Goal: Information Seeking & Learning: Learn about a topic

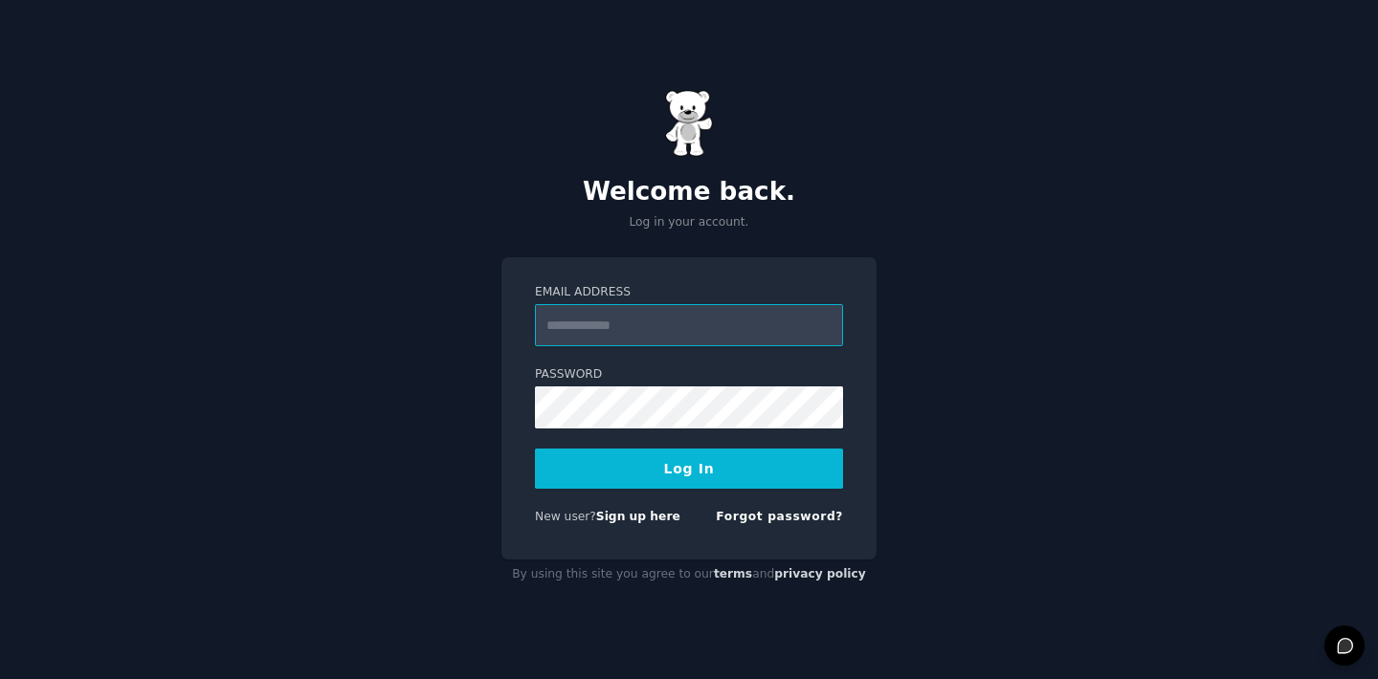
click at [717, 323] on input "Email Address" at bounding box center [689, 325] width 308 height 42
click at [644, 332] on input "Email Address" at bounding box center [689, 325] width 308 height 42
type input "**********"
click at [740, 476] on button "Log In" at bounding box center [689, 469] width 308 height 40
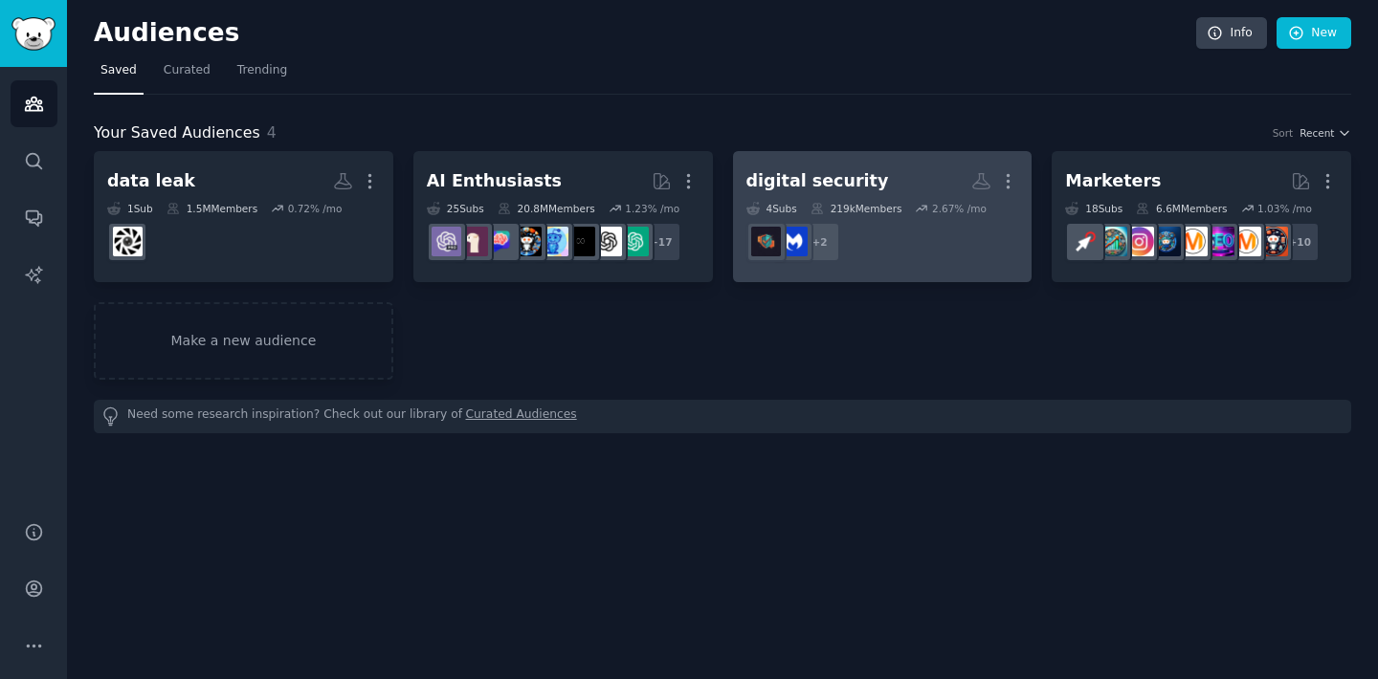
click at [840, 173] on div "digital security" at bounding box center [817, 181] width 143 height 24
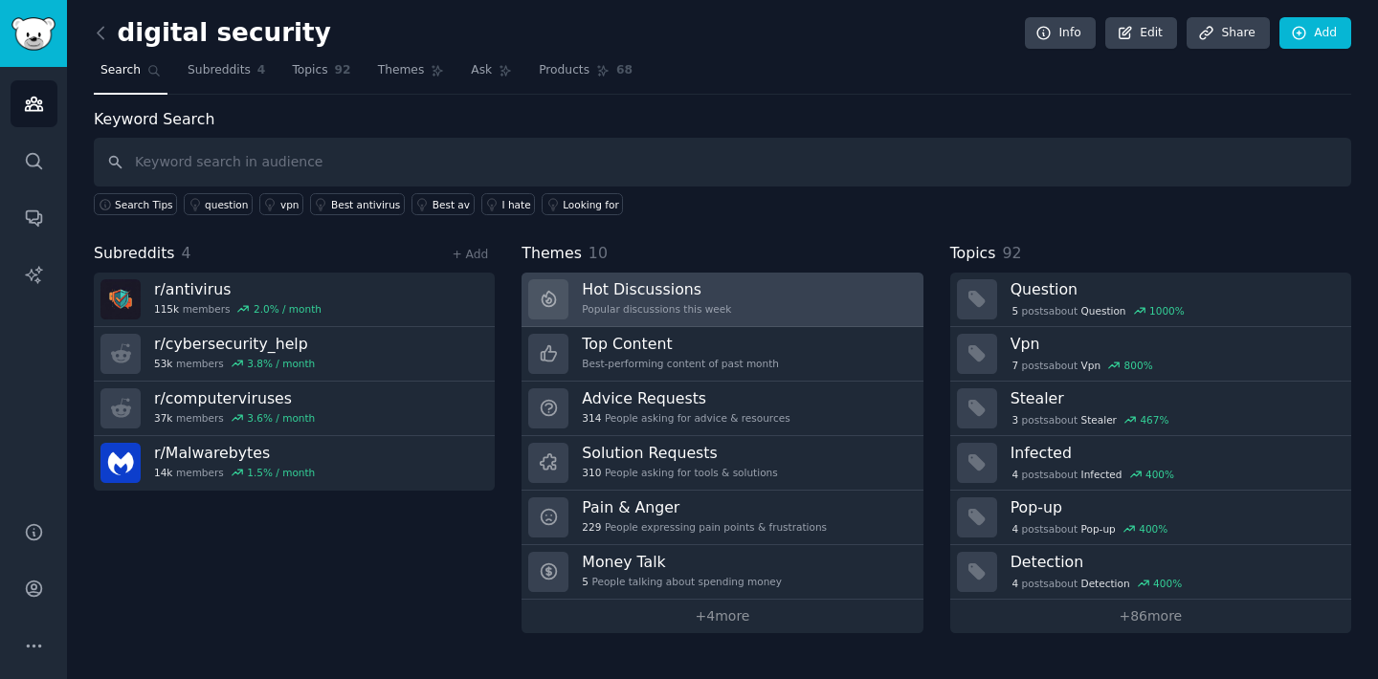
click at [758, 282] on link "Hot Discussions Popular discussions this week" at bounding box center [722, 300] width 401 height 55
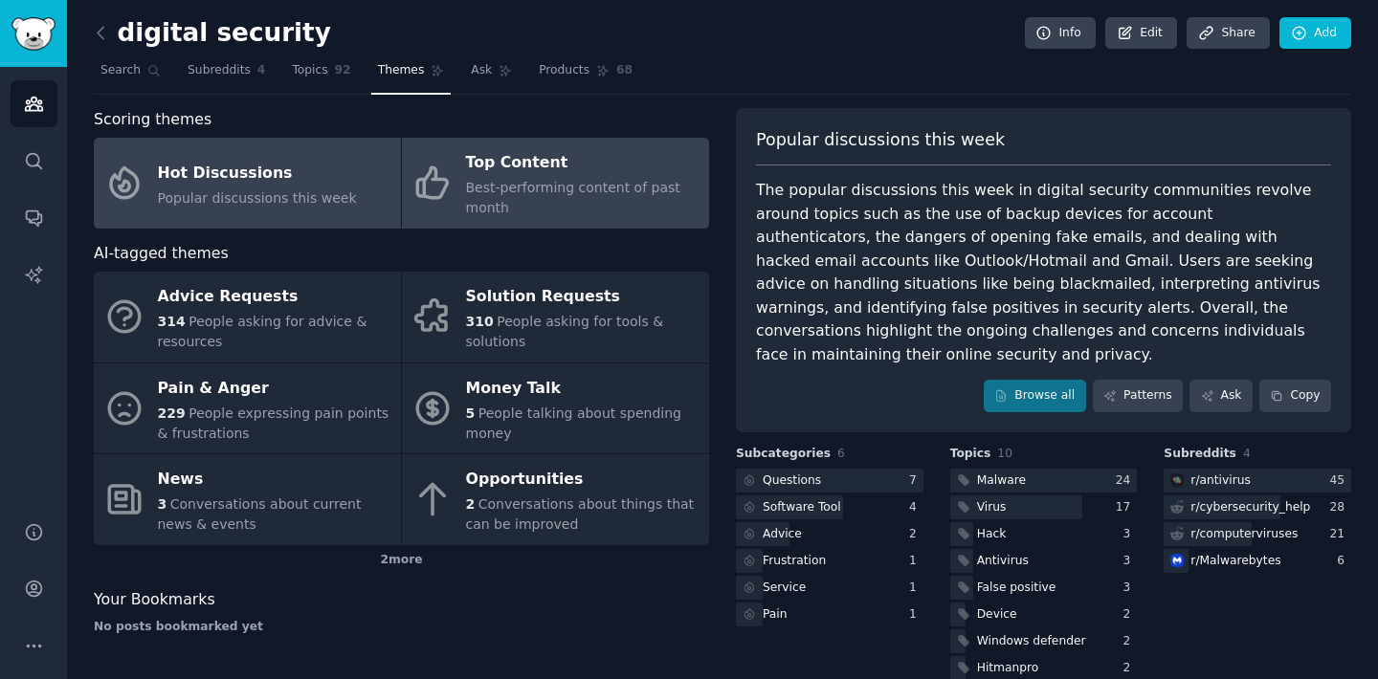
click at [535, 192] on span "Best-performing content of past month" at bounding box center [573, 197] width 214 height 35
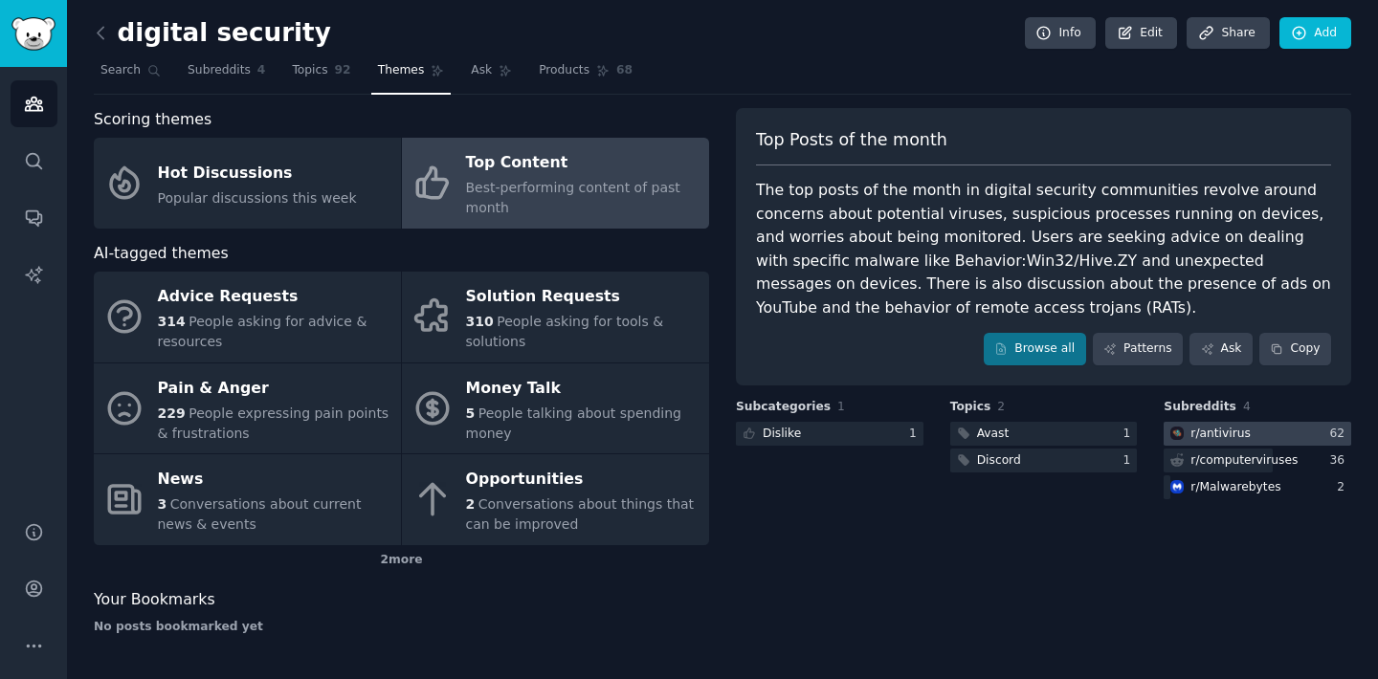
click at [1210, 435] on div "r/ antivirus" at bounding box center [1221, 434] width 60 height 17
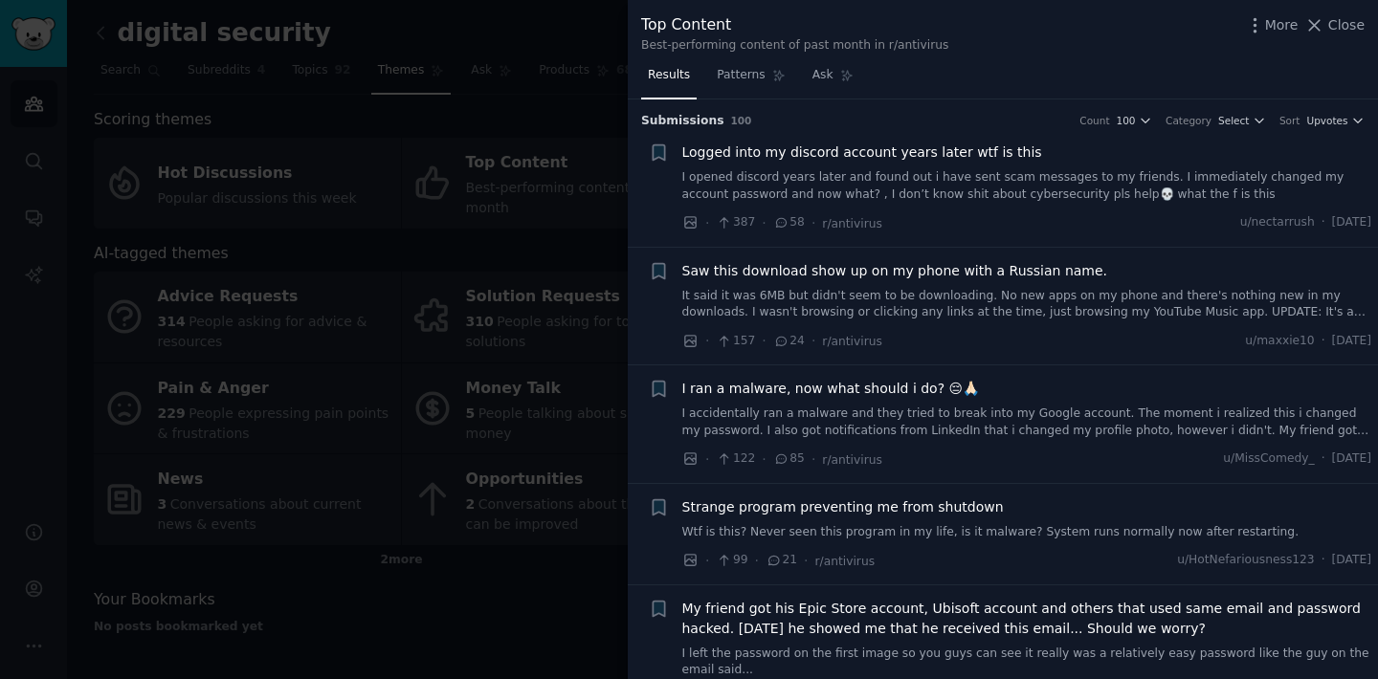
click at [919, 274] on span "Saw this download show up on my phone with a Russian name." at bounding box center [895, 271] width 426 height 20
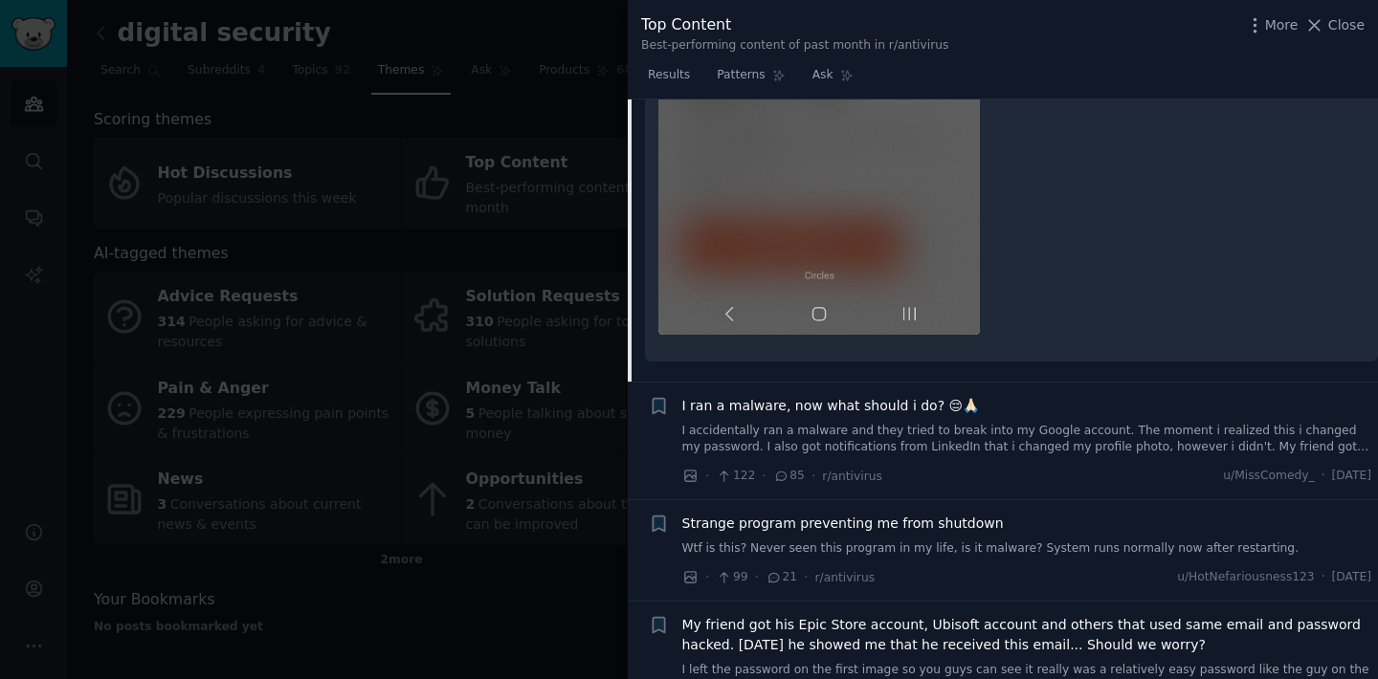
scroll to position [1036, 0]
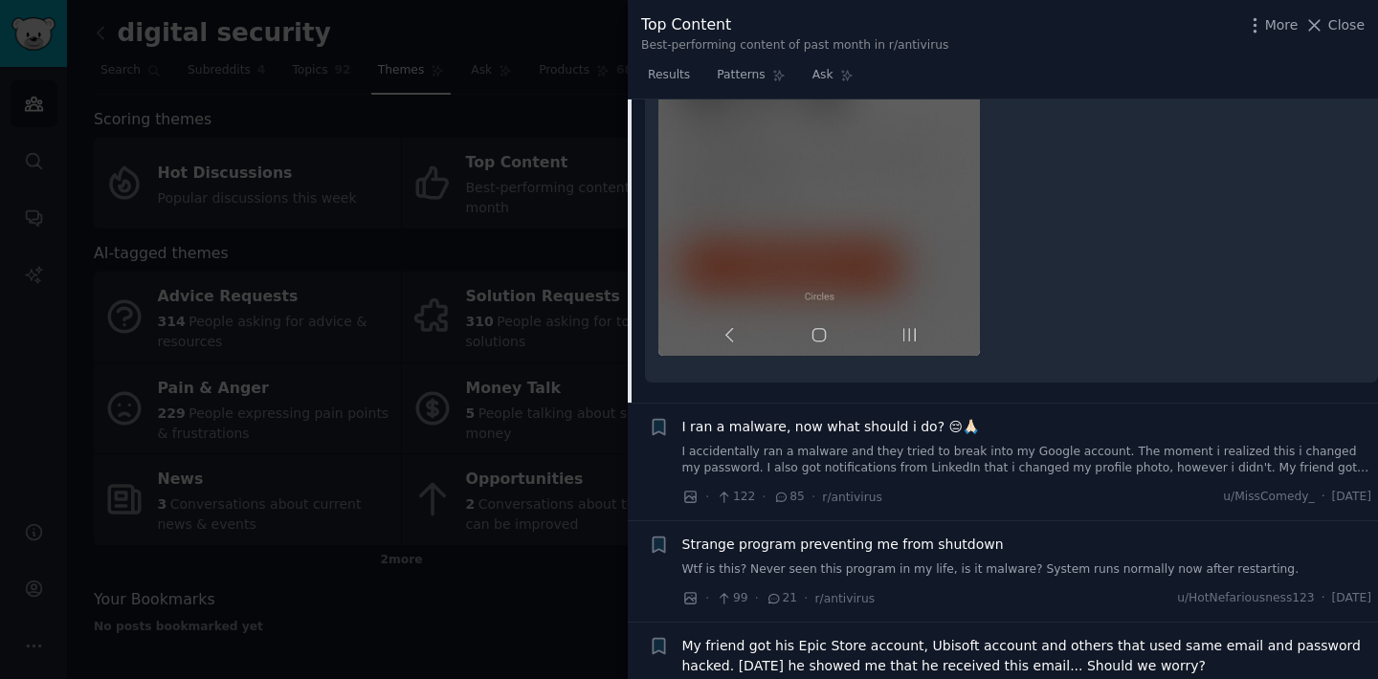
click at [895, 417] on span "I ran a malware, now what should i do? 😔🙏🏻" at bounding box center [831, 427] width 298 height 20
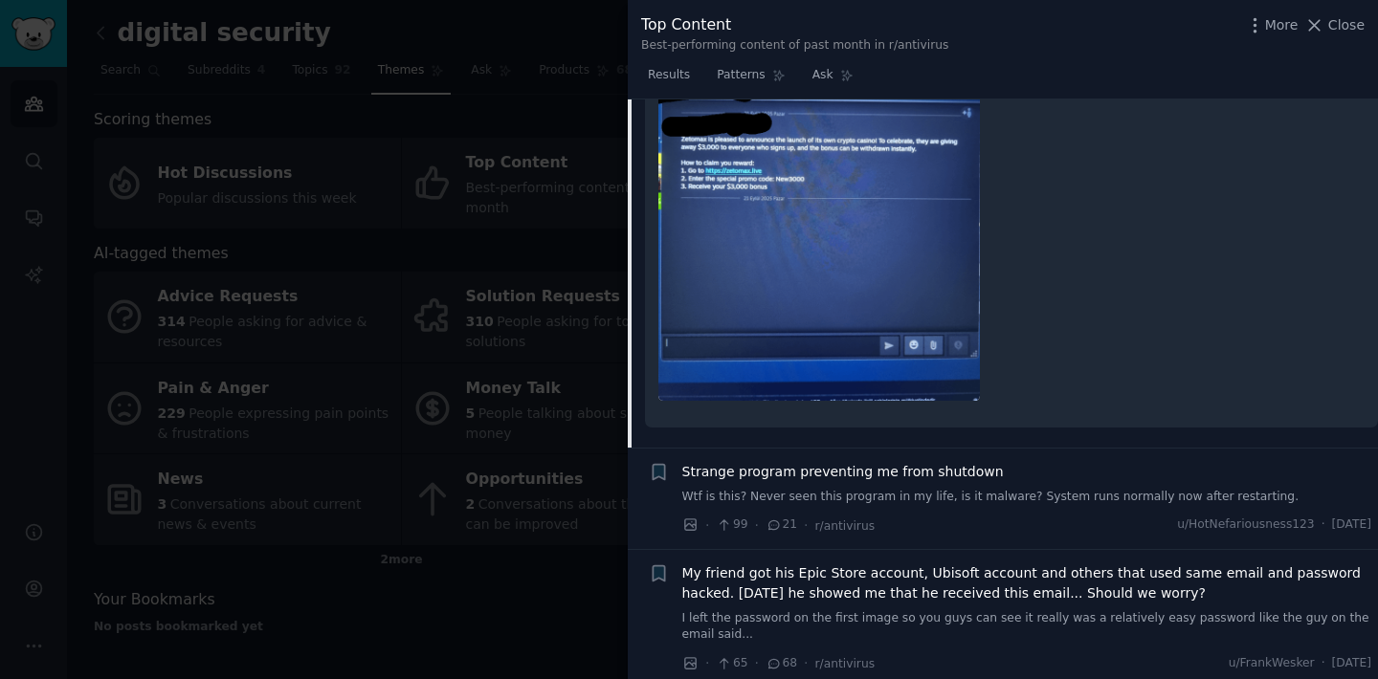
scroll to position [760, 0]
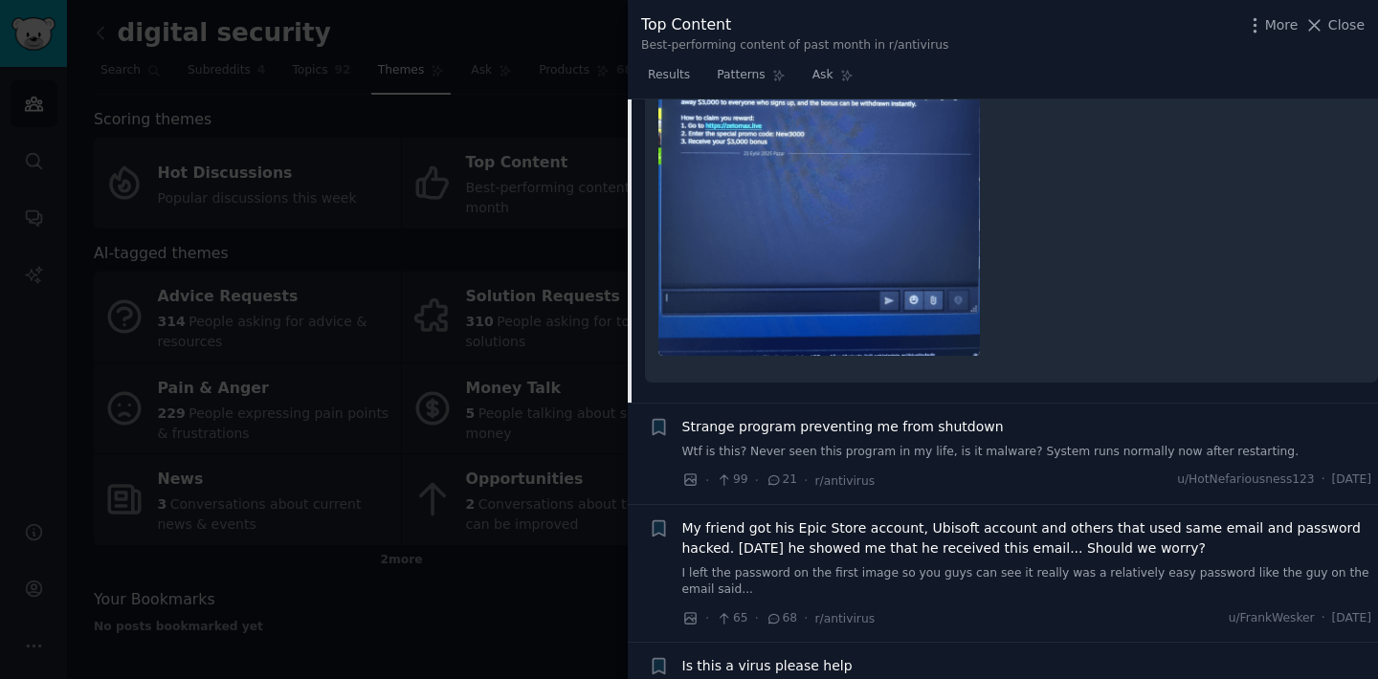
click at [911, 434] on span "Strange program preventing me from shutdown" at bounding box center [843, 427] width 322 height 20
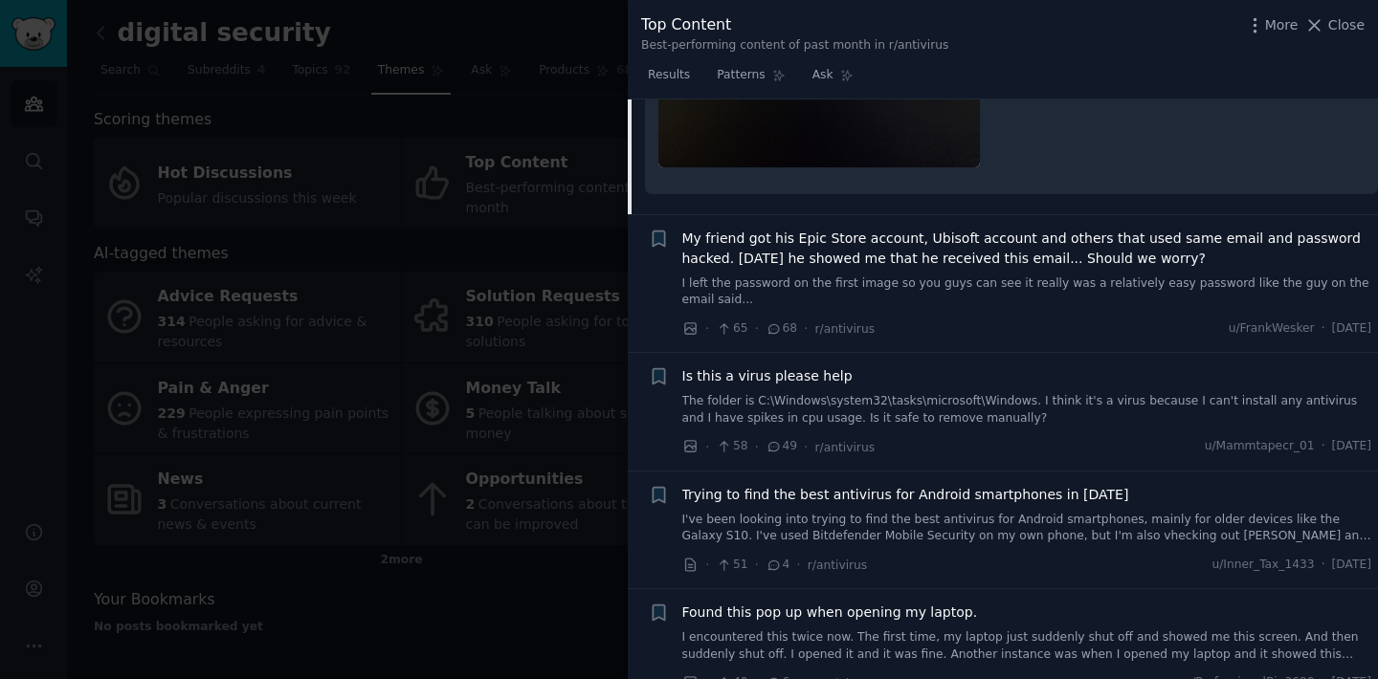
scroll to position [1042, 0]
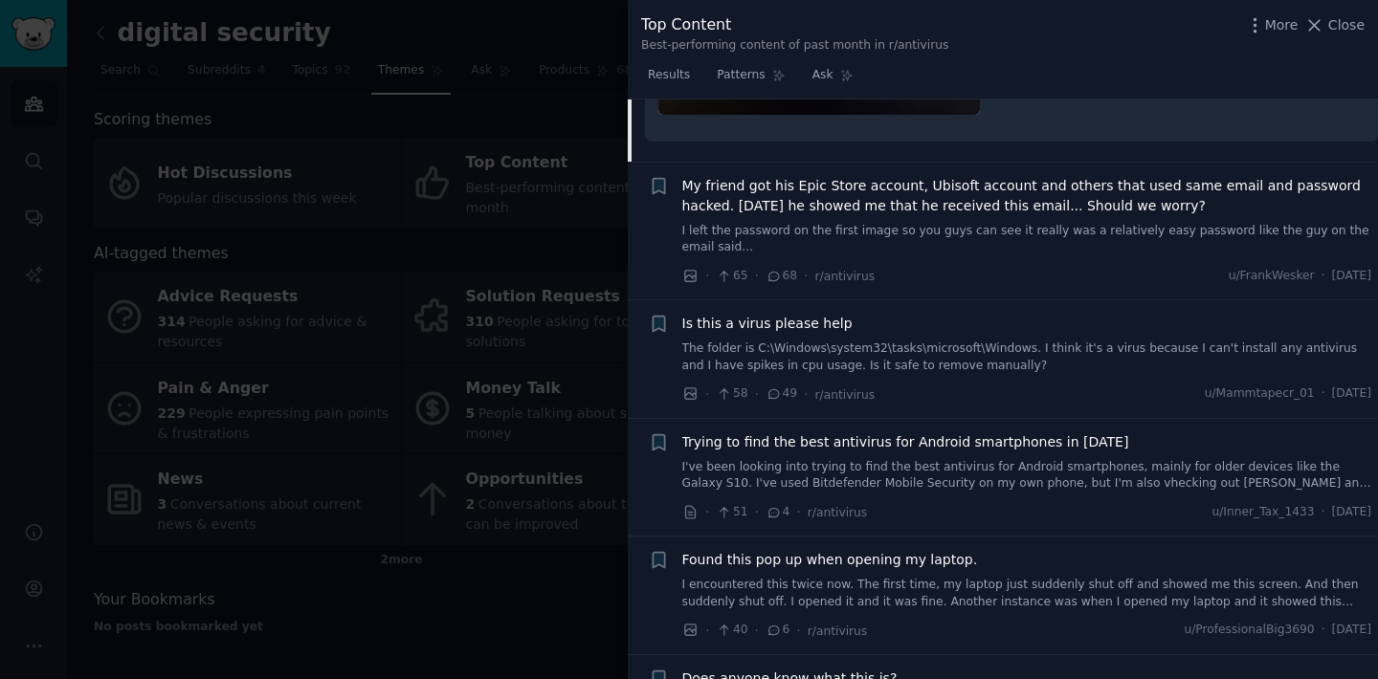
click at [882, 189] on span "My friend got his Epic Store account, Ubisoft account and others that used same…" at bounding box center [1027, 196] width 690 height 40
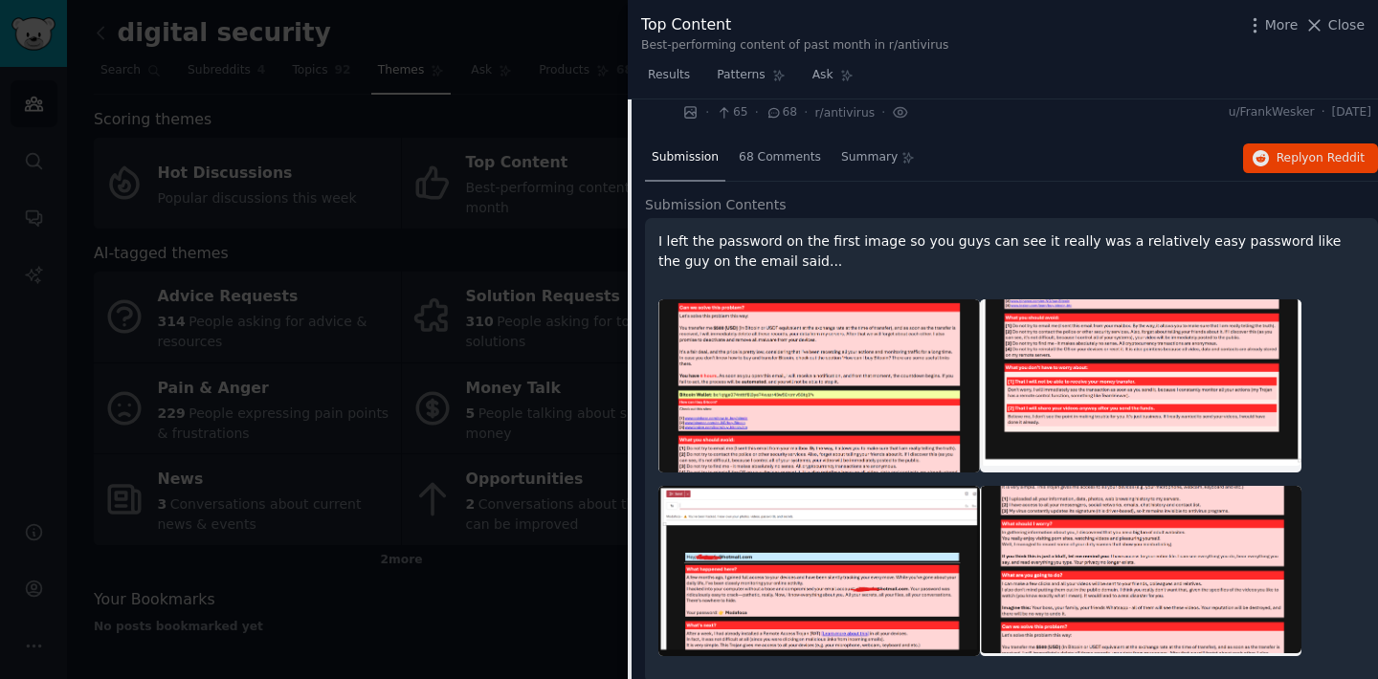
scroll to position [592, 0]
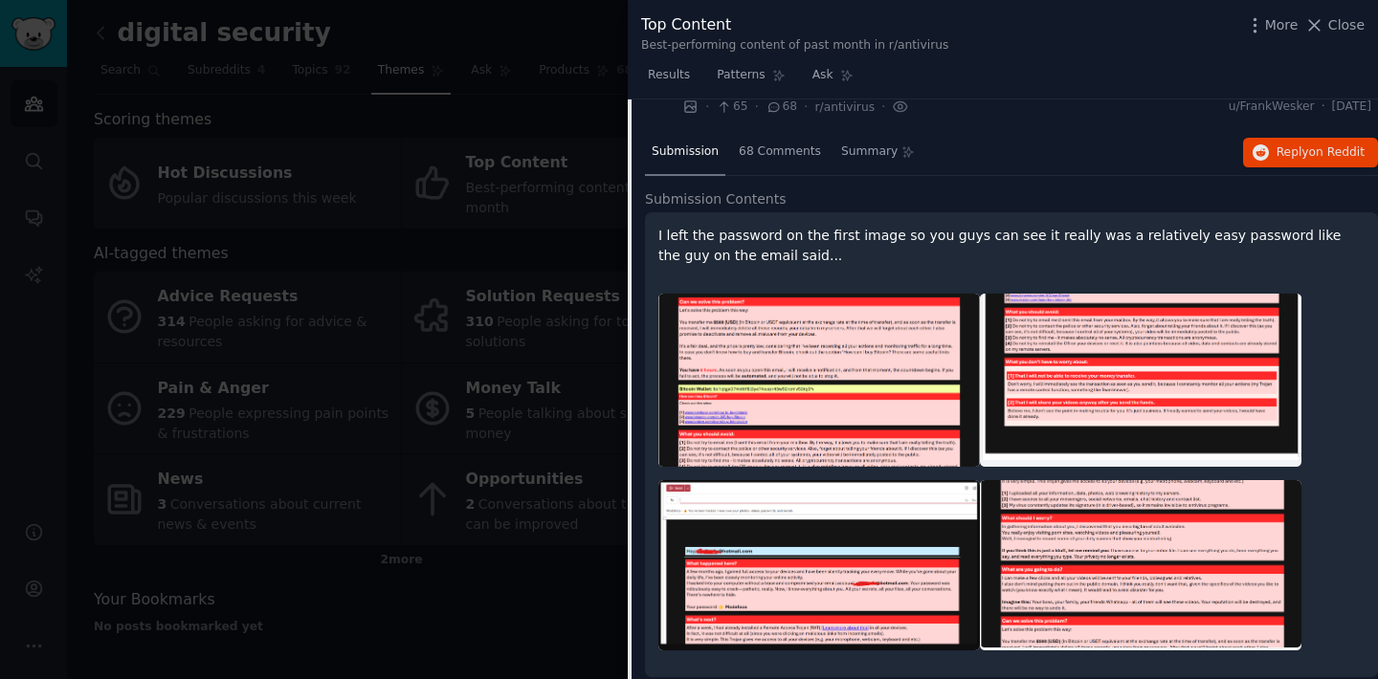
click at [874, 334] on img at bounding box center [819, 380] width 322 height 173
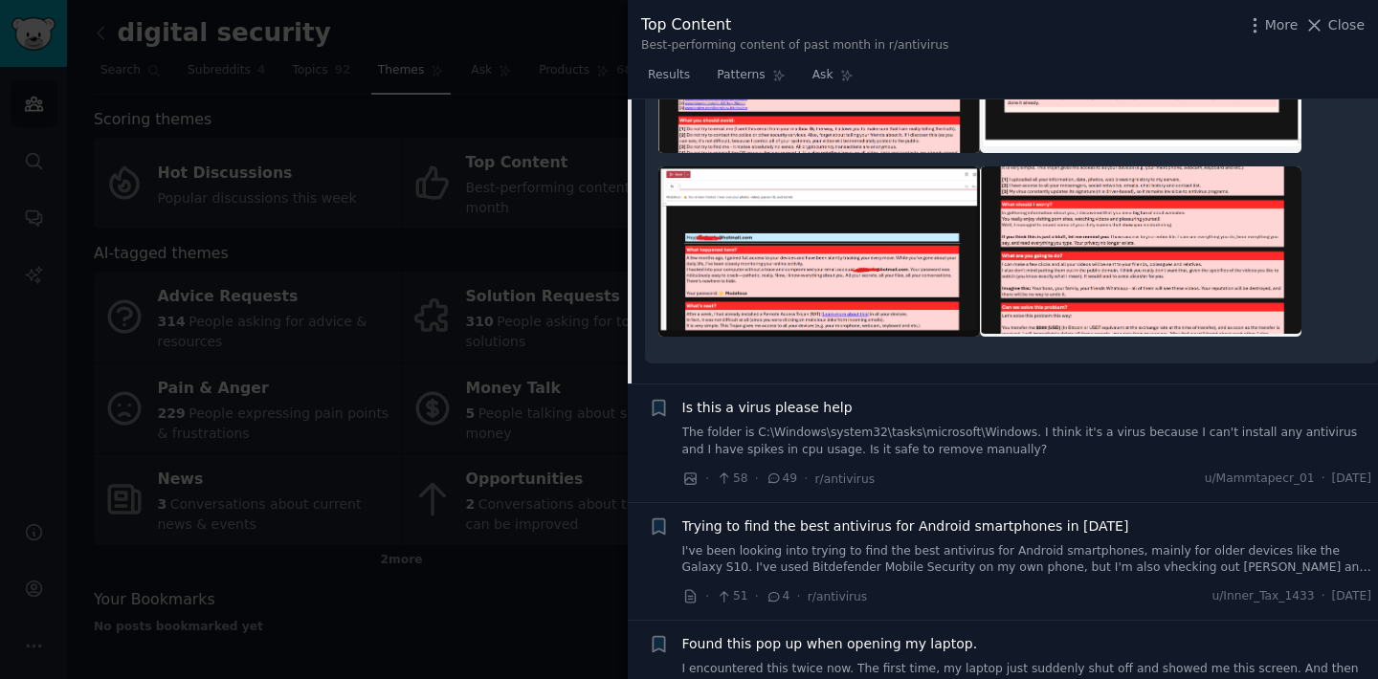
scroll to position [918, 0]
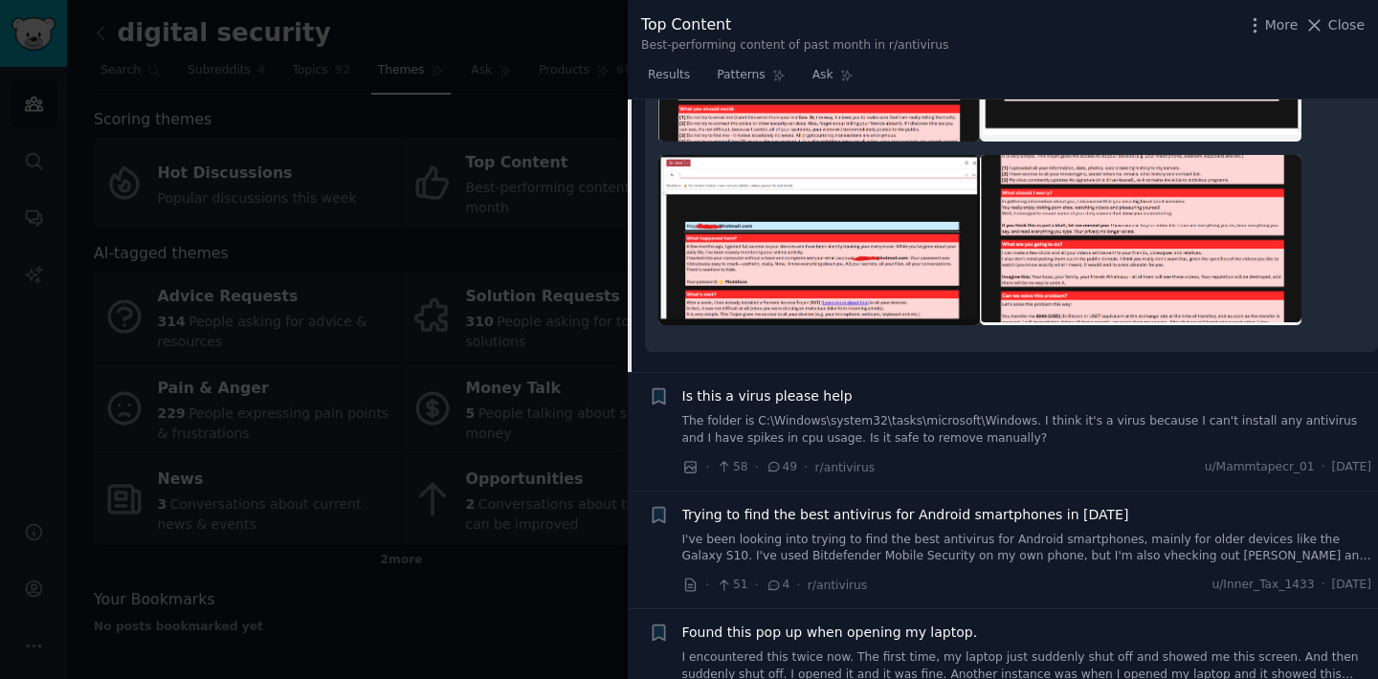
click at [868, 410] on div "Is this a virus please help The folder is C:\Windows\system32\tasks\microsoft\W…" at bounding box center [1027, 417] width 690 height 60
click at [811, 399] on span "Is this a virus please help" at bounding box center [767, 397] width 170 height 20
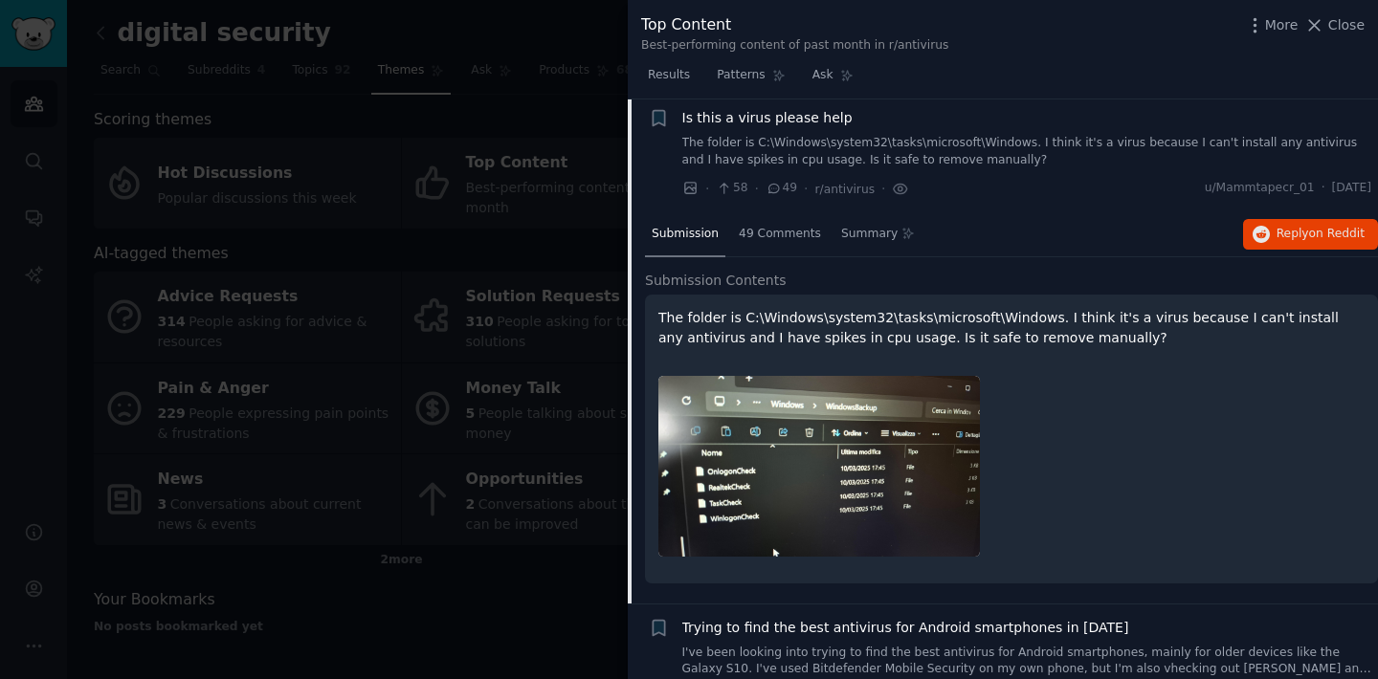
scroll to position [624, 0]
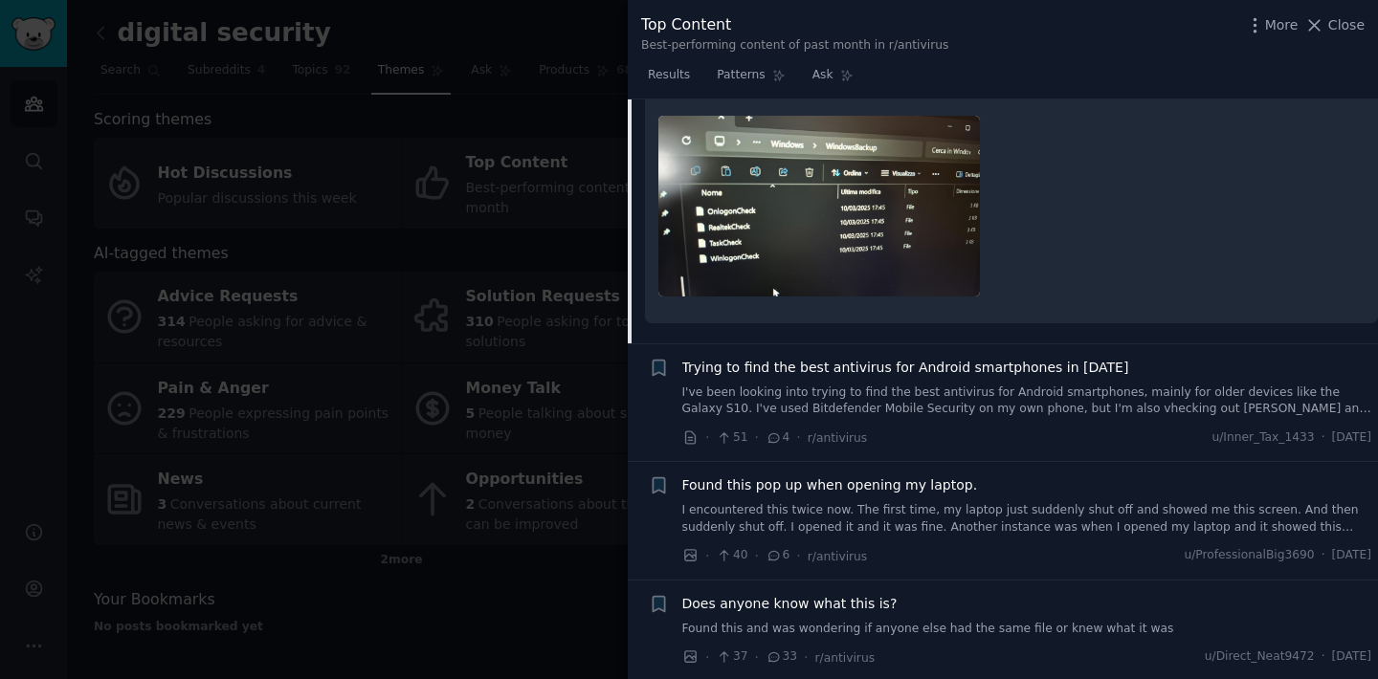
click at [923, 364] on span "Trying to find the best antivirus for Android smartphones in [DATE]" at bounding box center [905, 368] width 447 height 20
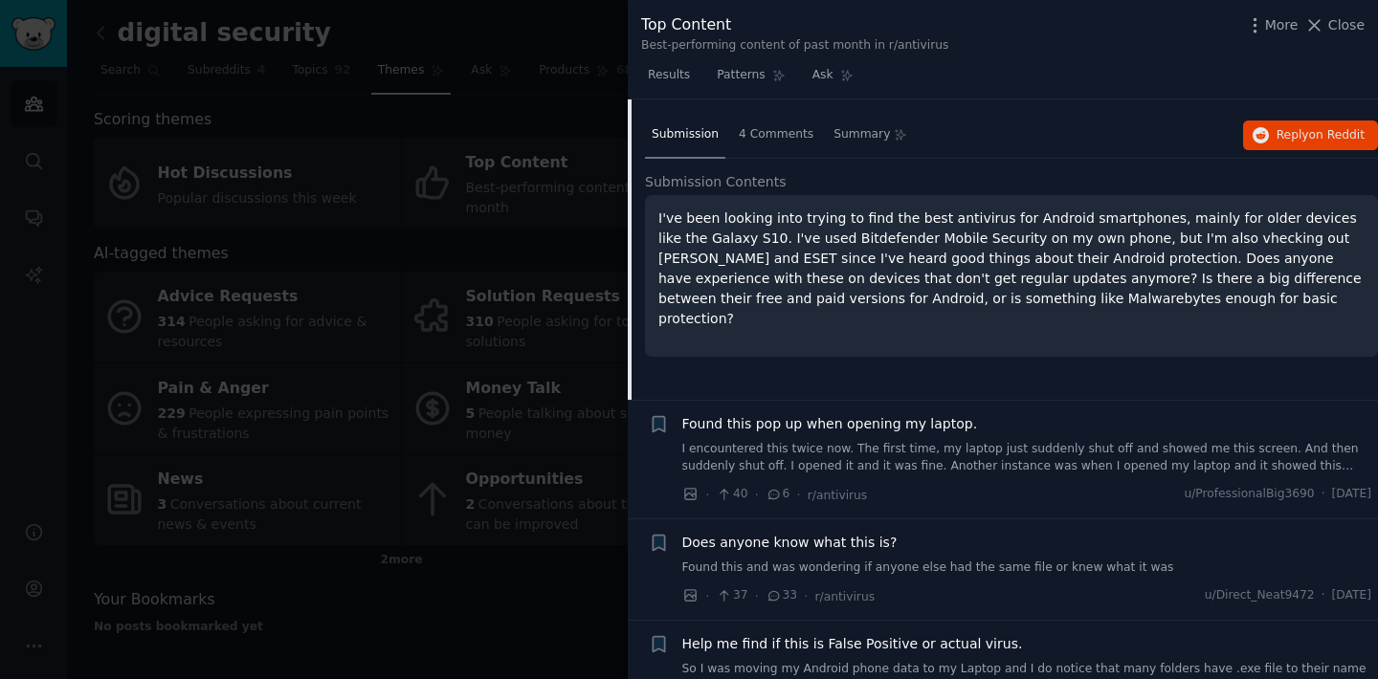
scroll to position [857, 0]
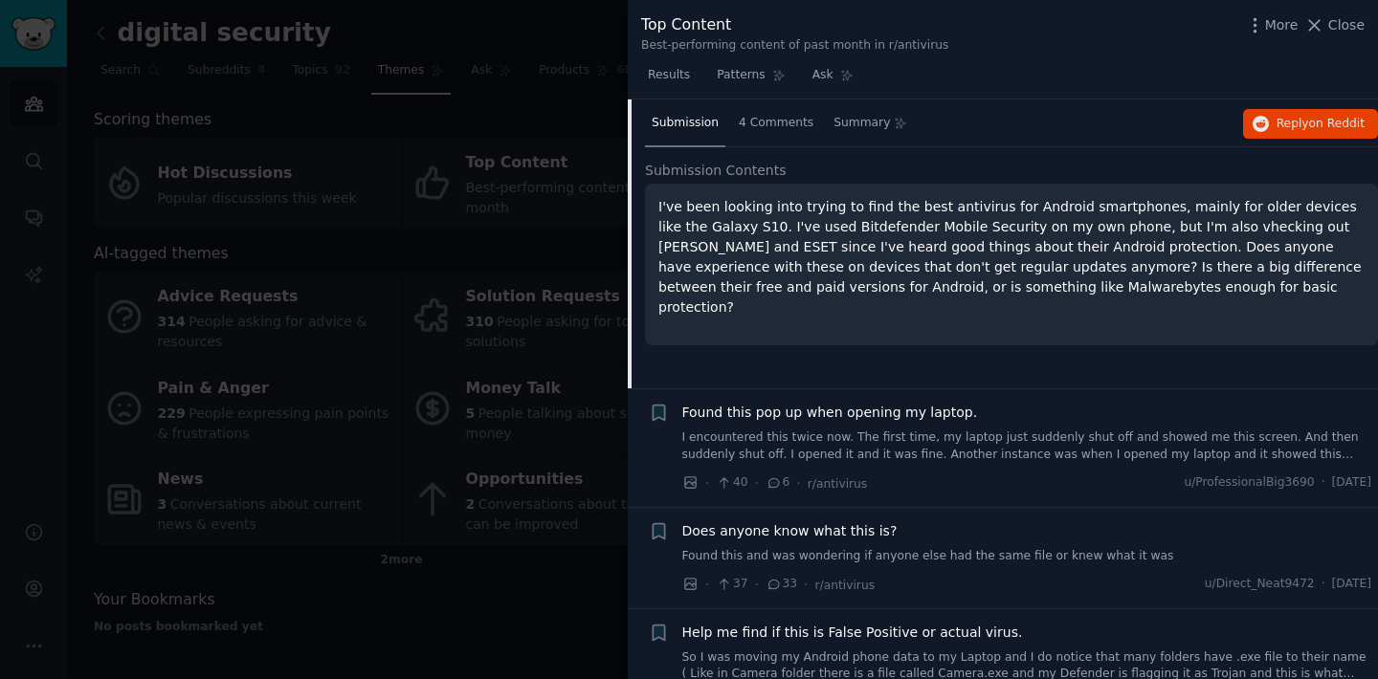
click at [912, 417] on span "Found this pop up when opening my laptop." at bounding box center [830, 413] width 296 height 20
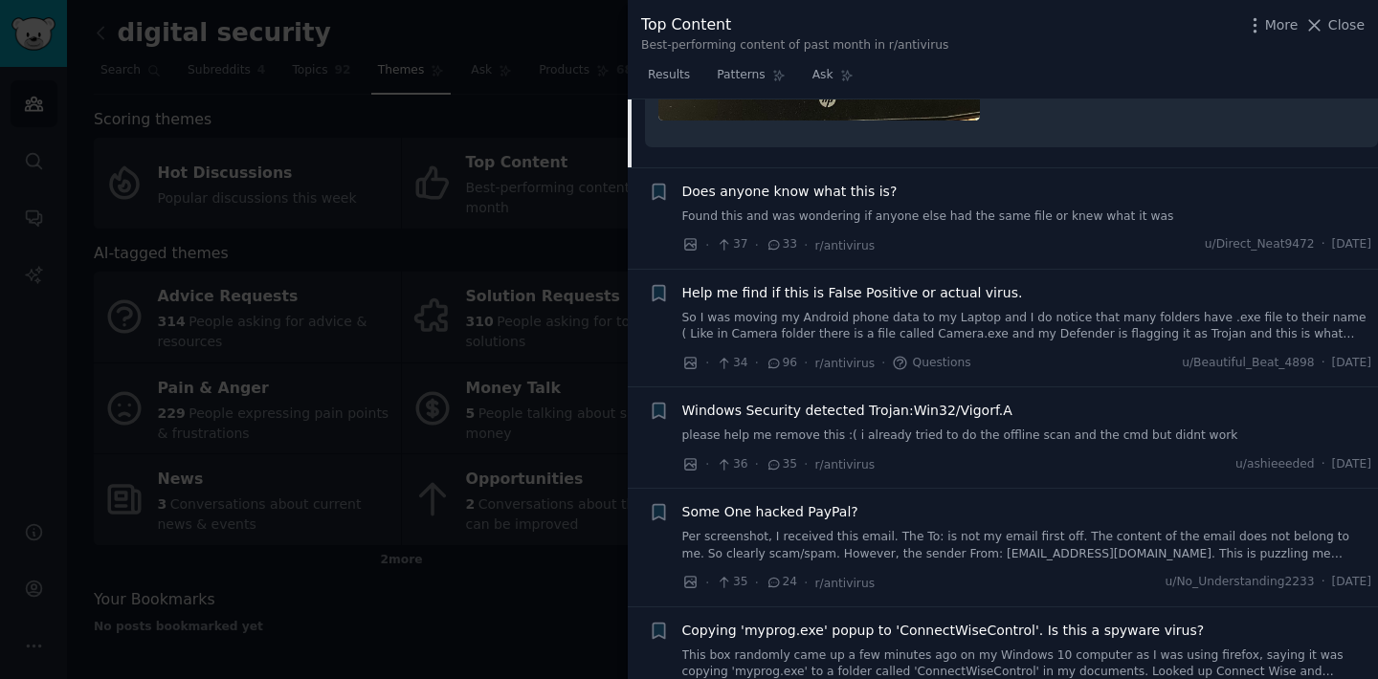
scroll to position [1625, 0]
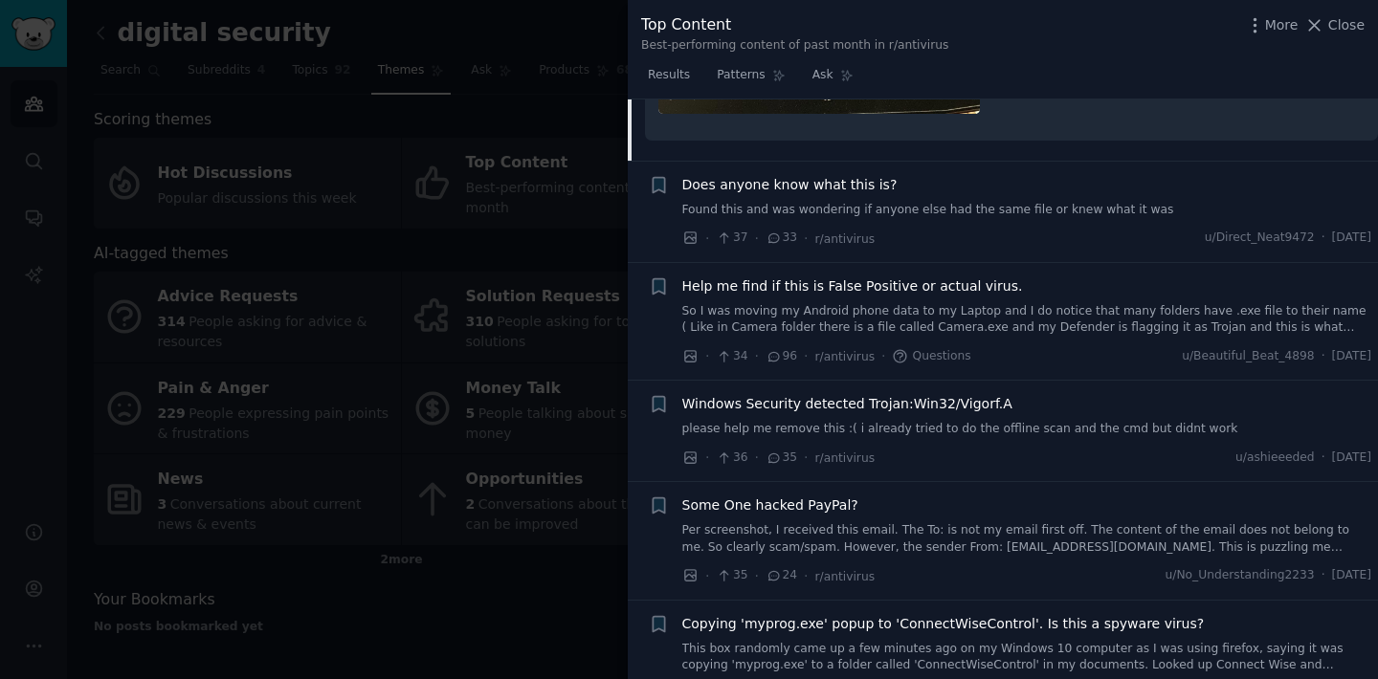
click at [812, 189] on span "Does anyone know what this is?" at bounding box center [789, 185] width 215 height 20
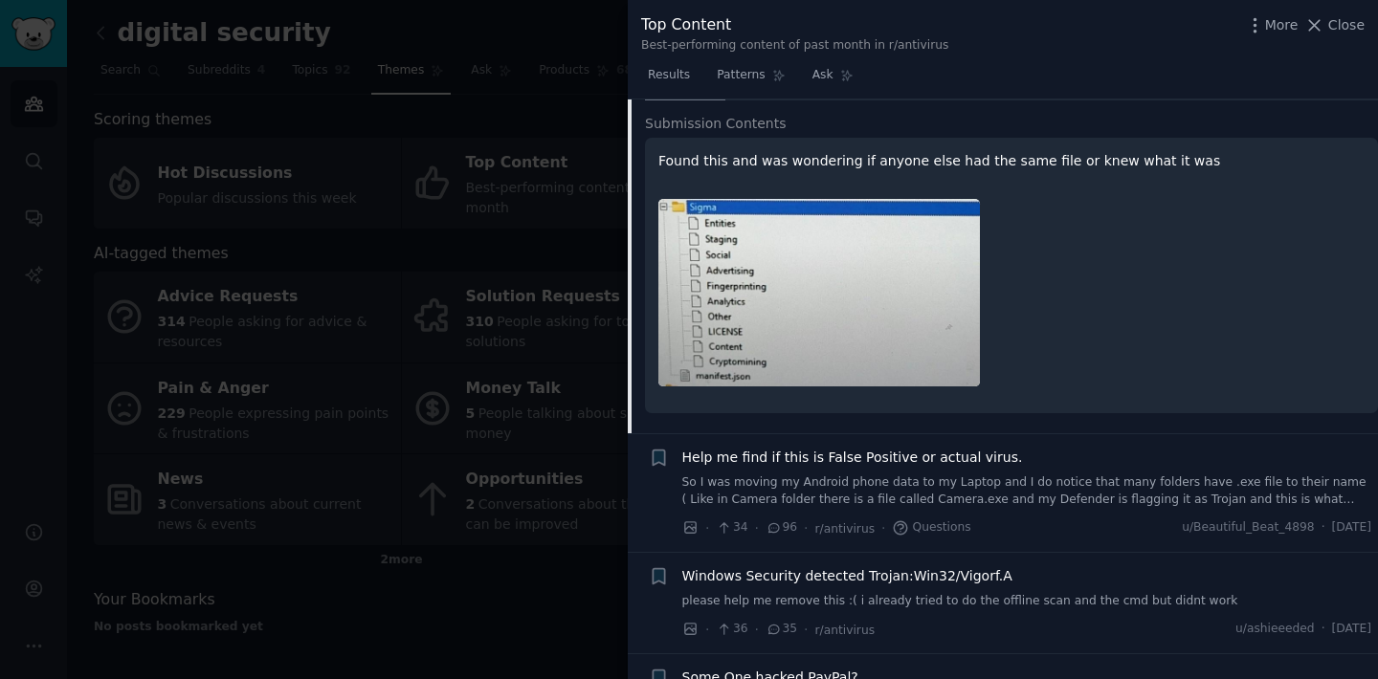
scroll to position [1260, 0]
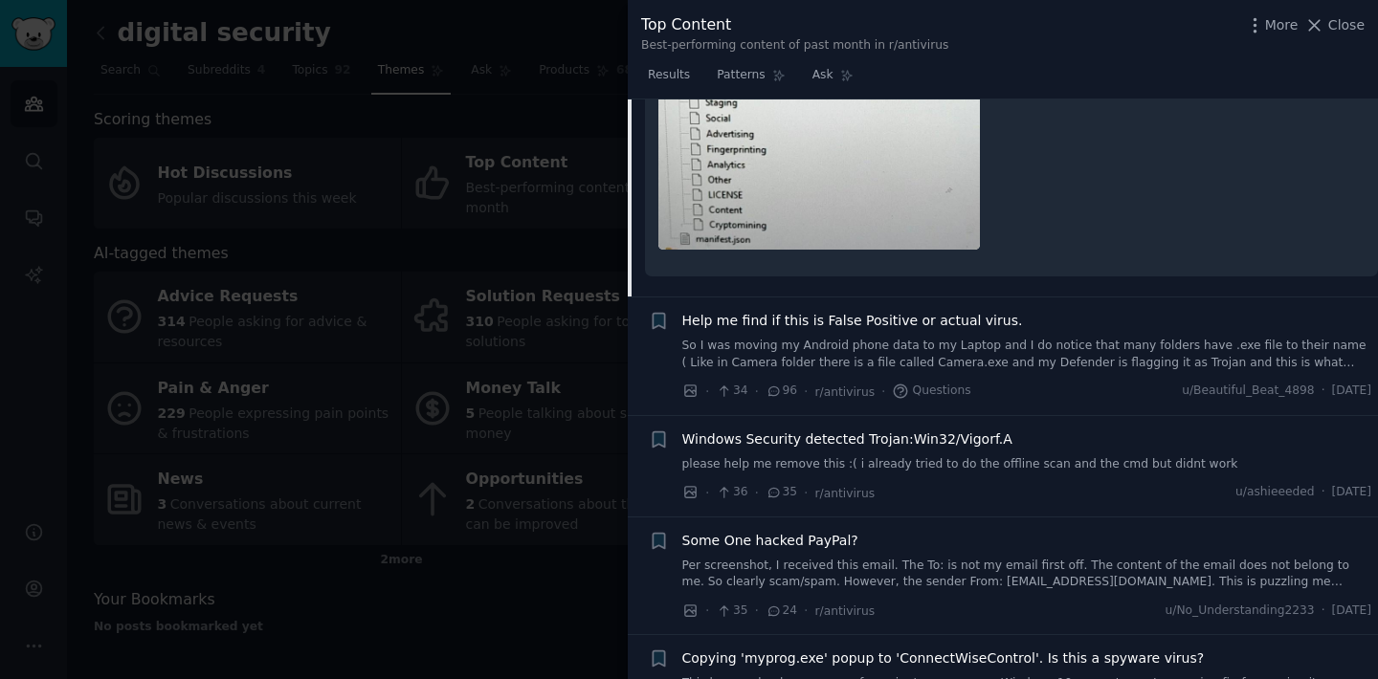
click at [912, 325] on span "Help me find if this is False Positive or actual virus." at bounding box center [852, 321] width 341 height 20
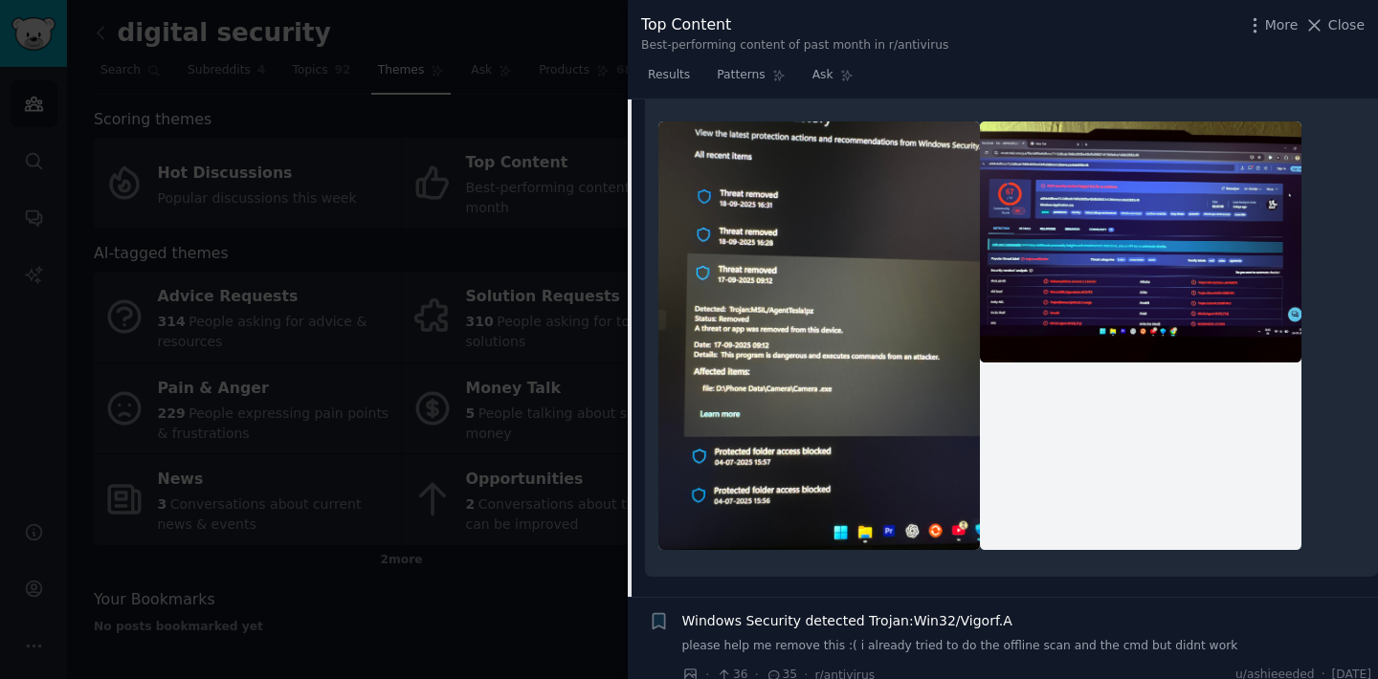
scroll to position [1556, 0]
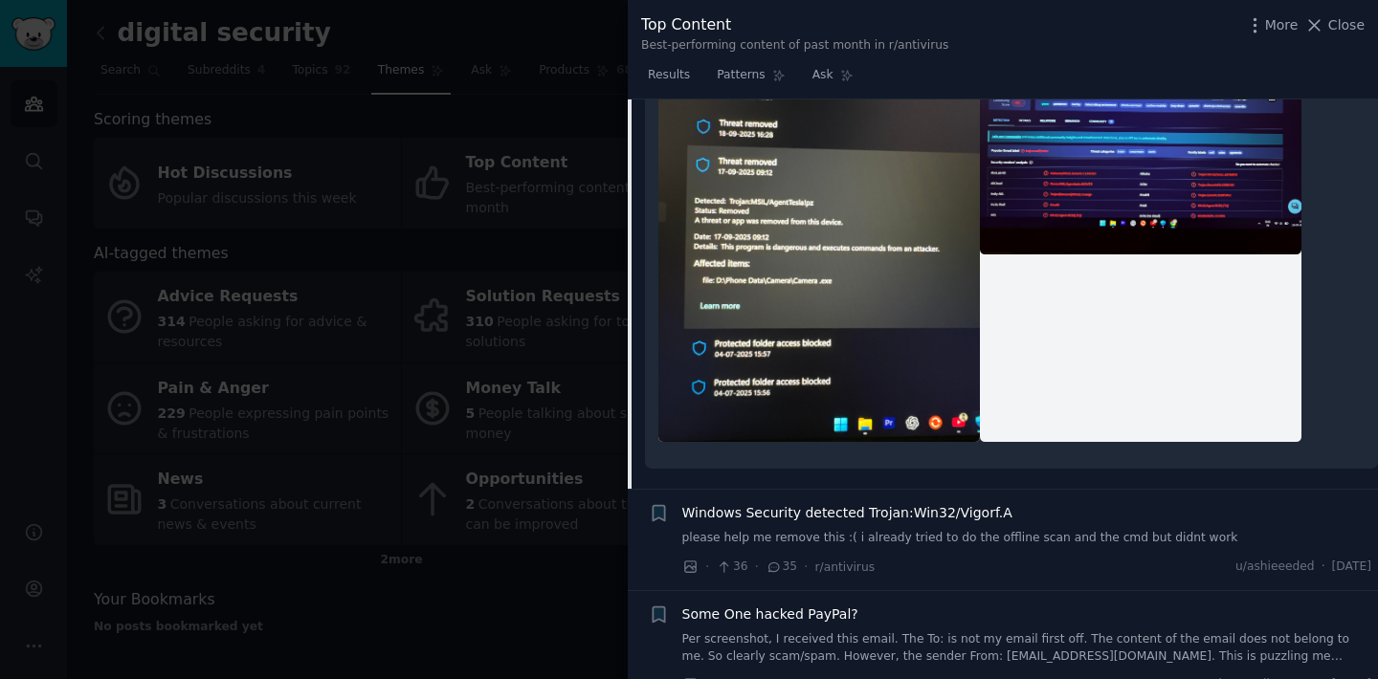
click at [827, 513] on span "Windows Security detected Trojan:Win32/Vigorf.A" at bounding box center [847, 513] width 330 height 20
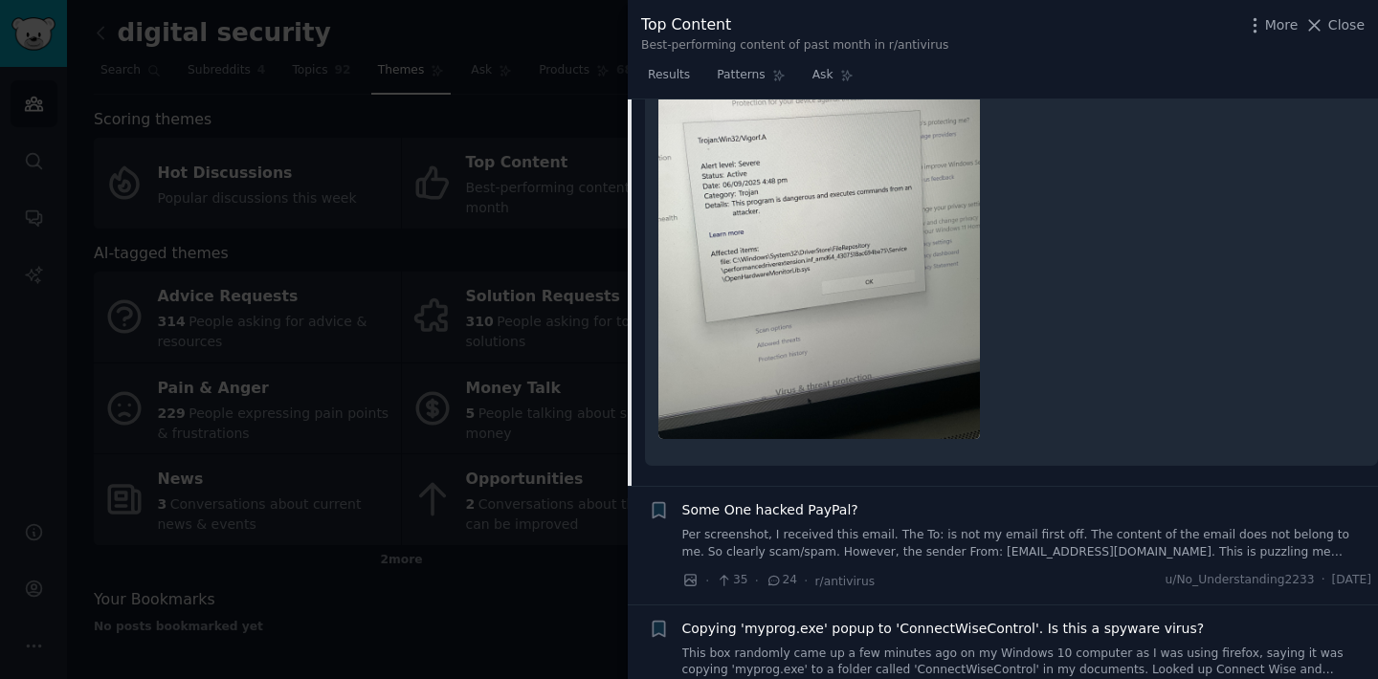
scroll to position [1532, 0]
click at [812, 505] on span "Some One hacked PayPal?" at bounding box center [770, 510] width 176 height 20
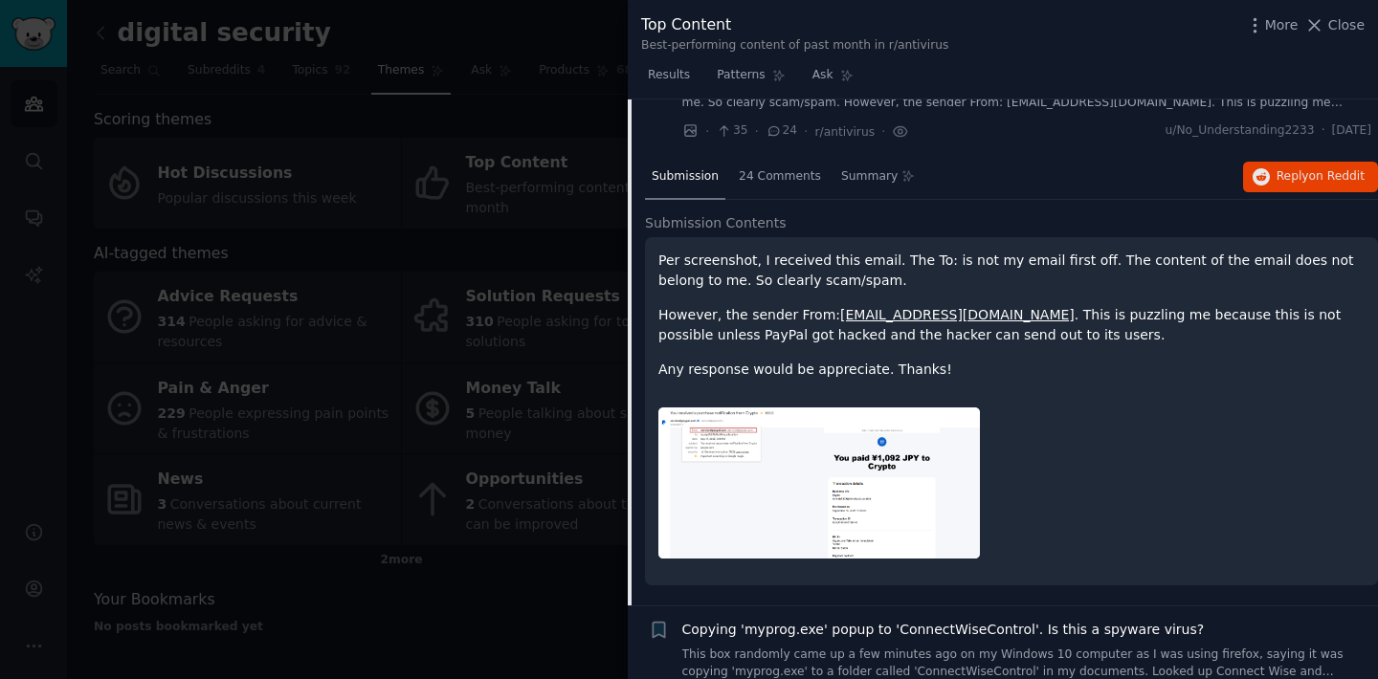
scroll to position [1411, 0]
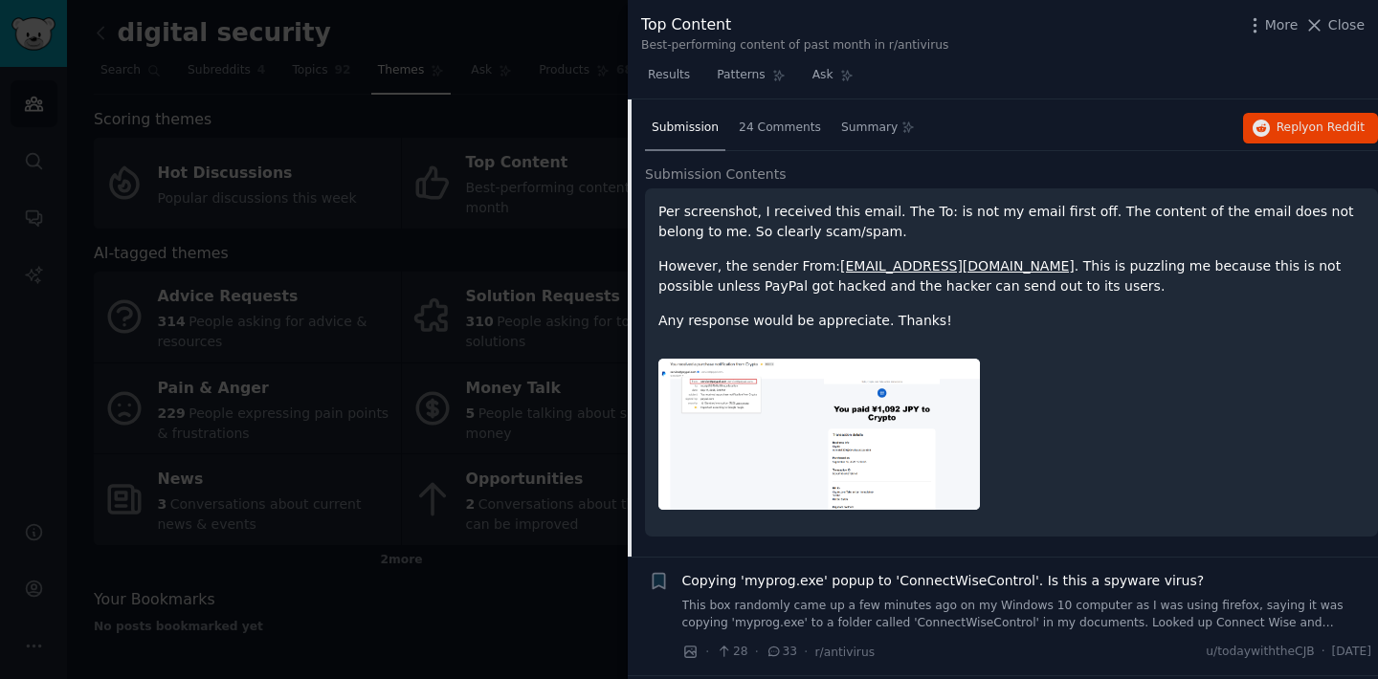
click at [891, 424] on img at bounding box center [819, 435] width 322 height 152
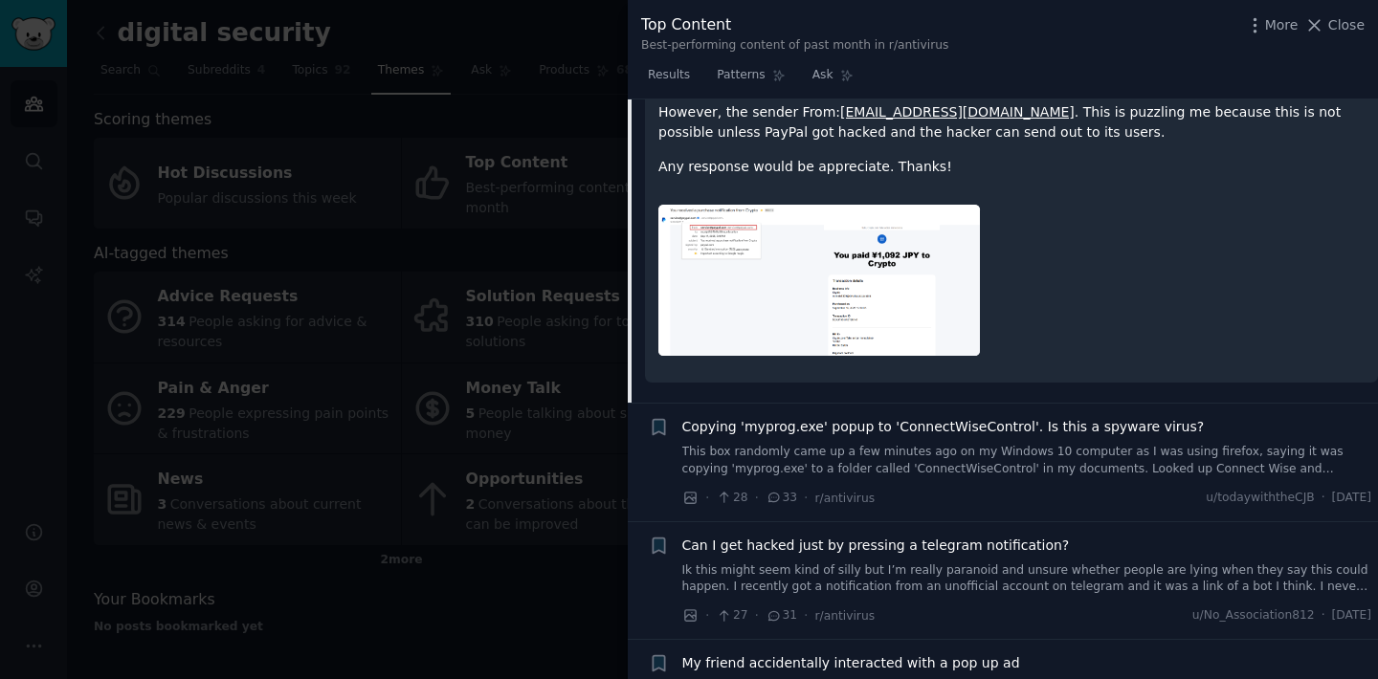
scroll to position [1593, 0]
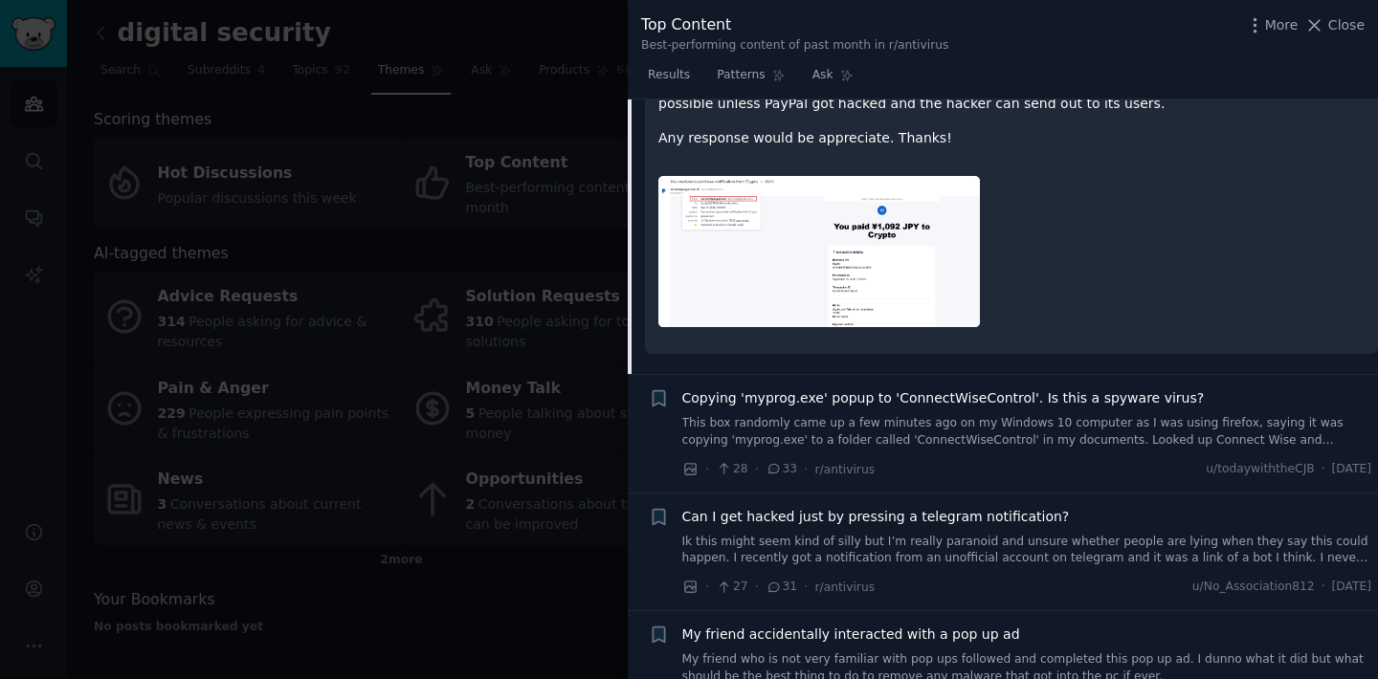
click at [953, 390] on span "Copying 'myprog.exe' popup to 'ConnectWiseControl'. Is this a spyware virus?" at bounding box center [943, 399] width 523 height 20
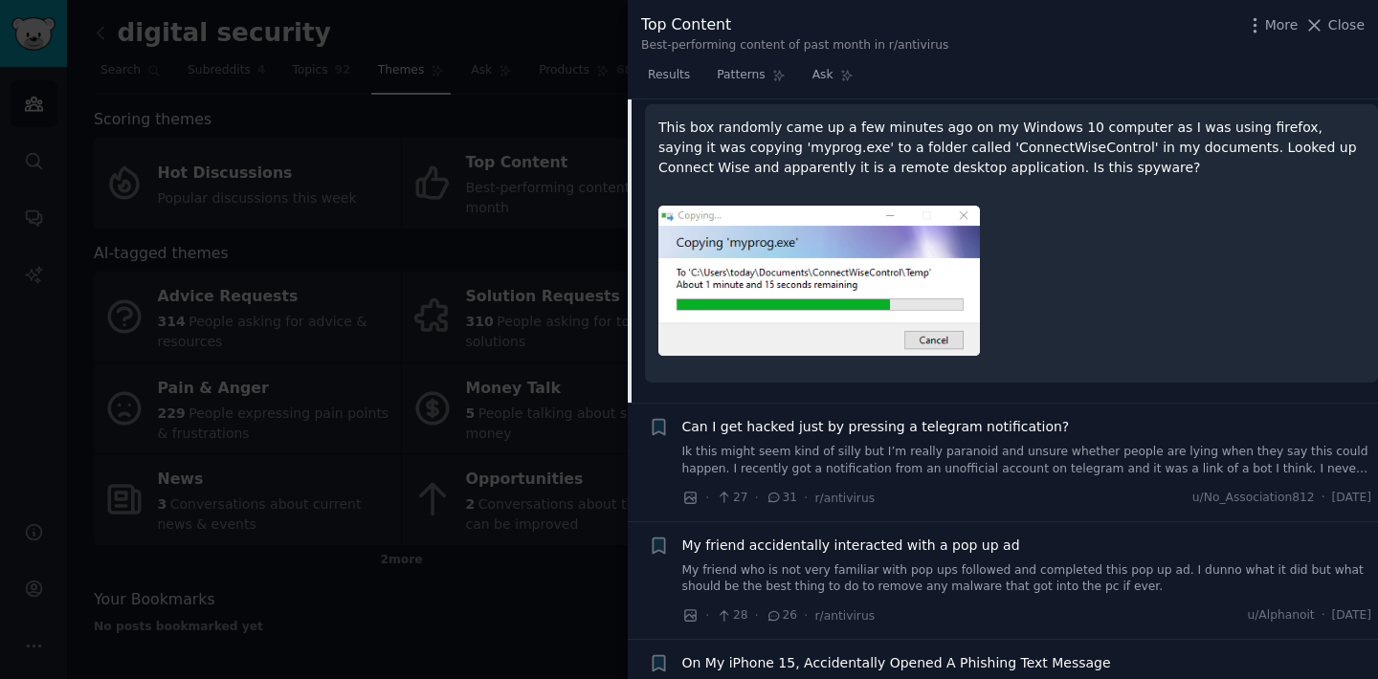
click at [948, 431] on span "Can I get hacked just by pressing a telegram notification?" at bounding box center [876, 427] width 388 height 20
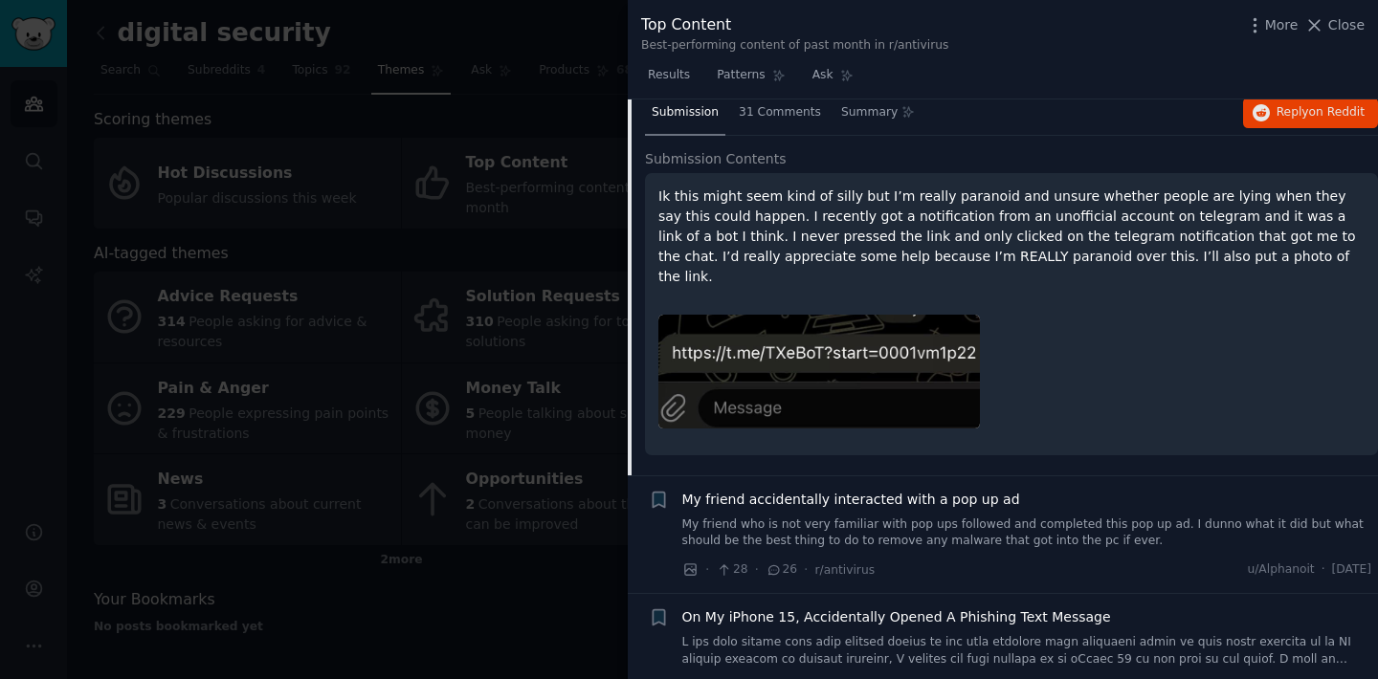
scroll to position [1678, 0]
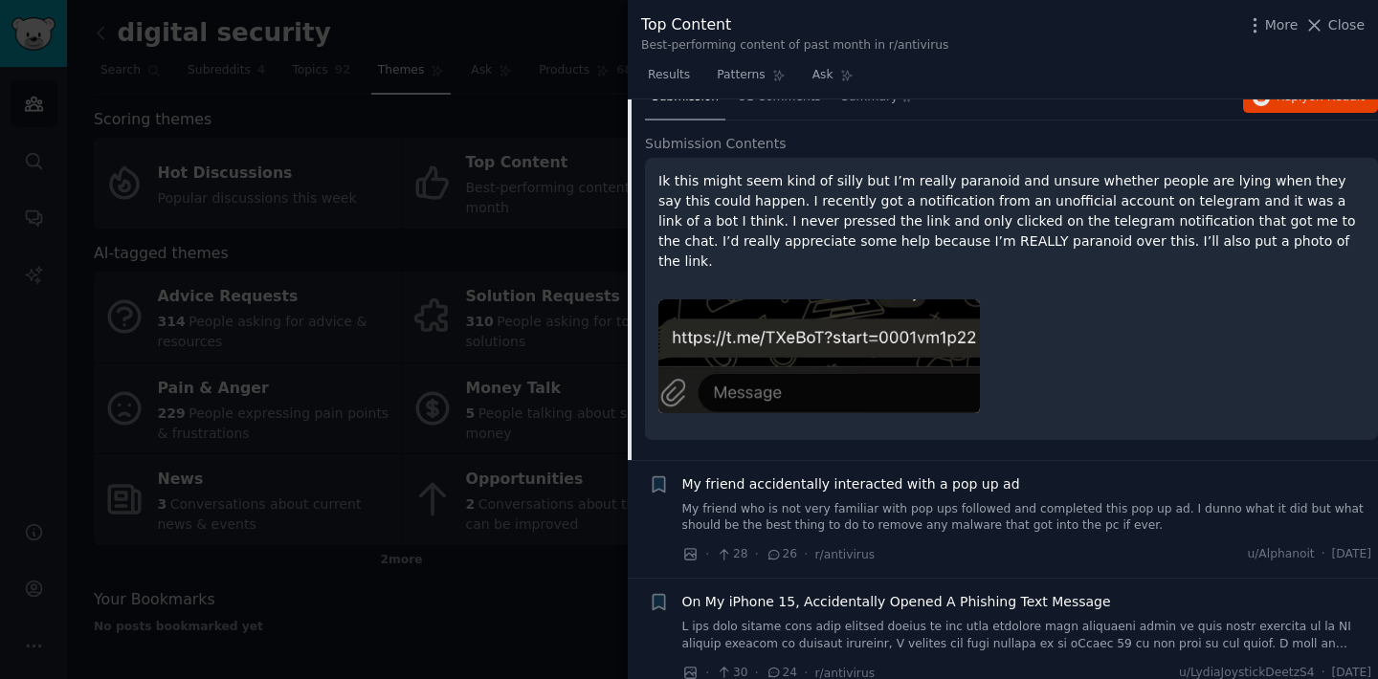
click at [943, 478] on div "My friend accidentally interacted with a pop up ad My friend who is not very fa…" at bounding box center [1027, 505] width 690 height 60
click at [948, 475] on span "My friend accidentally interacted with a pop up ad" at bounding box center [851, 485] width 338 height 20
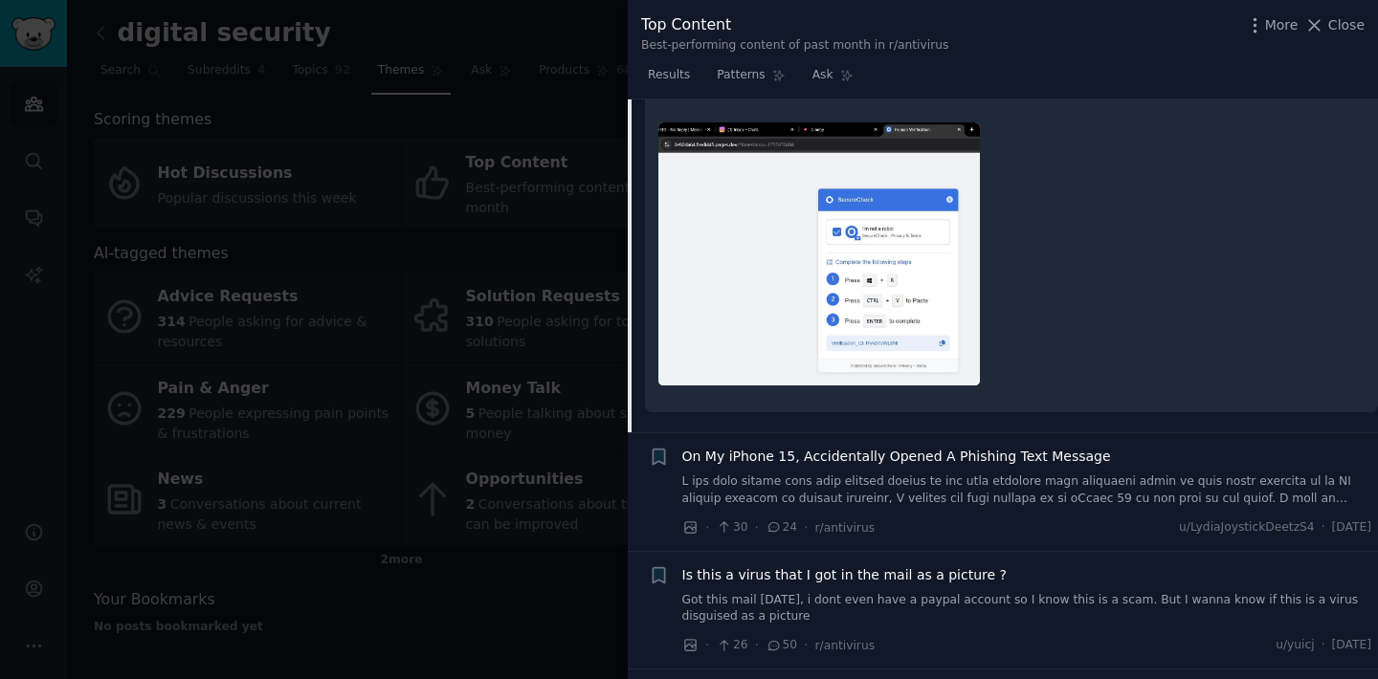
scroll to position [1950, 0]
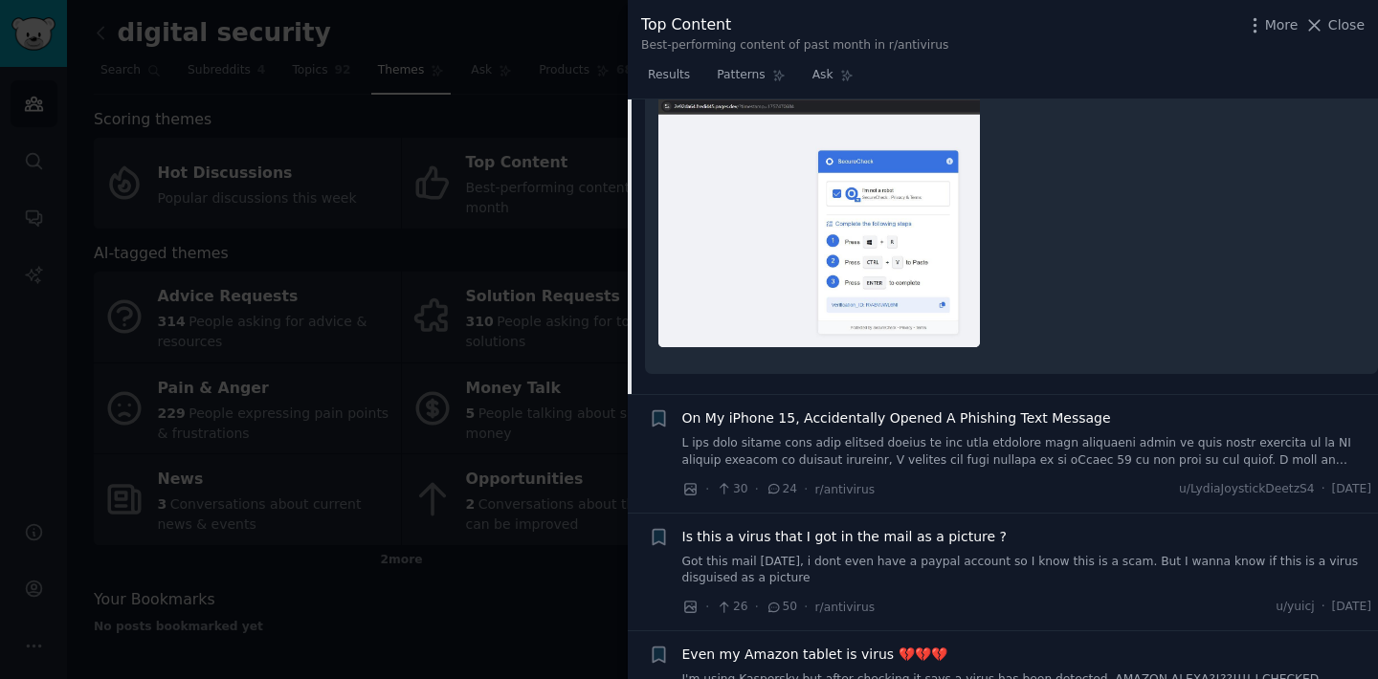
click at [786, 422] on span "On My iPhone 15, Accidentally Opened A Phishing Text Message" at bounding box center [896, 419] width 429 height 20
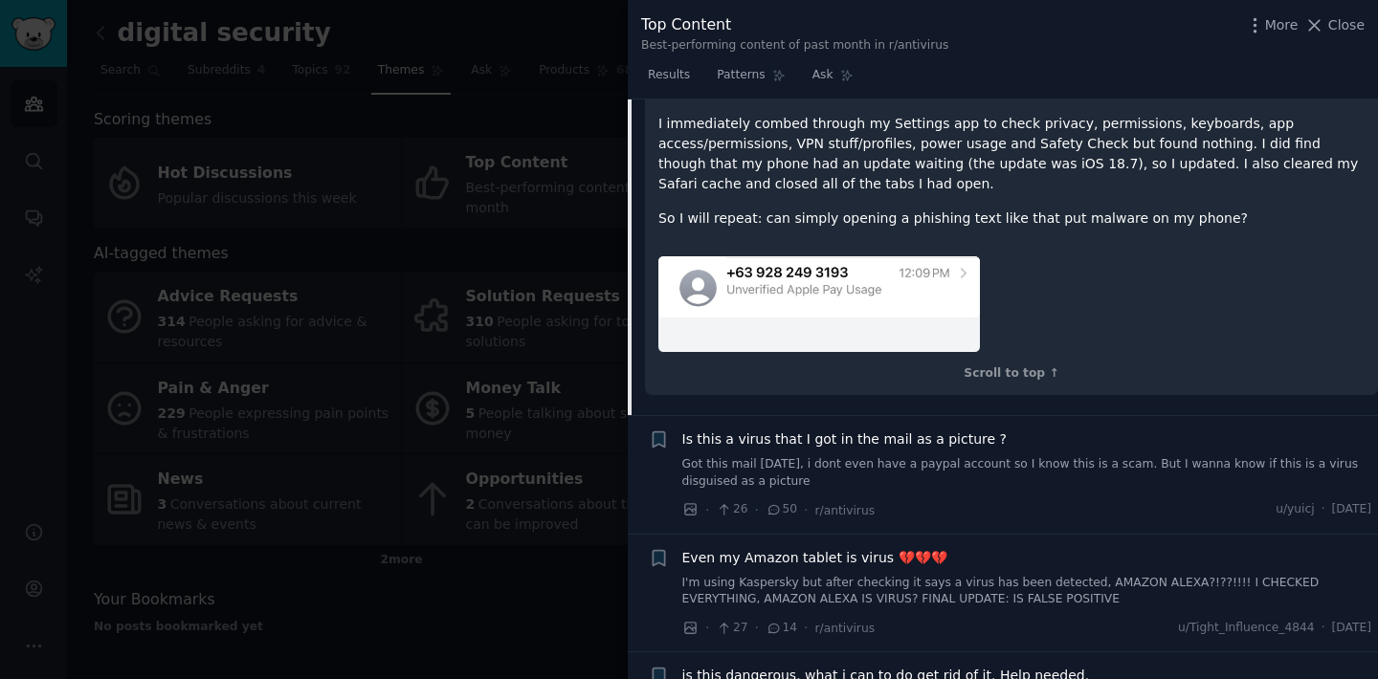
scroll to position [2185, 0]
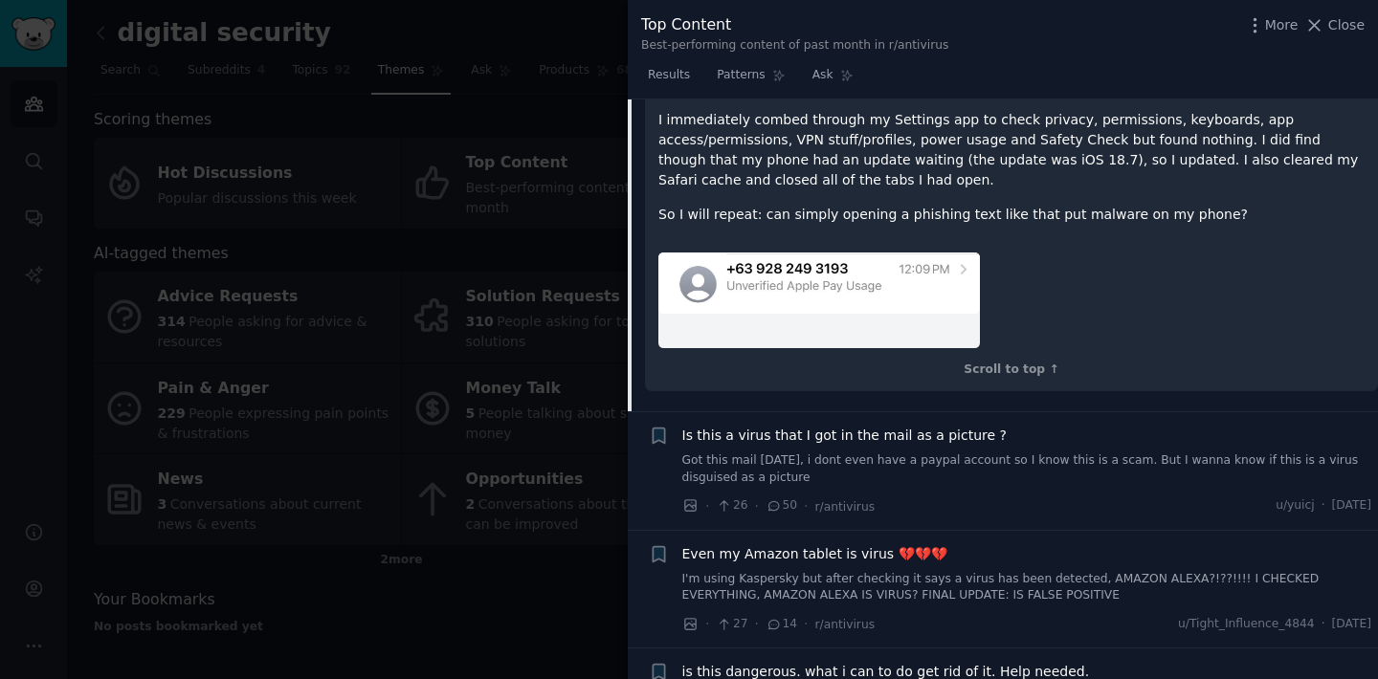
click at [803, 442] on span "Is this a virus that I got in the mail as a picture ?" at bounding box center [844, 436] width 325 height 20
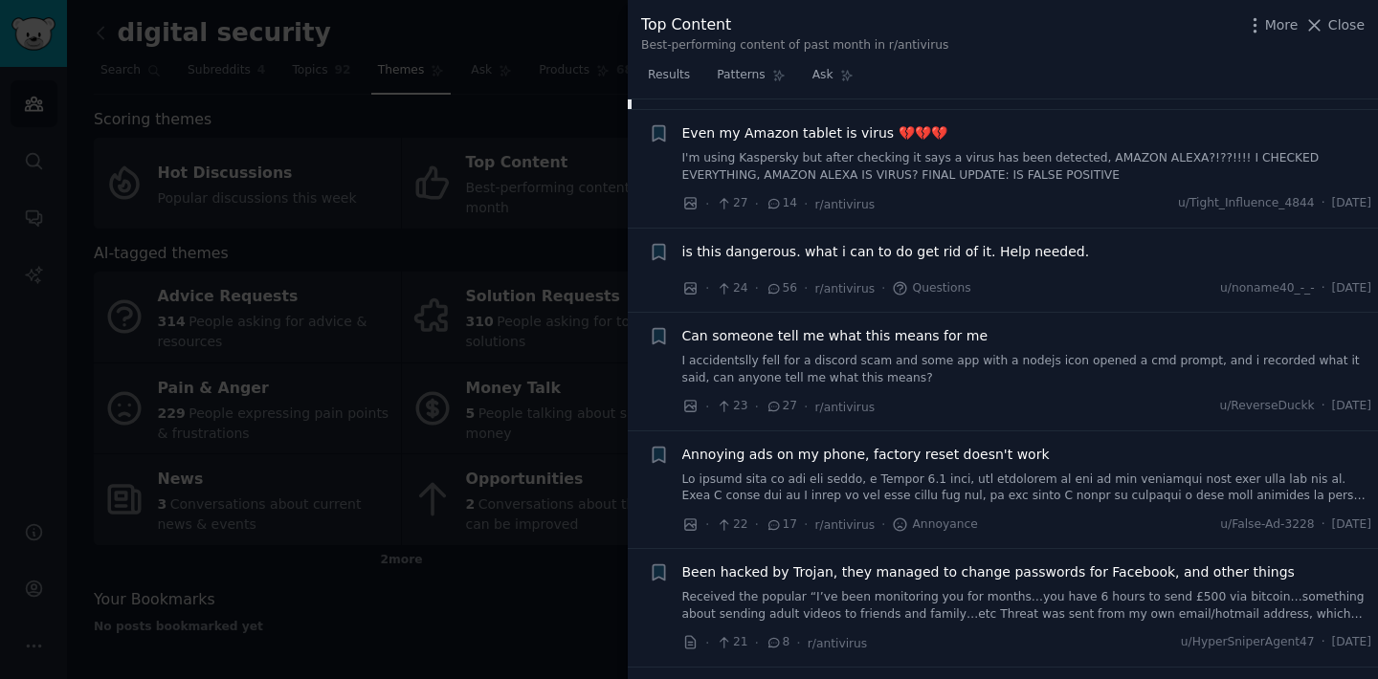
scroll to position [2882, 0]
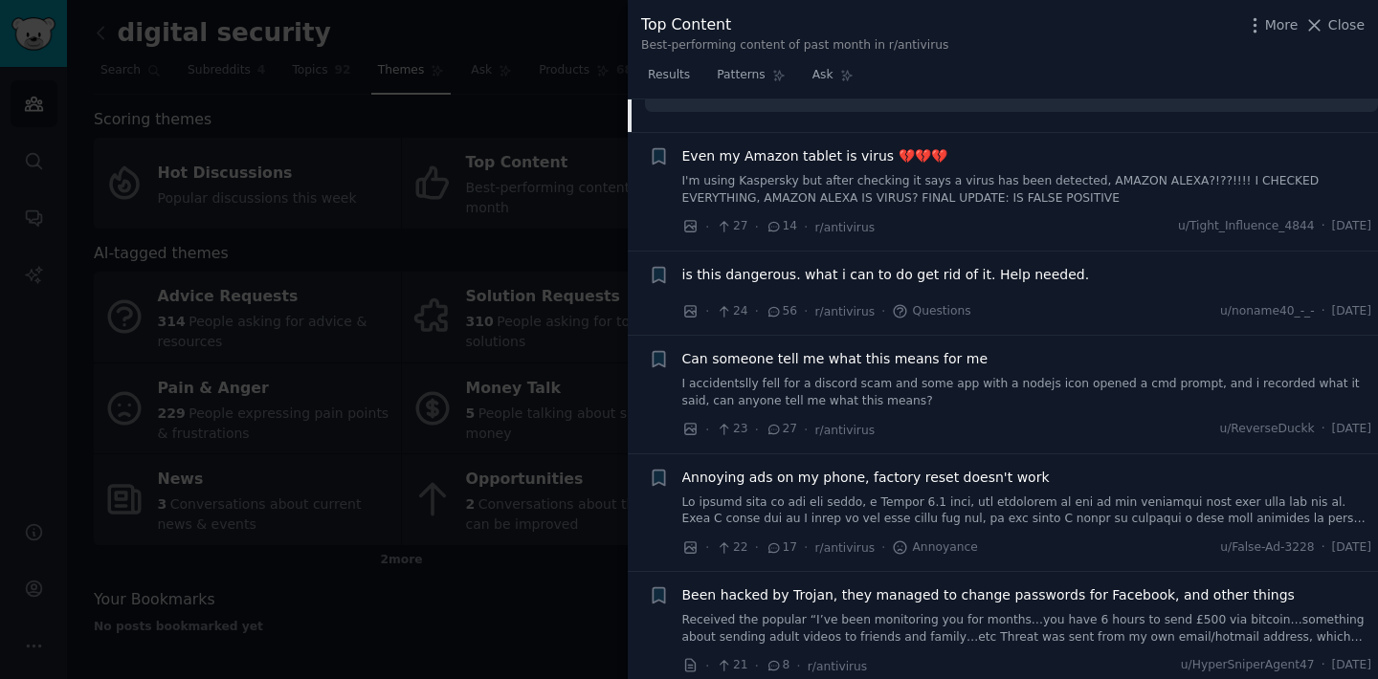
click at [855, 163] on span "Even my Amazon tablet is virus 💔💔💔" at bounding box center [814, 156] width 265 height 20
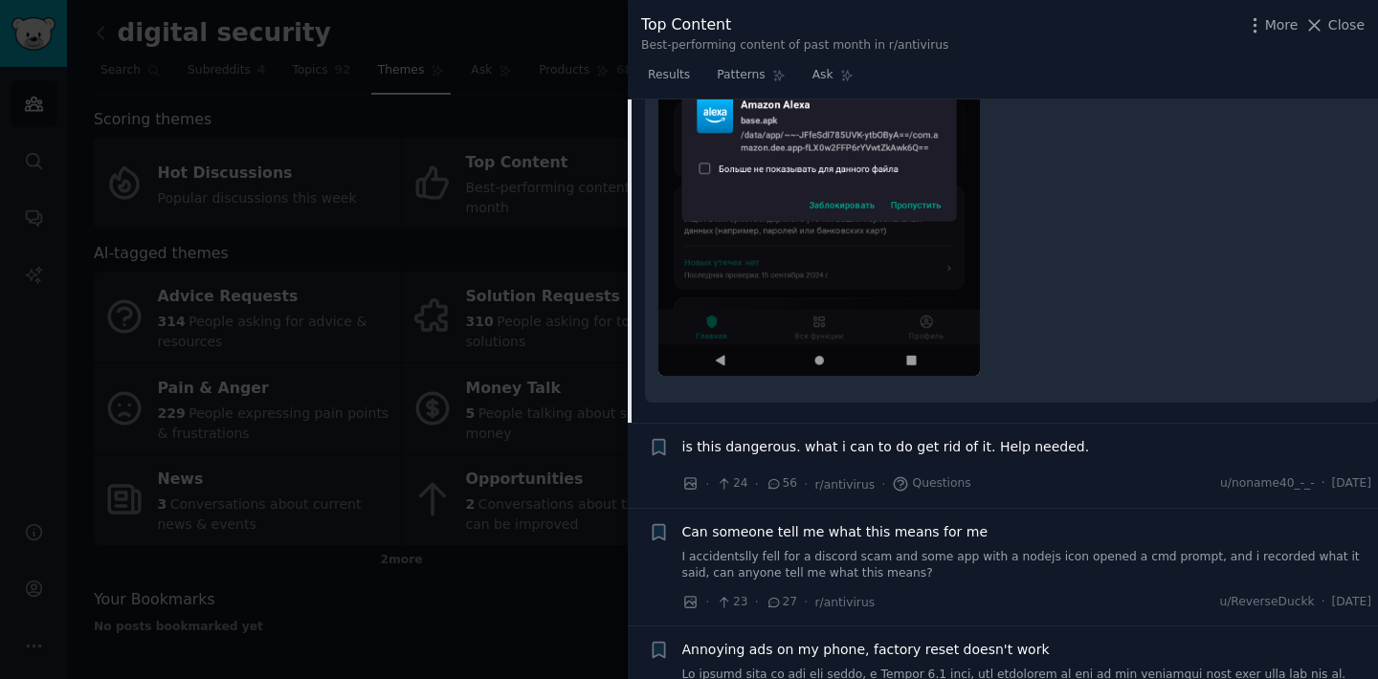
scroll to position [2592, 0]
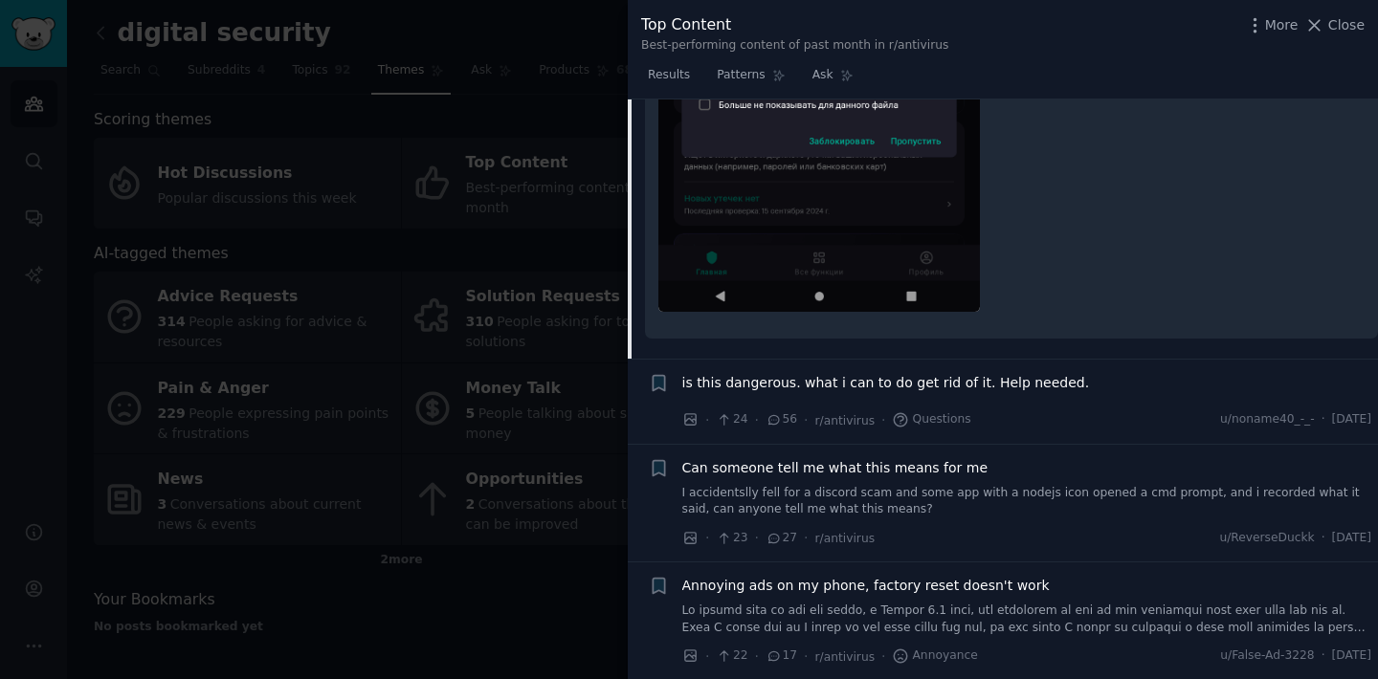
click at [891, 381] on span "is this dangerous. what i can to do get rid of it. Help needed." at bounding box center [886, 383] width 408 height 20
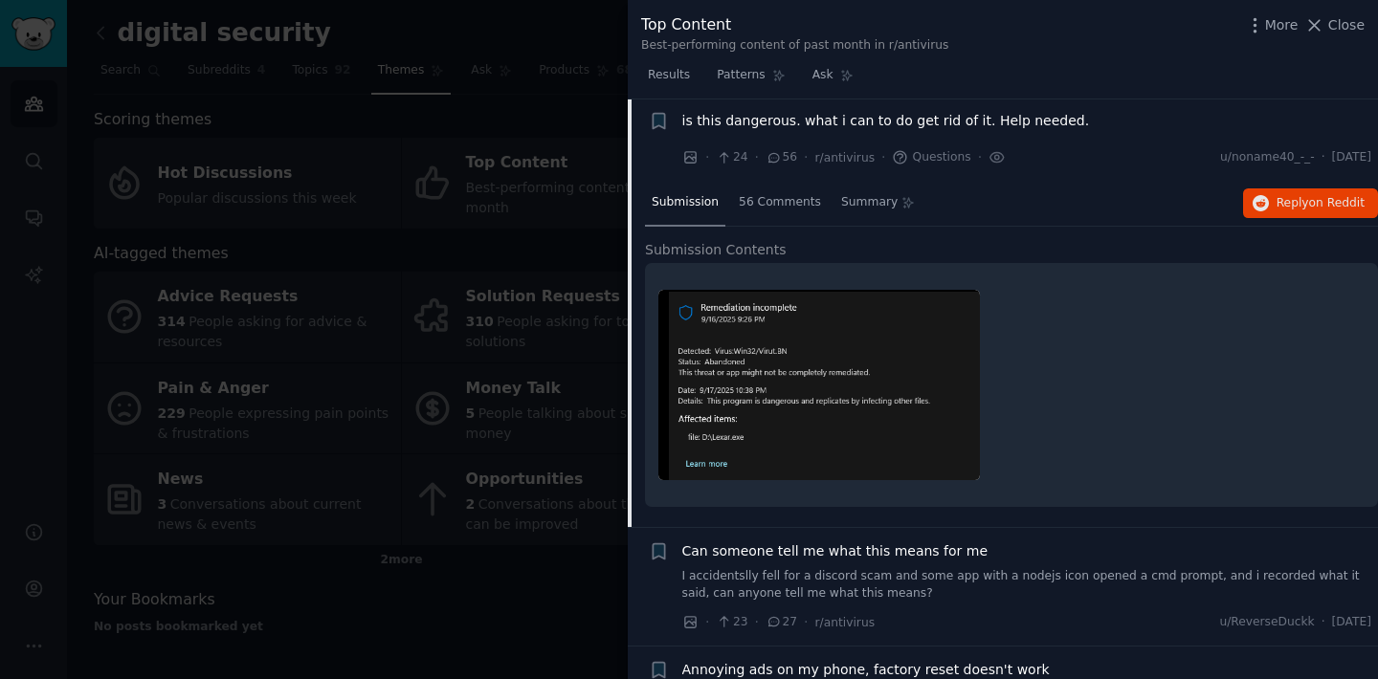
scroll to position [2127, 0]
click at [902, 559] on span "Can someone tell me what this means for me" at bounding box center [835, 554] width 306 height 20
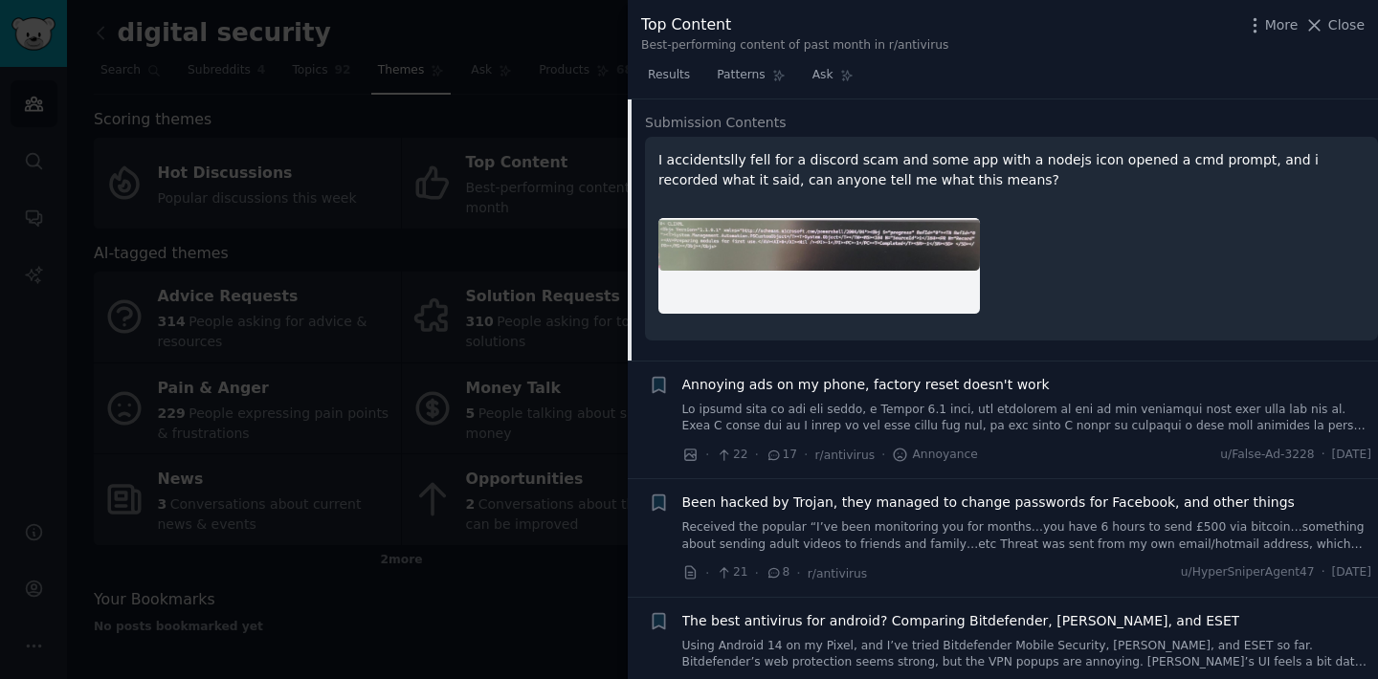
scroll to position [2381, 0]
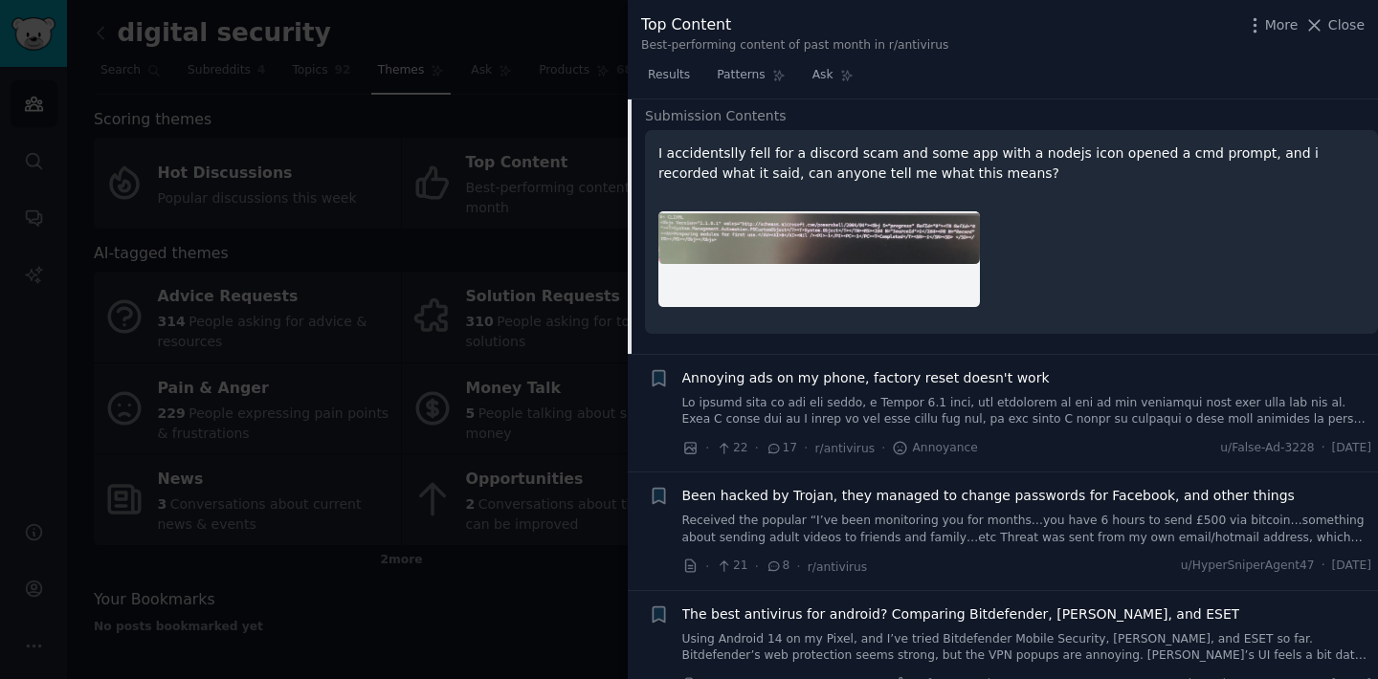
click at [976, 381] on span "Annoying ads on my phone, factory reset doesn't work" at bounding box center [865, 378] width 367 height 20
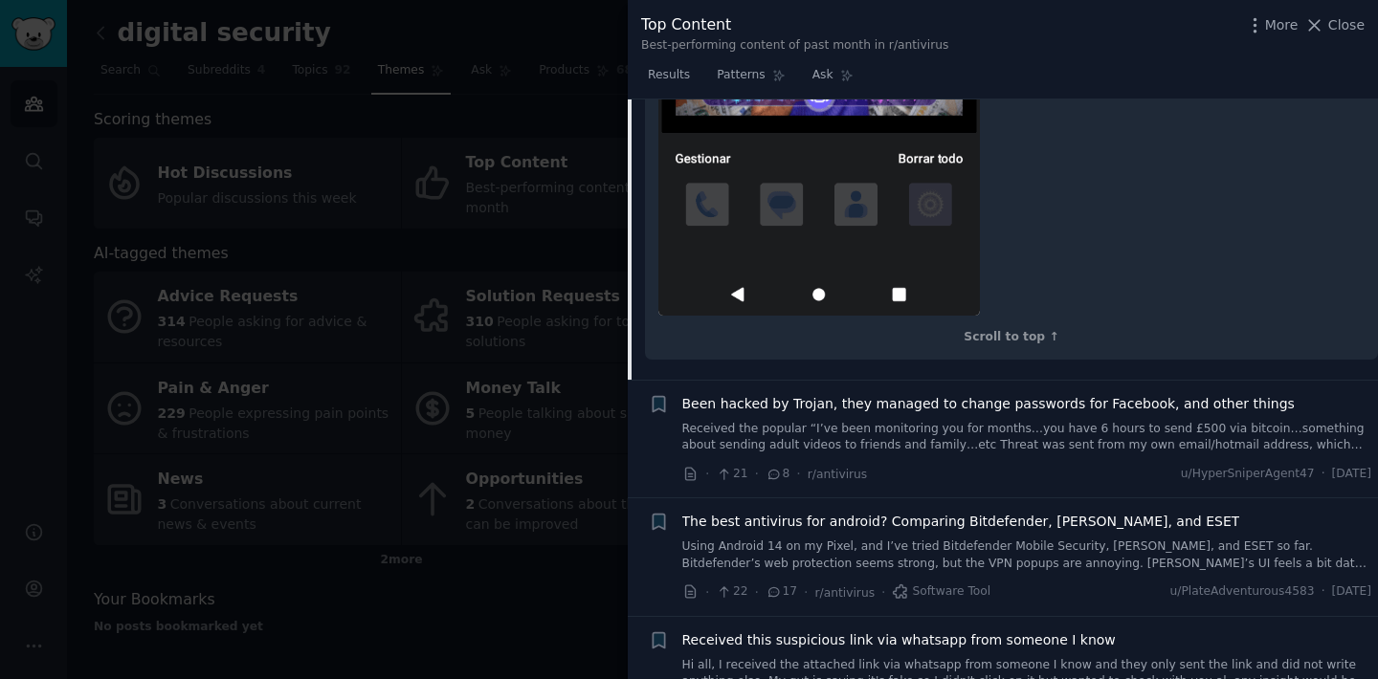
scroll to position [4496, 0]
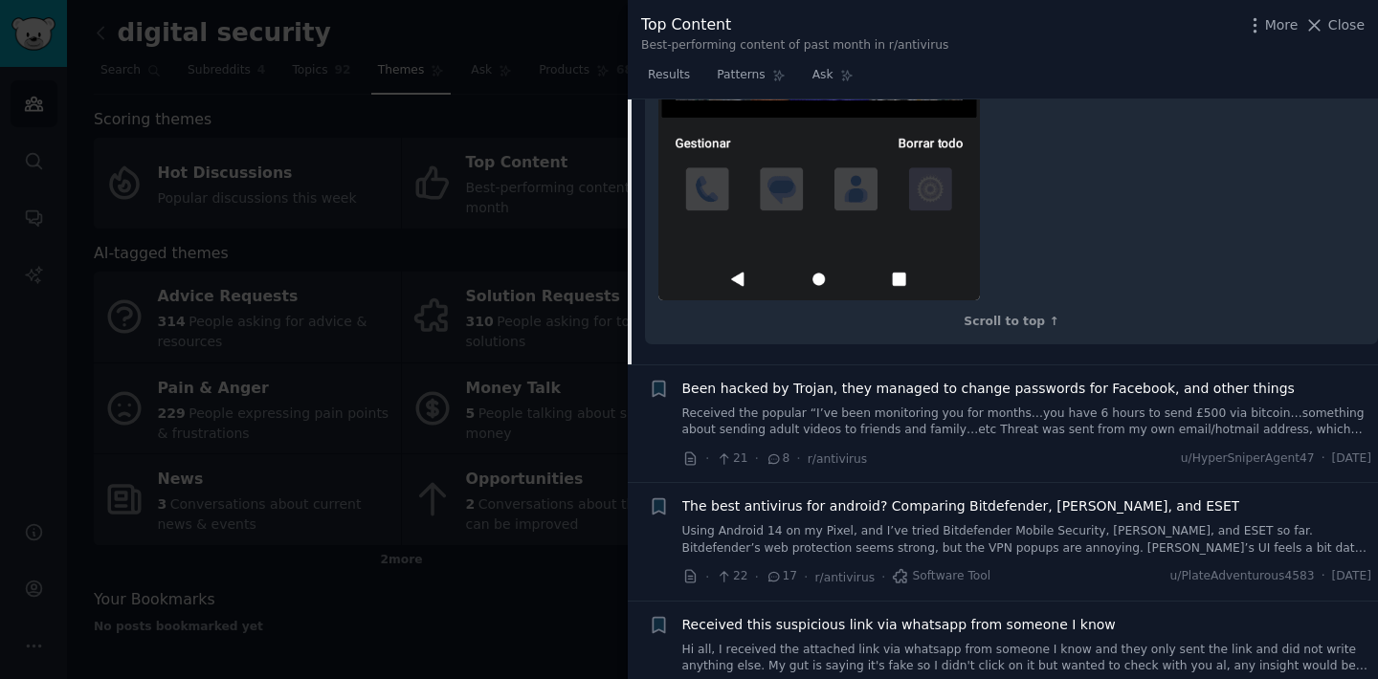
click at [963, 379] on span "Been hacked by Trojan, they managed to change passwords for Facebook, and other…" at bounding box center [988, 389] width 612 height 20
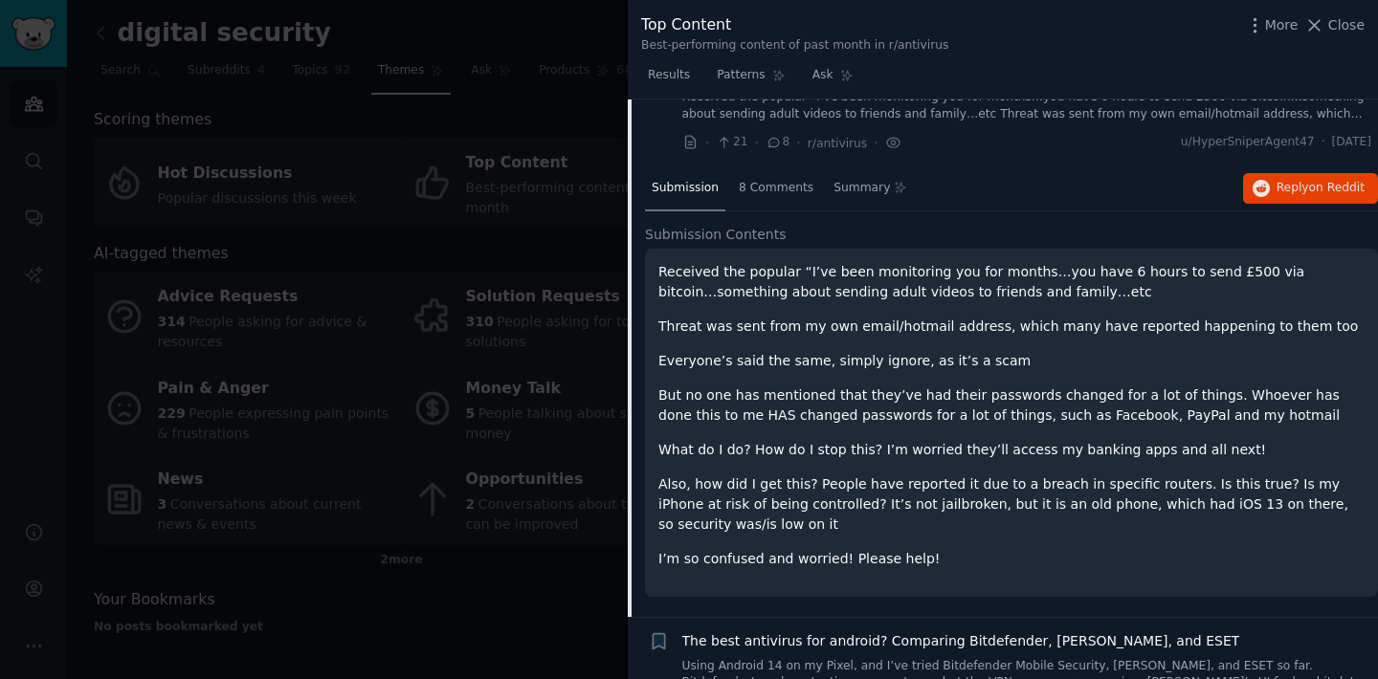
scroll to position [2500, 0]
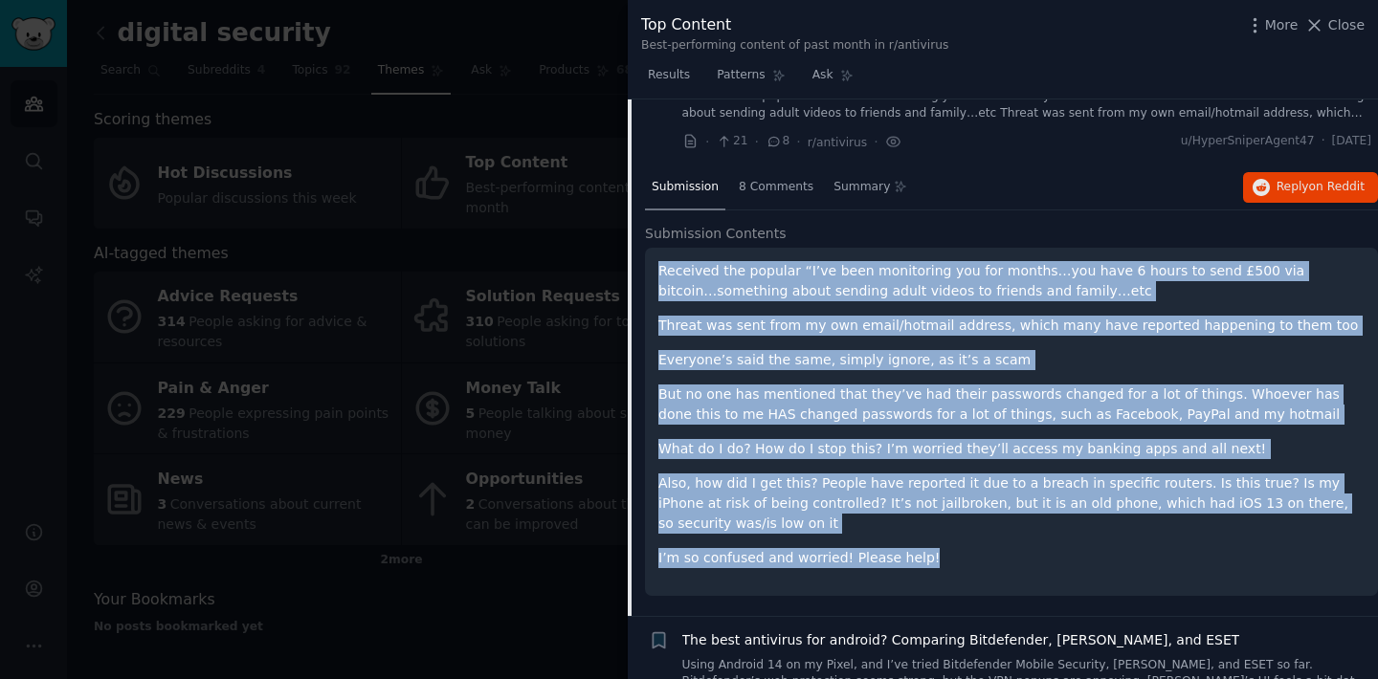
drag, startPoint x: 658, startPoint y: 272, endPoint x: 937, endPoint y: 553, distance: 395.9
click at [937, 553] on div "Received the popular “I’ve been monitoring you for months…you have 6 hours to s…" at bounding box center [1011, 414] width 706 height 307
copy div "Received the popular “I’ve been monitoring you for months…you have 6 hours to s…"
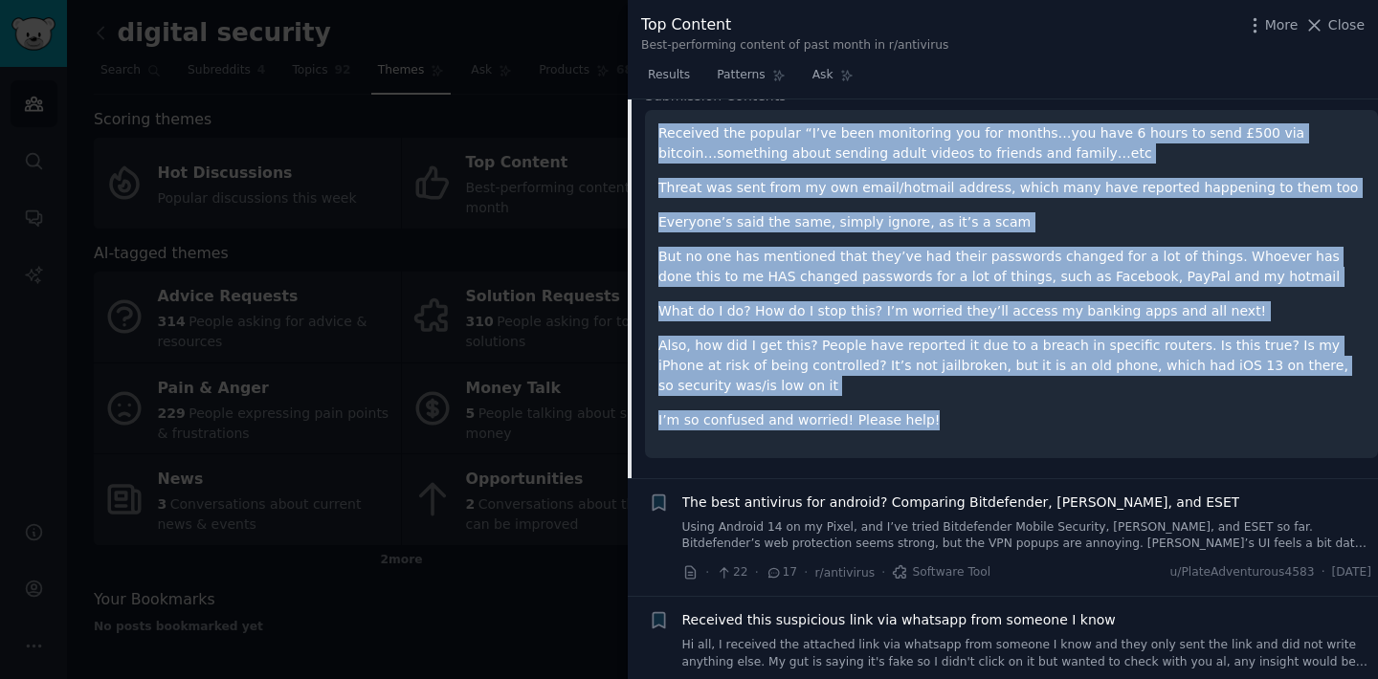
scroll to position [2738, 0]
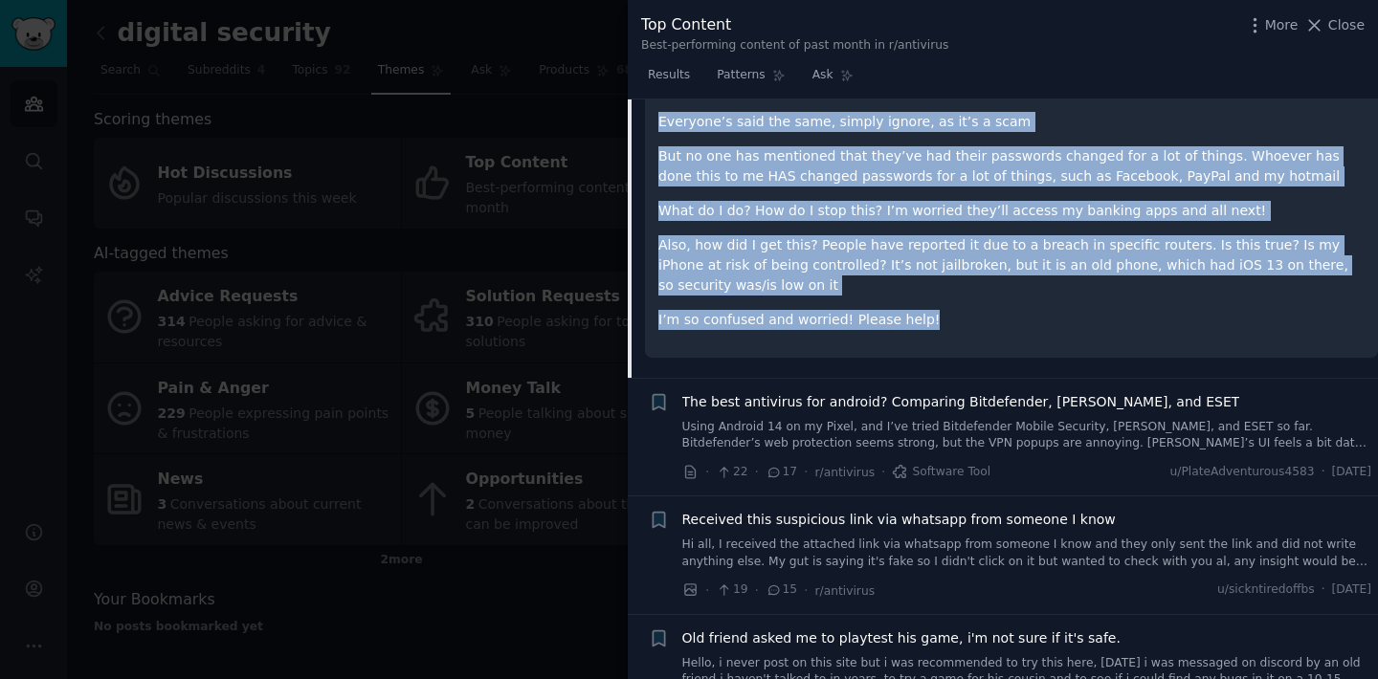
click at [906, 403] on span "The best antivirus for android? Comparing Bitdefender, [PERSON_NAME], and ESET" at bounding box center [961, 402] width 558 height 20
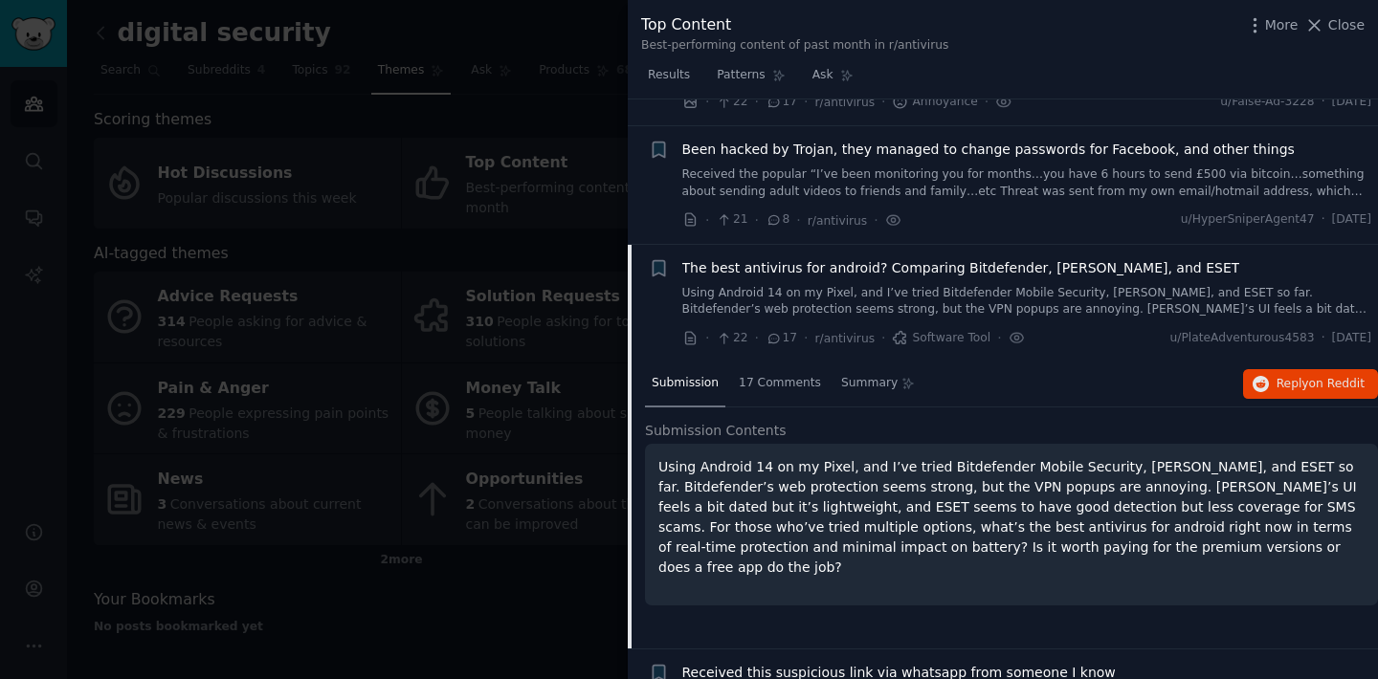
scroll to position [2393, 0]
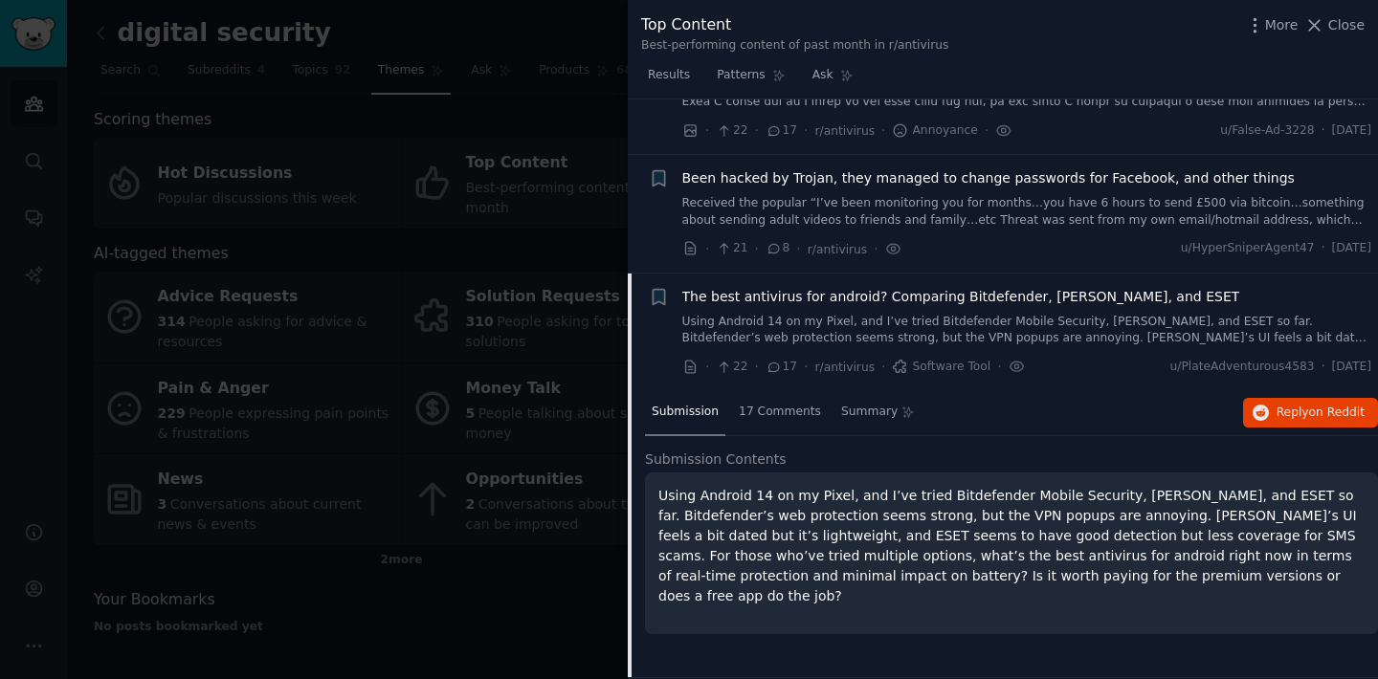
click at [925, 298] on span "The best antivirus for android? Comparing Bitdefender, [PERSON_NAME], and ESET" at bounding box center [961, 297] width 558 height 20
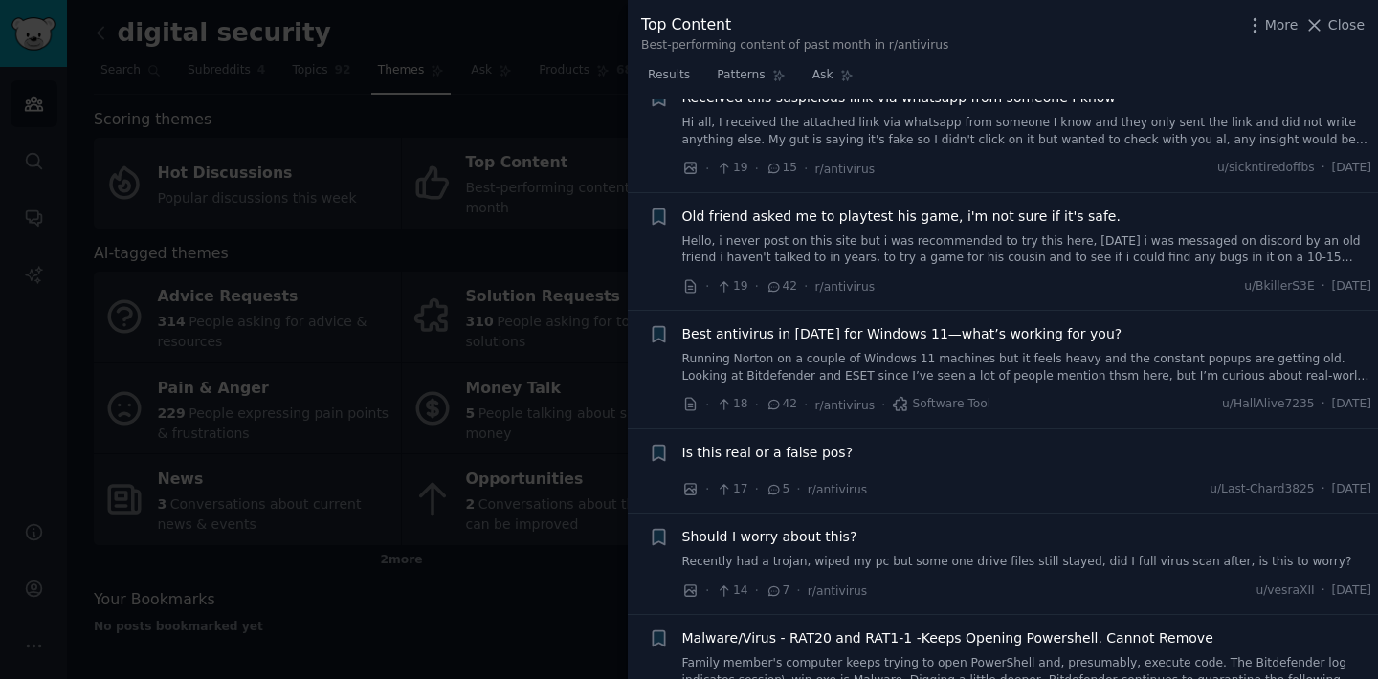
scroll to position [2632, 0]
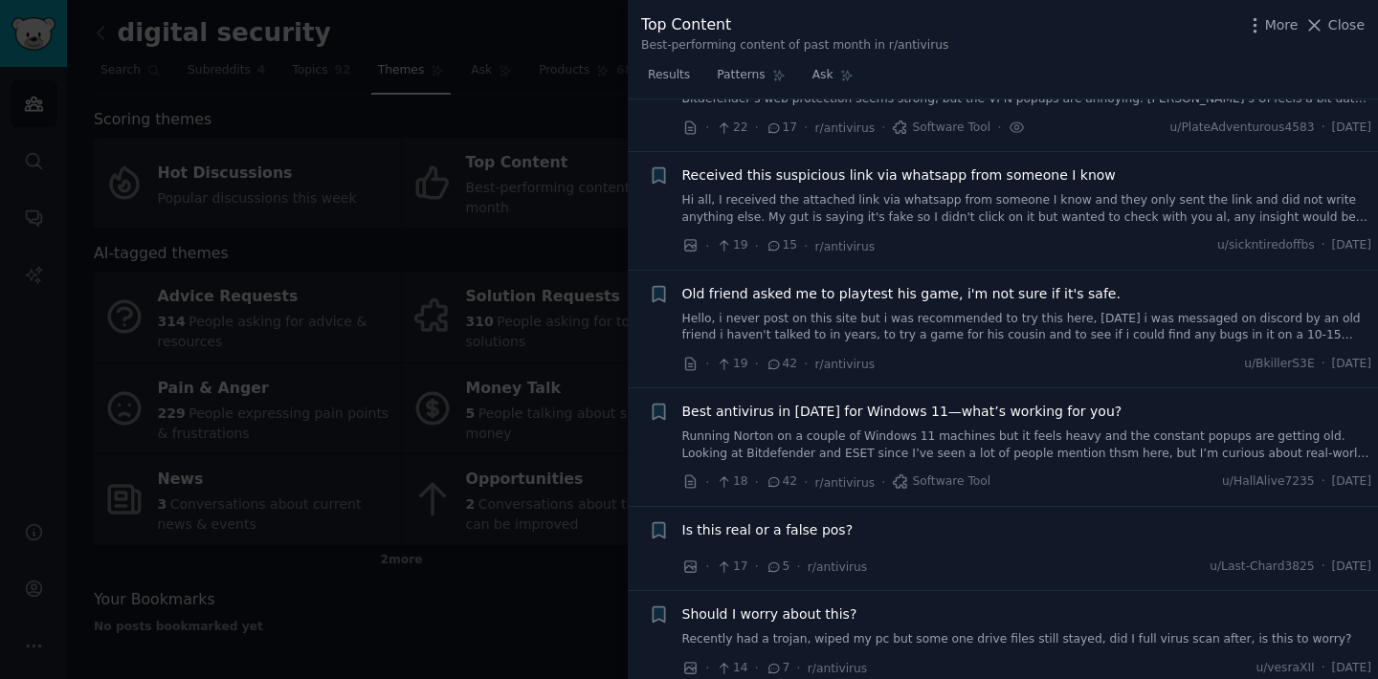
click at [912, 285] on span "Old friend asked me to playtest his game, i'm not sure if it's safe." at bounding box center [901, 294] width 438 height 20
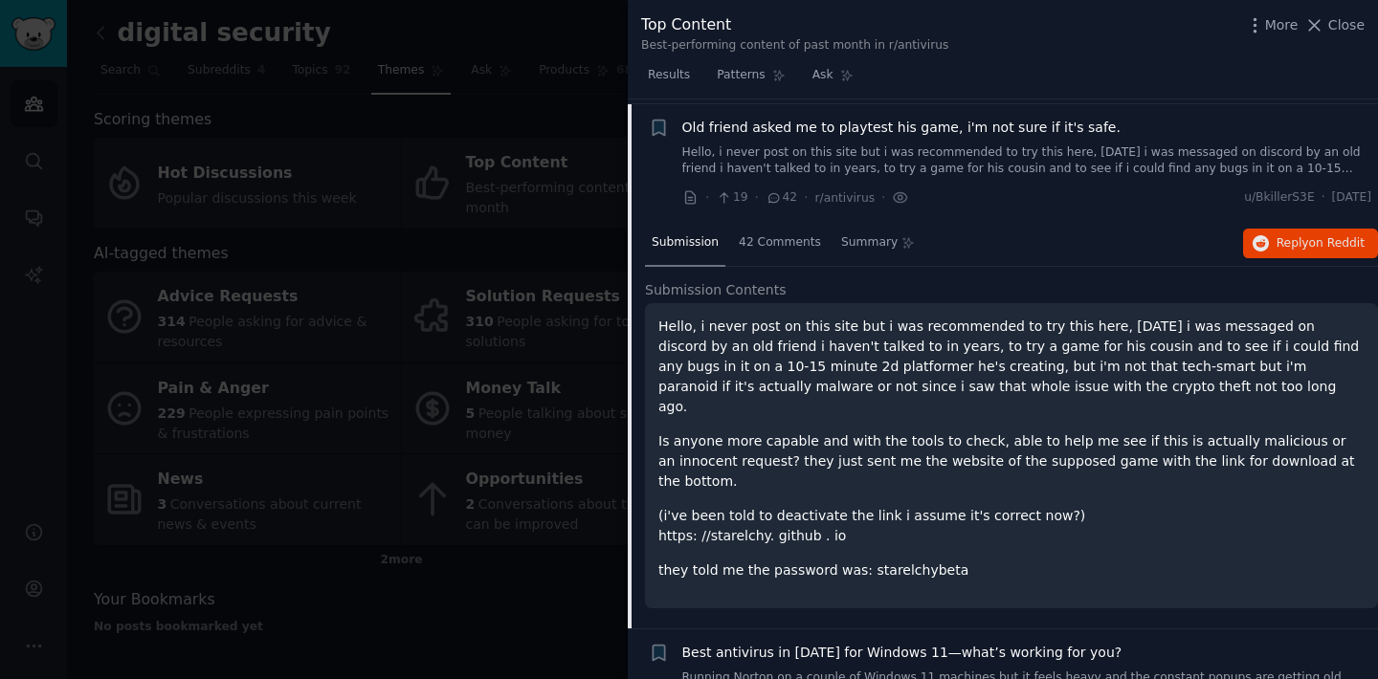
scroll to position [2803, 0]
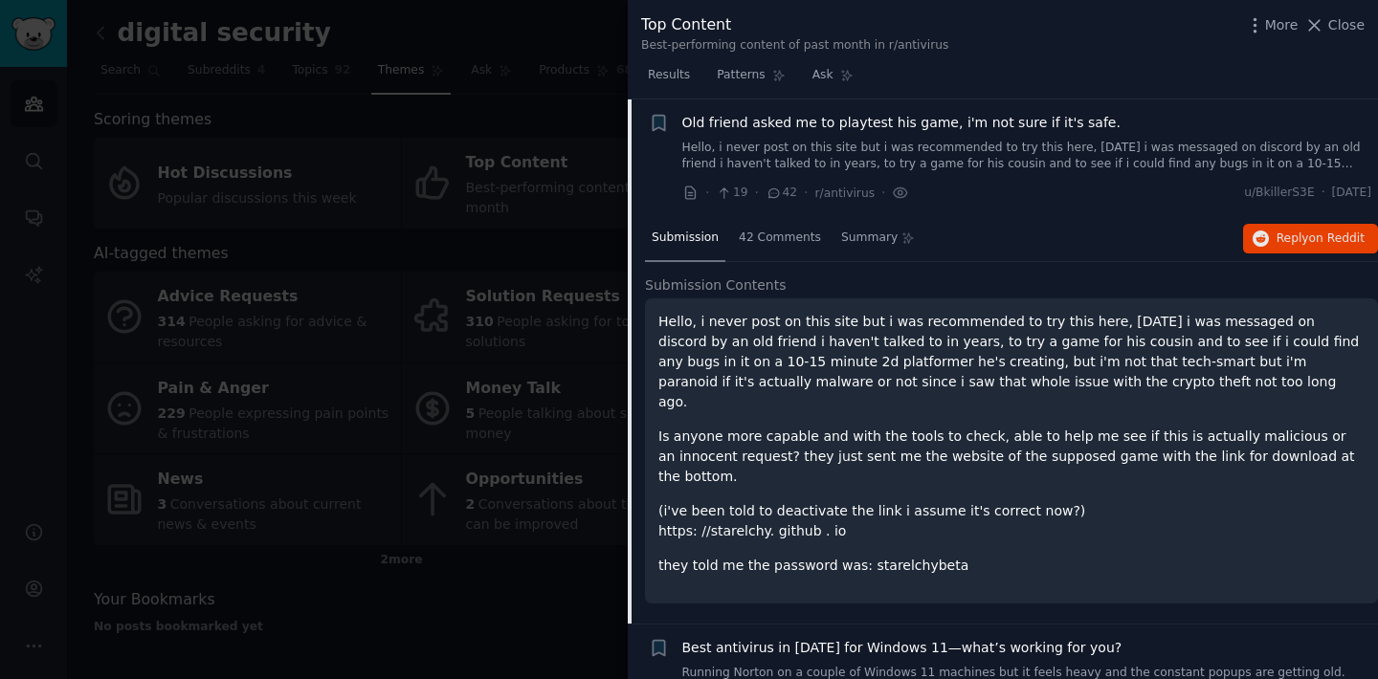
click at [859, 123] on span "Old friend asked me to playtest his game, i'm not sure if it's safe." at bounding box center [901, 123] width 438 height 20
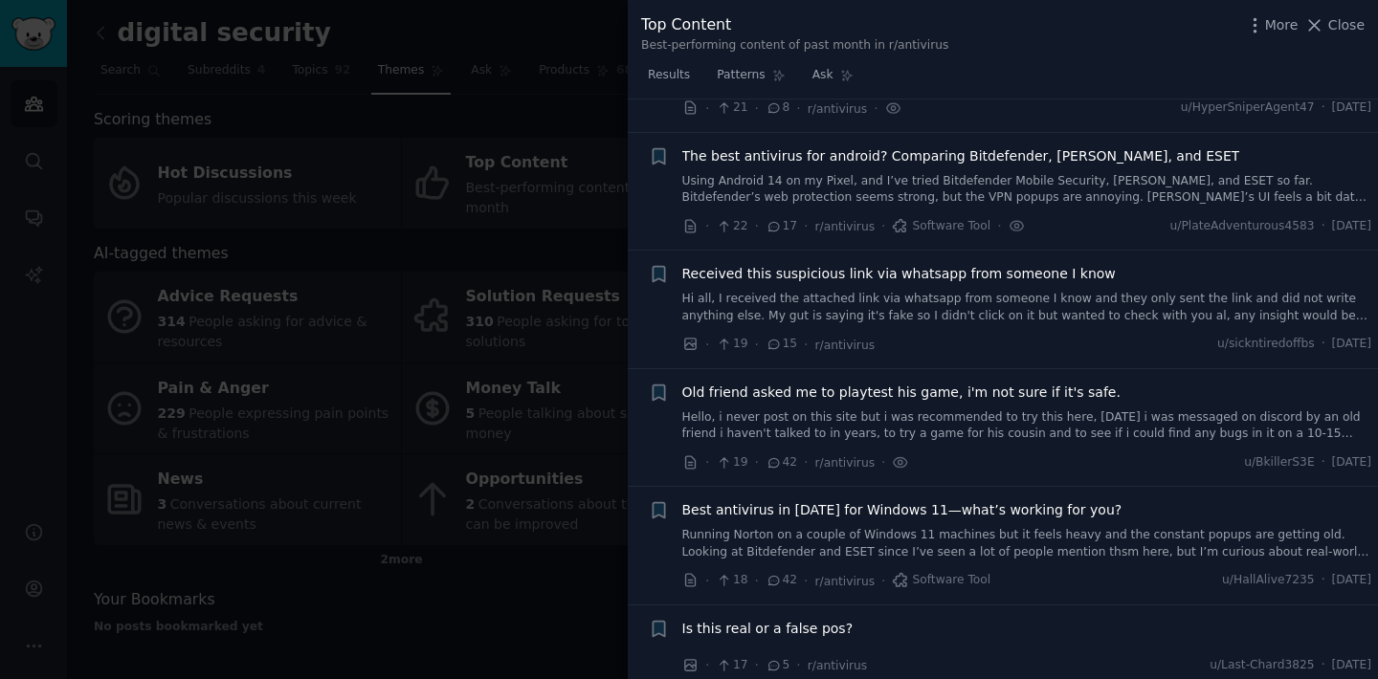
scroll to position [2439, 0]
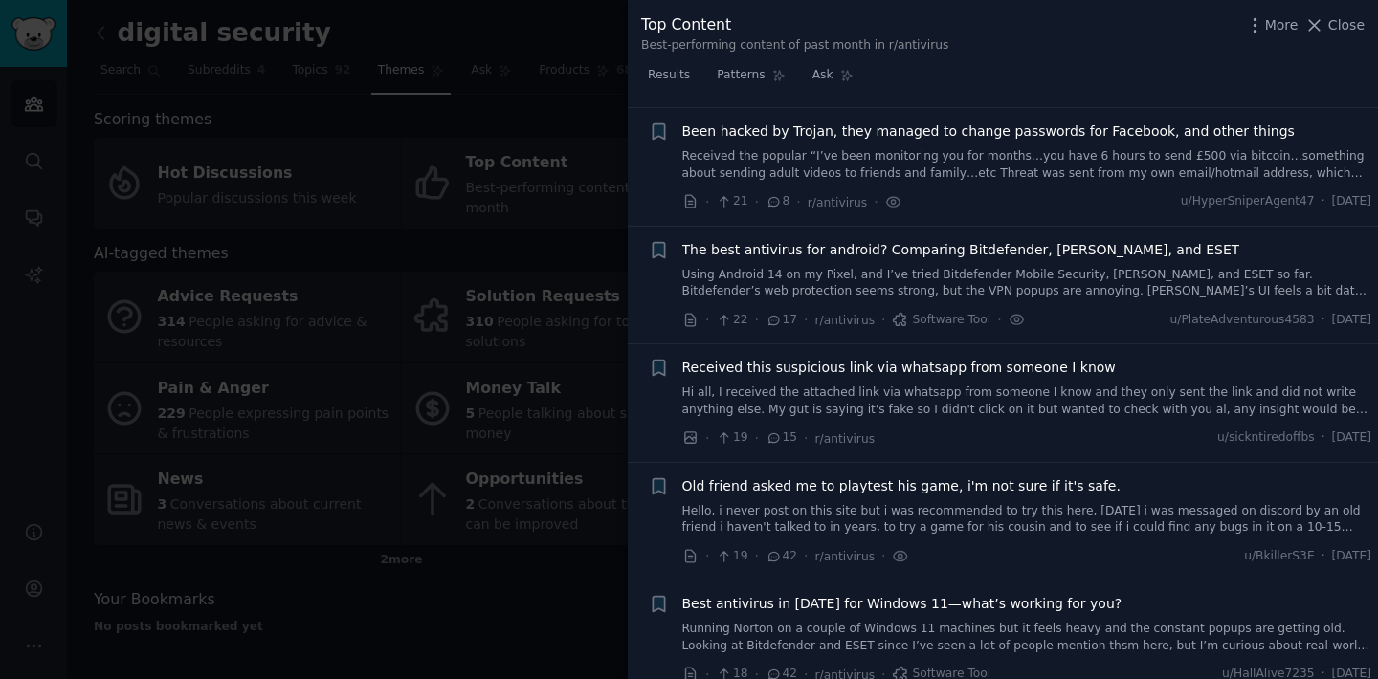
click at [895, 367] on span "Received this suspicious link via whatsapp from someone I know" at bounding box center [899, 368] width 434 height 20
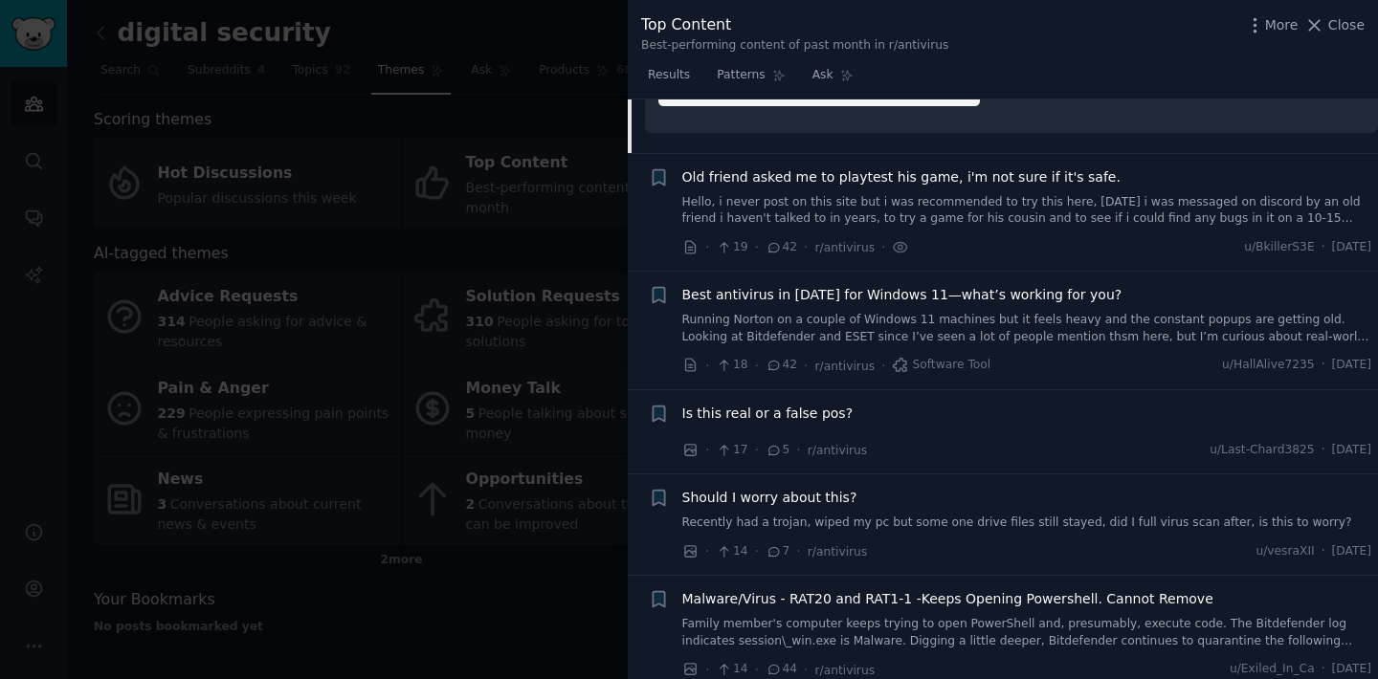
scroll to position [3116, 0]
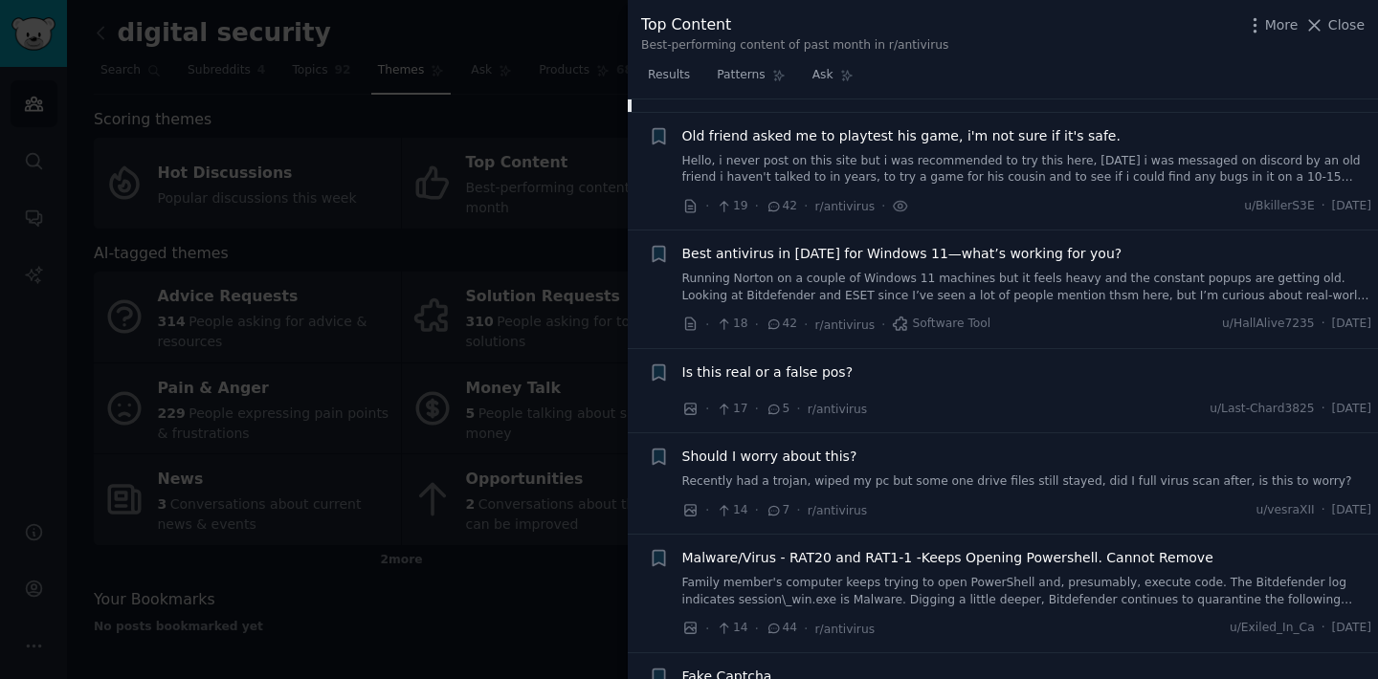
click at [806, 370] on span "Is this real or a false pos?" at bounding box center [767, 373] width 171 height 20
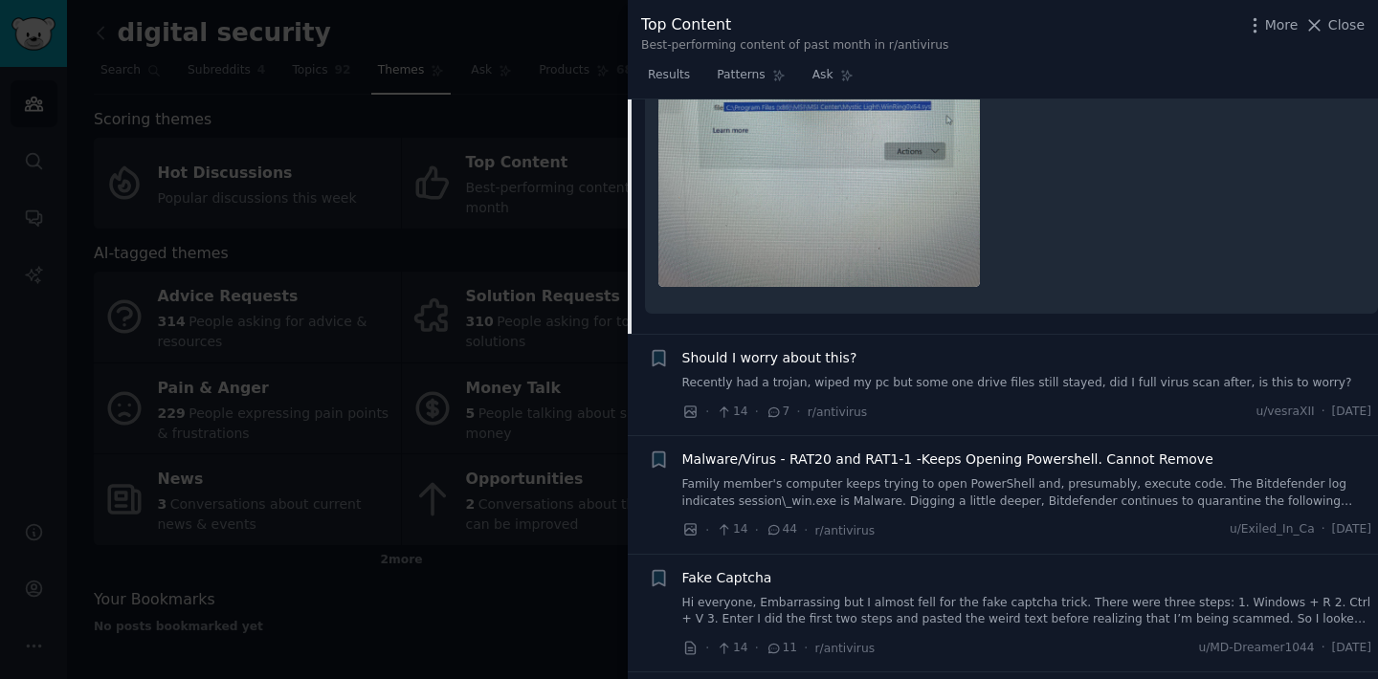
scroll to position [3576, 0]
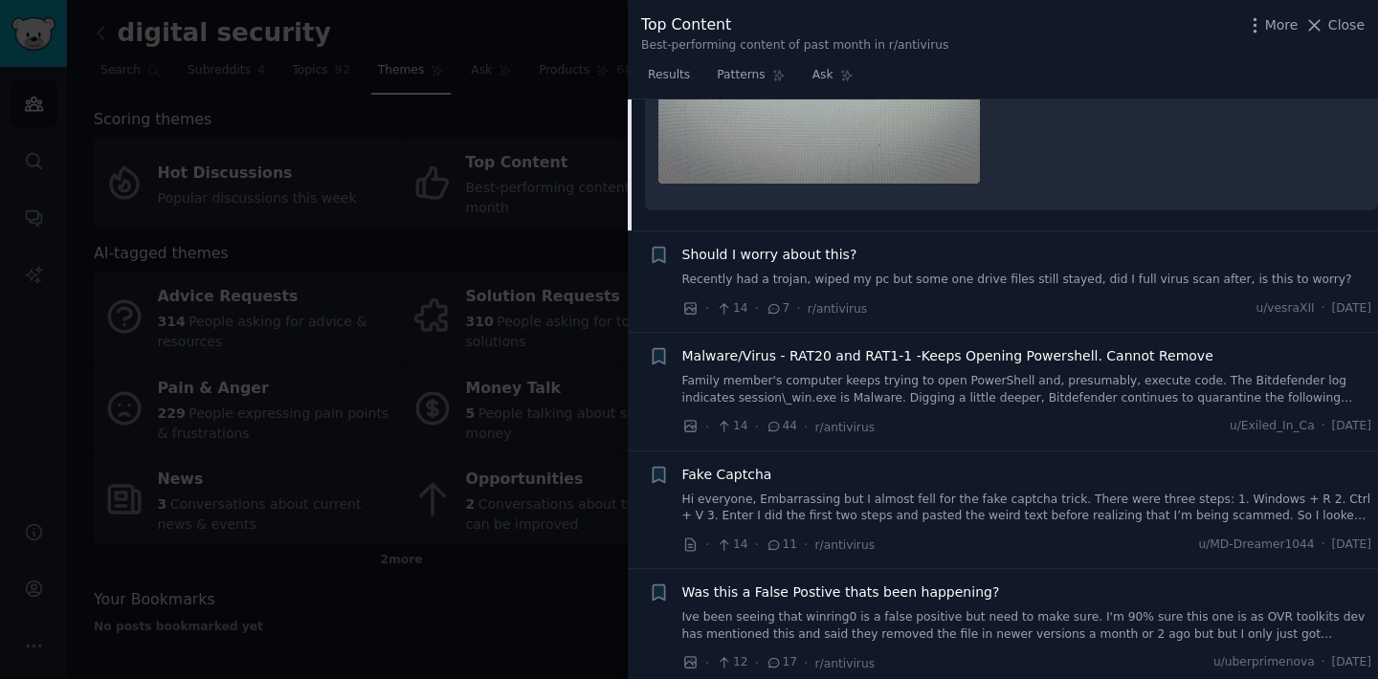
click at [800, 254] on span "Should I worry about this?" at bounding box center [769, 255] width 175 height 20
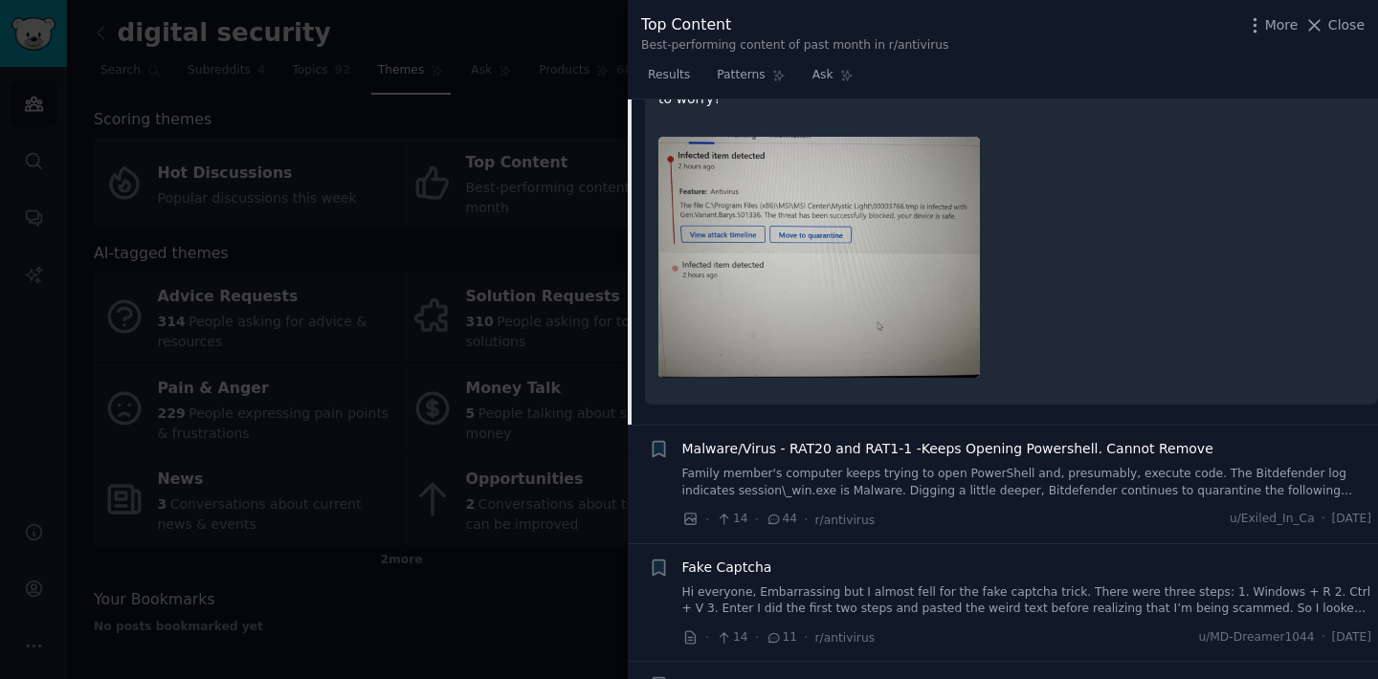
scroll to position [3440, 0]
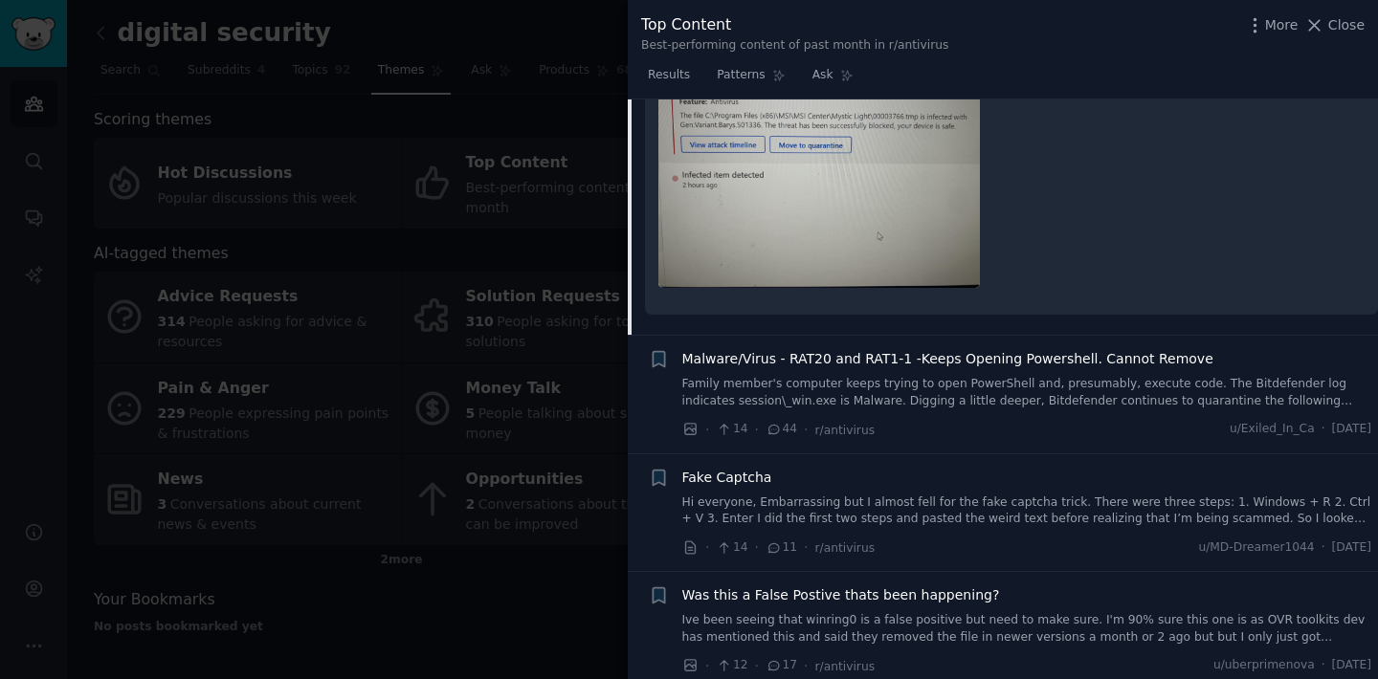
click at [834, 349] on span "Malware/Virus - RAT20 and RAT1-1 -Keeps Opening Powershell. Cannot Remove" at bounding box center [947, 359] width 531 height 20
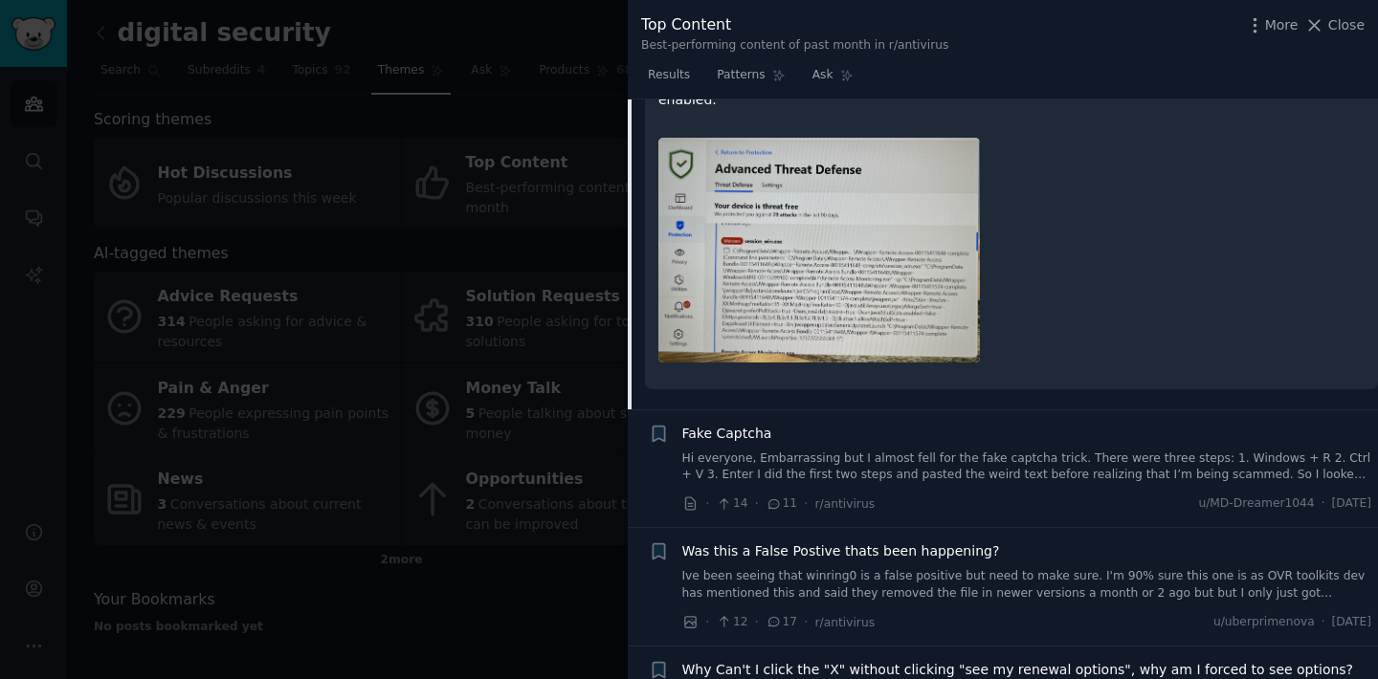
scroll to position [3751, 0]
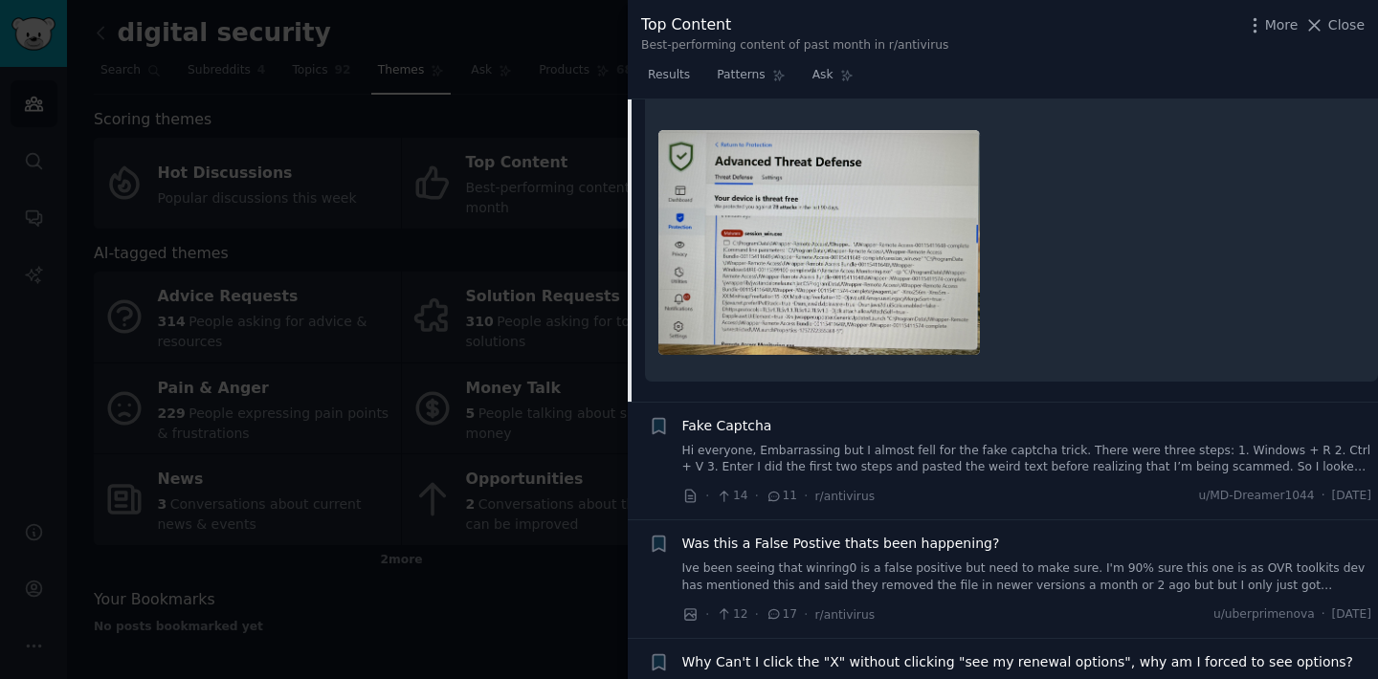
click at [709, 416] on span "Fake Captcha" at bounding box center [727, 426] width 90 height 20
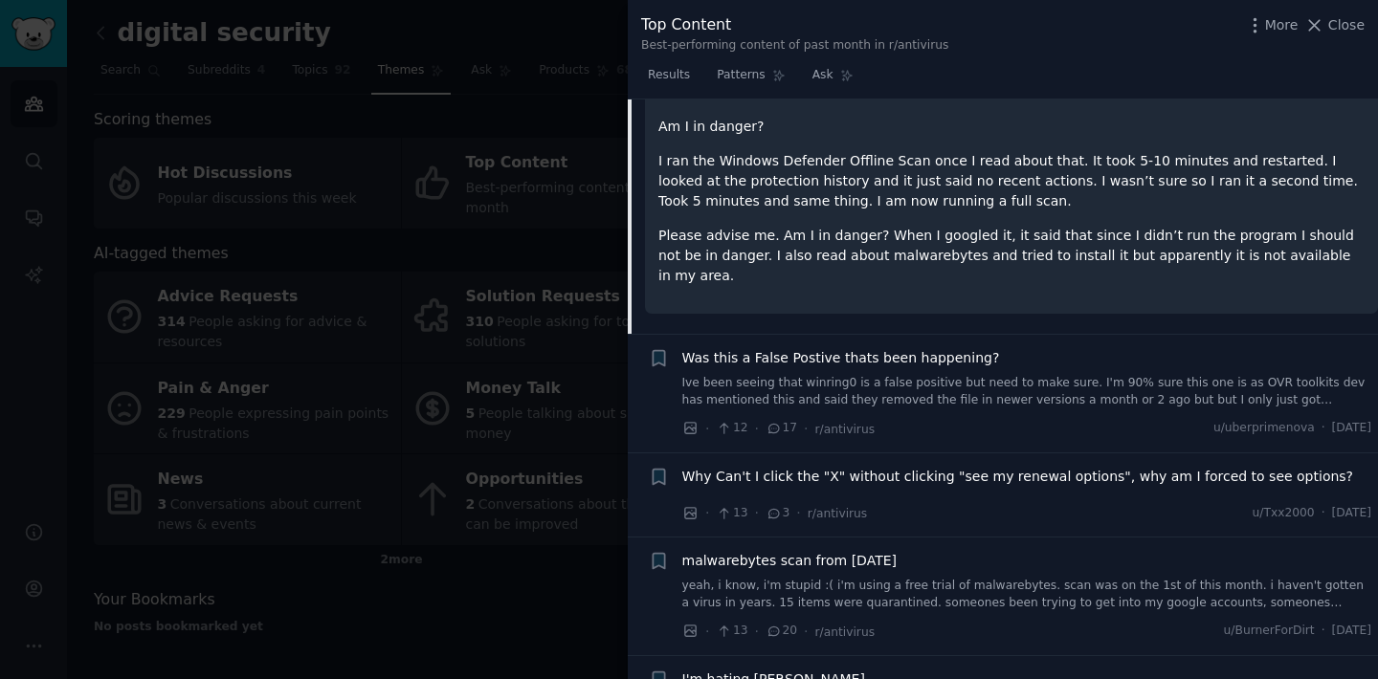
scroll to position [3791, 0]
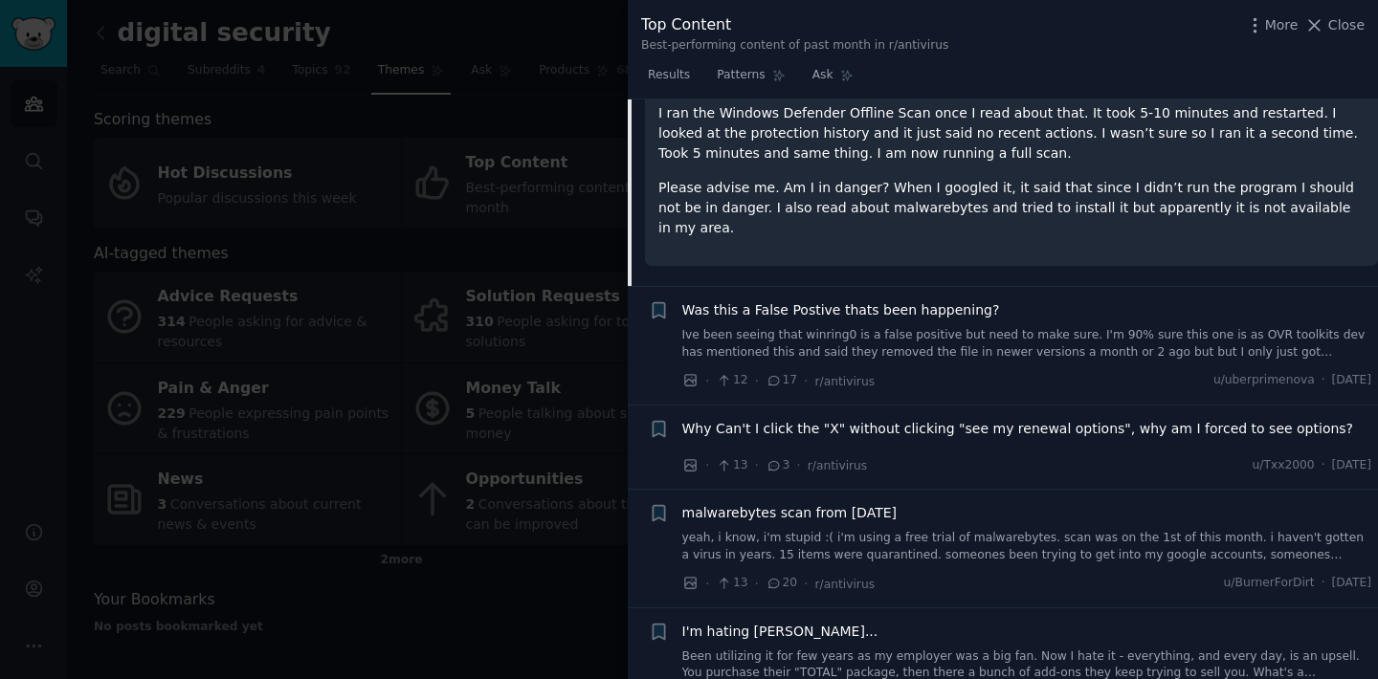
click at [800, 300] on span "Was this a False Postive thats been happening?" at bounding box center [841, 310] width 318 height 20
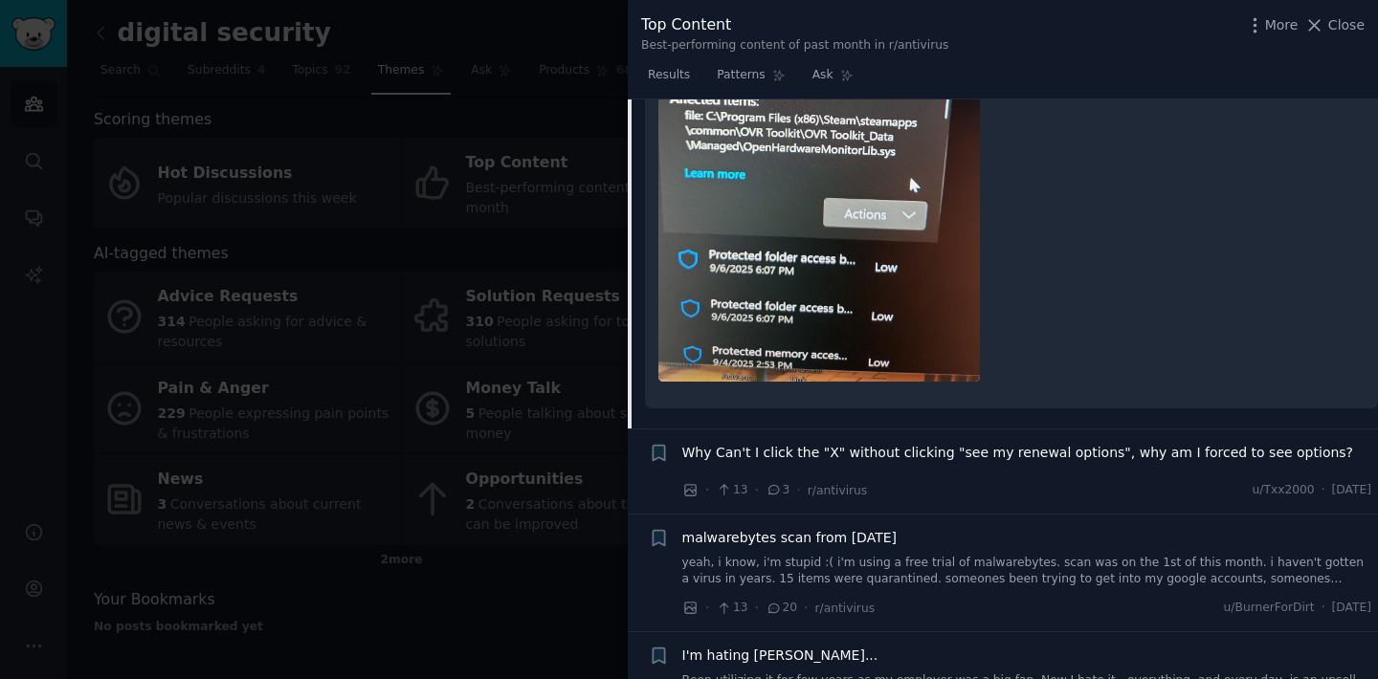
scroll to position [4136, 0]
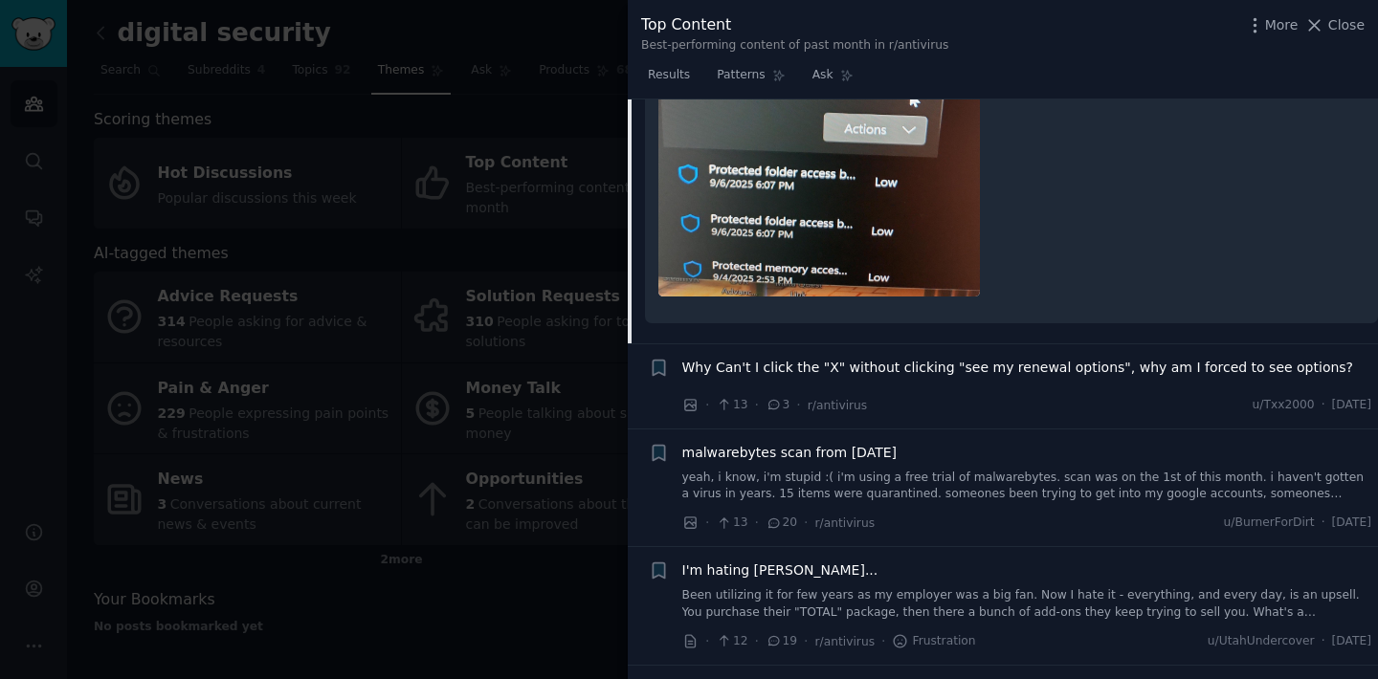
click at [860, 370] on span "Why Can't I click the "X" without clicking "see my renewal options", why am I f…" at bounding box center [1018, 368] width 672 height 20
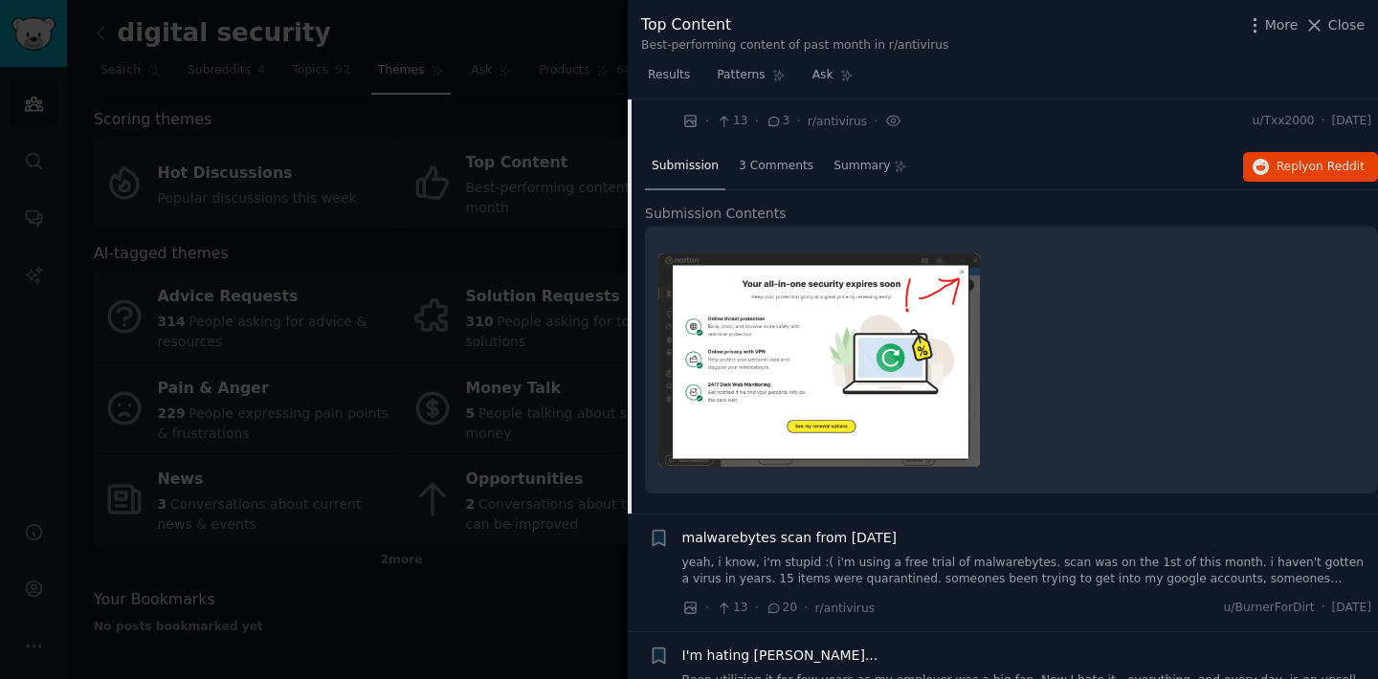
scroll to position [3580, 0]
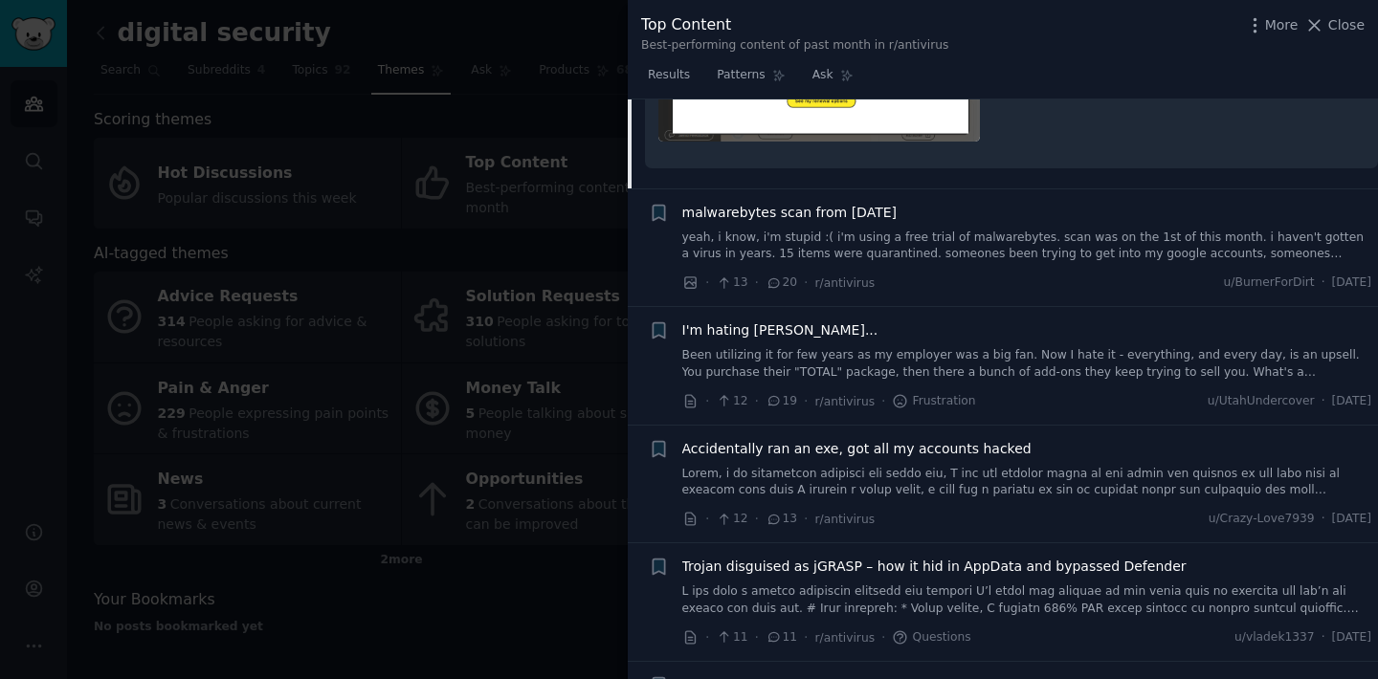
click at [797, 218] on span "malwarebytes scan from [DATE]" at bounding box center [789, 213] width 215 height 20
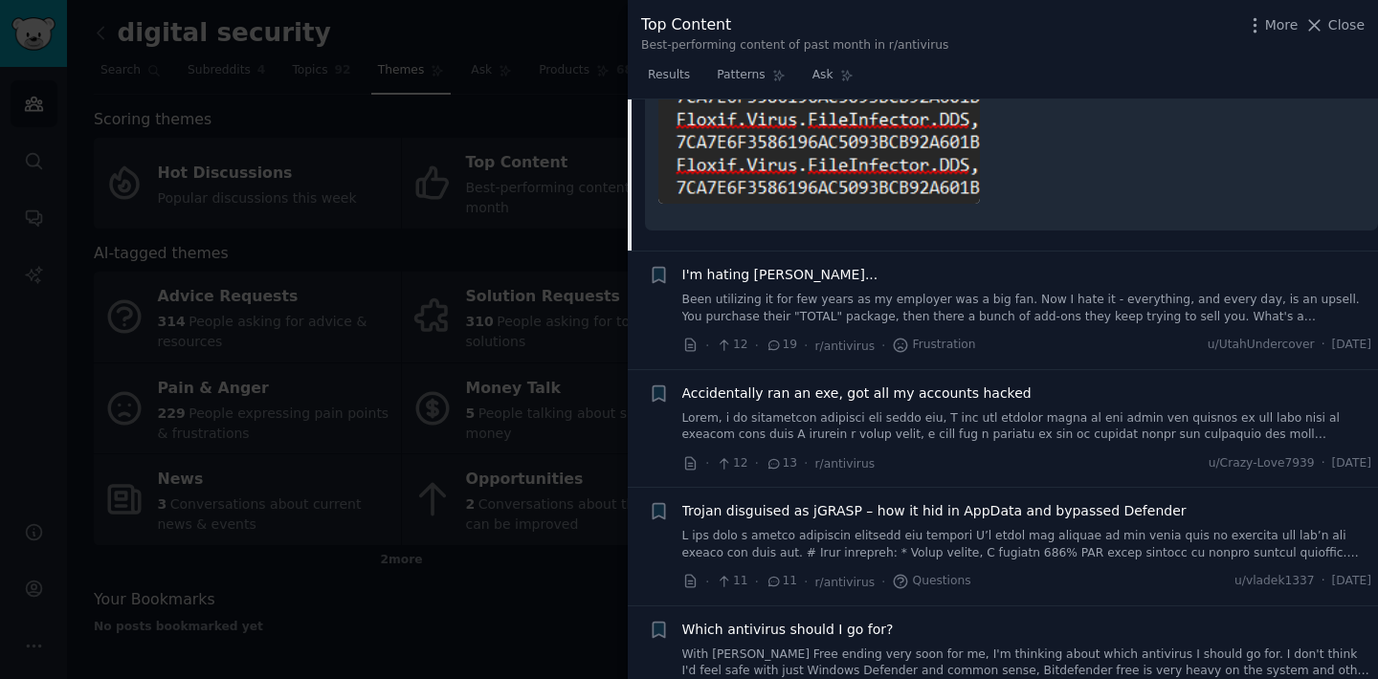
scroll to position [4571, 0]
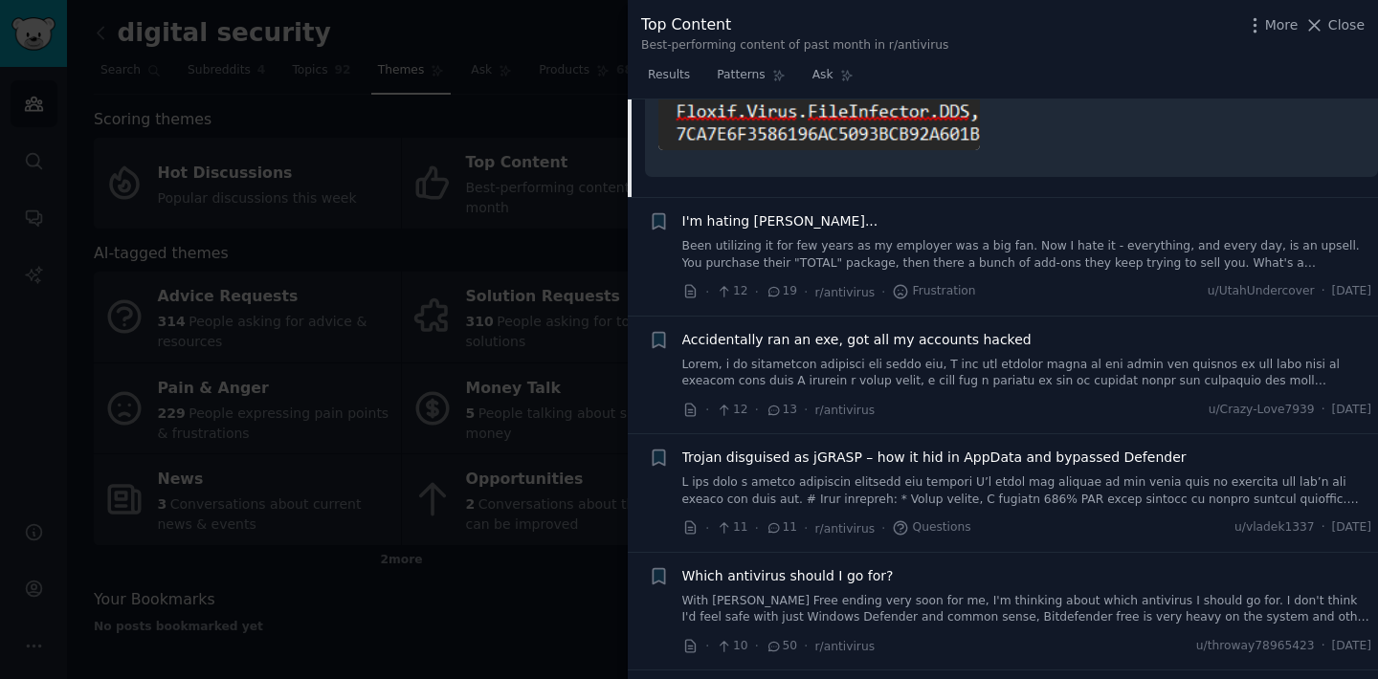
click at [744, 211] on span "I'm hating [PERSON_NAME]..." at bounding box center [780, 221] width 196 height 20
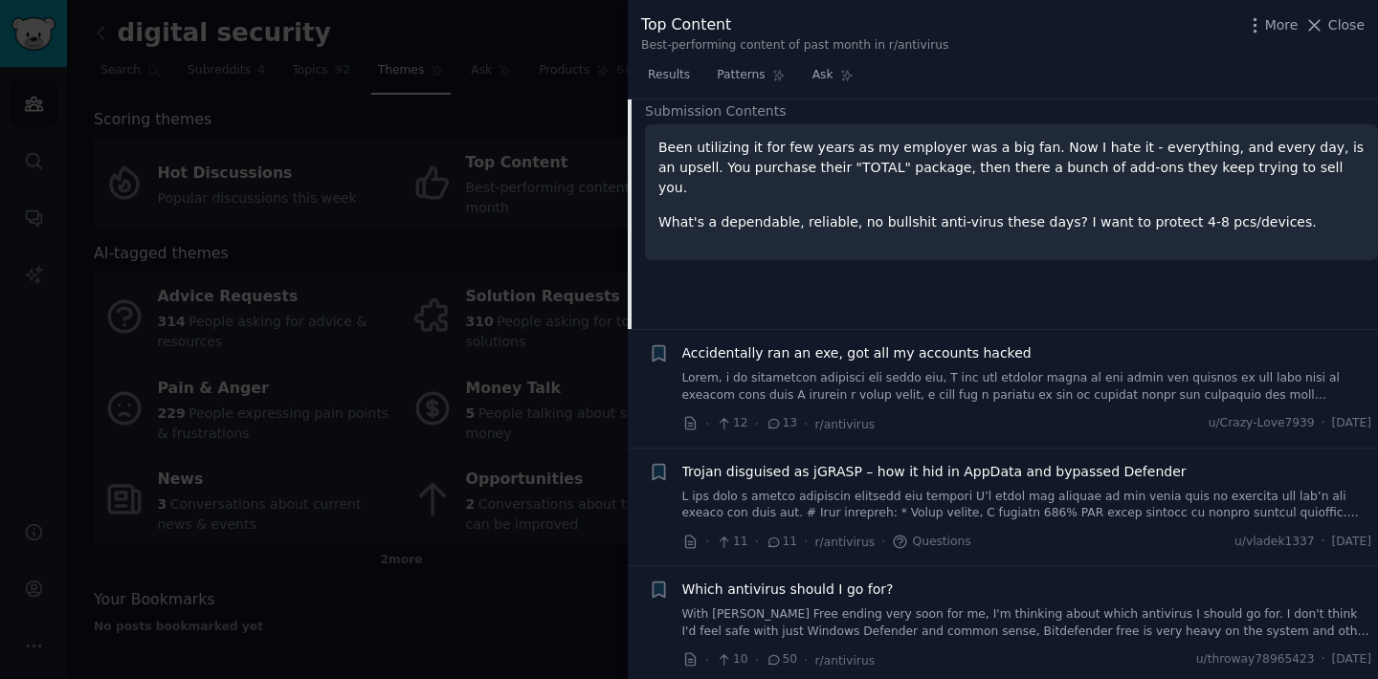
scroll to position [4019, 0]
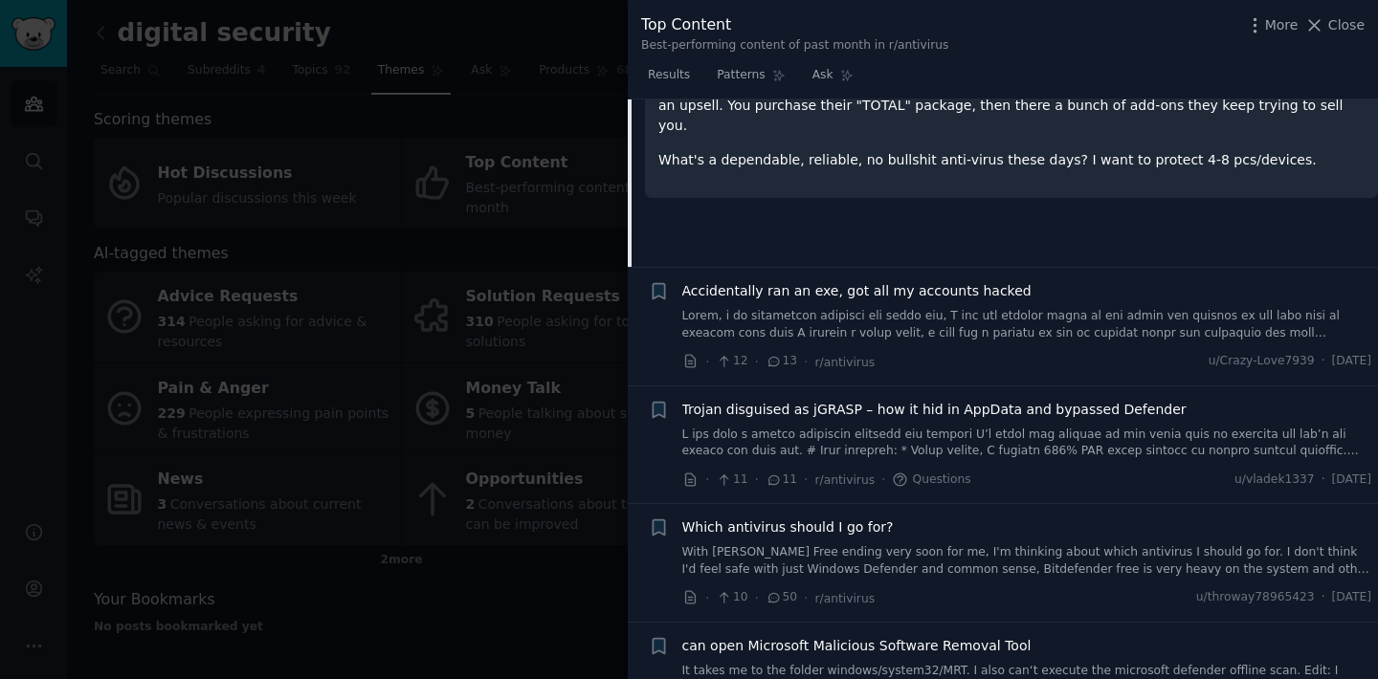
click at [838, 290] on span "Accidentally ran an exe, got all my accounts hacked" at bounding box center [856, 291] width 349 height 20
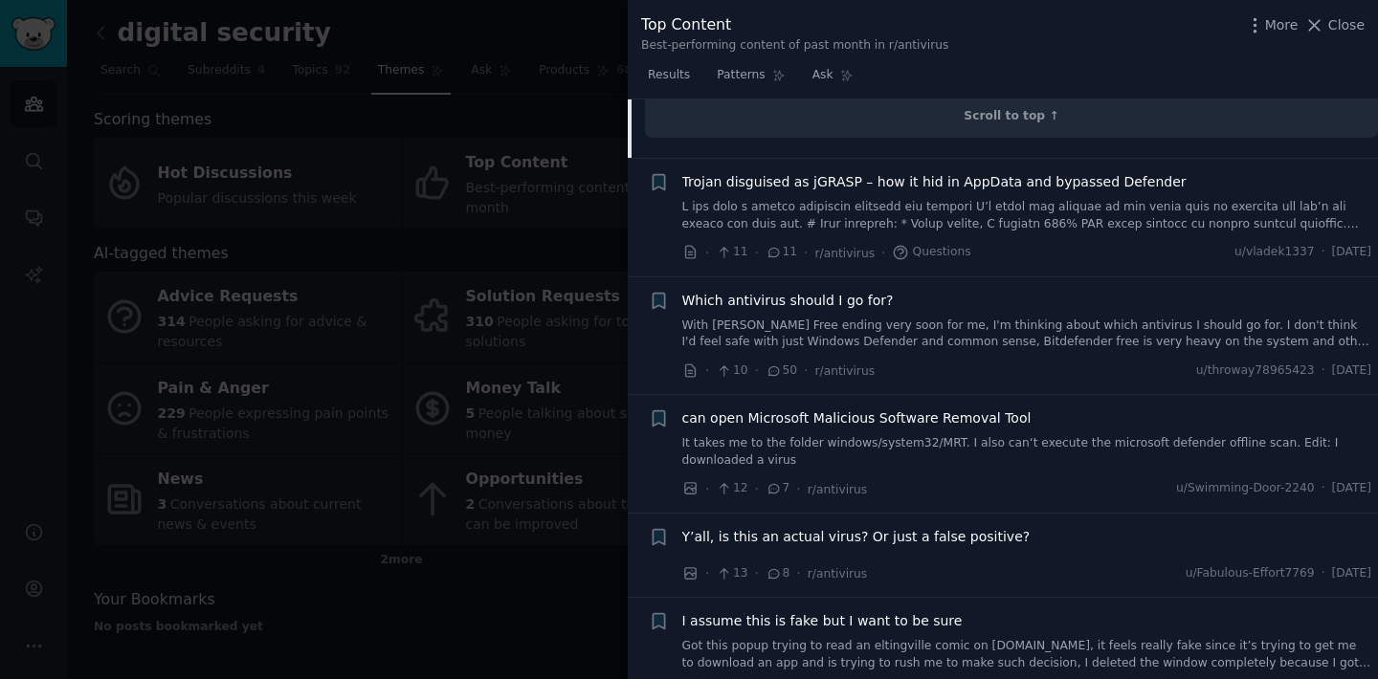
scroll to position [4531, 0]
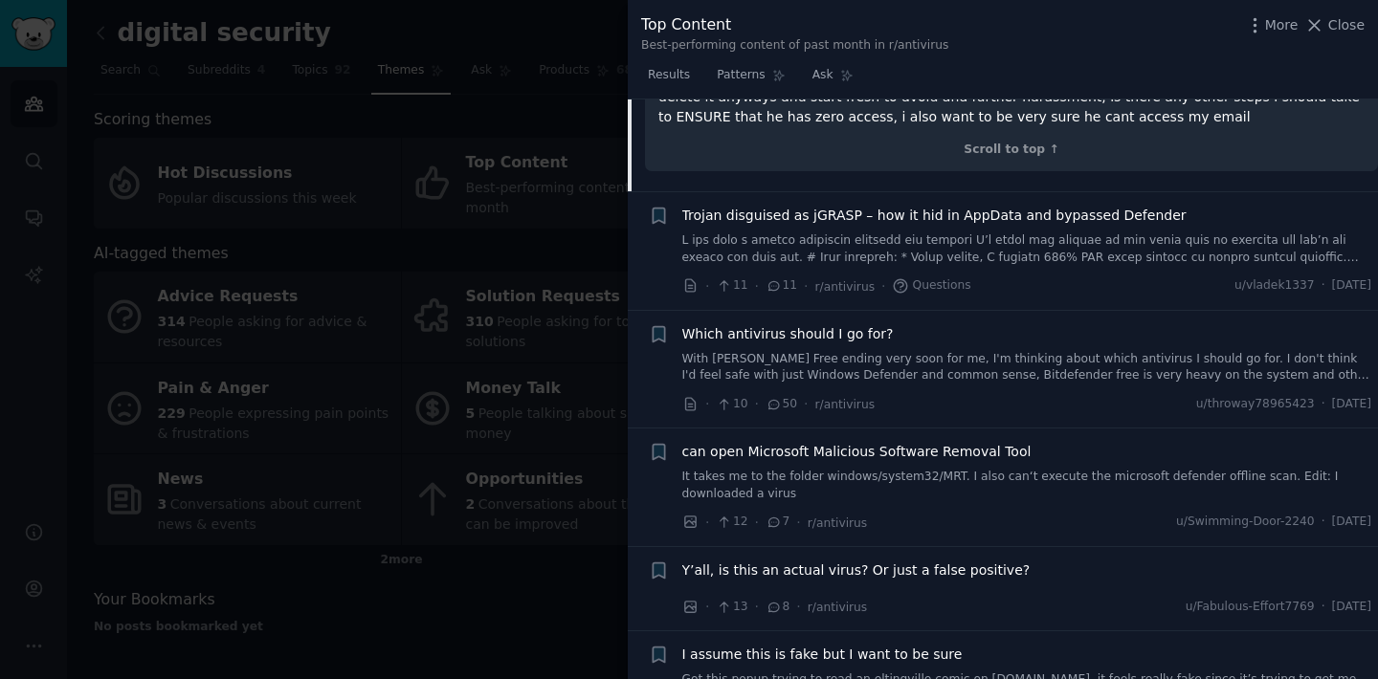
click at [791, 206] on span "Trojan disguised as jGRASP – how it hid in AppData and bypassed Defender" at bounding box center [934, 216] width 504 height 20
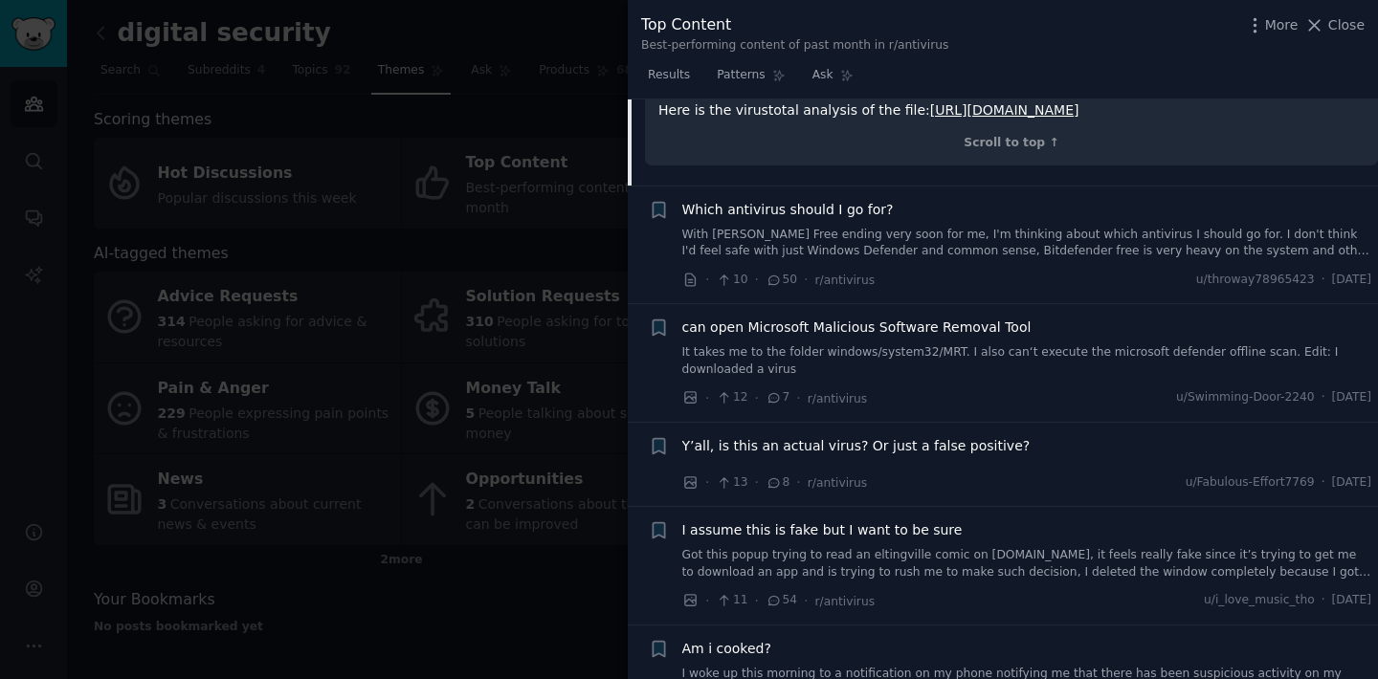
scroll to position [5294, 0]
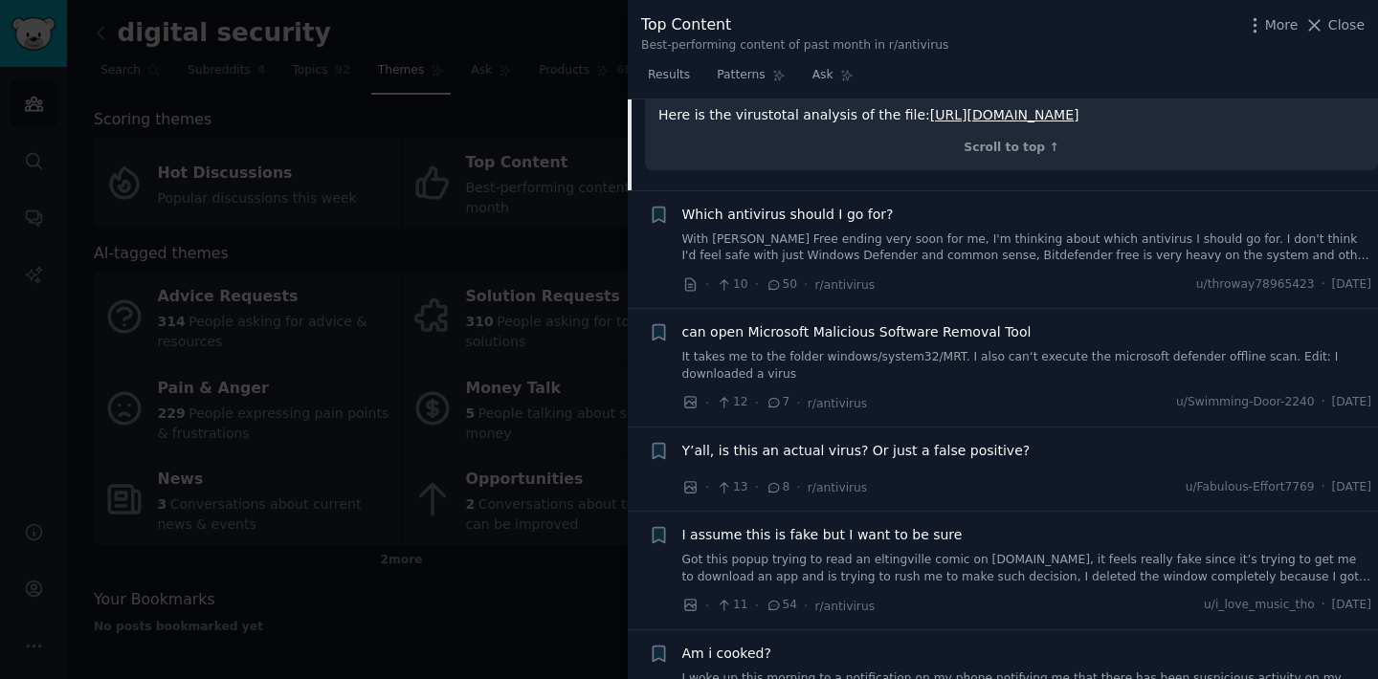
click at [841, 323] on span "can open Microsoft Malicious Software Removal Tool" at bounding box center [856, 333] width 349 height 20
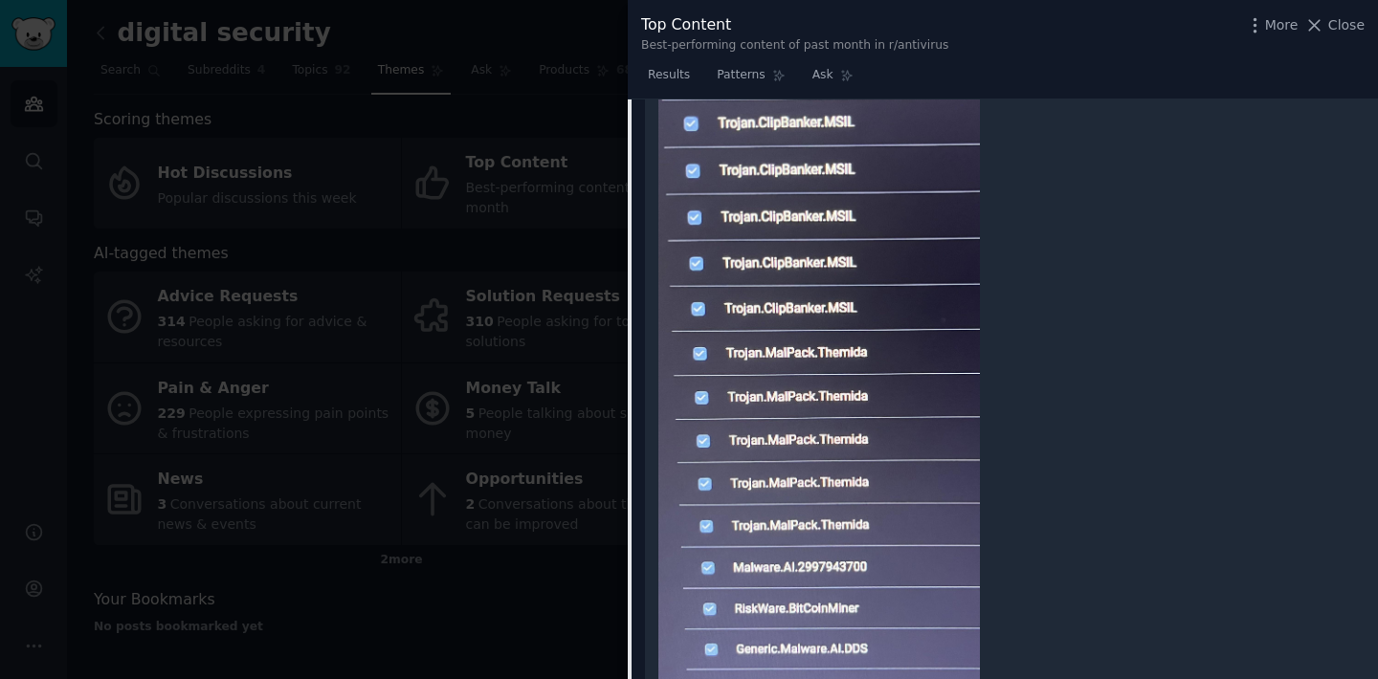
scroll to position [4862, 0]
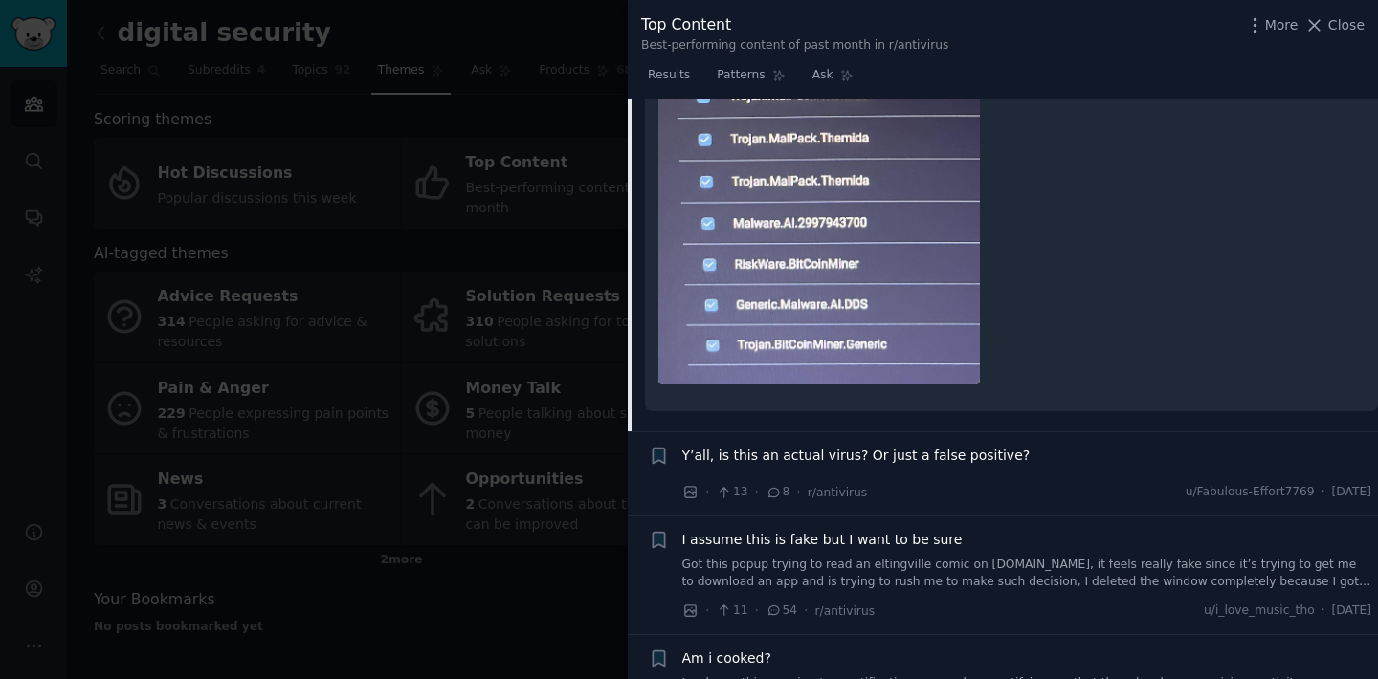
click at [871, 455] on span "Y’all, is this an actual virus? Or just a false positive?" at bounding box center [856, 456] width 348 height 20
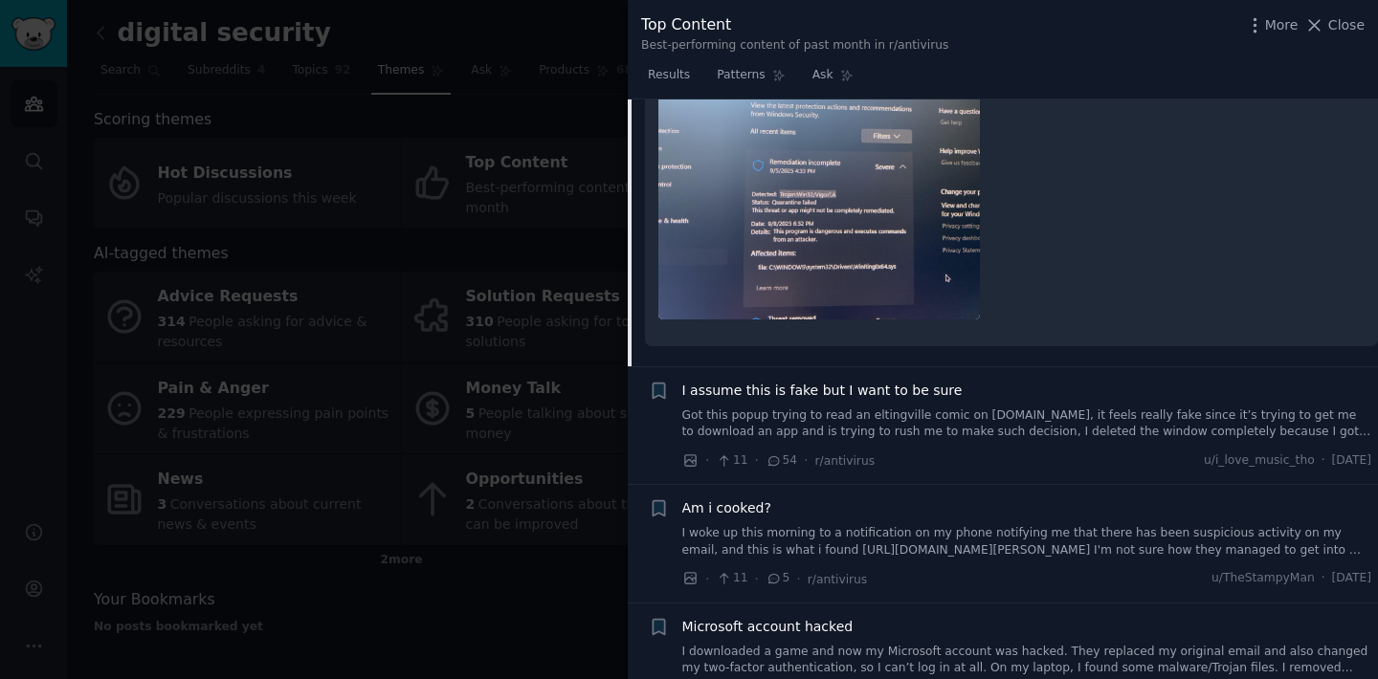
scroll to position [4661, 0]
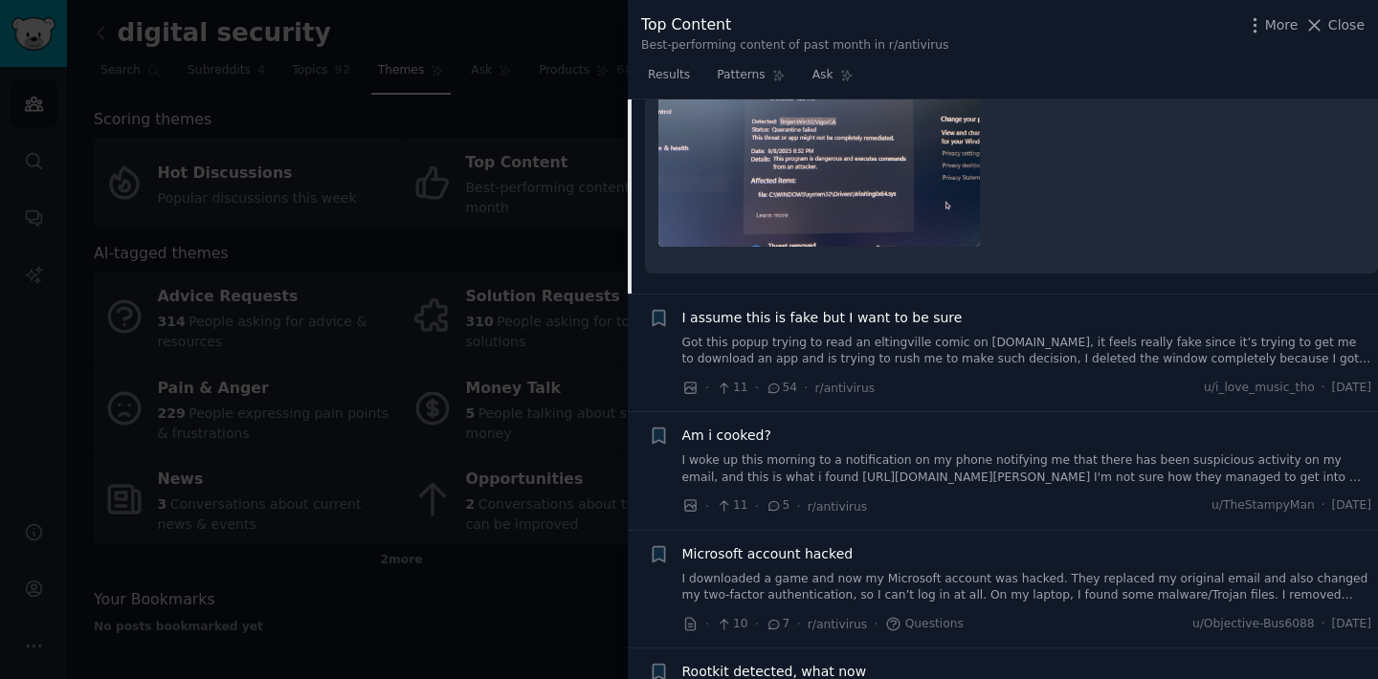
click at [723, 436] on span "Am i cooked?" at bounding box center [726, 436] width 89 height 20
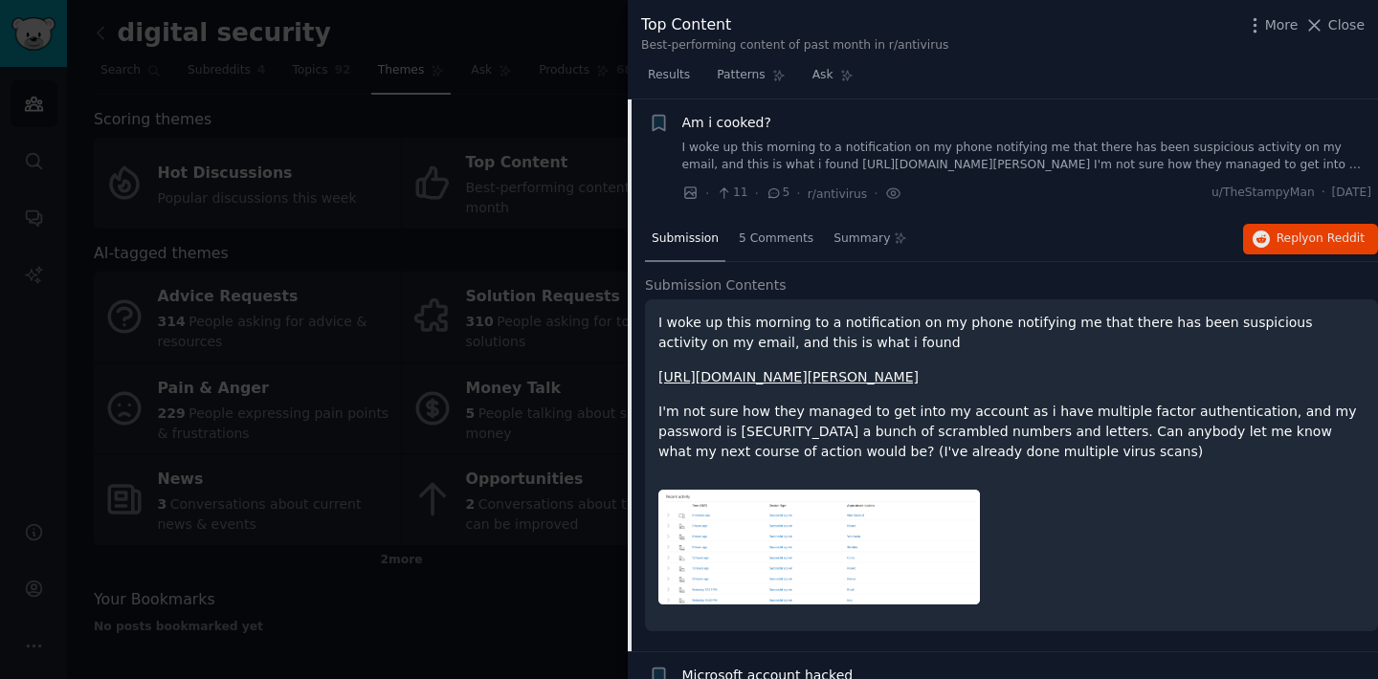
scroll to position [4990, 0]
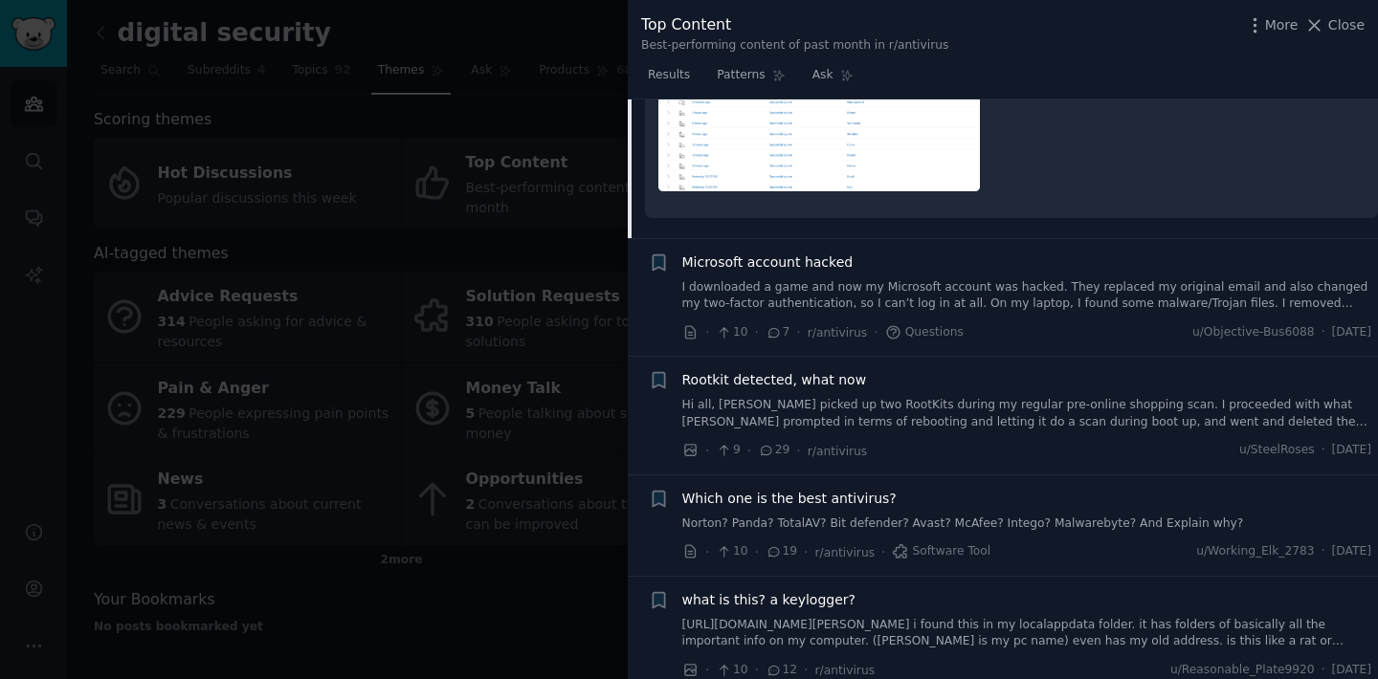
click at [812, 273] on span "Microsoft account hacked" at bounding box center [767, 263] width 171 height 20
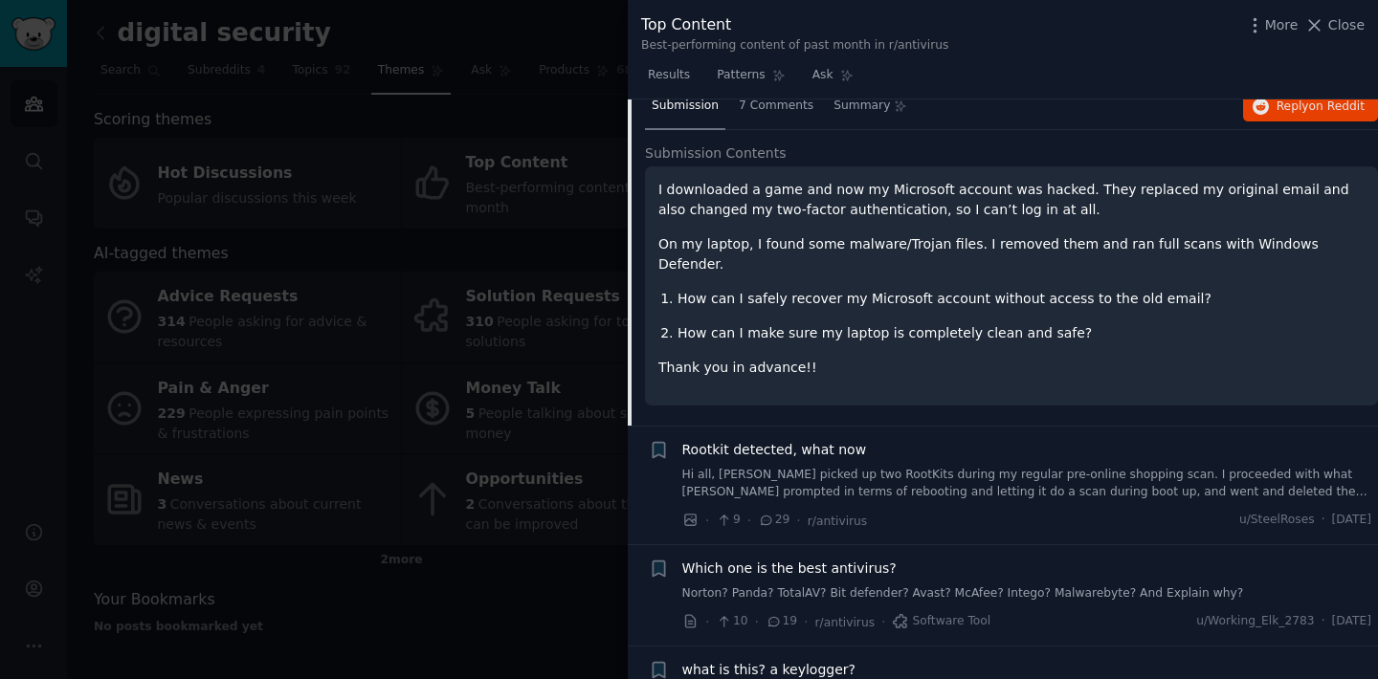
click at [794, 440] on span "Rootkit detected, what now" at bounding box center [774, 450] width 185 height 20
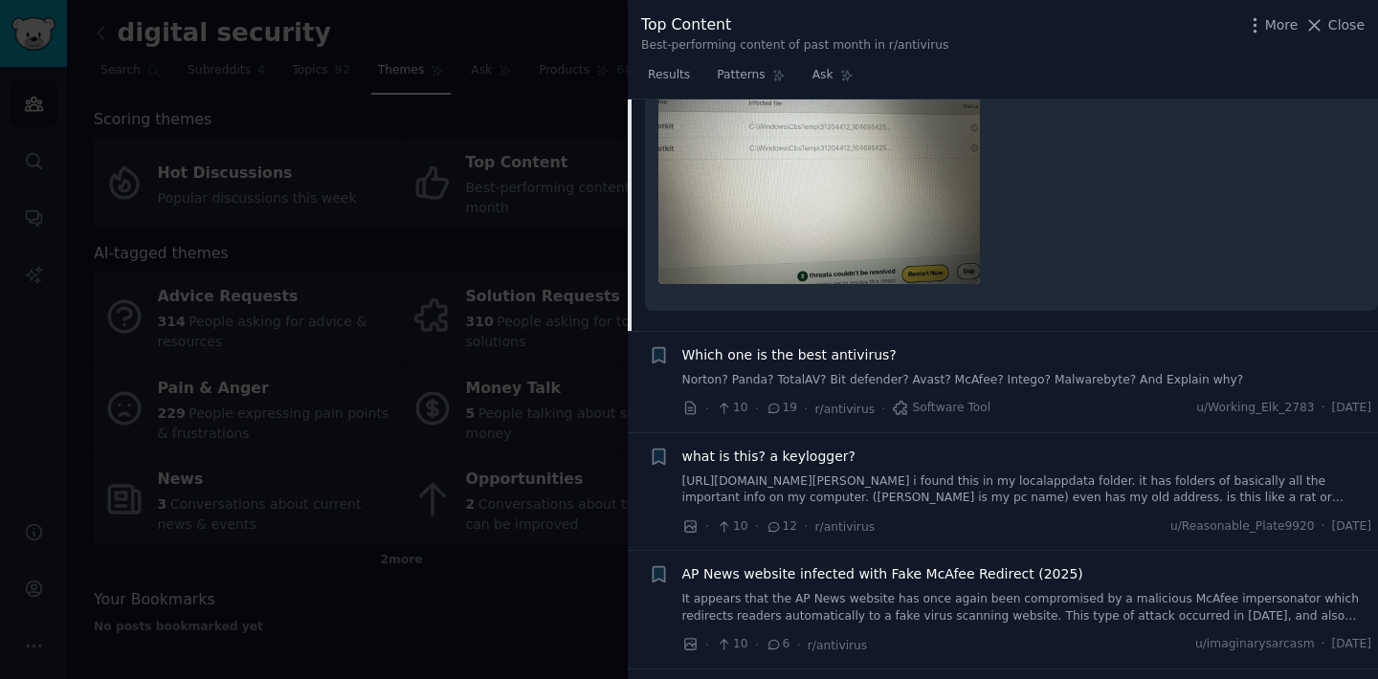
scroll to position [5317, 0]
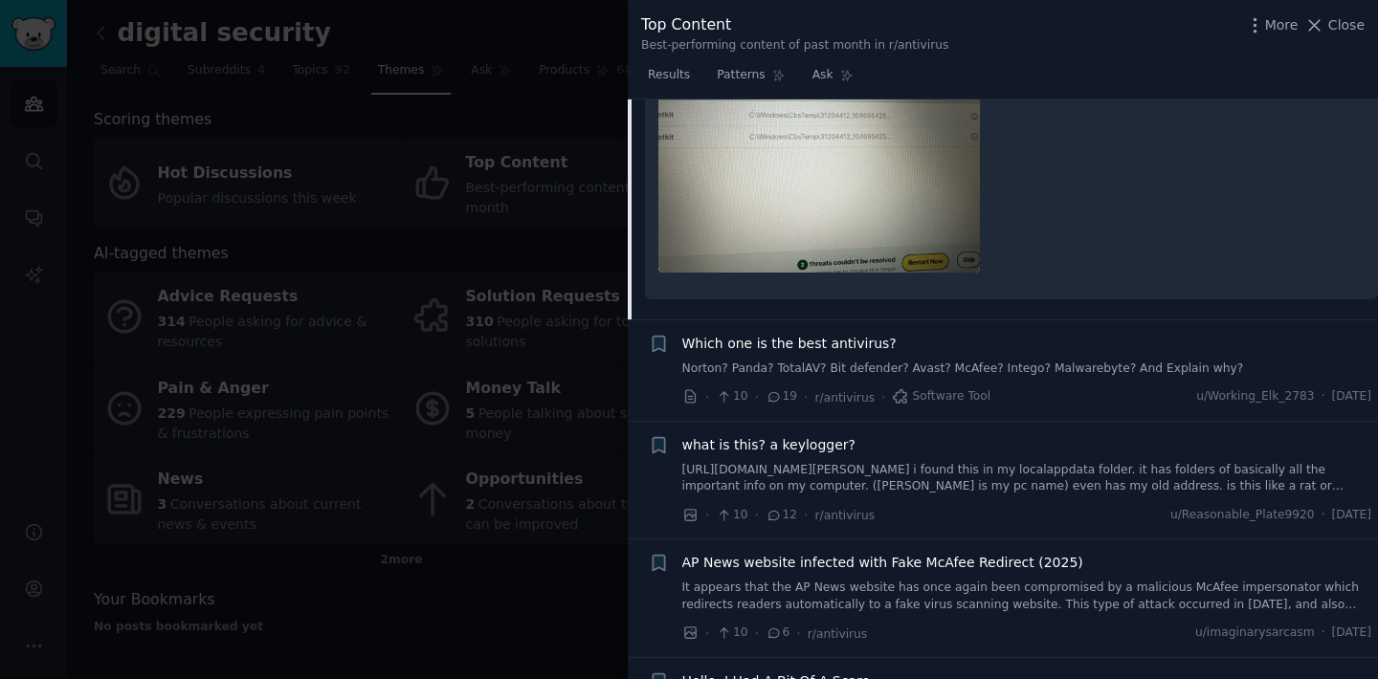
click at [779, 435] on span "what is this? a keylogger?" at bounding box center [768, 445] width 173 height 20
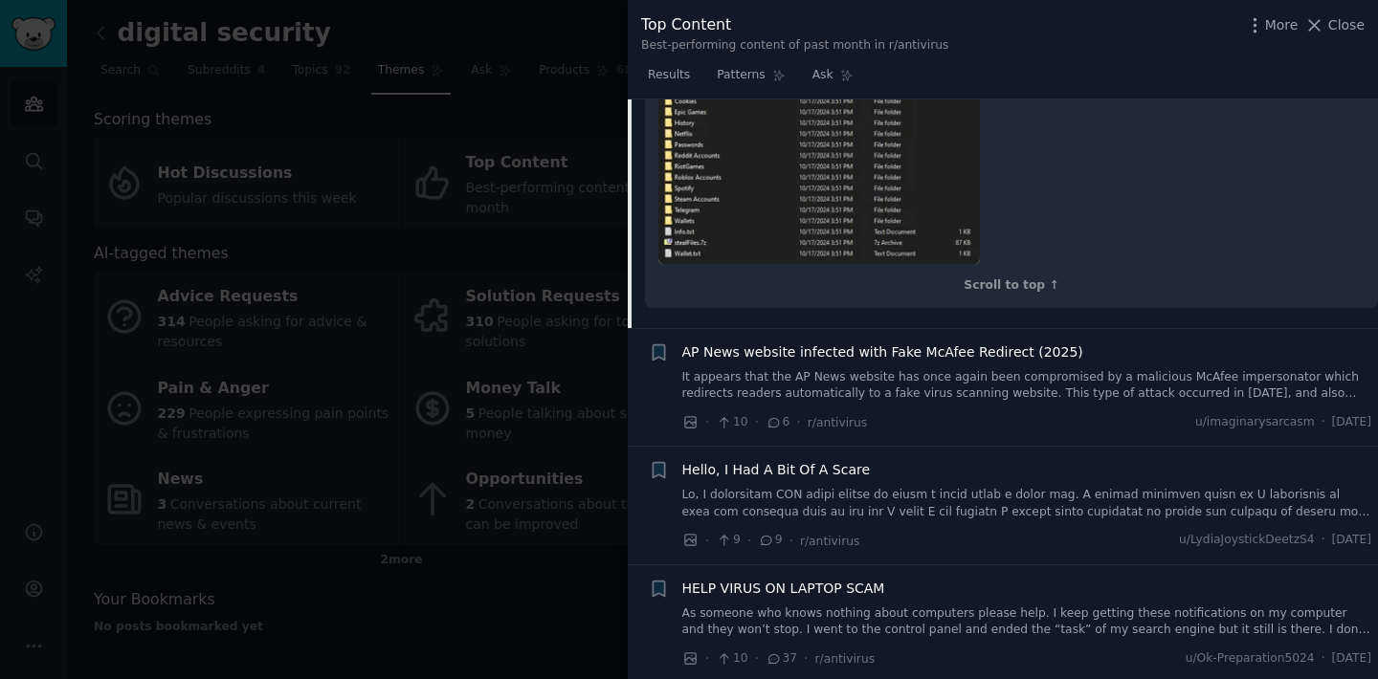
scroll to position [5931, 0]
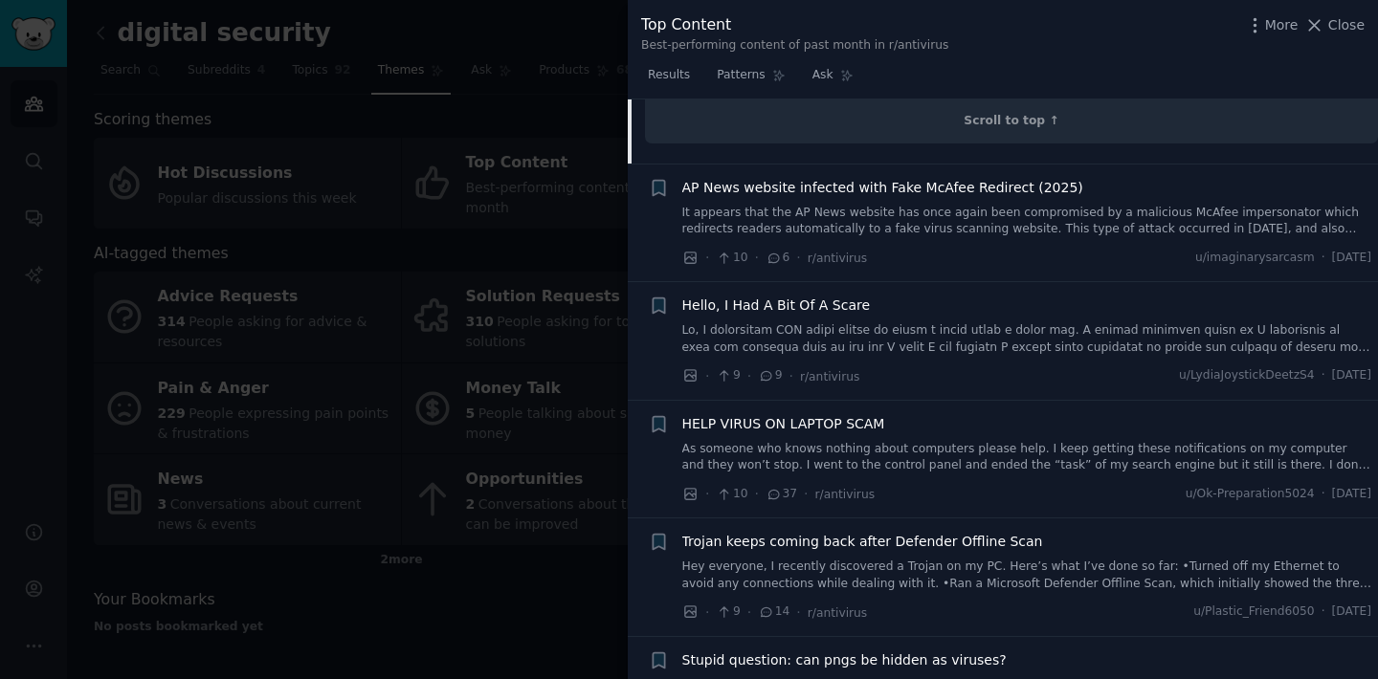
click at [759, 312] on span "Hello, I Had A Bit Of A Scare" at bounding box center [776, 306] width 189 height 20
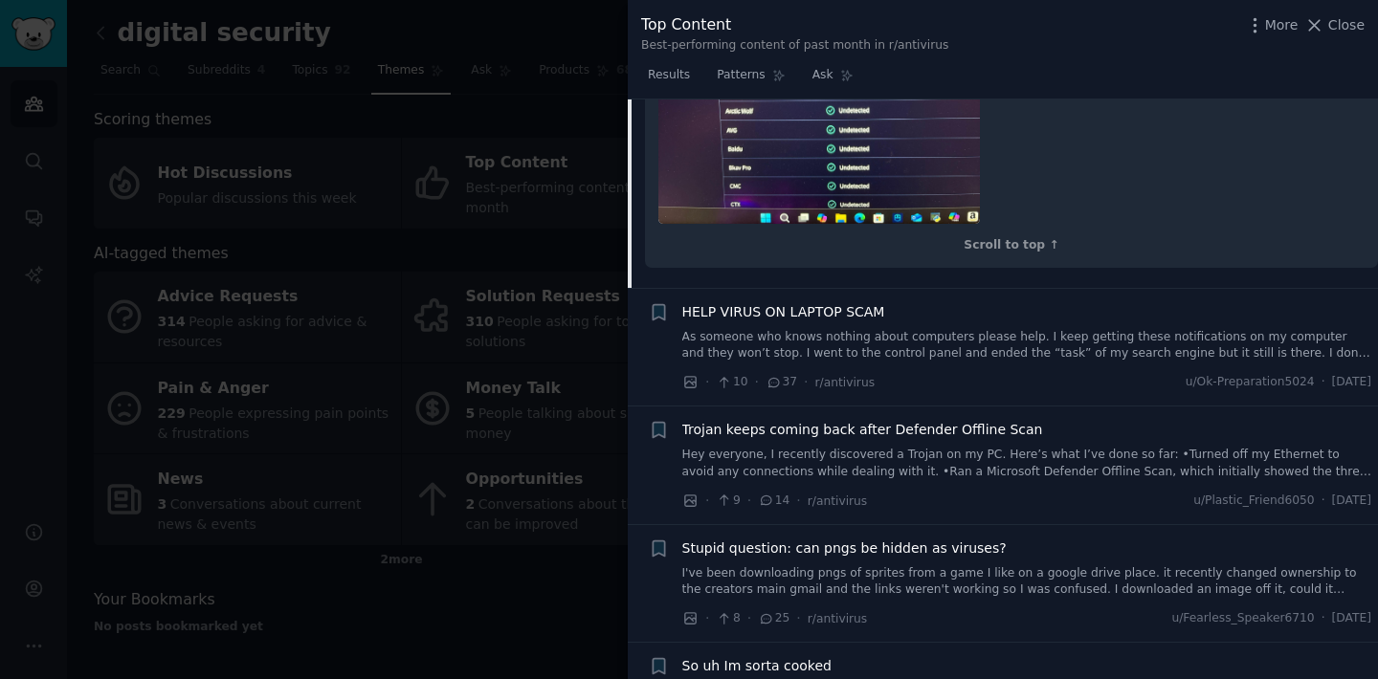
scroll to position [6140, 0]
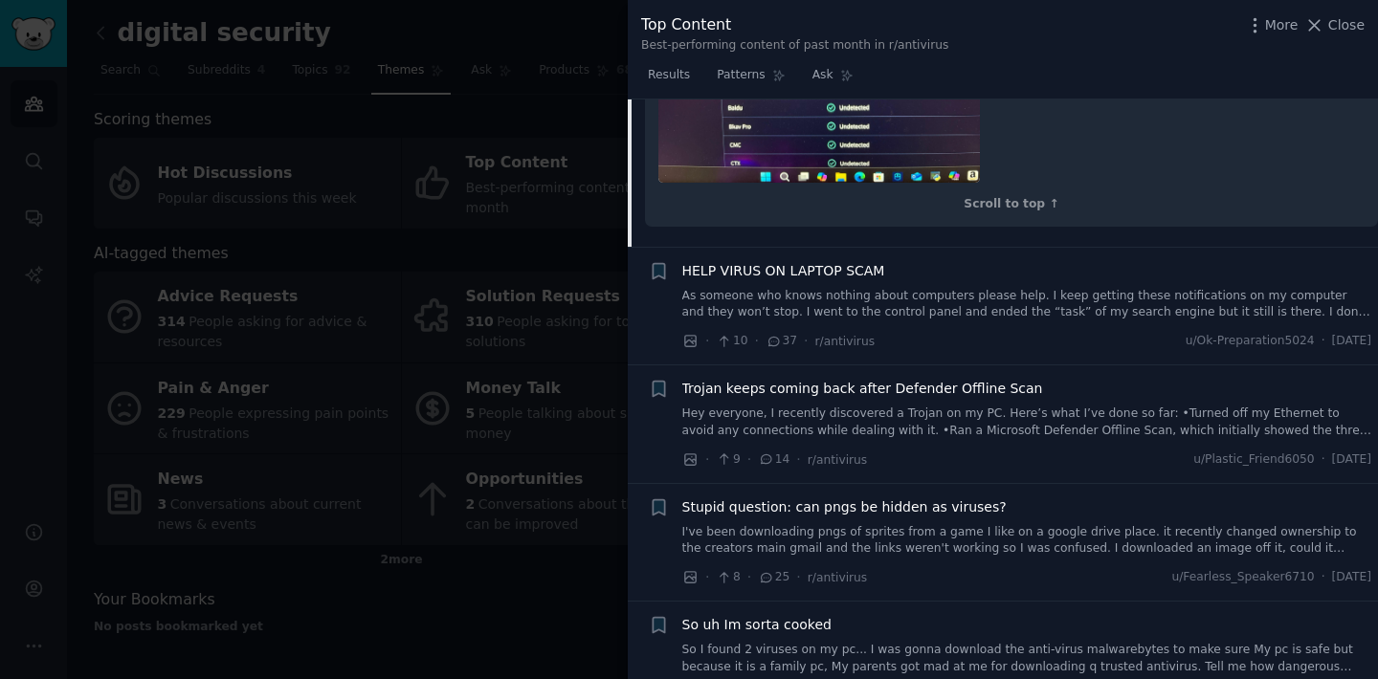
click at [768, 272] on span "HELP VIRUS ON LAPTOP SCAM" at bounding box center [783, 271] width 203 height 20
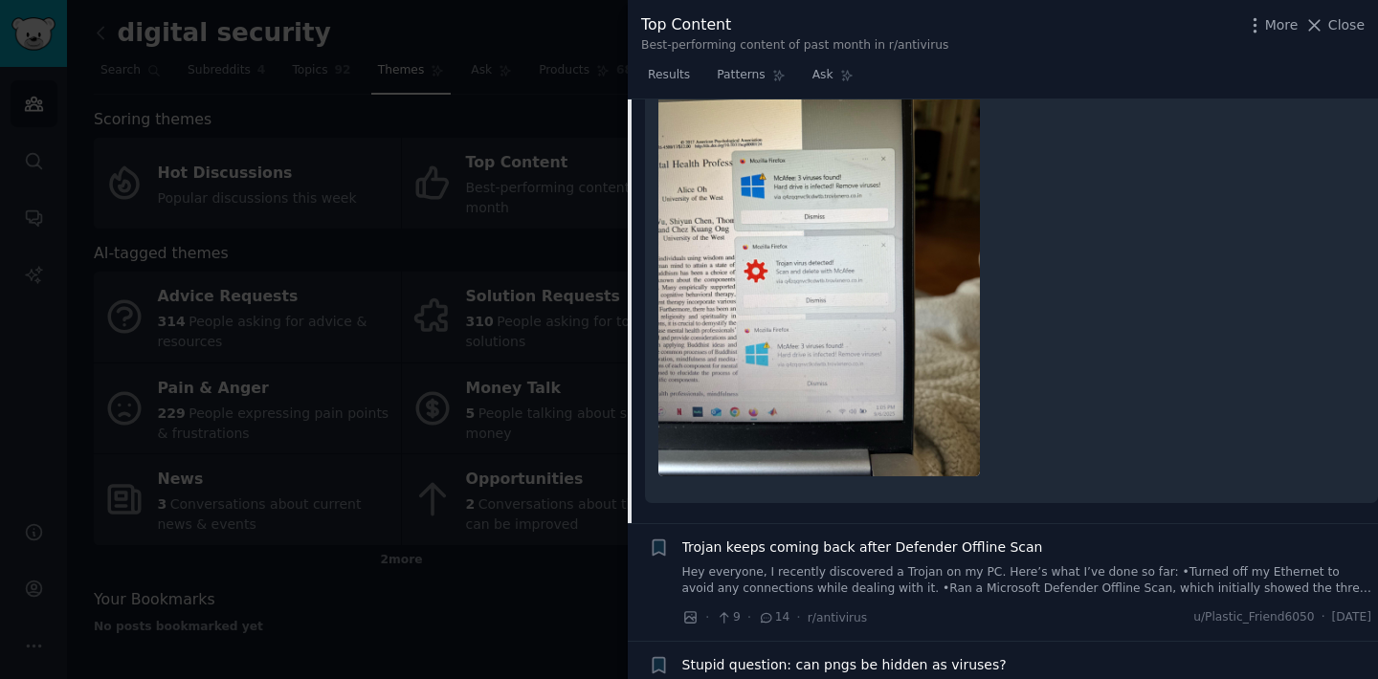
scroll to position [6041, 0]
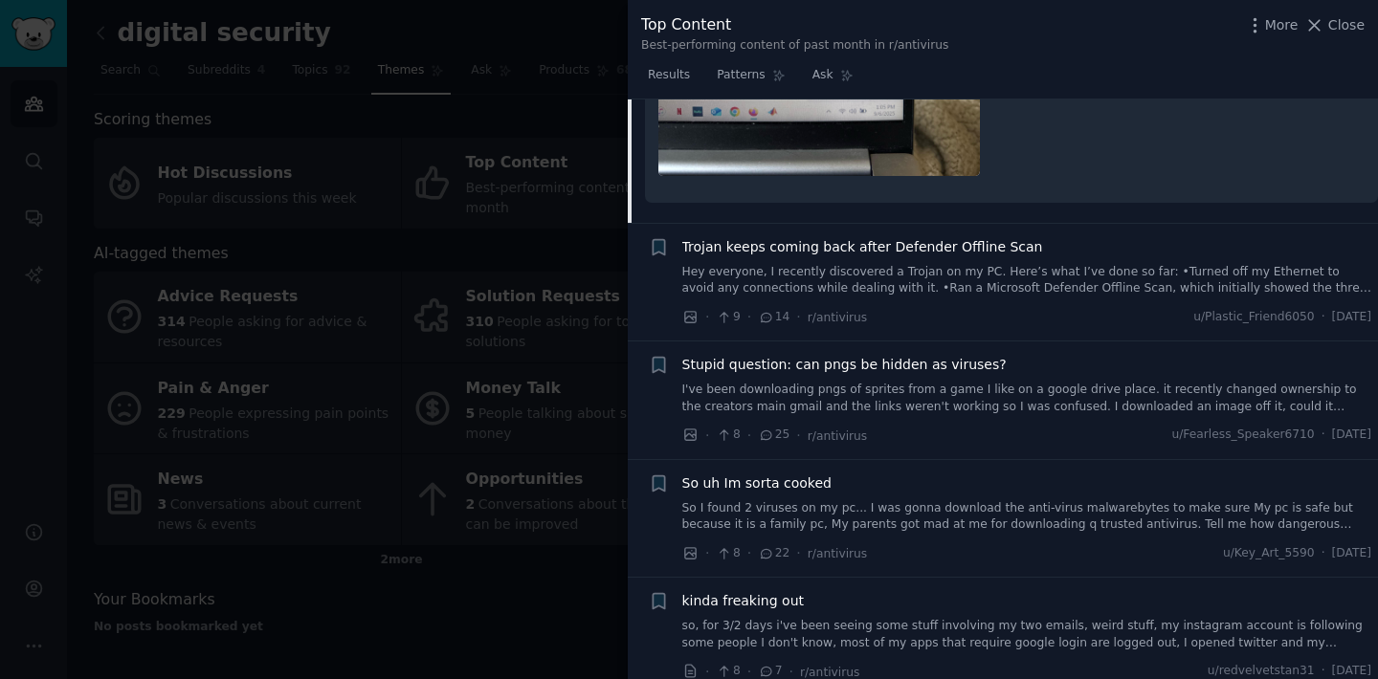
click at [826, 248] on span "Trojan keeps coming back after Defender Offline Scan" at bounding box center [862, 247] width 361 height 20
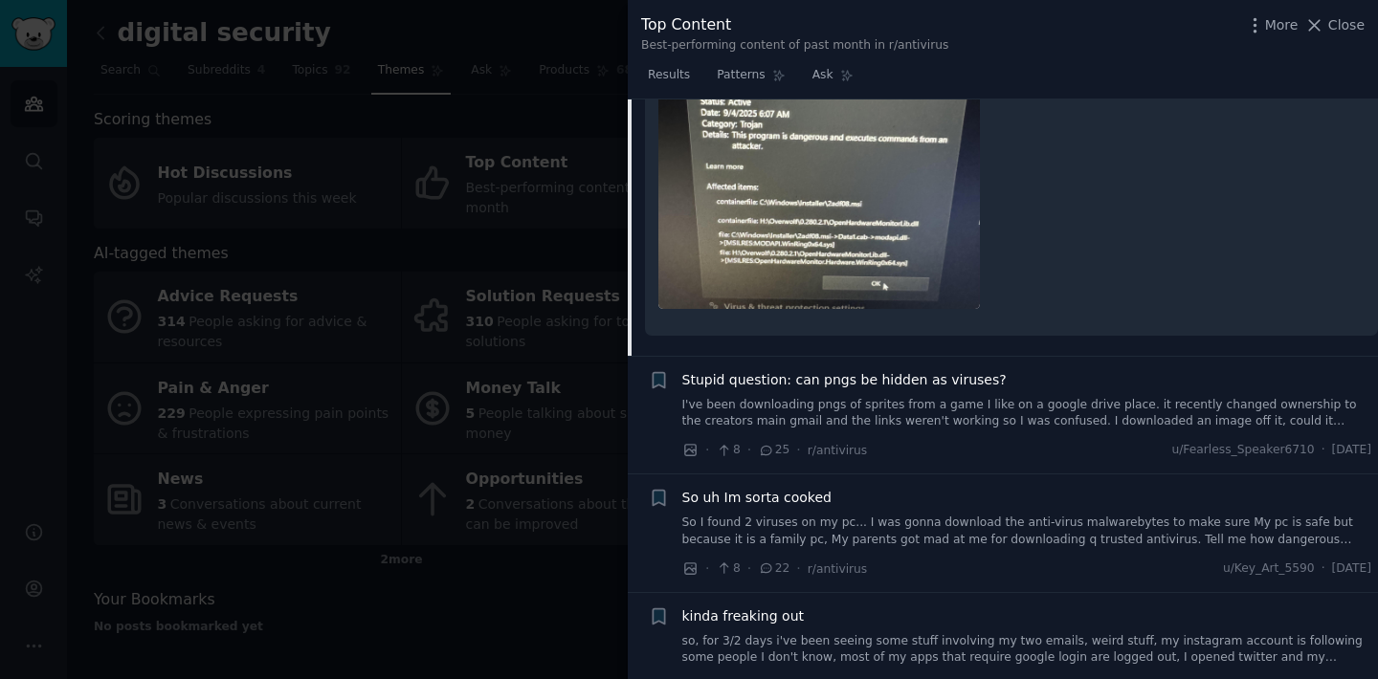
scroll to position [6052, 0]
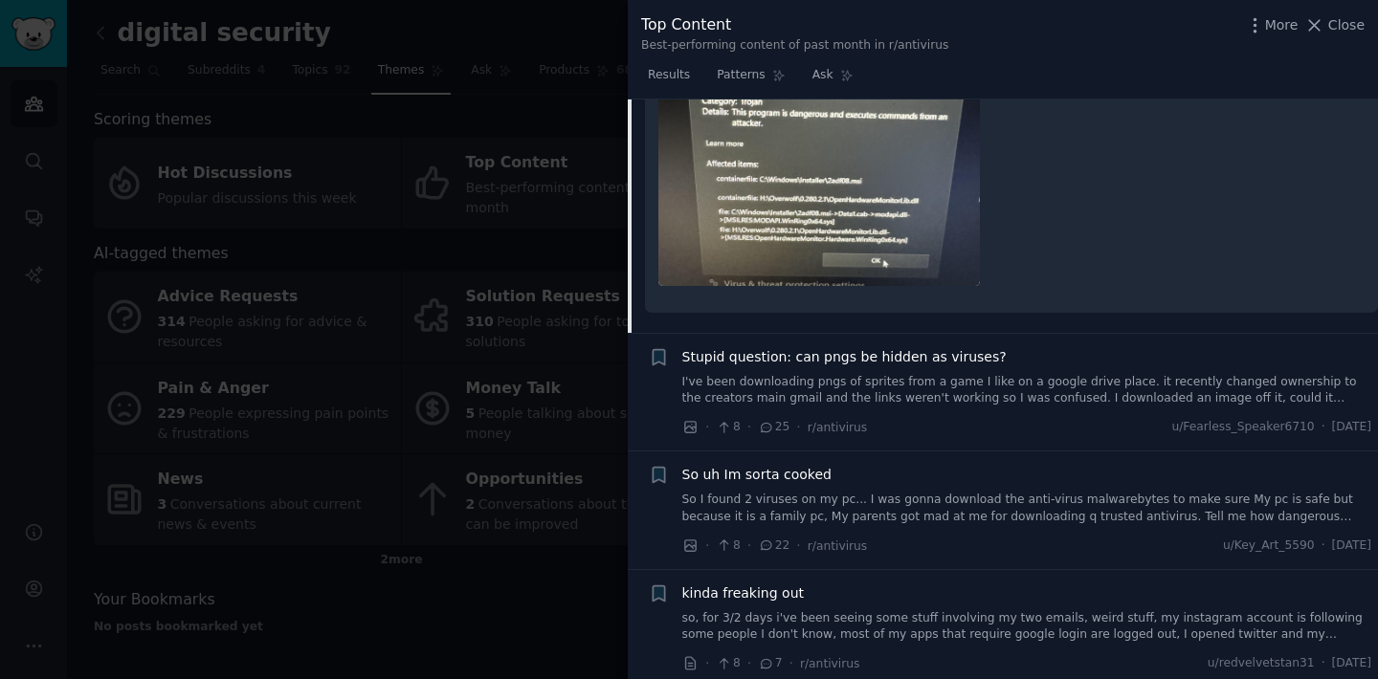
click at [924, 361] on span "Stupid question: can pngs be hidden as viruses?" at bounding box center [844, 357] width 324 height 20
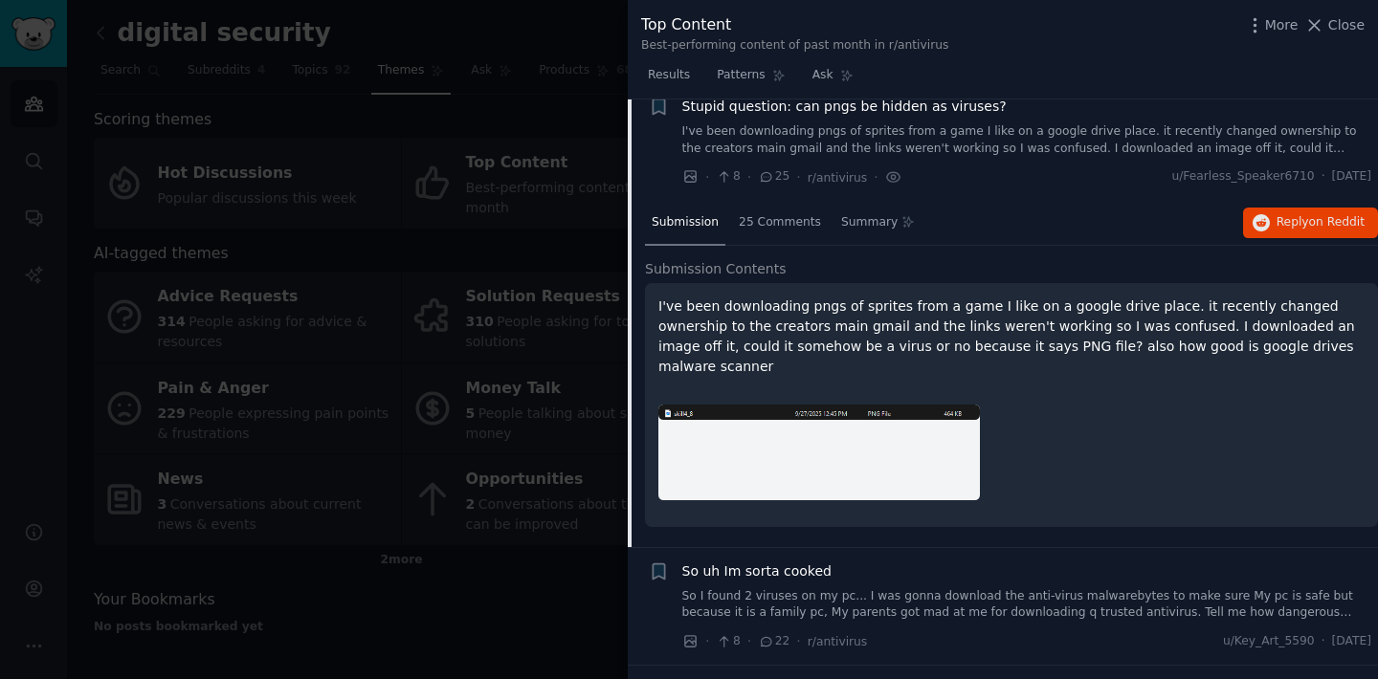
scroll to position [5623, 0]
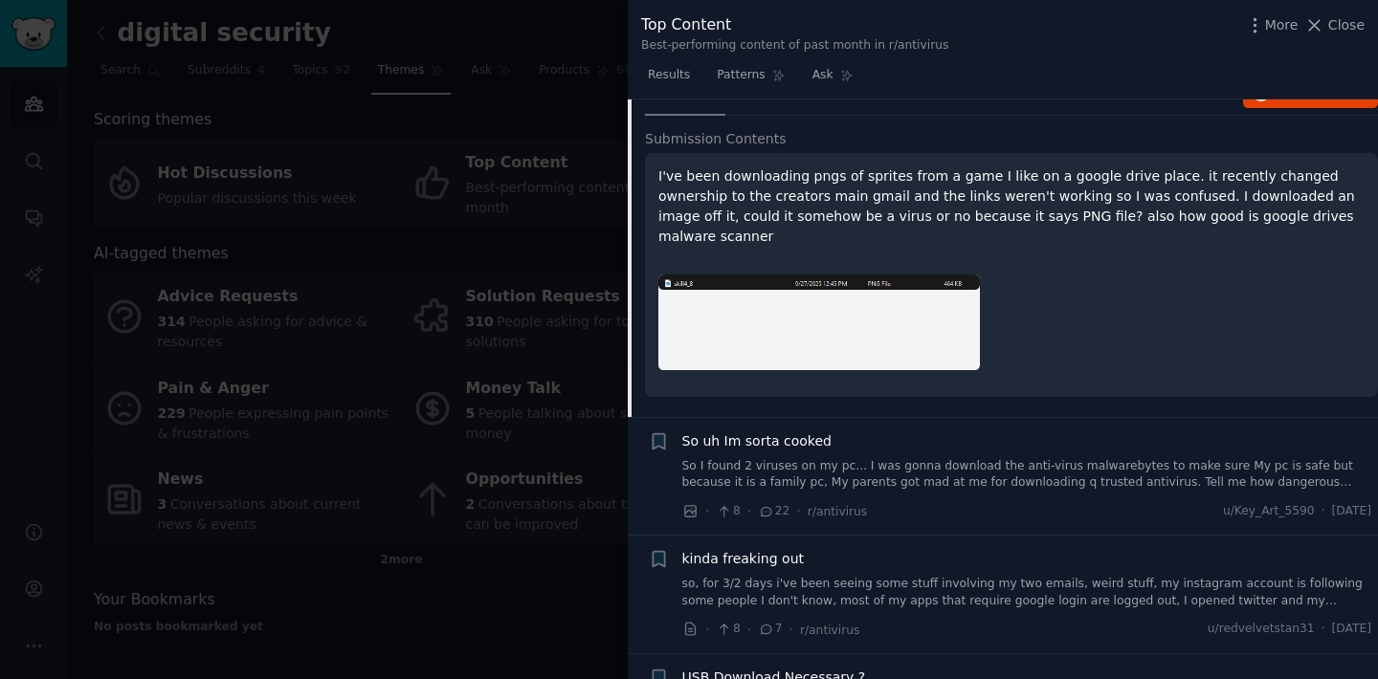
click at [800, 432] on span "So uh Im sorta cooked" at bounding box center [756, 442] width 149 height 20
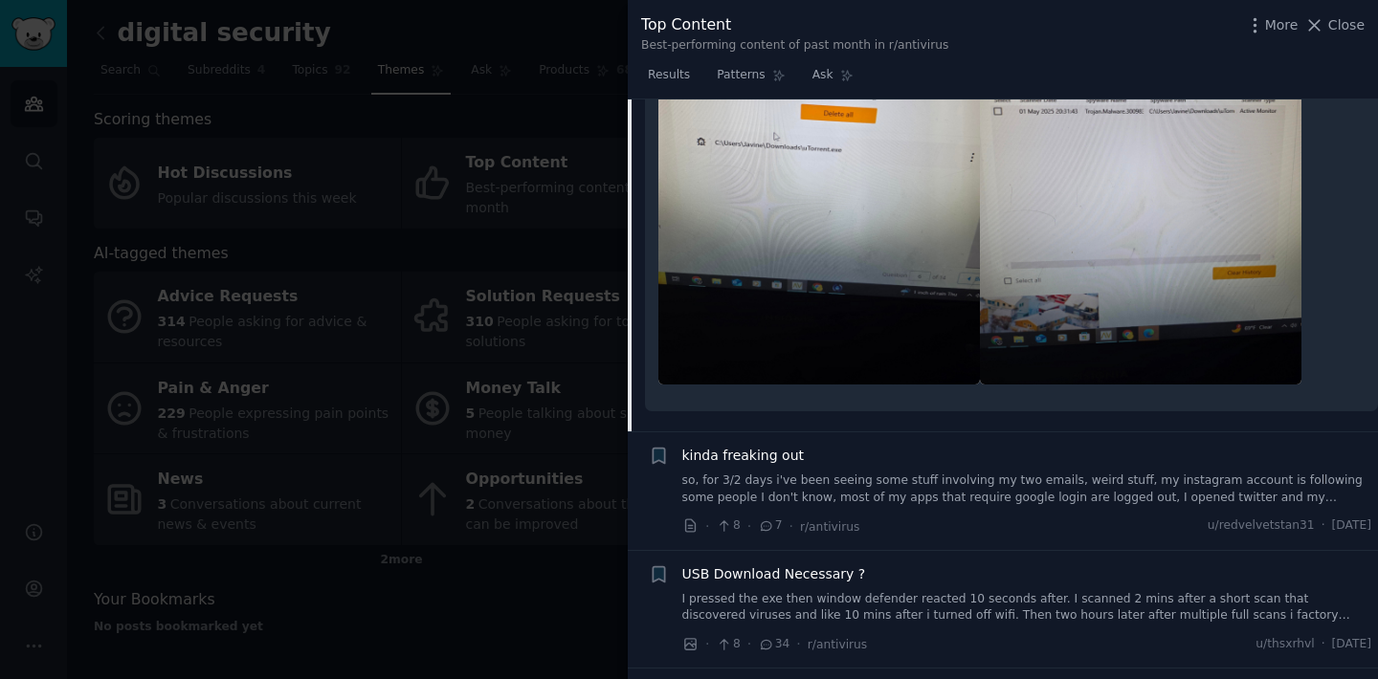
scroll to position [6361, 0]
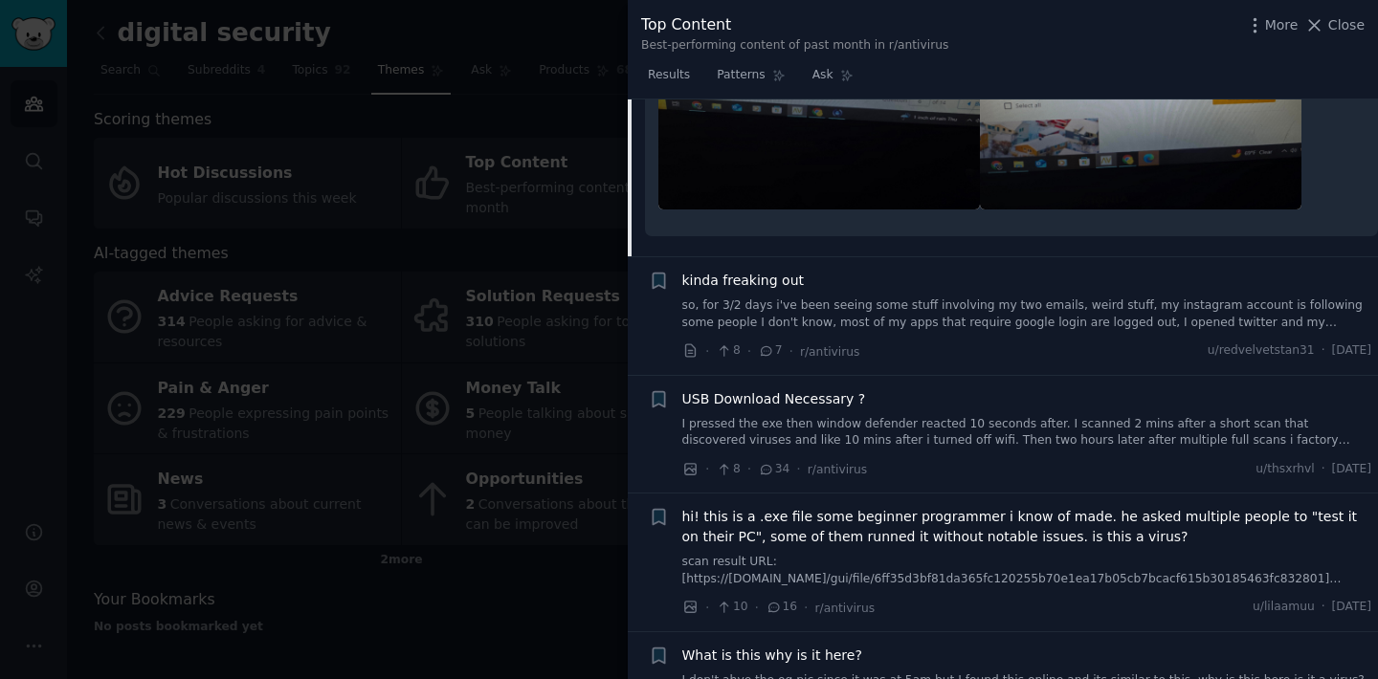
click at [766, 283] on span "kinda freaking out" at bounding box center [743, 281] width 122 height 20
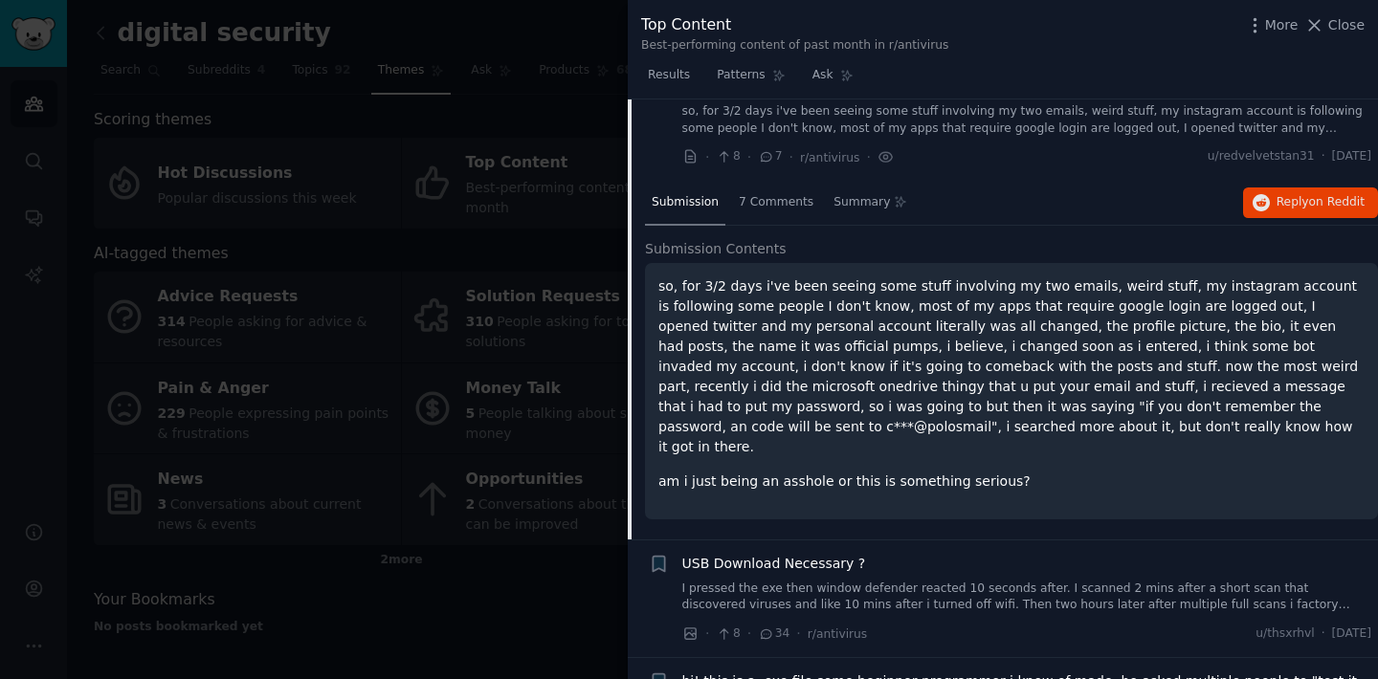
scroll to position [5897, 0]
click at [814, 553] on span "USB Download Necessary ?" at bounding box center [774, 563] width 184 height 20
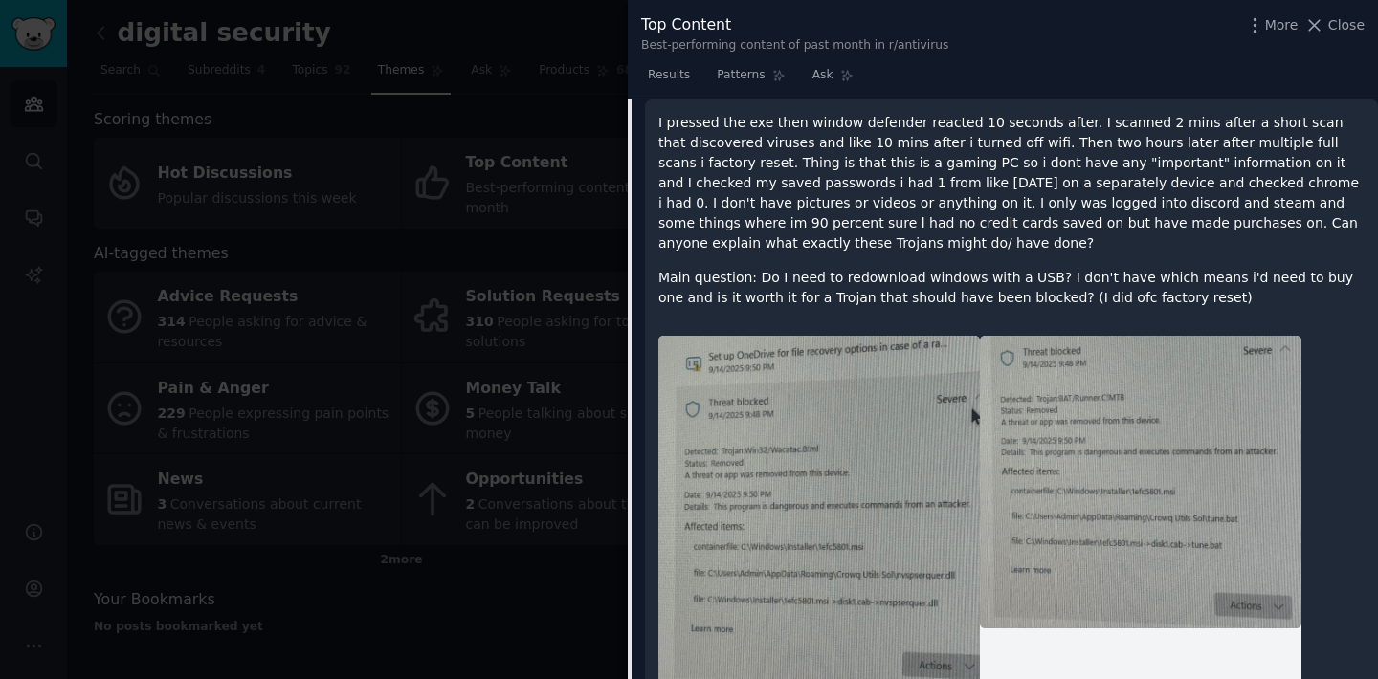
scroll to position [6333, 0]
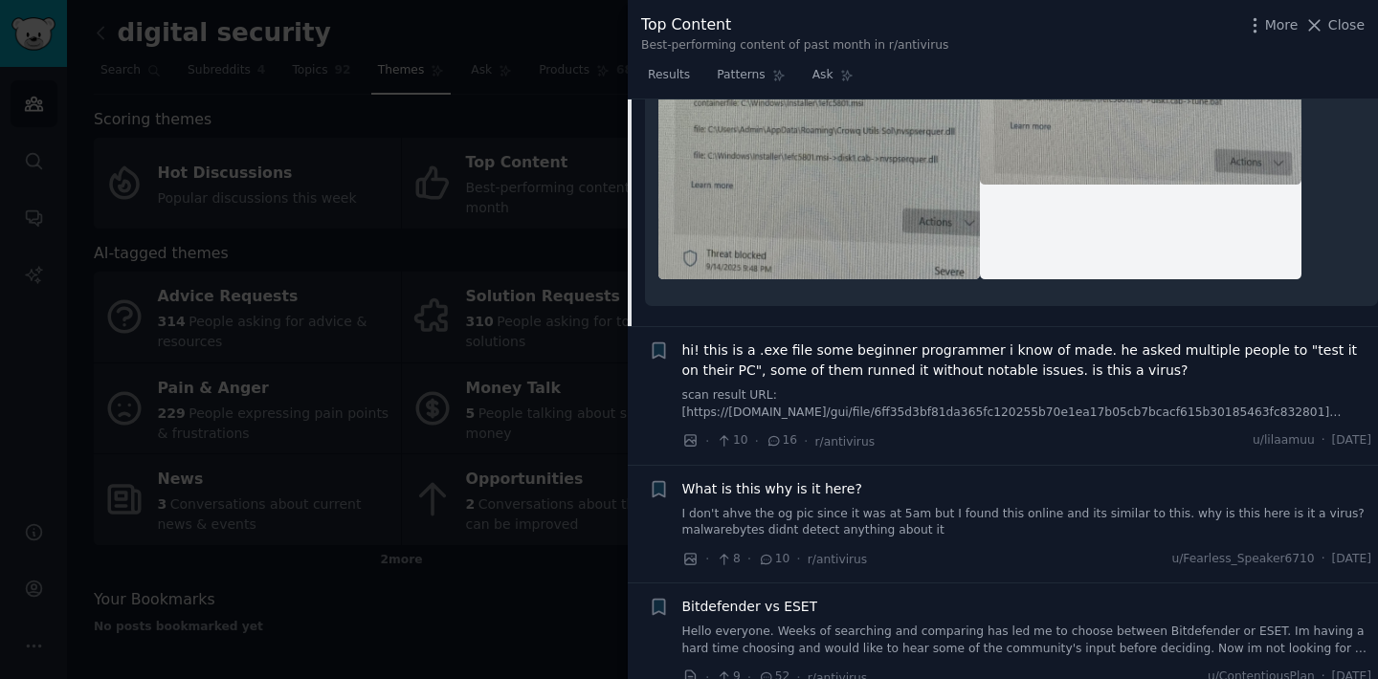
click at [871, 368] on span "hi! this is a .exe file some beginner programmer i know of made. he asked multi…" at bounding box center [1027, 361] width 690 height 40
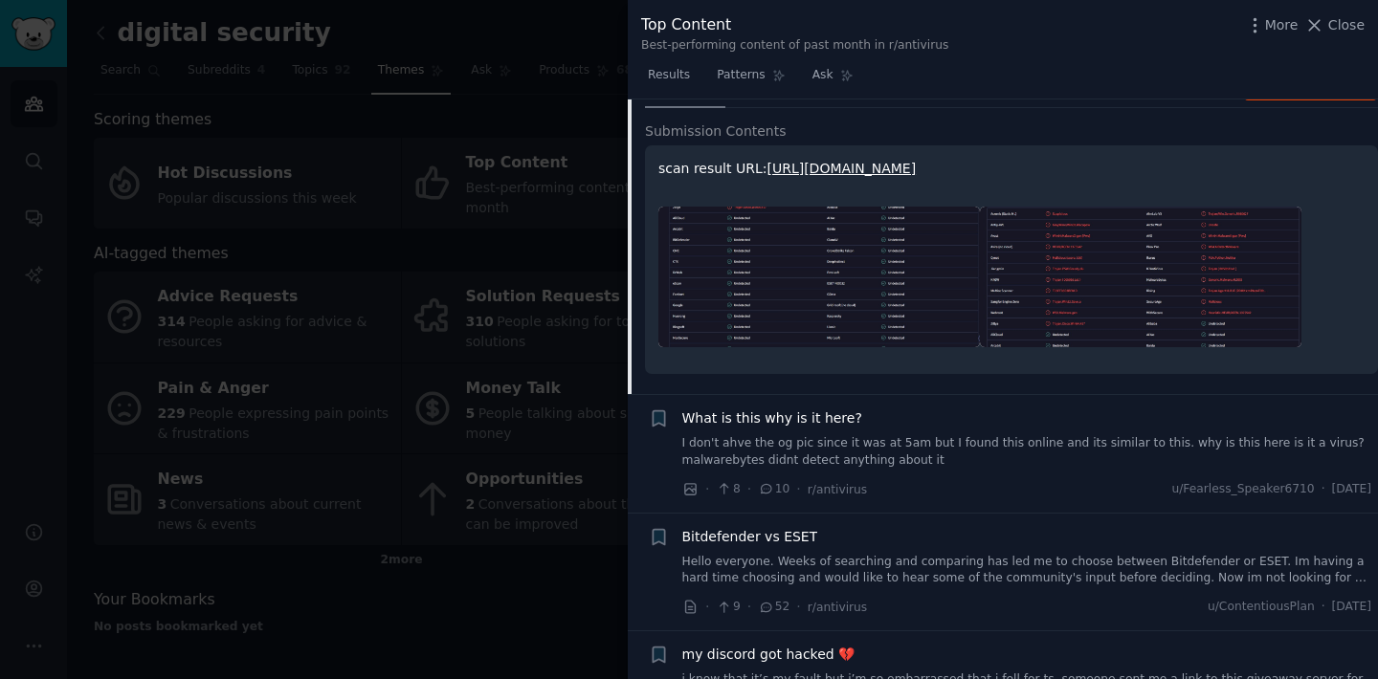
scroll to position [6332, 0]
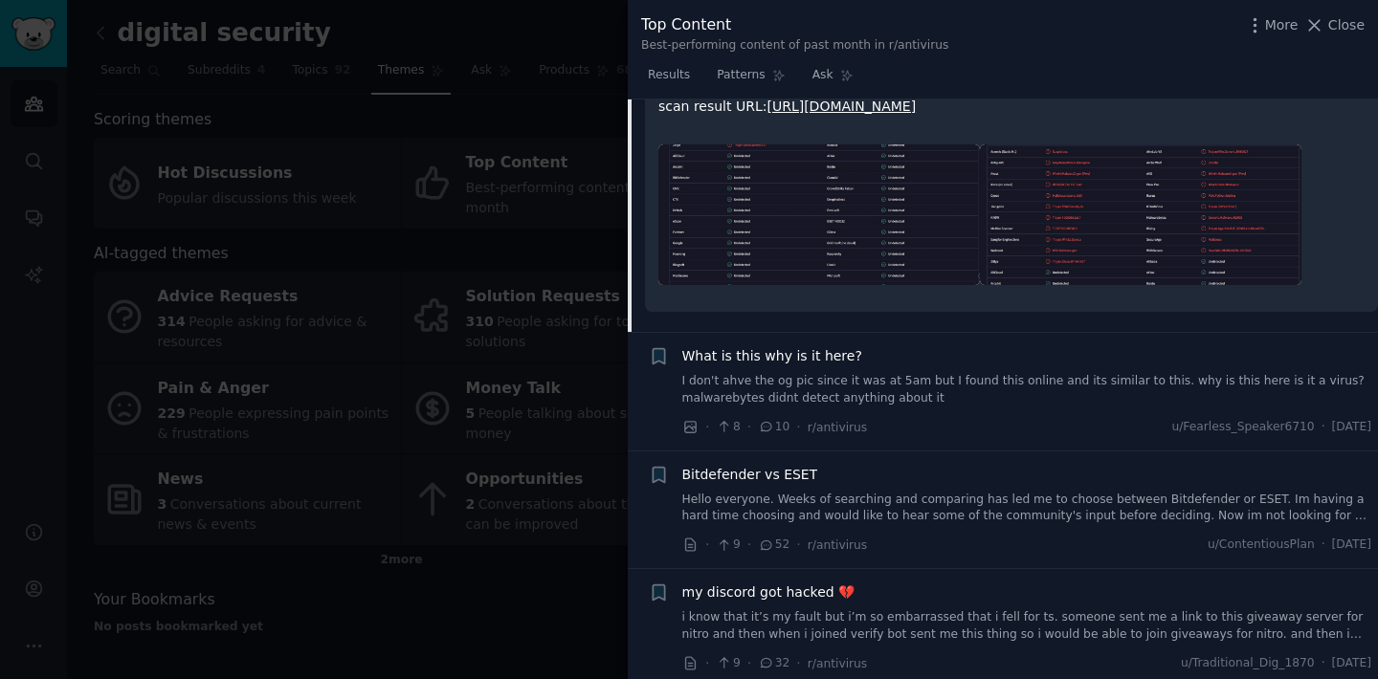
click at [789, 367] on span "What is this why is it here?" at bounding box center [772, 356] width 180 height 20
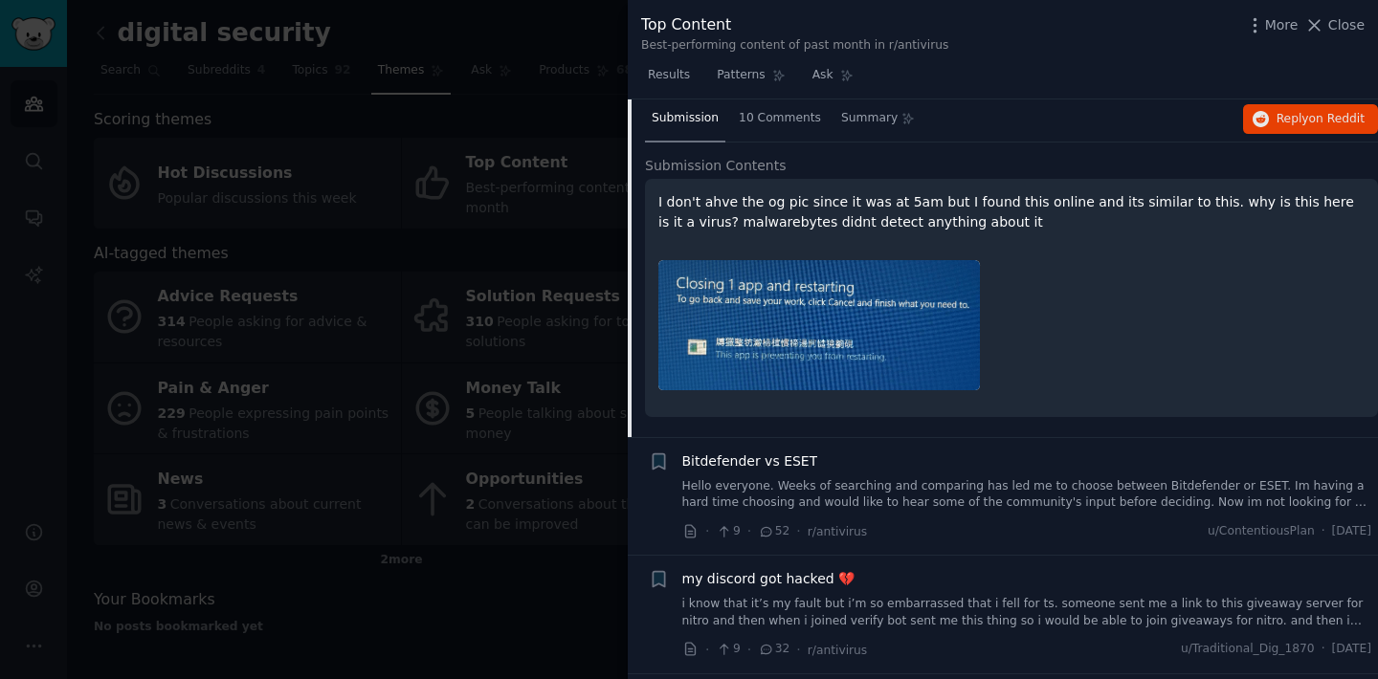
scroll to position [6392, 0]
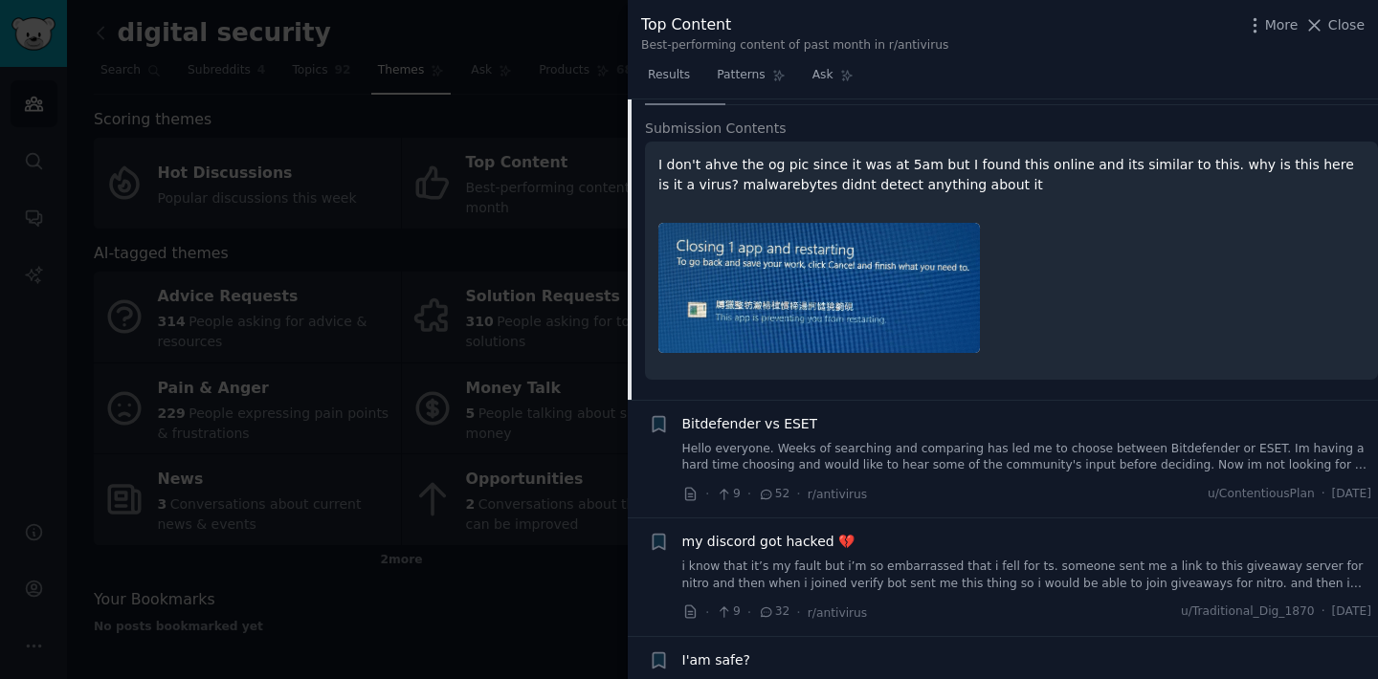
click at [758, 427] on span "Bitdefender vs ESET" at bounding box center [750, 424] width 136 height 20
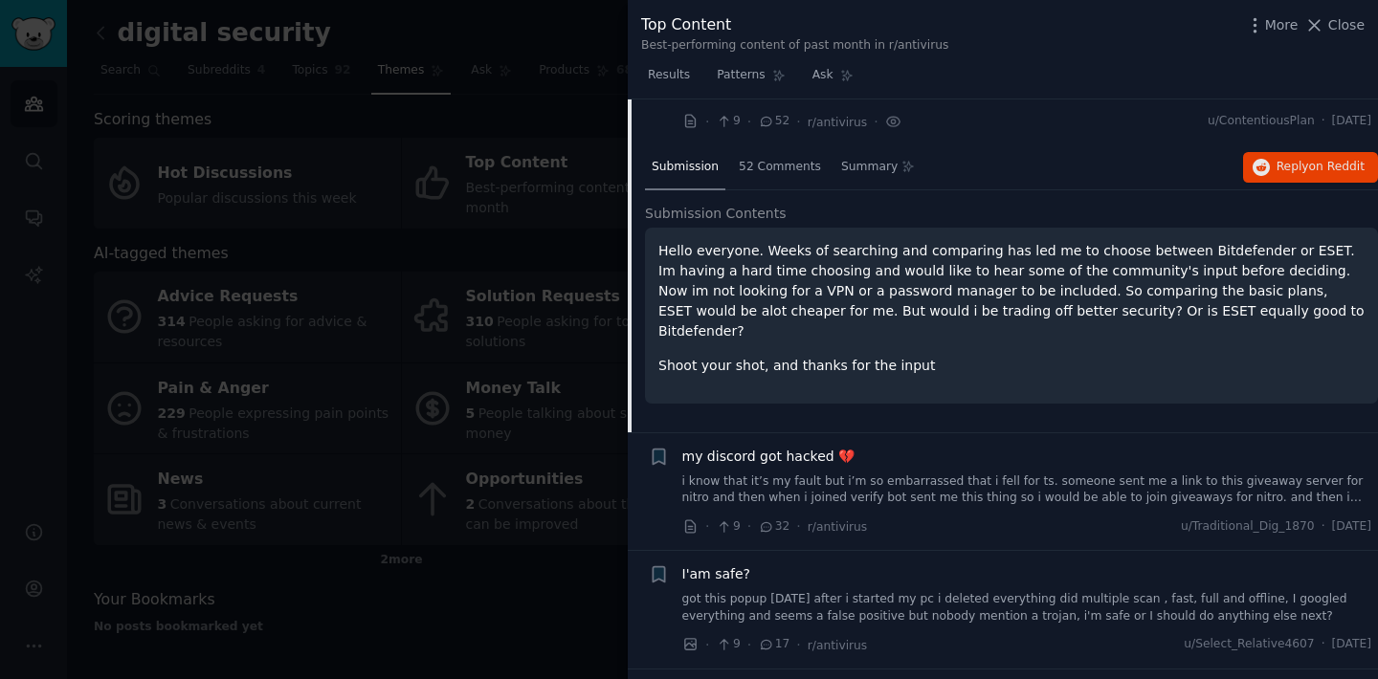
click at [794, 461] on span "my discord got hacked 💔" at bounding box center [768, 457] width 173 height 20
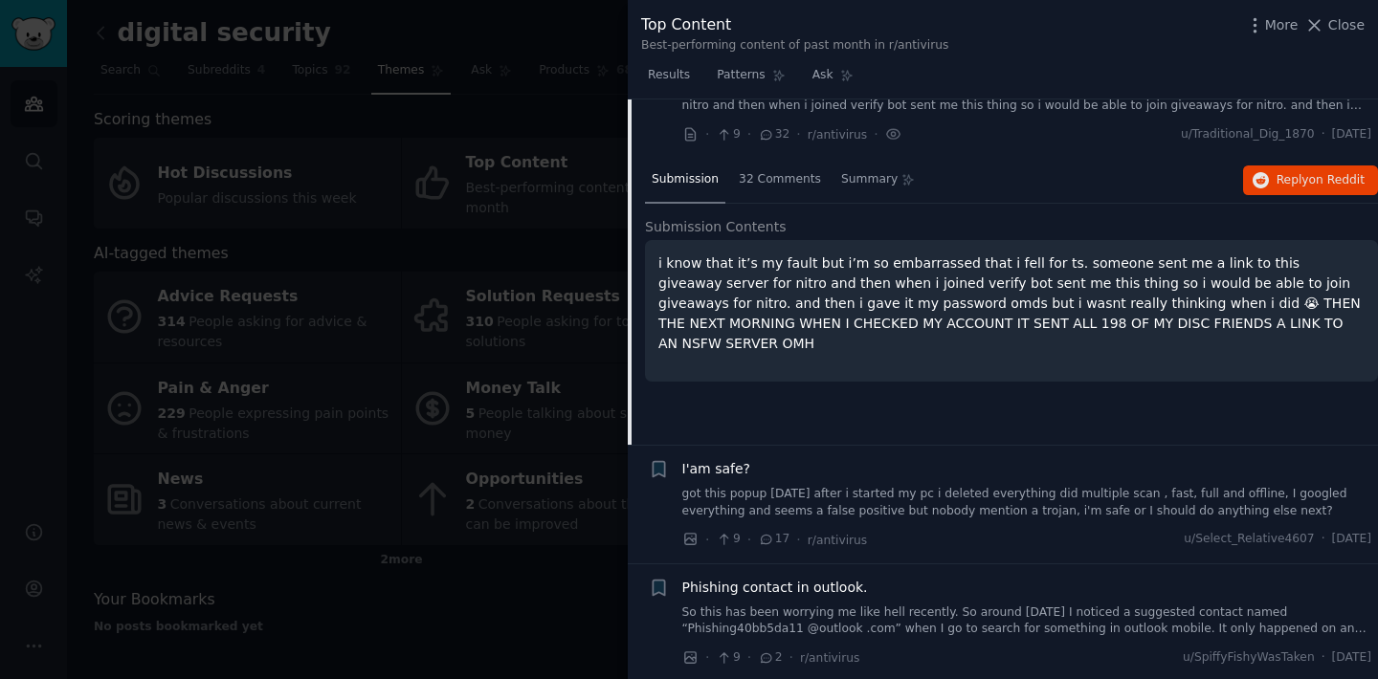
click at [723, 474] on span "I'am safe?" at bounding box center [716, 469] width 69 height 20
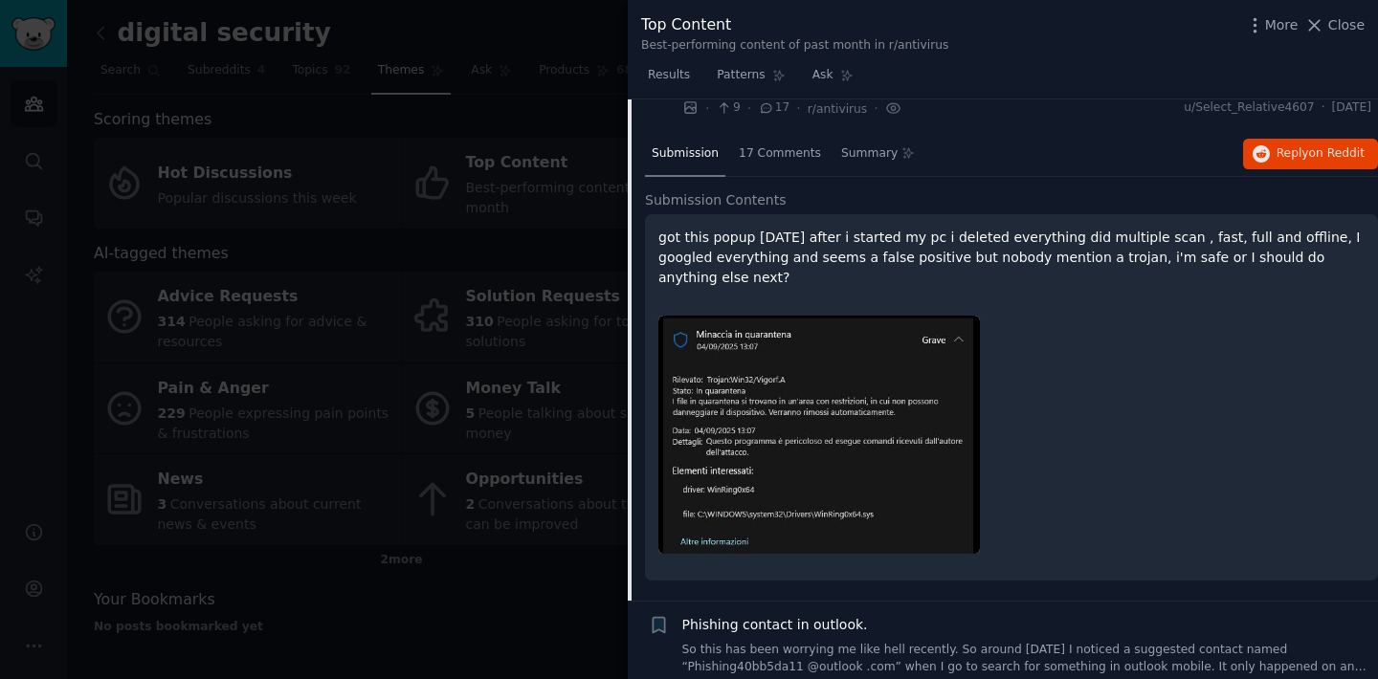
scroll to position [6696, 0]
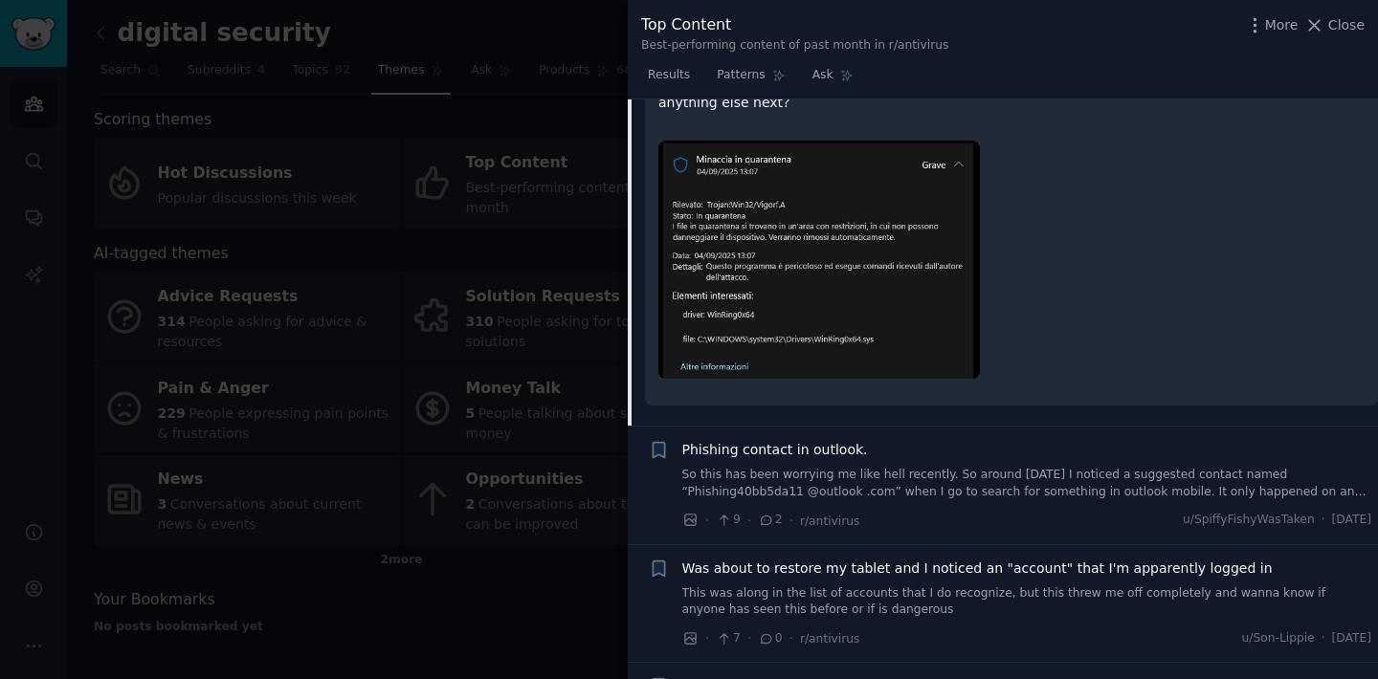
click at [811, 440] on span "Phishing contact in outlook." at bounding box center [775, 450] width 186 height 20
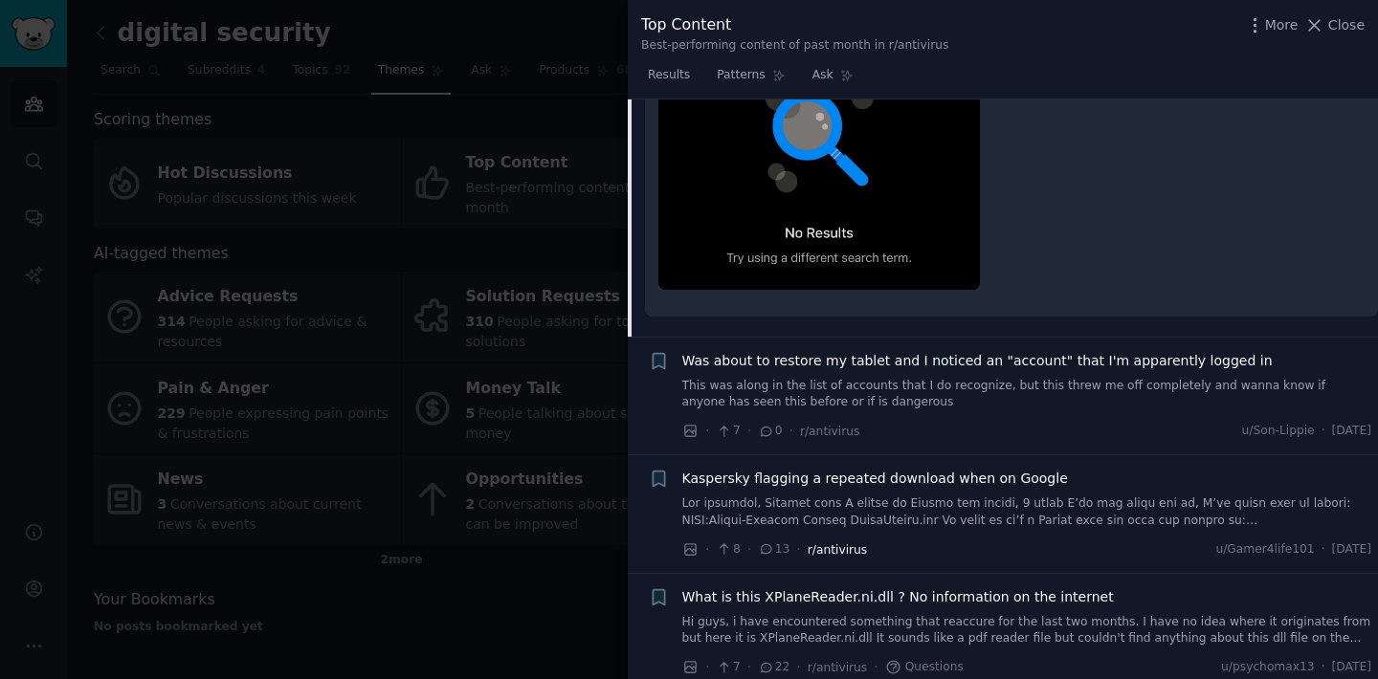
scroll to position [7397, 0]
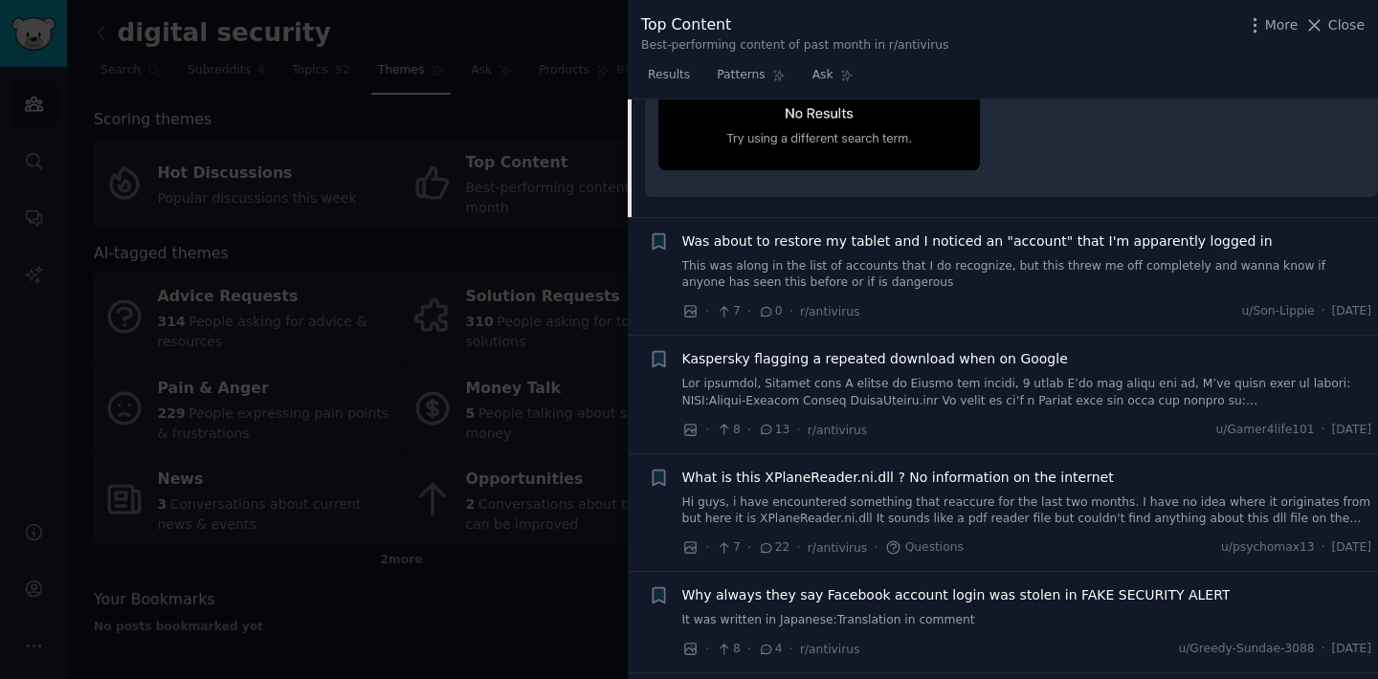
click at [814, 232] on span "Was about to restore my tablet and I noticed an "account" that I'm apparently l…" at bounding box center [977, 242] width 590 height 20
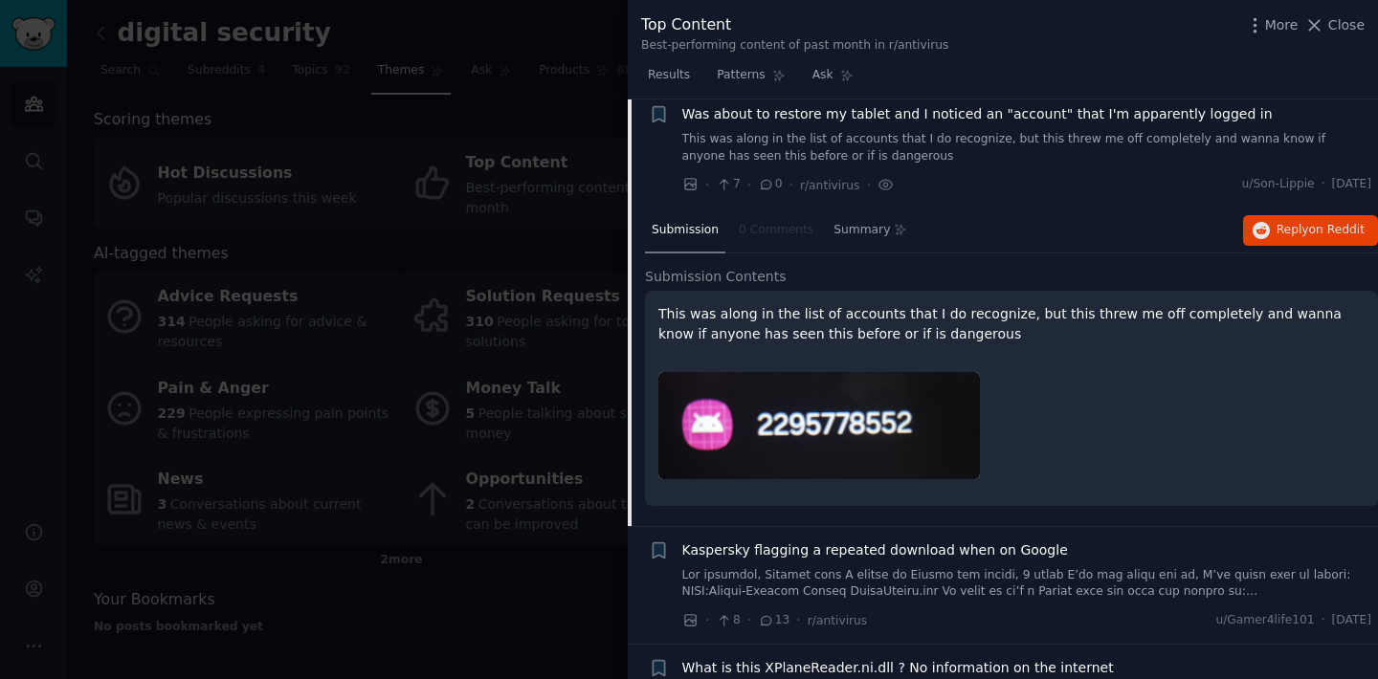
scroll to position [6825, 0]
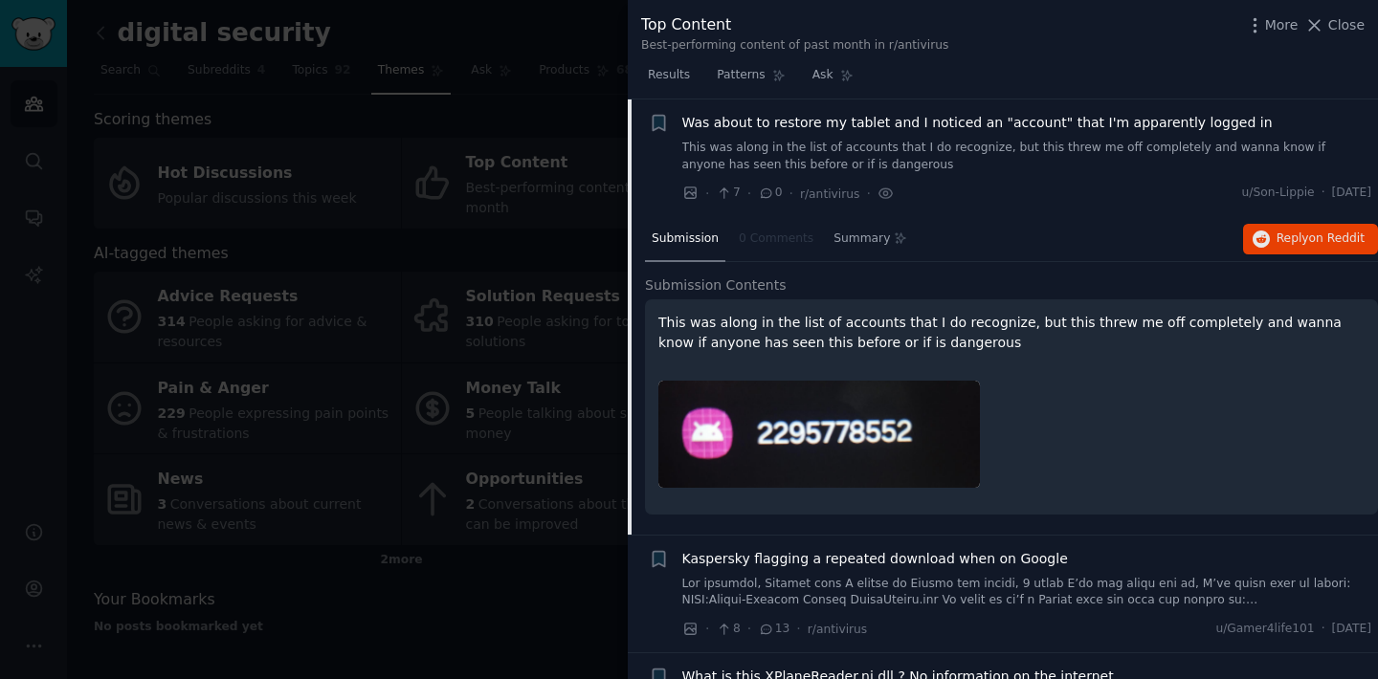
click at [845, 561] on span "Kaspersky flagging a repeated download when on Google" at bounding box center [875, 559] width 386 height 20
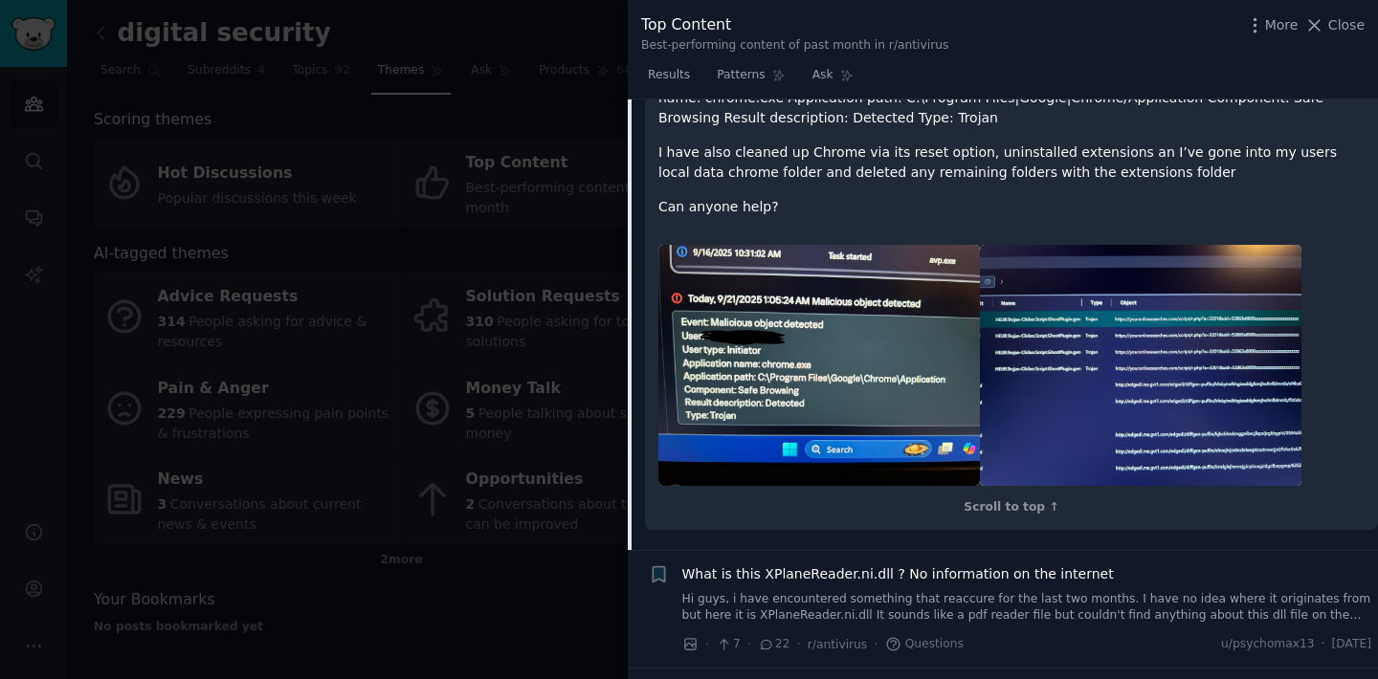
scroll to position [7540, 0]
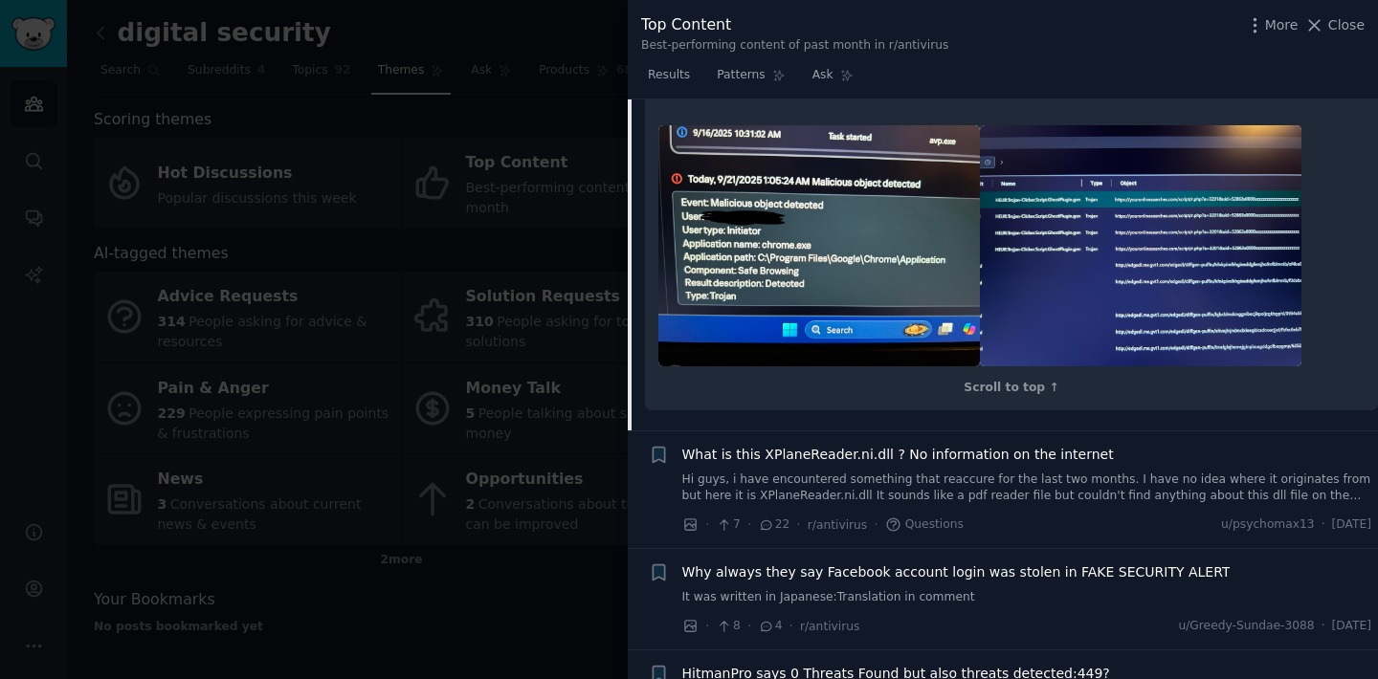
click at [841, 457] on span "What is this XPlaneReader.ni.dll ? No information on the internet" at bounding box center [898, 455] width 432 height 20
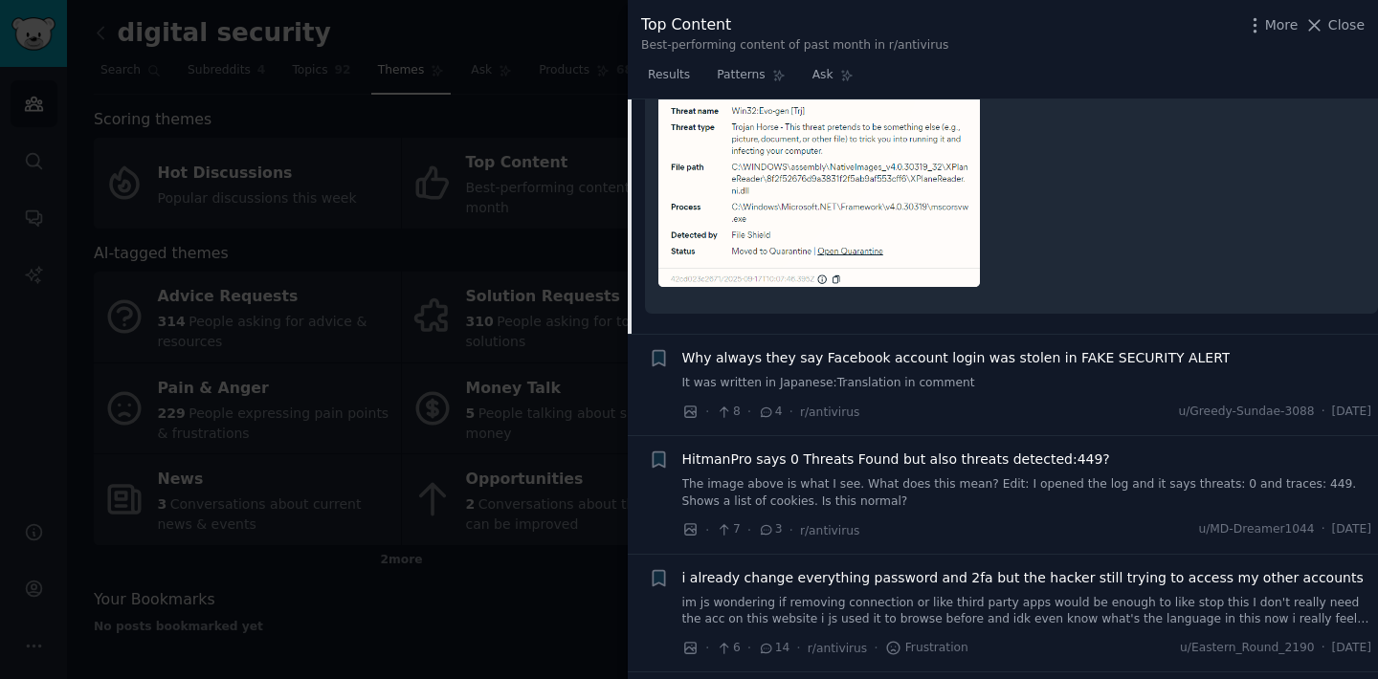
scroll to position [7736, 0]
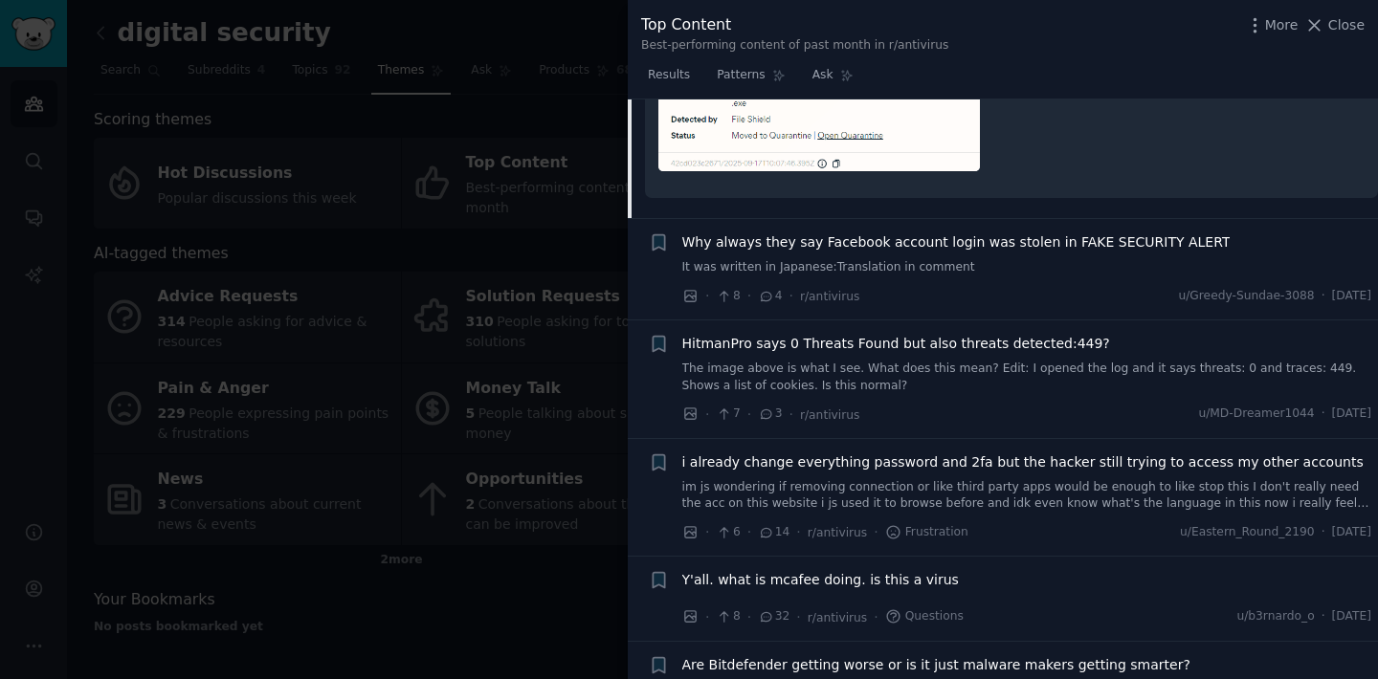
click at [896, 249] on span "Why always they say Facebook account login was stolen in FAKE SECURITY ALERT" at bounding box center [956, 243] width 548 height 20
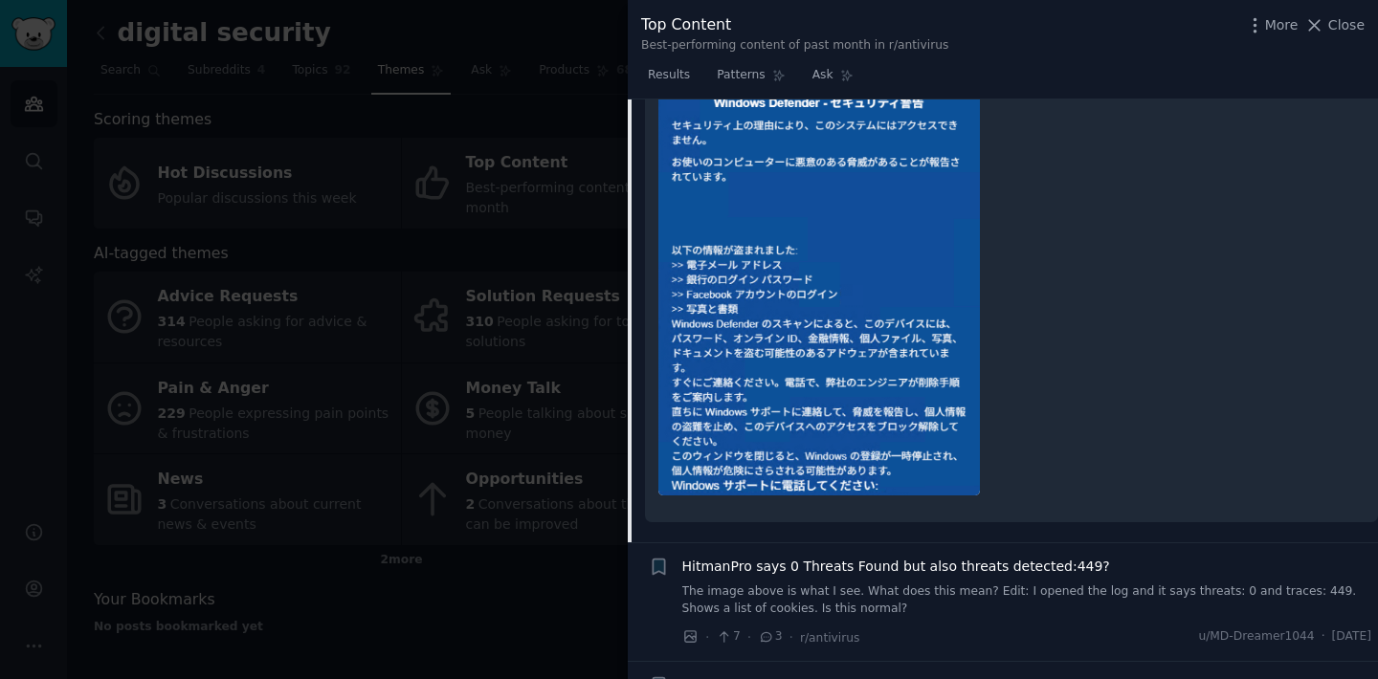
scroll to position [7497, 0]
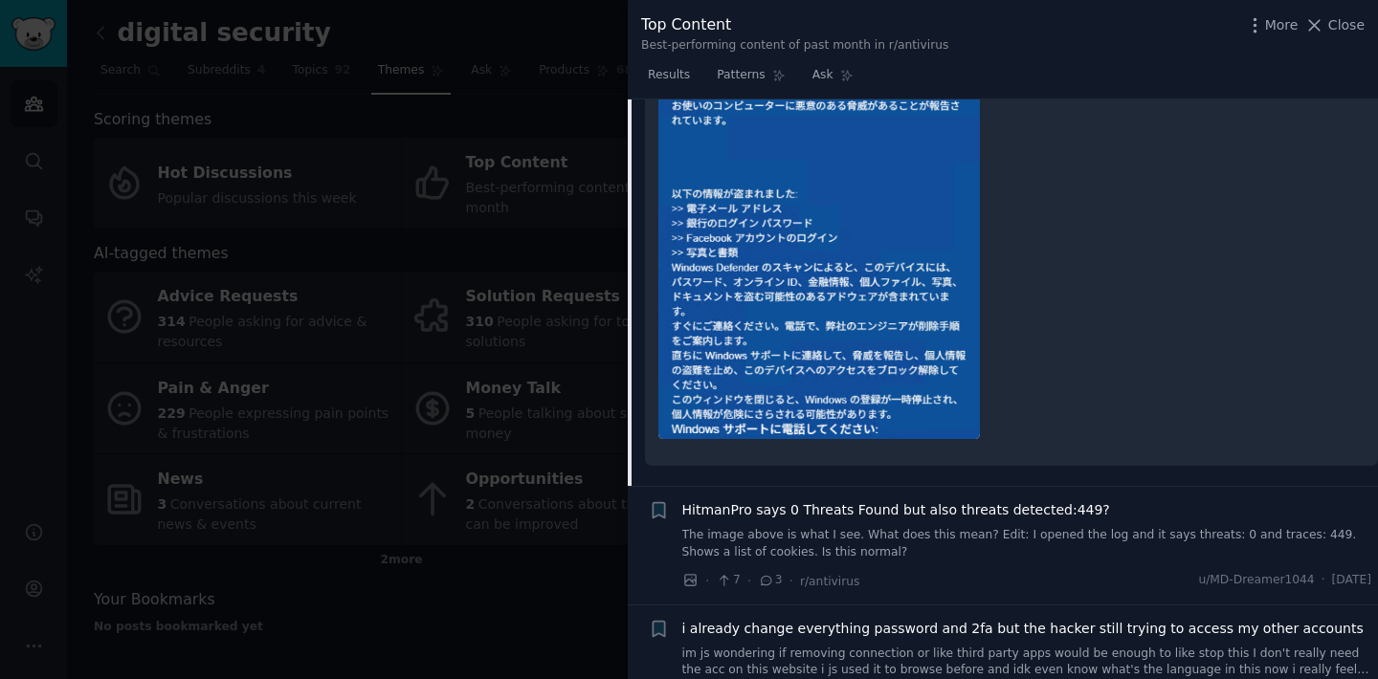
click at [838, 506] on span "HitmanPro says 0 Threats Found but also threats detected:449?" at bounding box center [896, 511] width 428 height 20
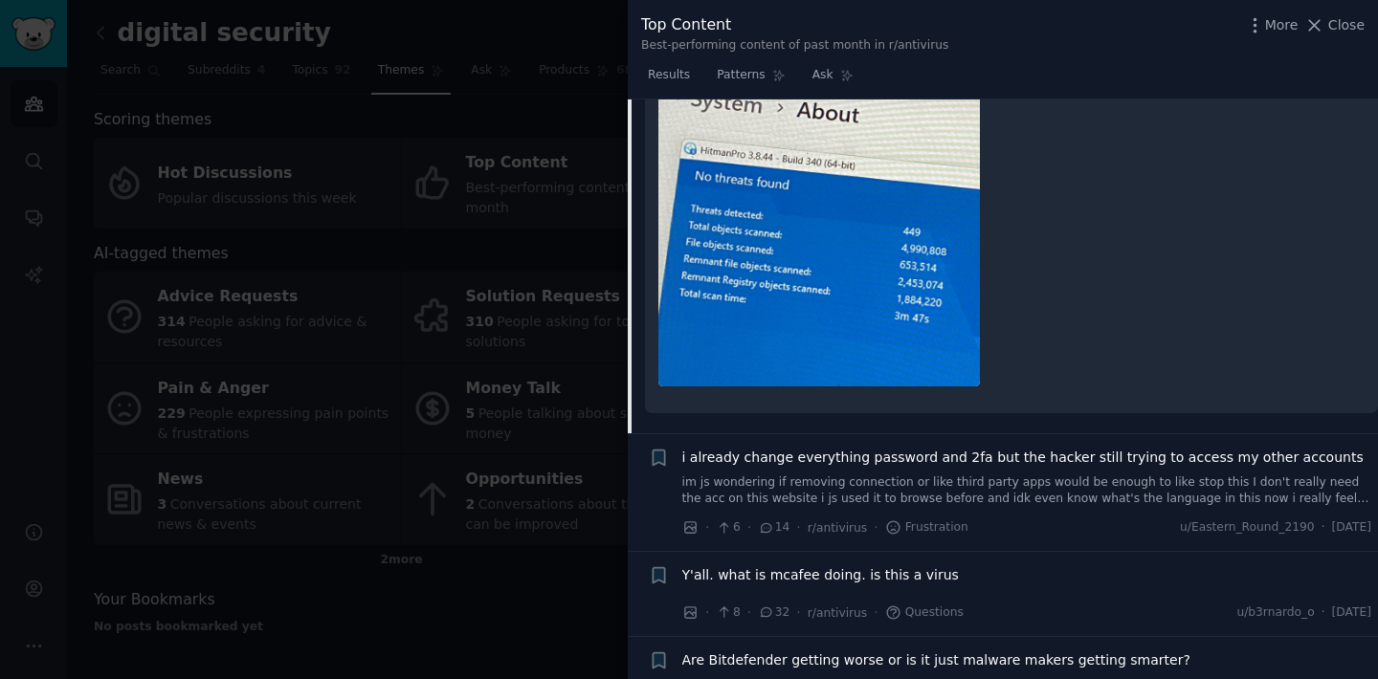
scroll to position [7615, 0]
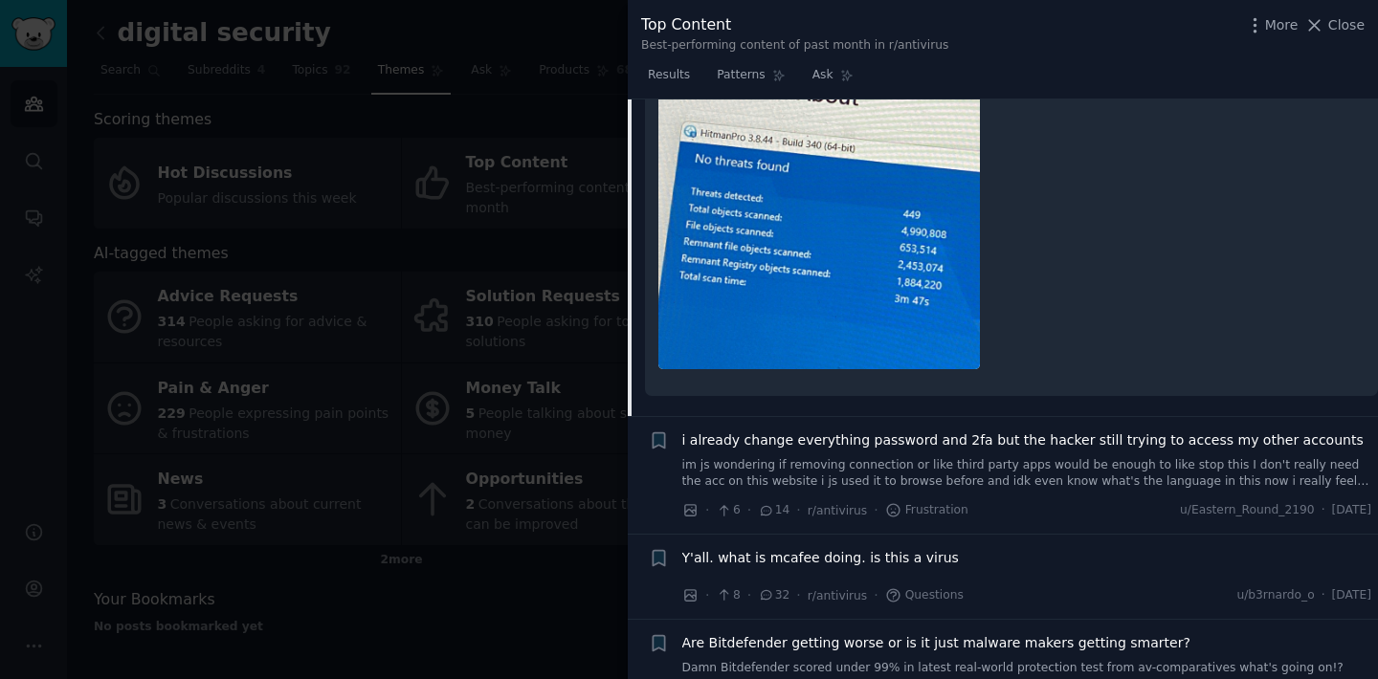
click at [826, 446] on span "i already change everything password and 2fa but the hacker still trying to acc…" at bounding box center [1022, 441] width 681 height 20
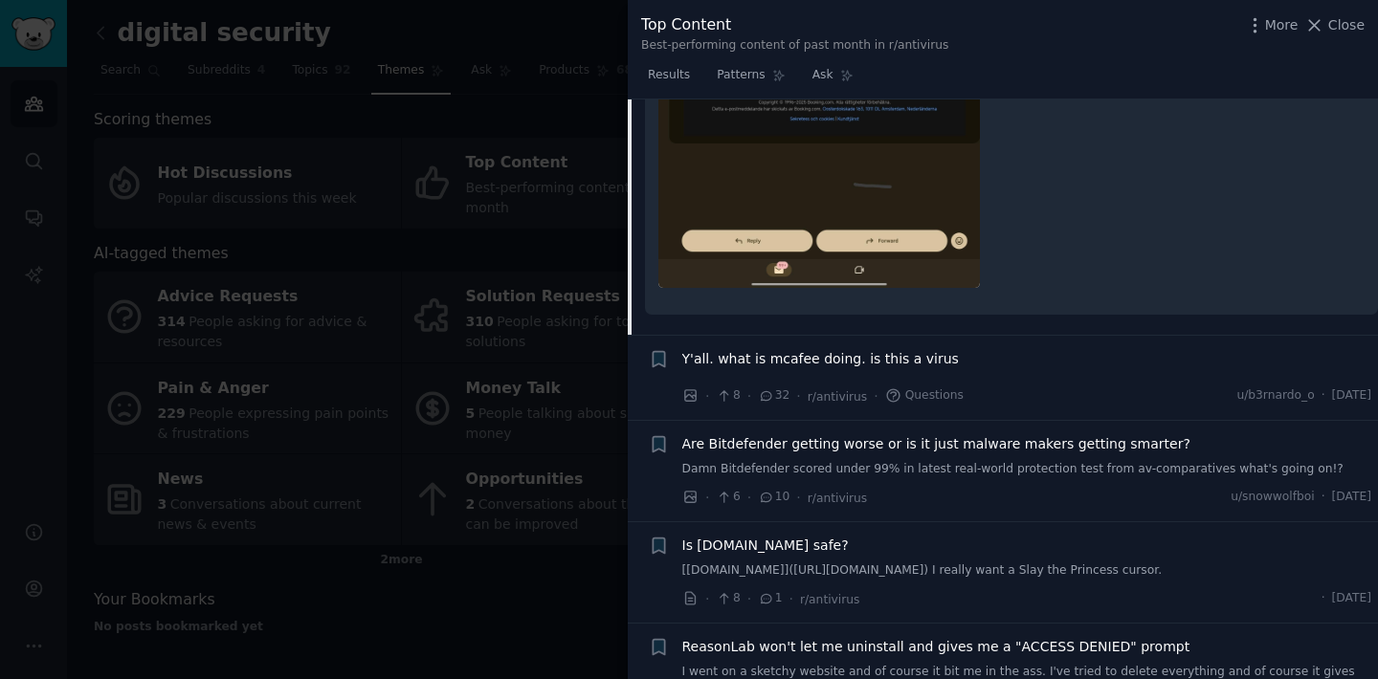
scroll to position [8028, 0]
click at [825, 353] on span "Y'all. what is mcafee doing. is this a virus" at bounding box center [820, 357] width 277 height 20
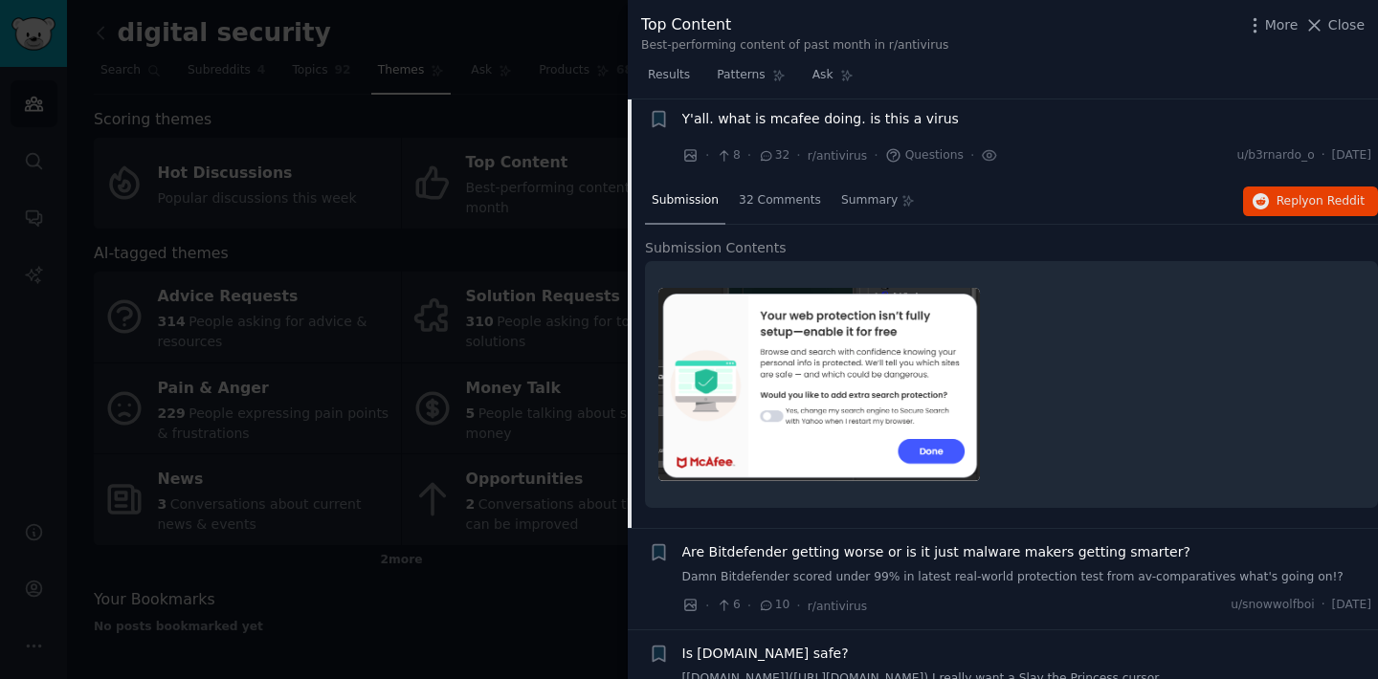
scroll to position [7518, 0]
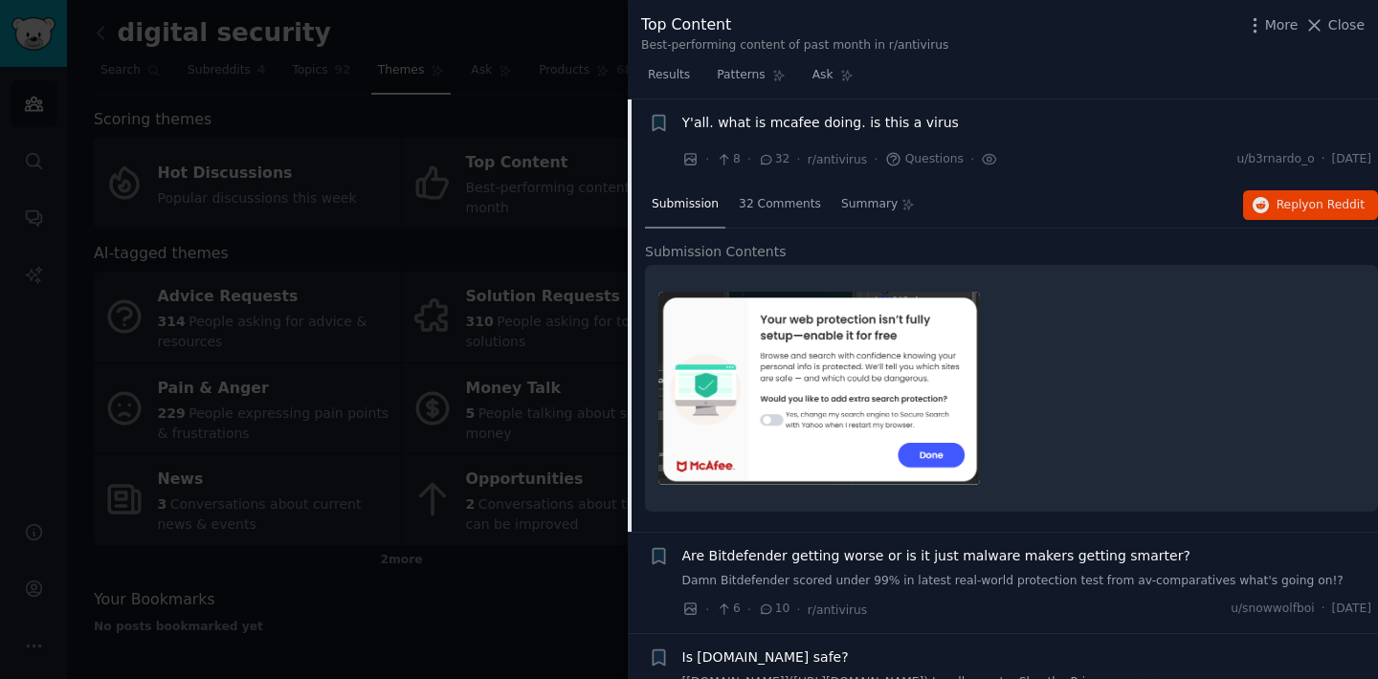
click at [866, 555] on span "Are Bitdefender getting worse or is it just malware makers getting smarter?" at bounding box center [936, 556] width 508 height 20
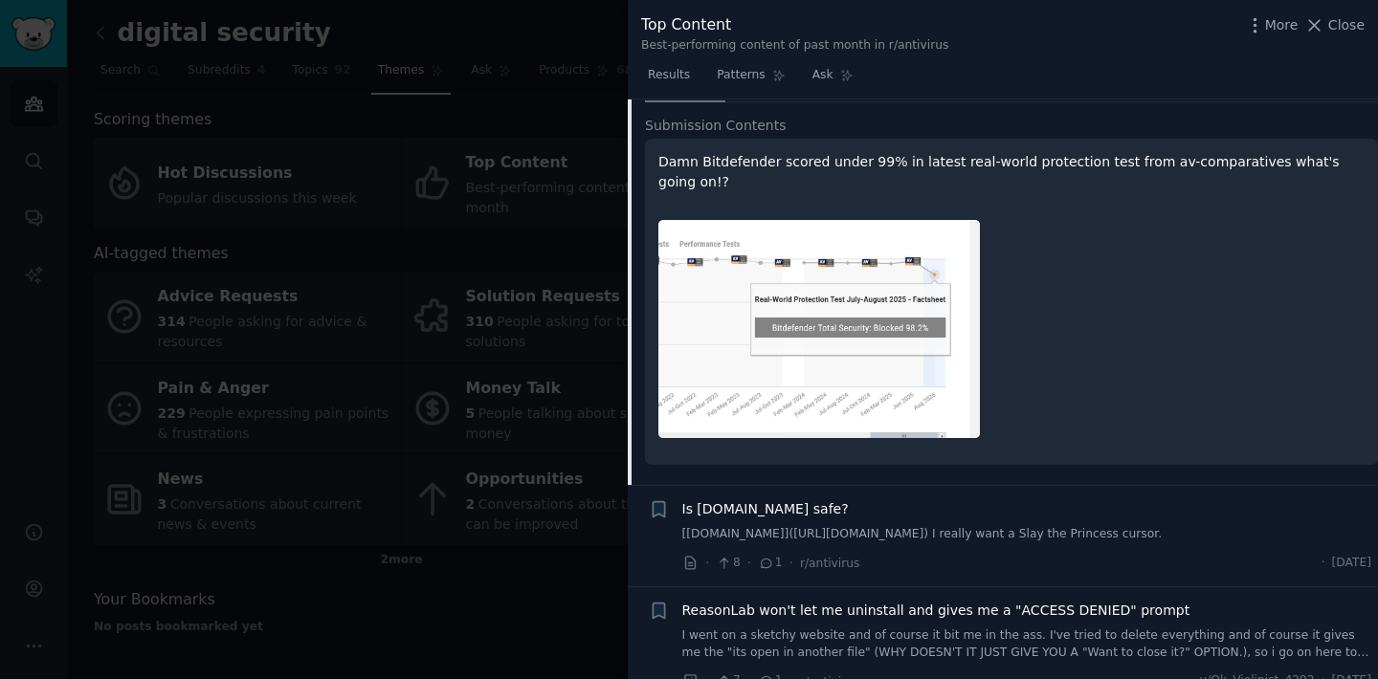
scroll to position [7747, 0]
click at [814, 499] on span "Is [DOMAIN_NAME] safe?" at bounding box center [765, 509] width 167 height 20
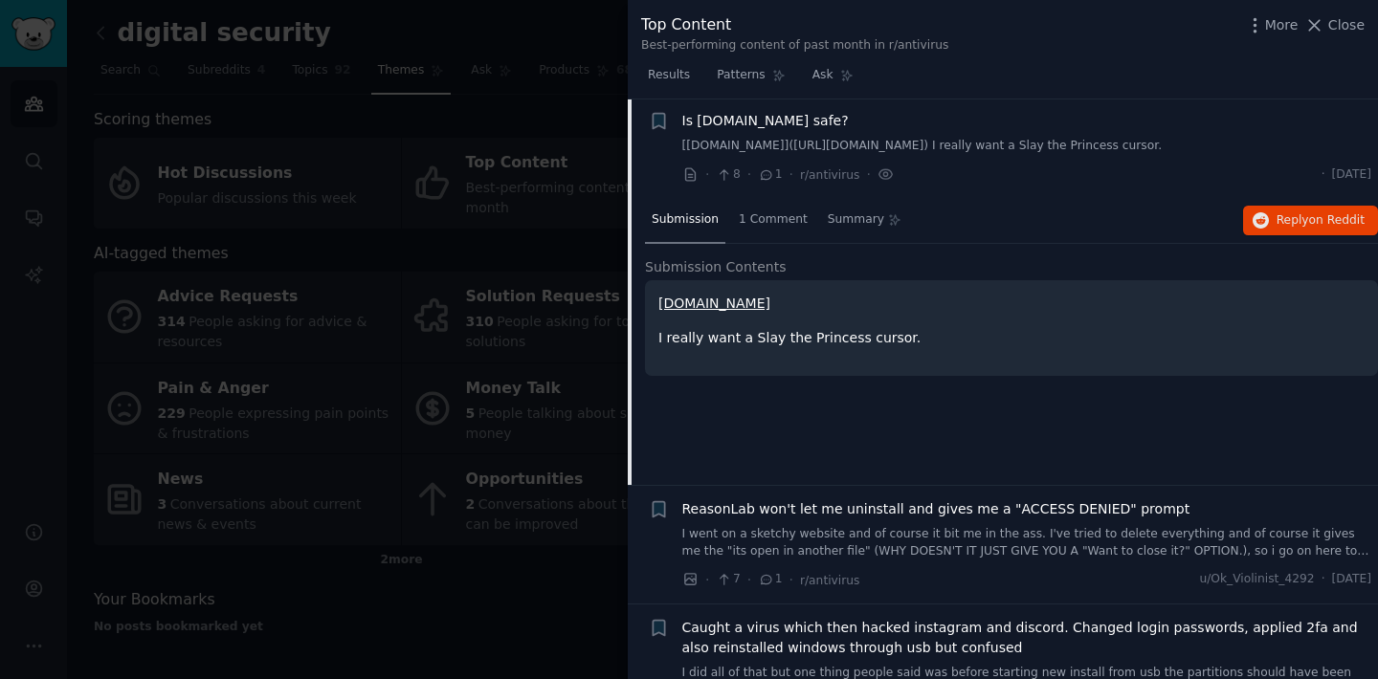
scroll to position [7704, 0]
click at [919, 502] on span "ReasonLab won't let me uninstall and gives me a "ACCESS DENIED" prompt" at bounding box center [936, 511] width 508 height 20
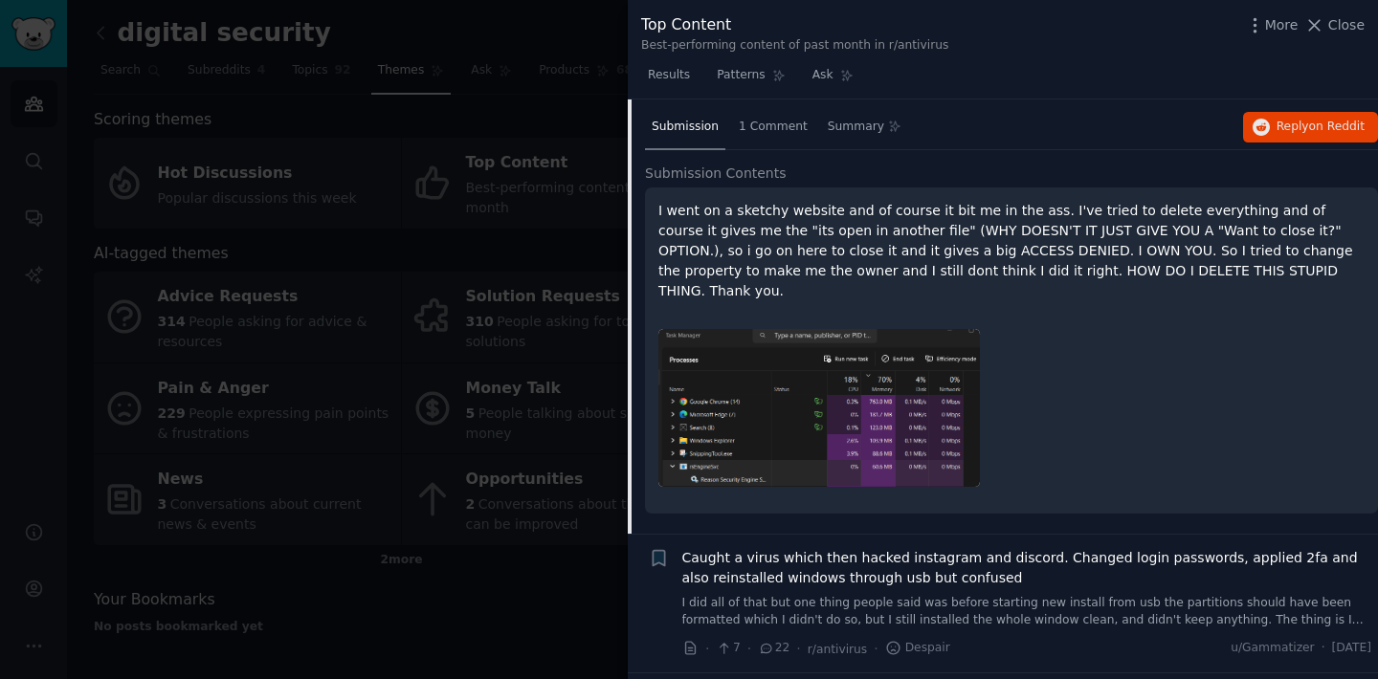
scroll to position [7977, 0]
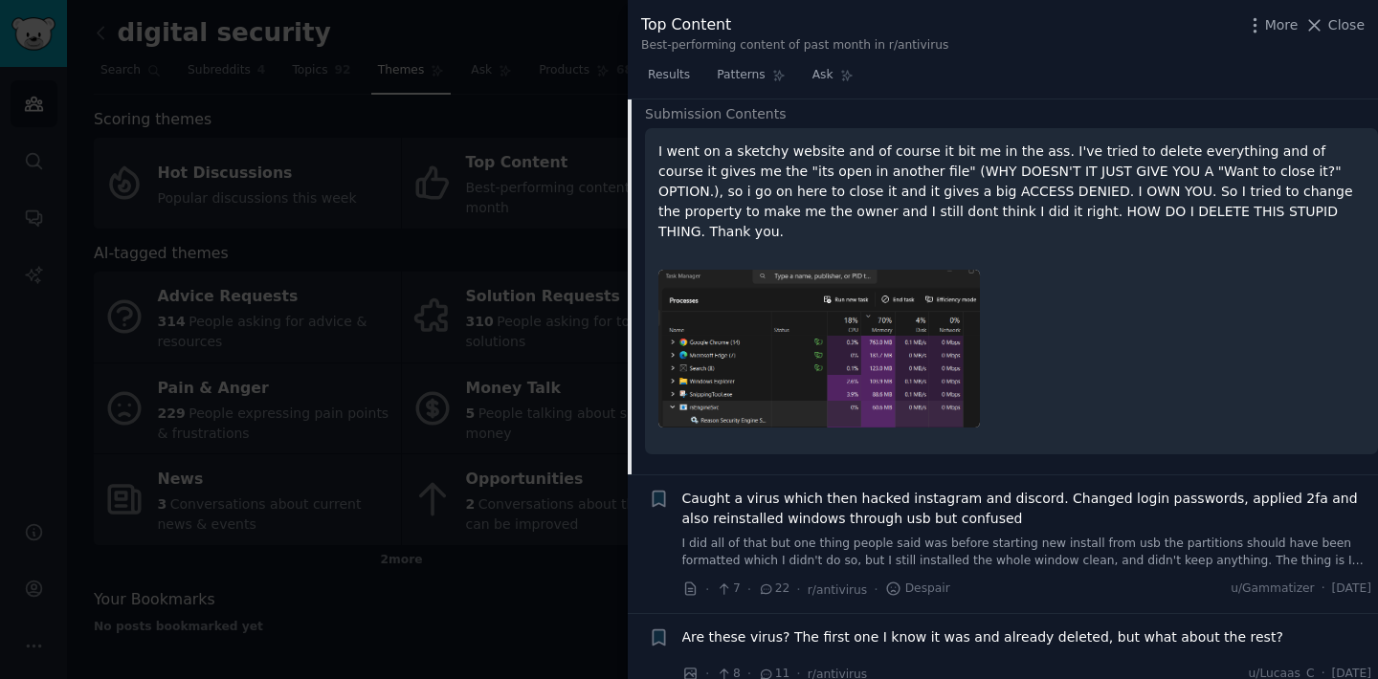
click at [875, 489] on span "Caught a virus which then hacked instagram and discord. Changed login passwords…" at bounding box center [1027, 509] width 690 height 40
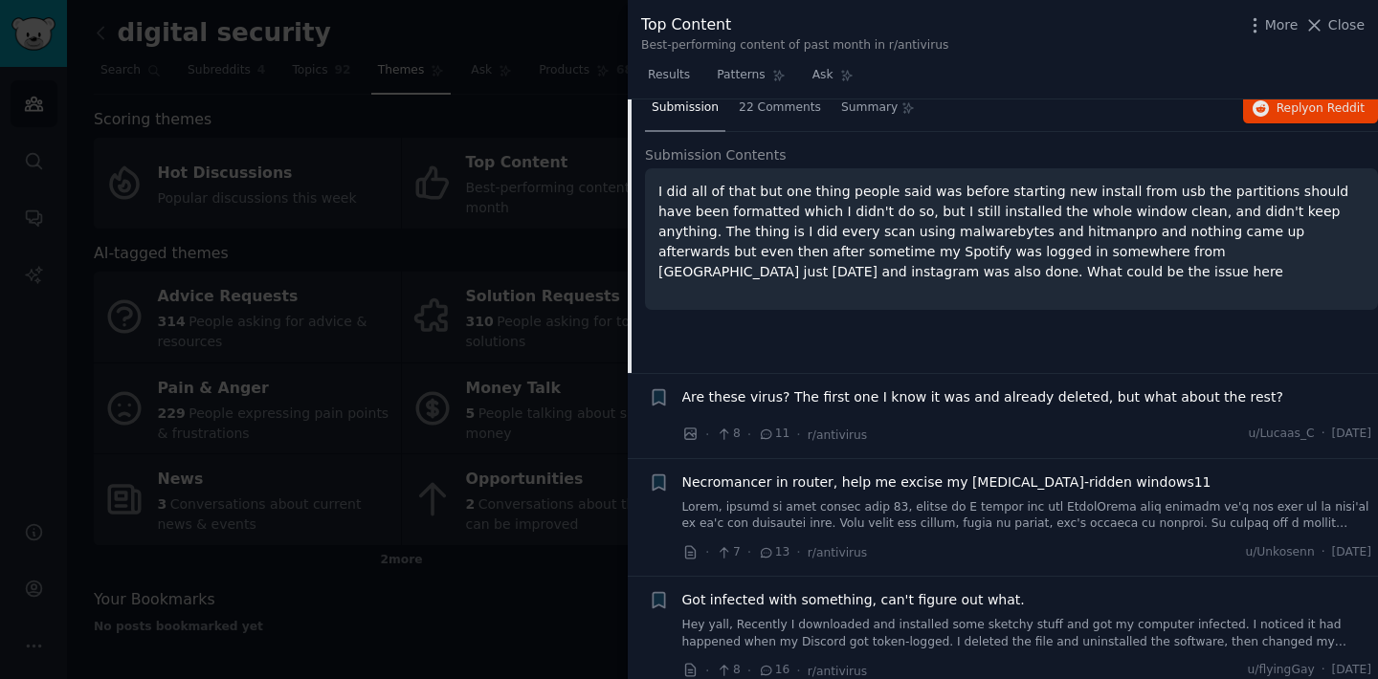
scroll to position [8112, 0]
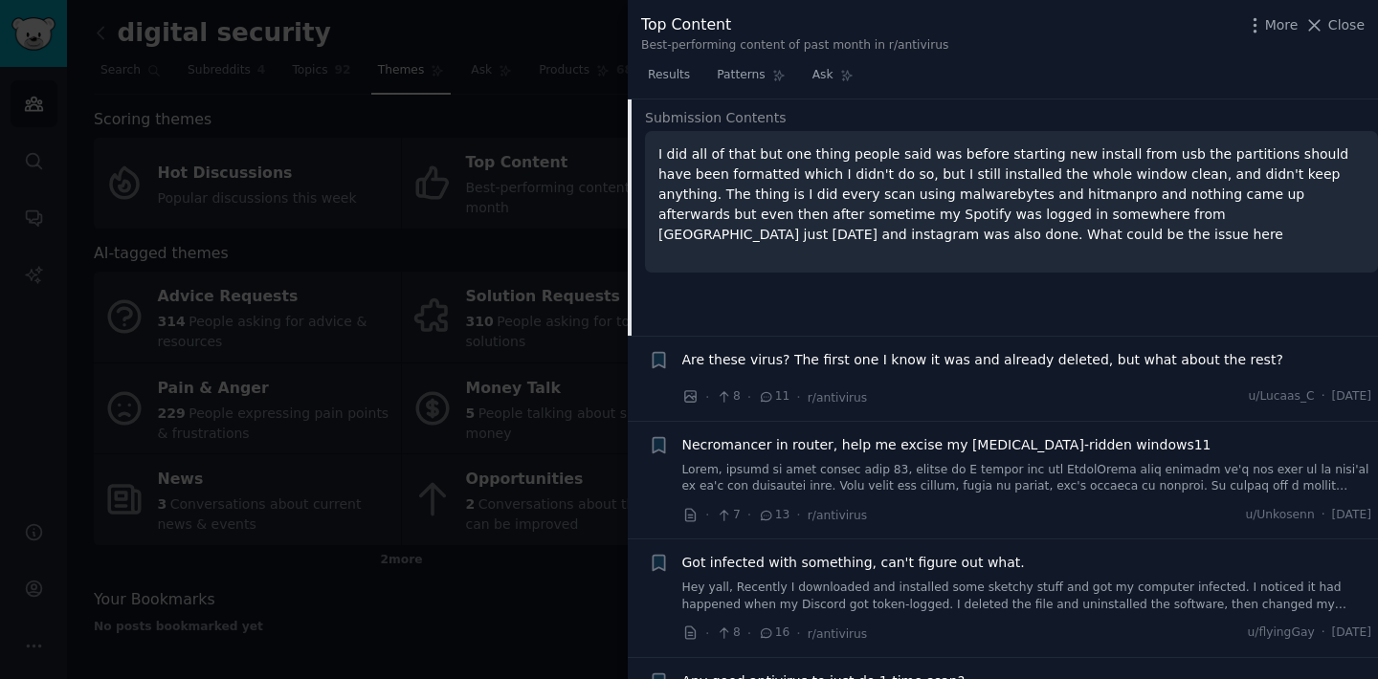
click at [814, 364] on span "Are these virus? The first one I know it was and already deleted, but what abou…" at bounding box center [982, 360] width 601 height 20
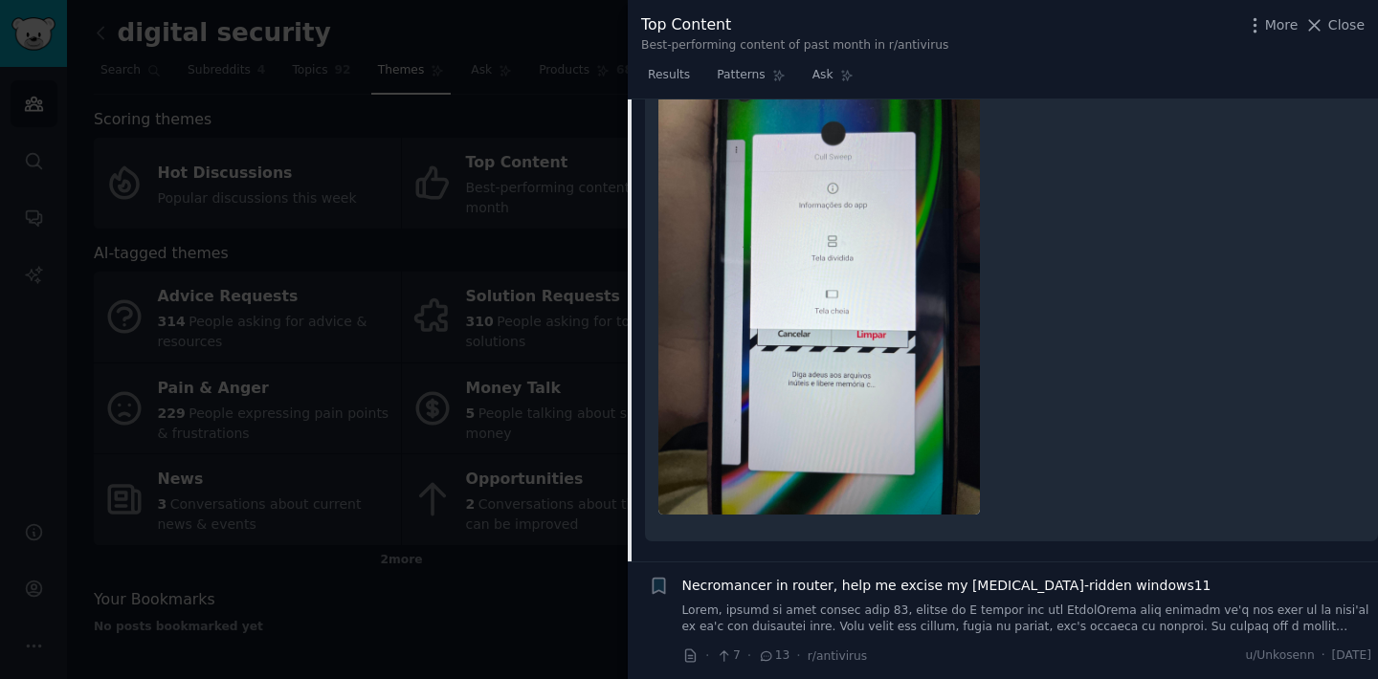
scroll to position [10064, 0]
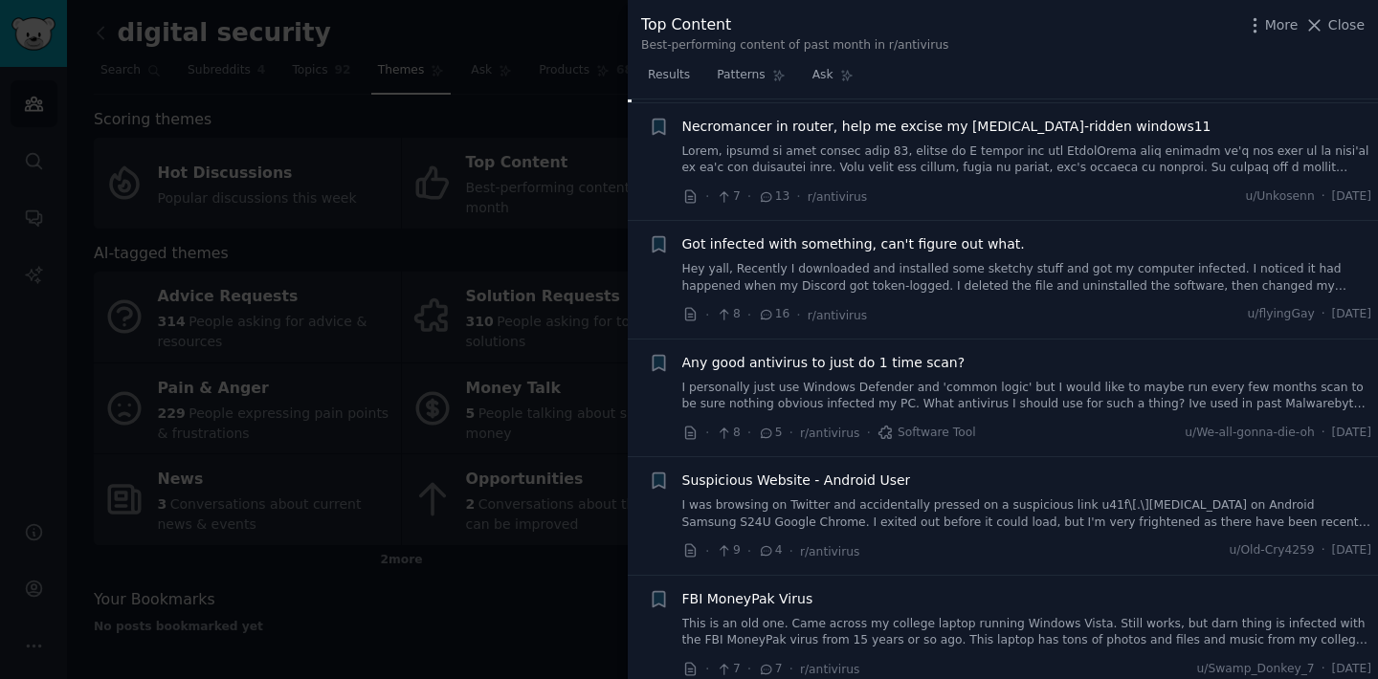
click at [818, 248] on span "Got infected with something, can't figure out what." at bounding box center [853, 244] width 343 height 20
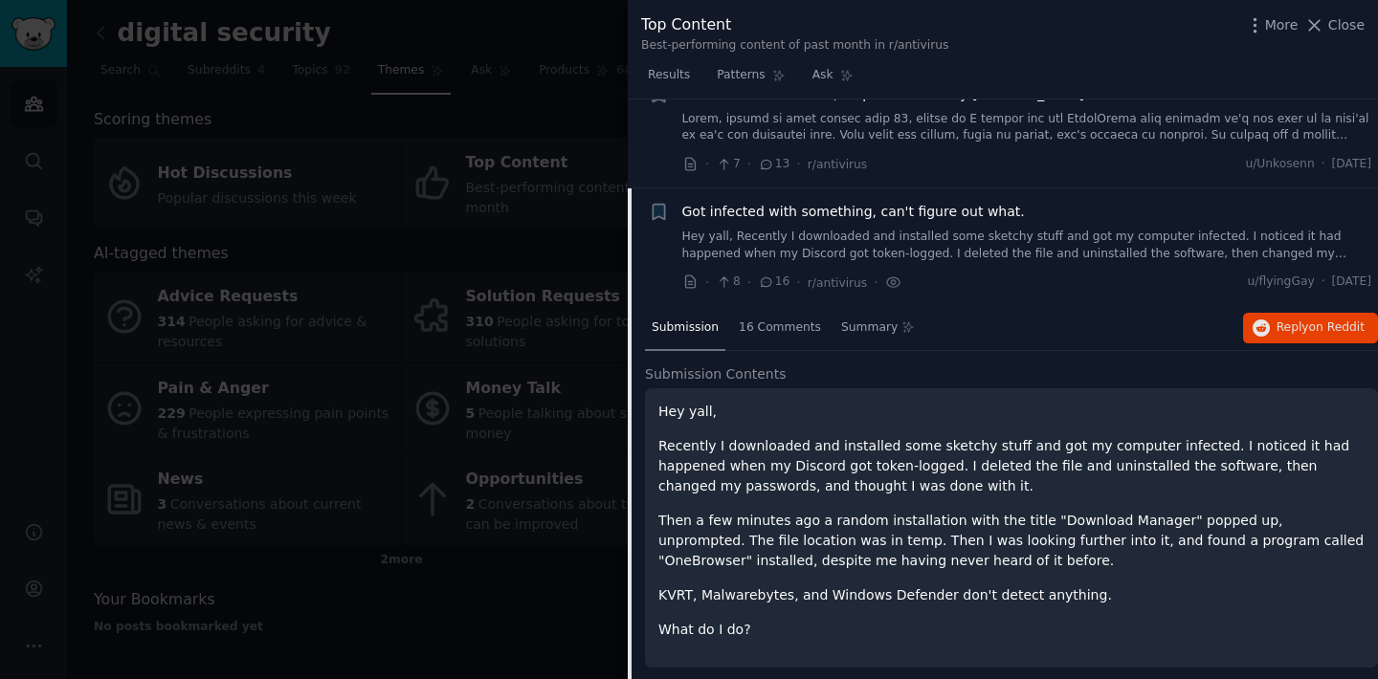
click at [817, 217] on span "Got infected with something, can't figure out what." at bounding box center [853, 212] width 343 height 20
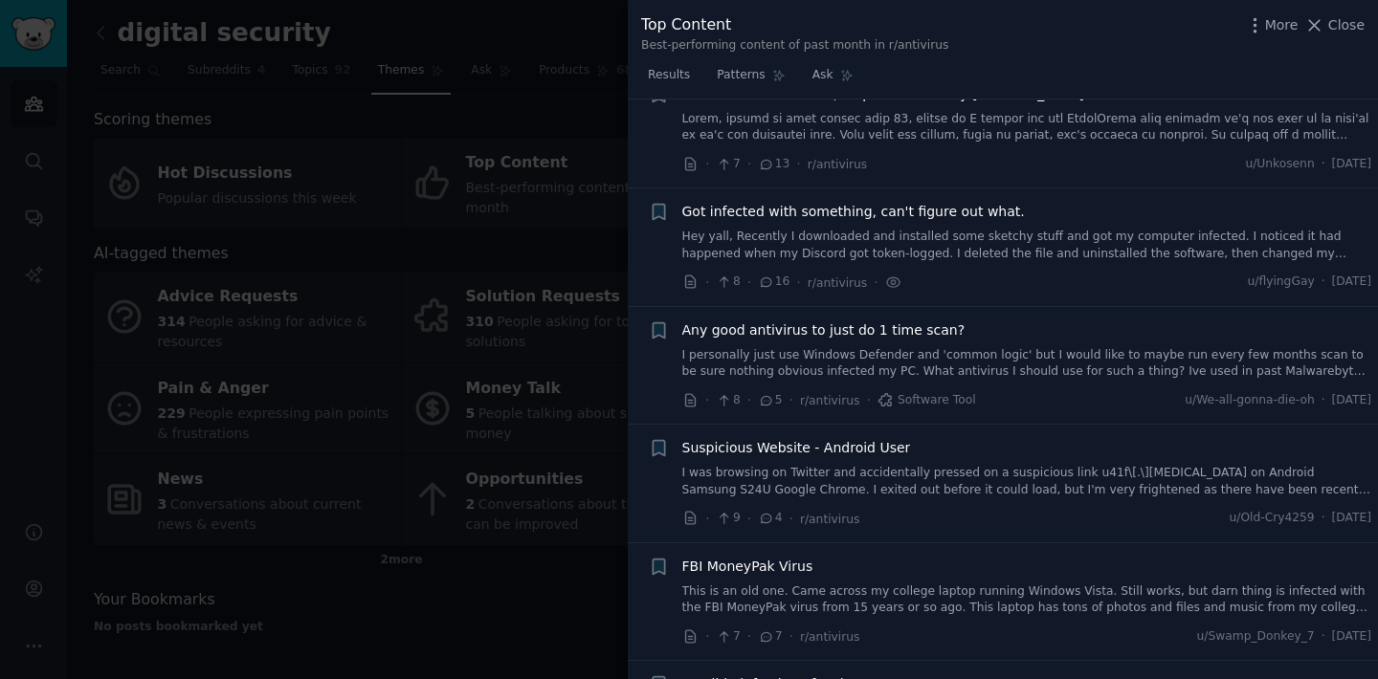
scroll to position [8265, 0]
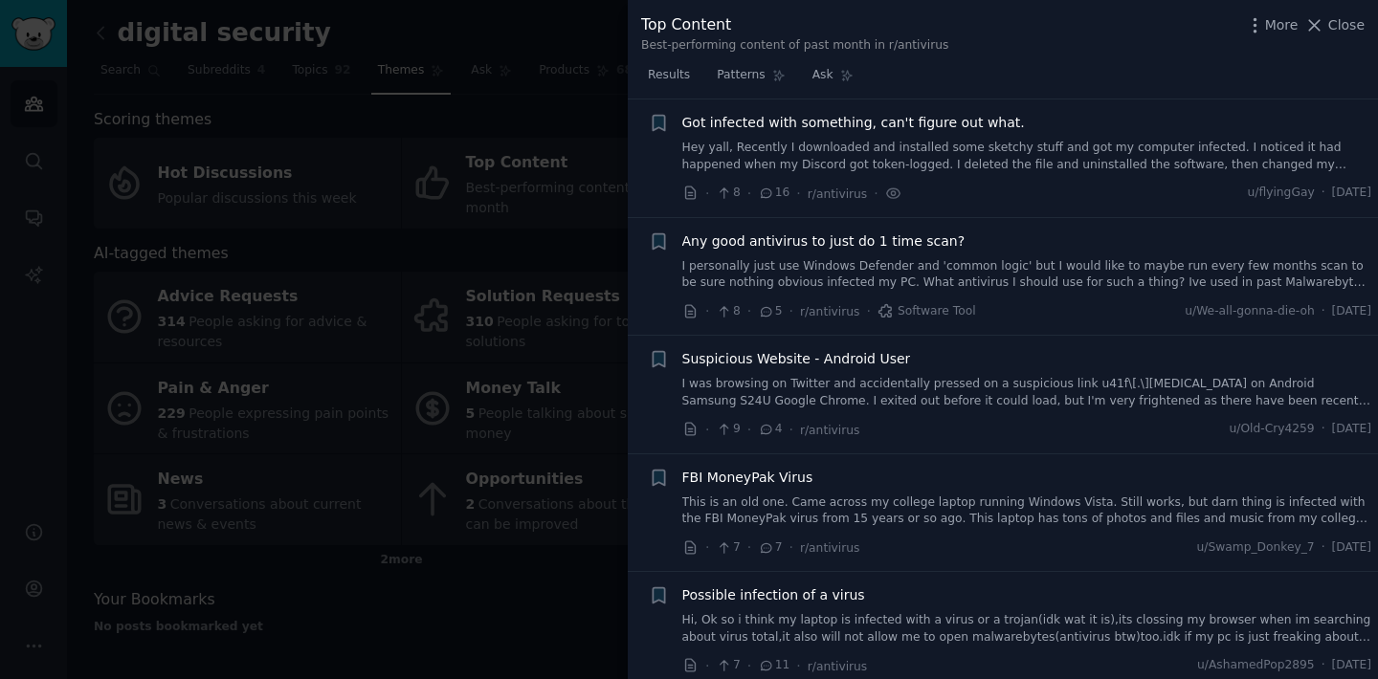
click at [817, 123] on span "Got infected with something, can't figure out what." at bounding box center [853, 123] width 343 height 20
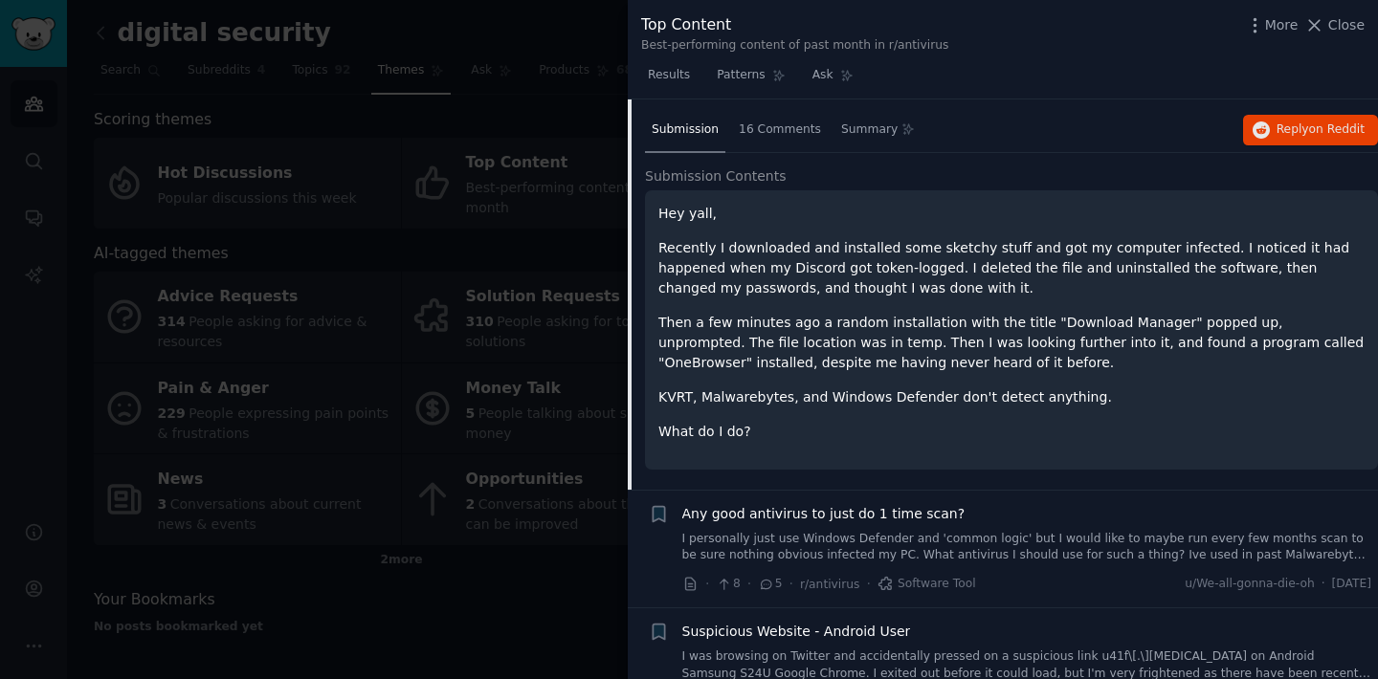
scroll to position [8432, 0]
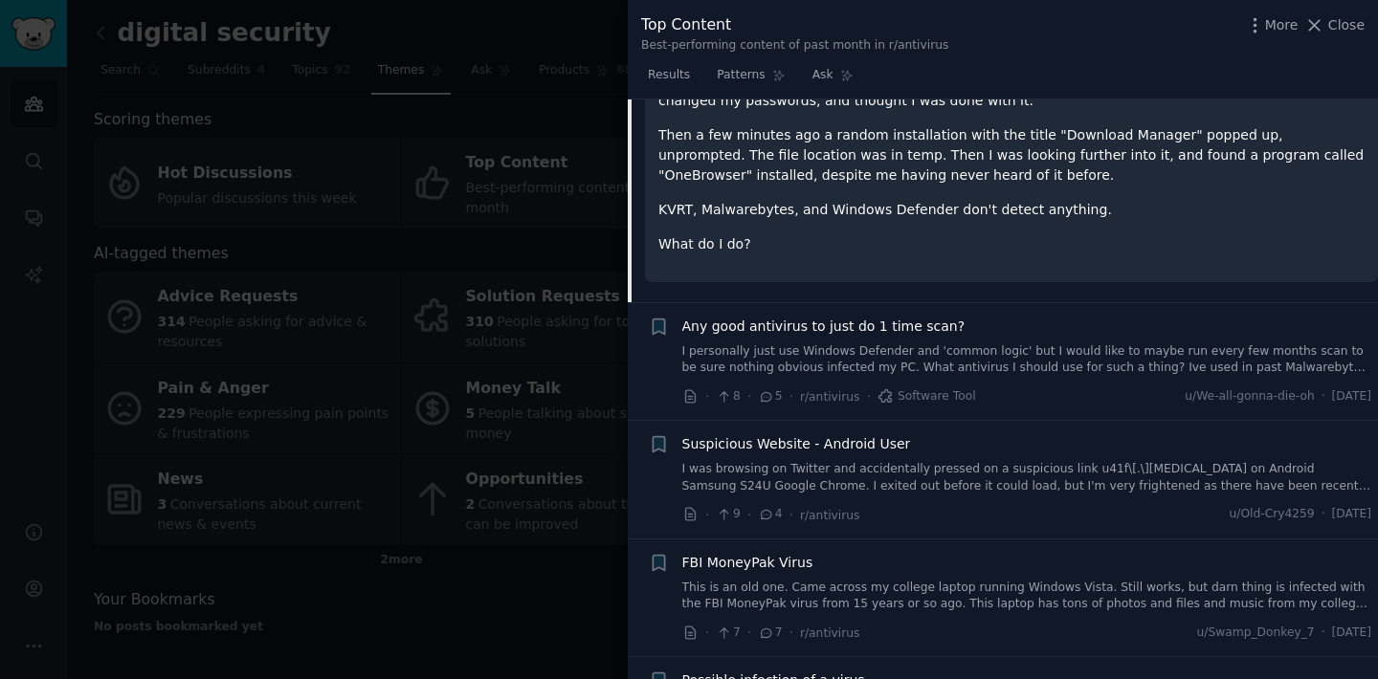
click at [820, 441] on span "Suspicious Website - Android User" at bounding box center [796, 444] width 229 height 20
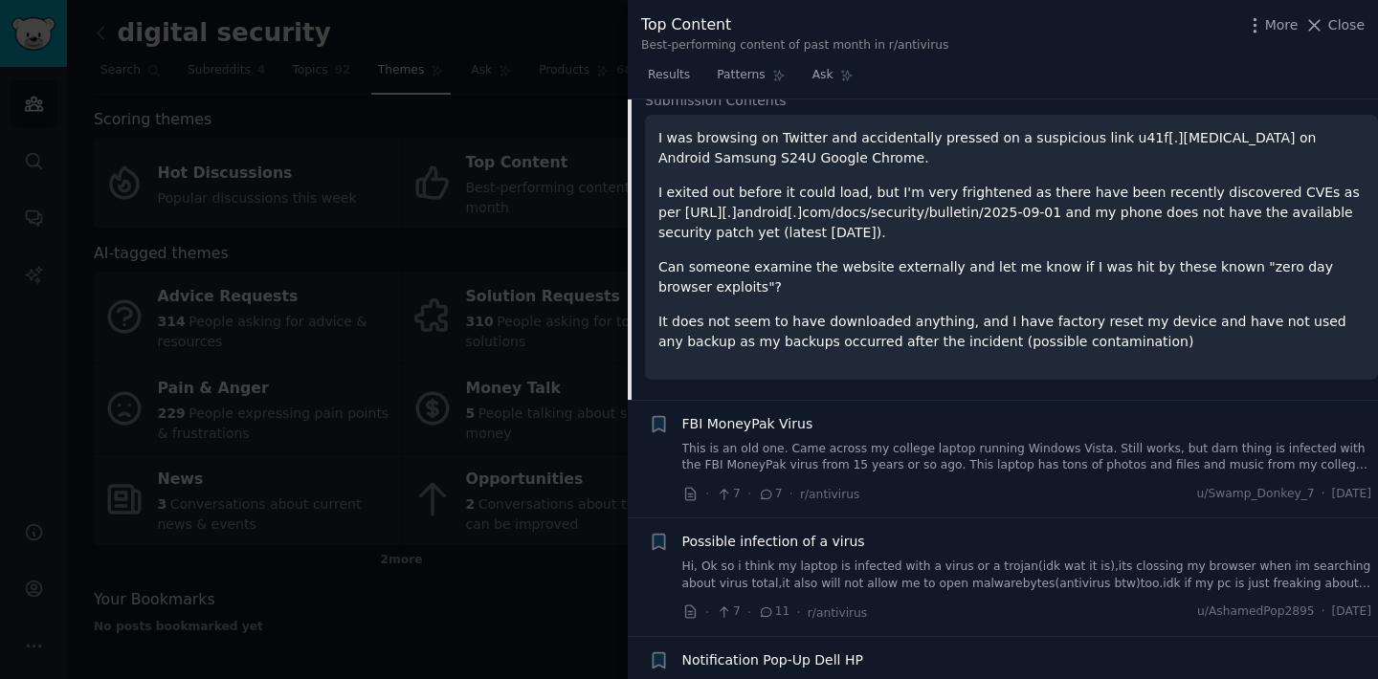
click at [759, 433] on span "FBI MoneyPak Virus" at bounding box center [747, 424] width 131 height 20
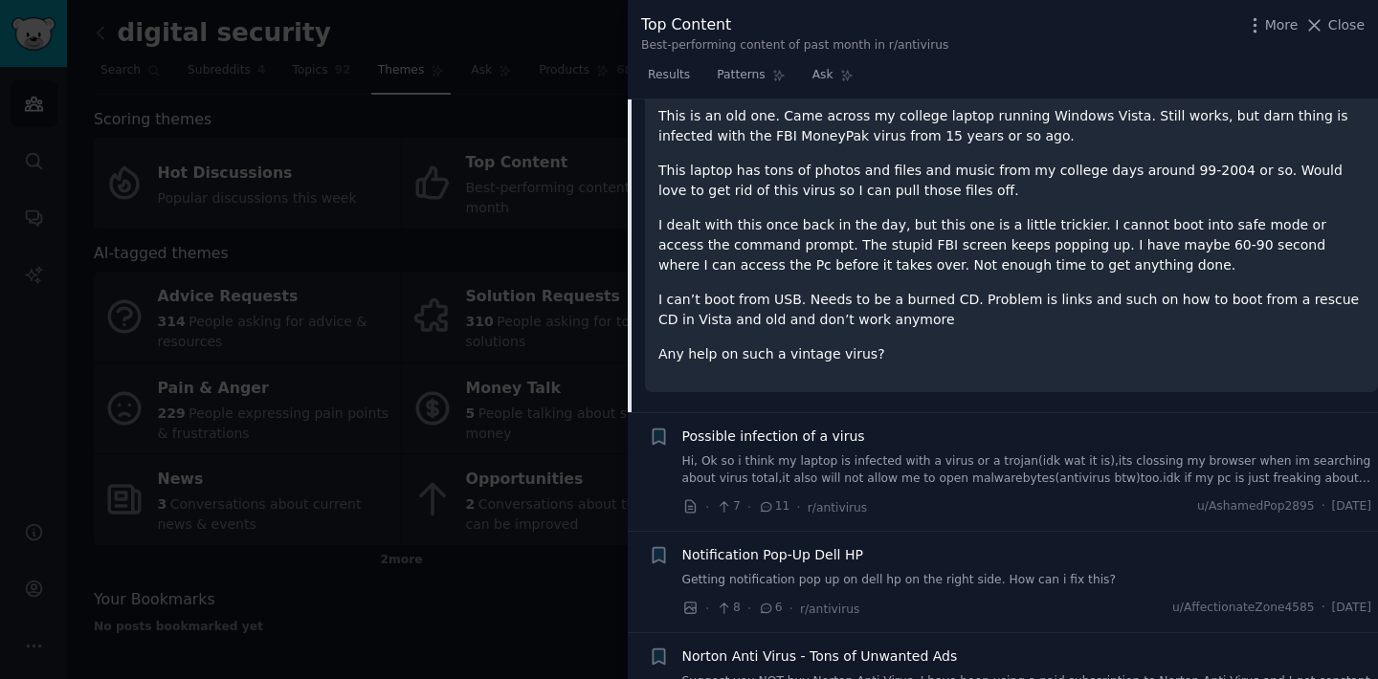
scroll to position [8870, 0]
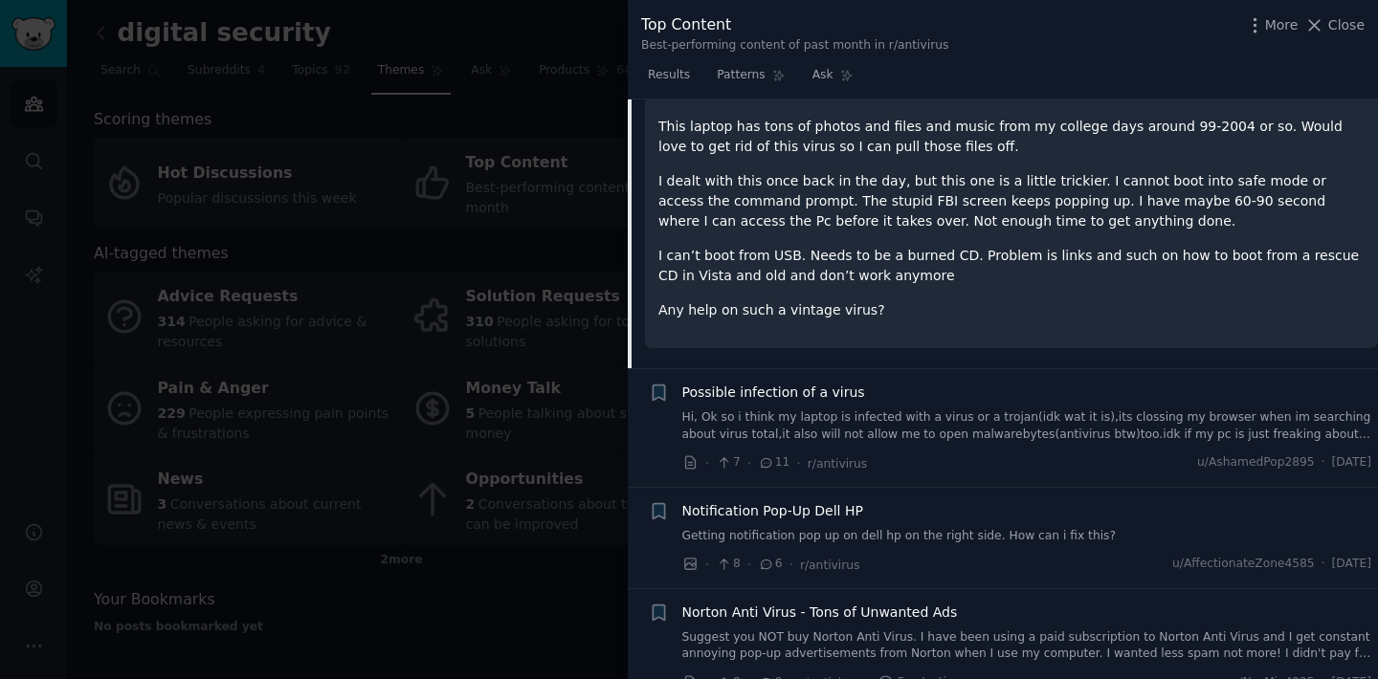
click at [802, 399] on span "Possible infection of a virus" at bounding box center [773, 393] width 183 height 20
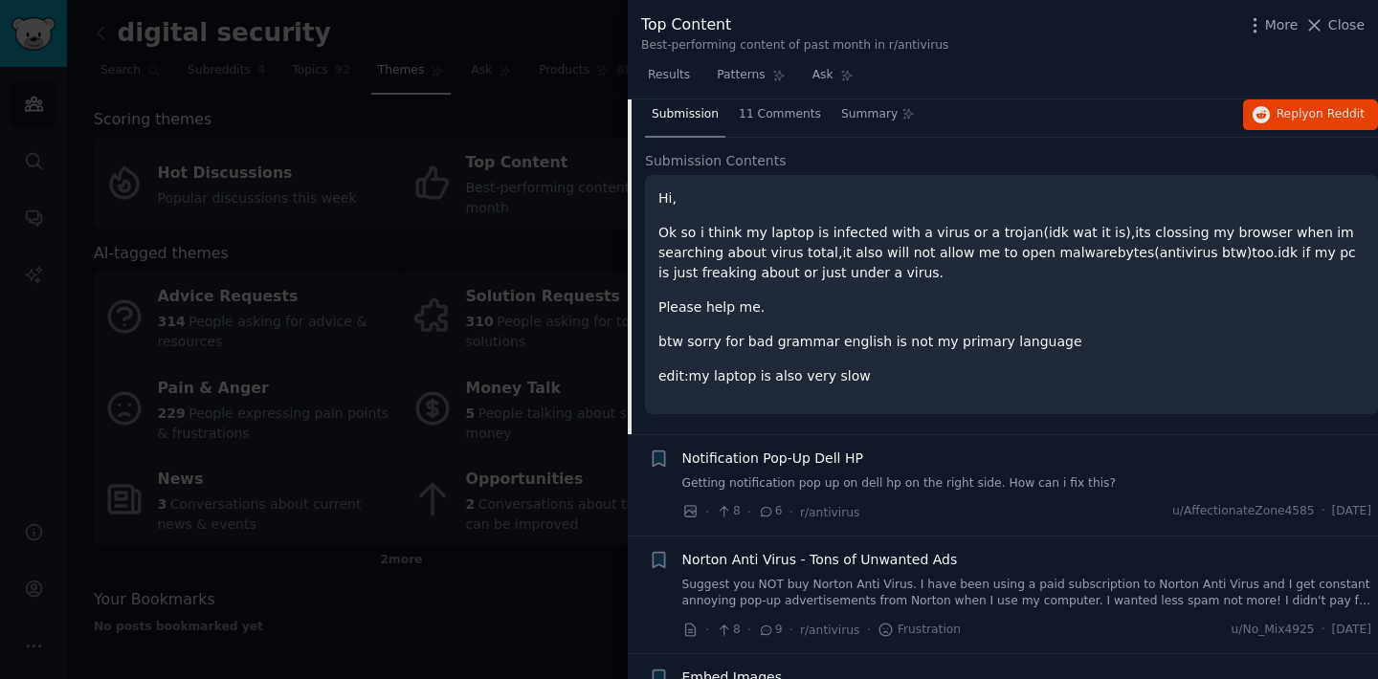
scroll to position [8885, 0]
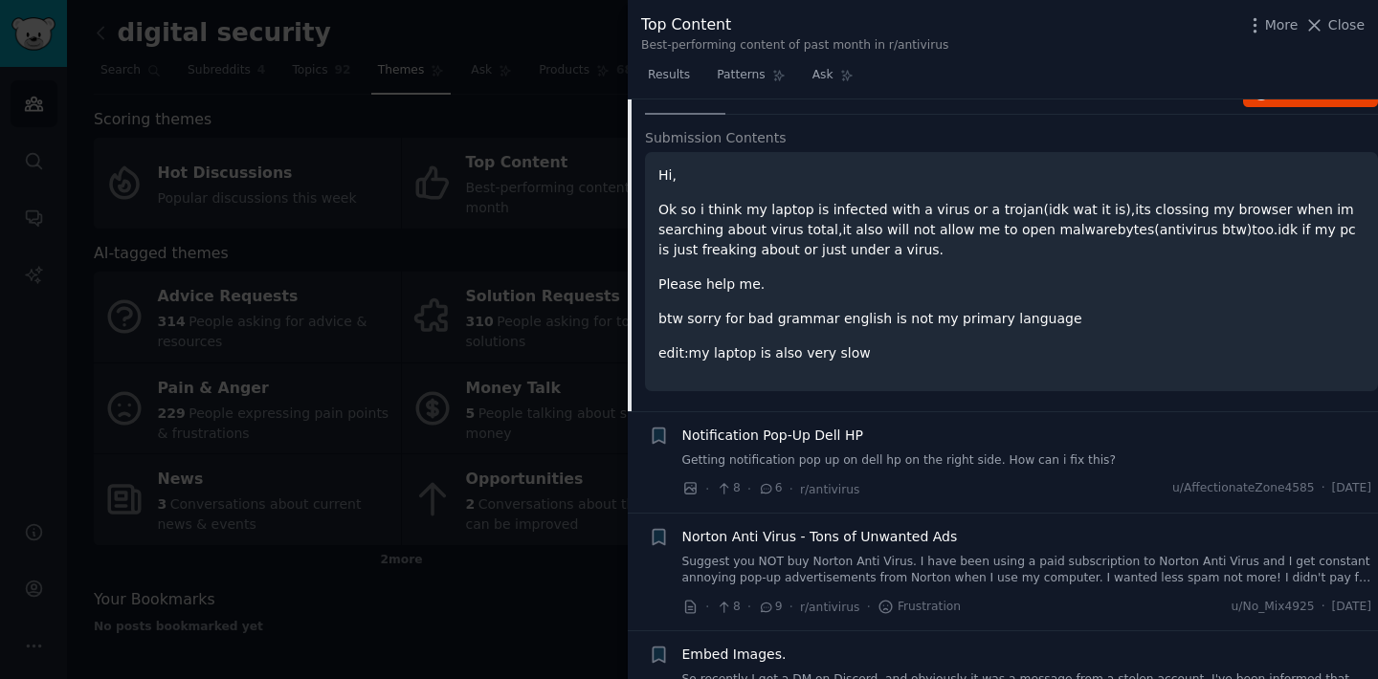
click at [789, 434] on span "Notification Pop-Up Dell HP" at bounding box center [772, 436] width 181 height 20
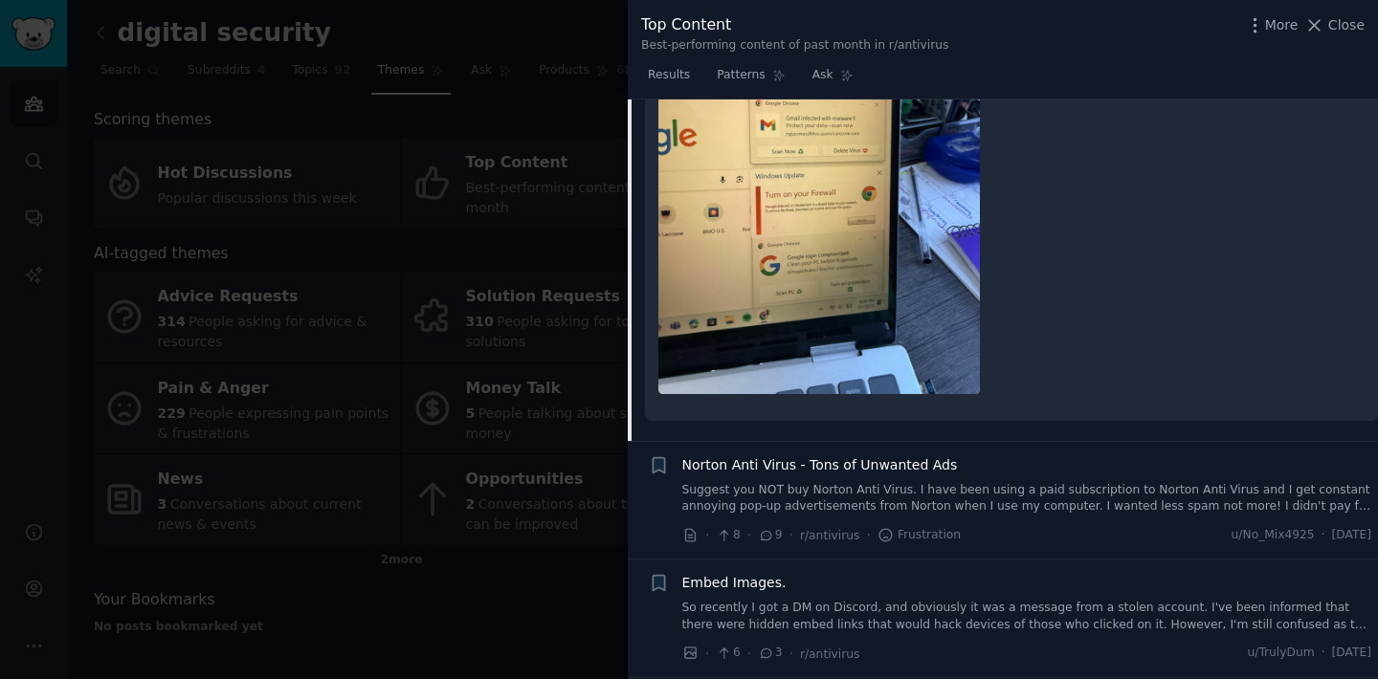
scroll to position [9369, 0]
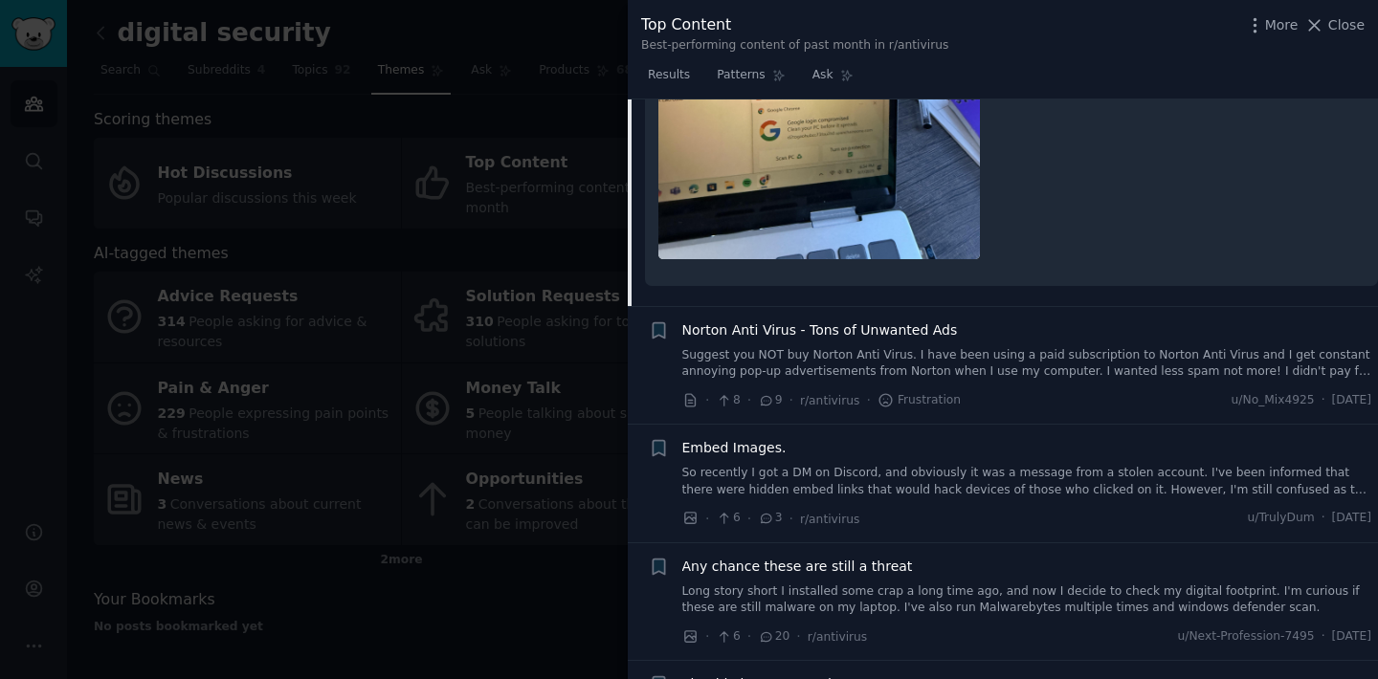
click at [764, 453] on span "Embed Images." at bounding box center [734, 448] width 104 height 20
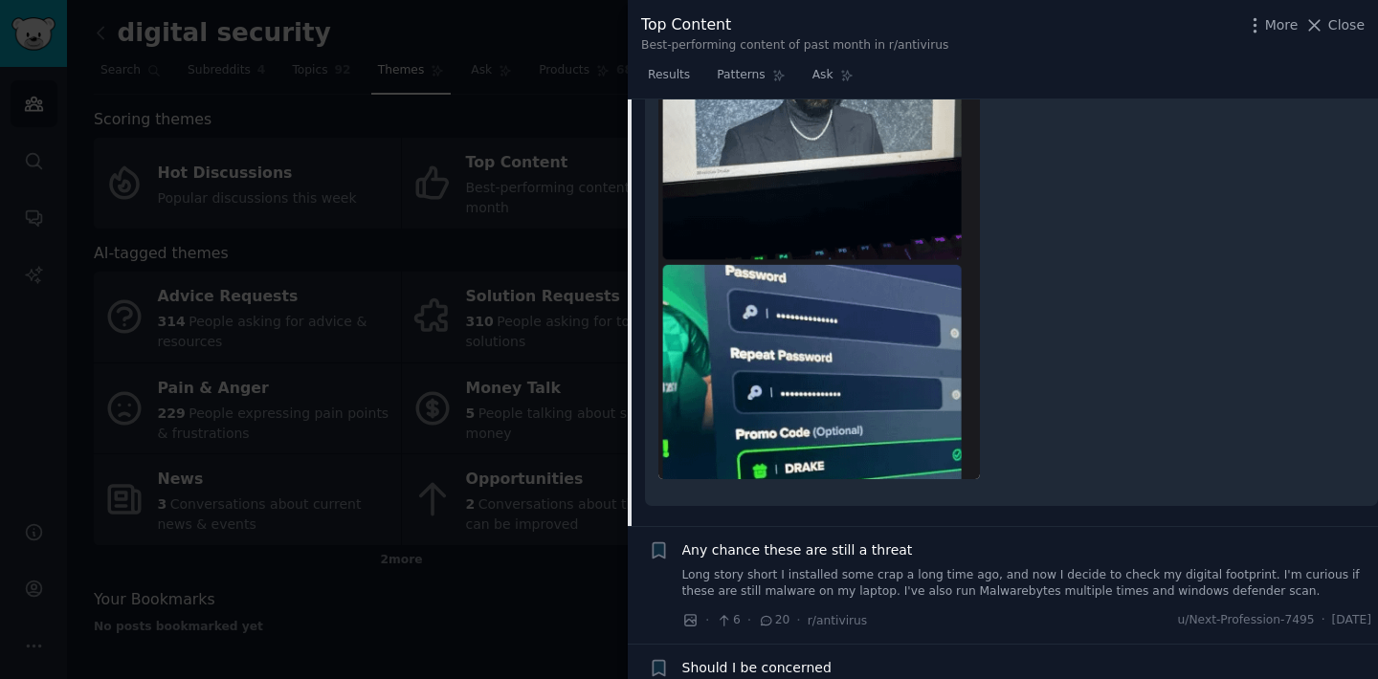
scroll to position [9849, 0]
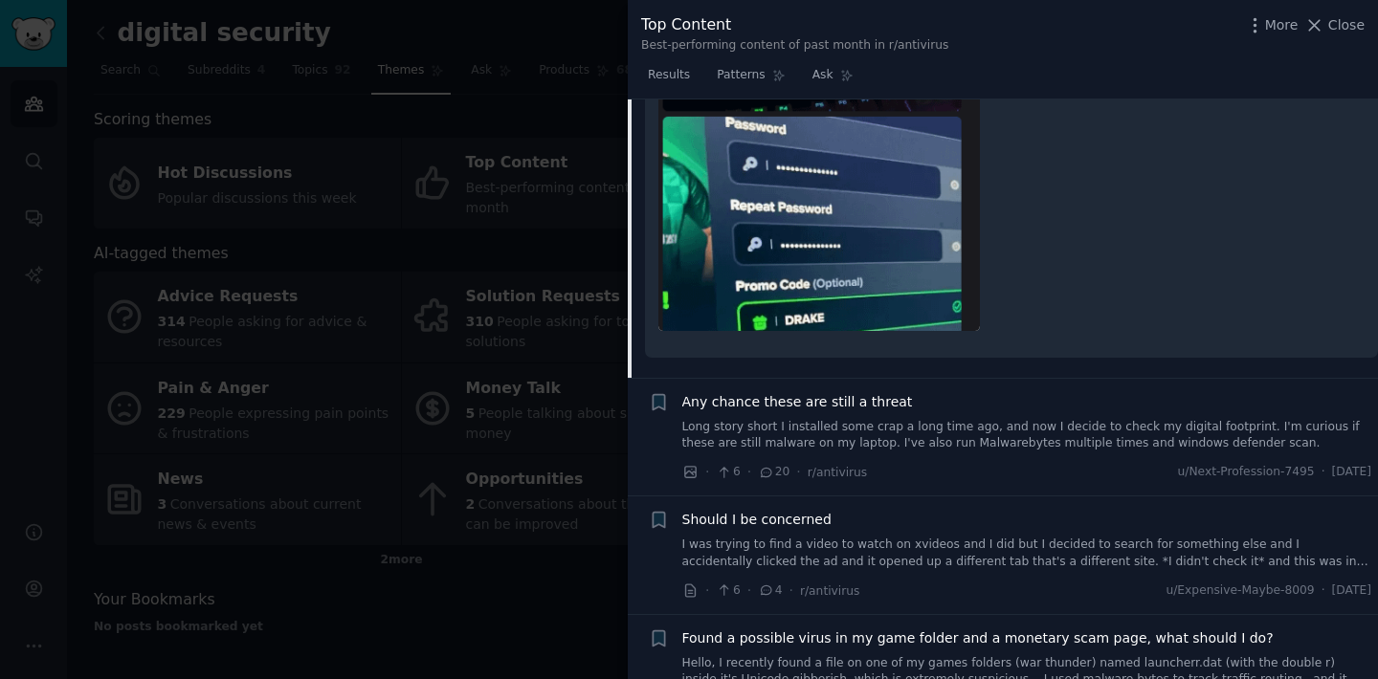
click at [831, 412] on span "Any chance these are still a threat" at bounding box center [797, 402] width 231 height 20
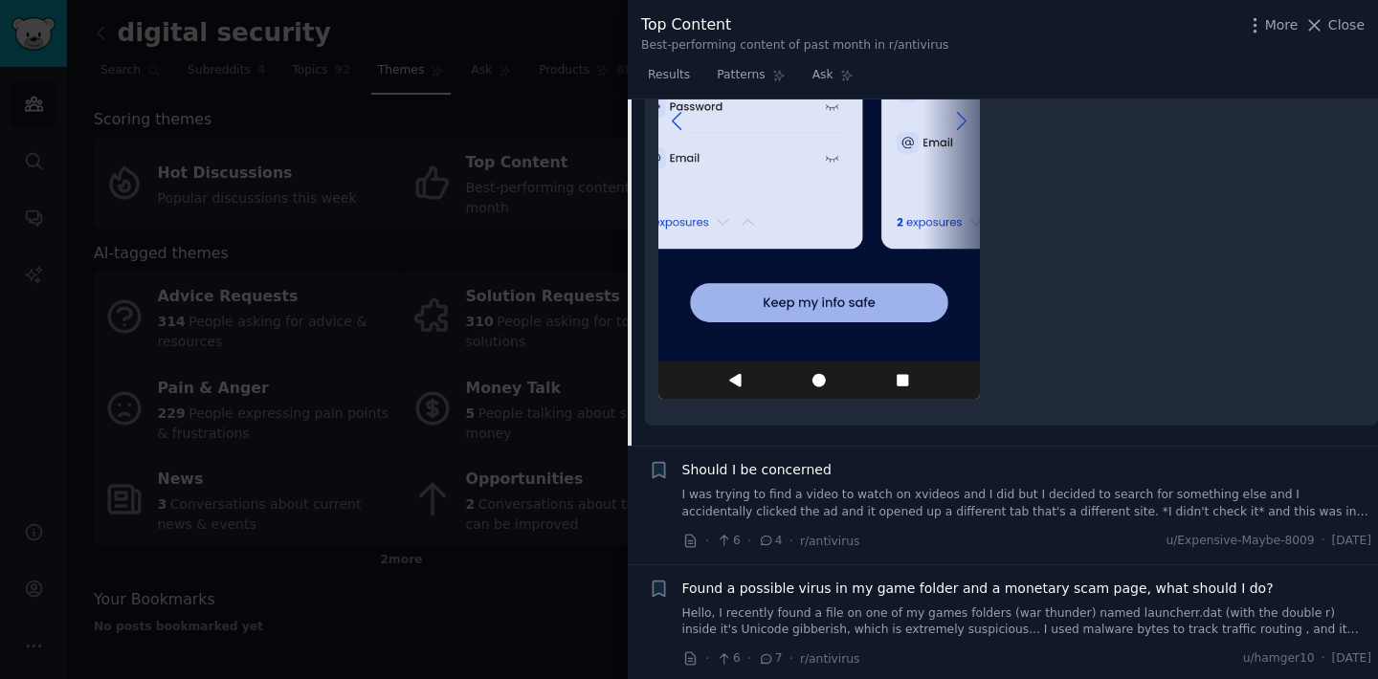
scroll to position [10695, 0]
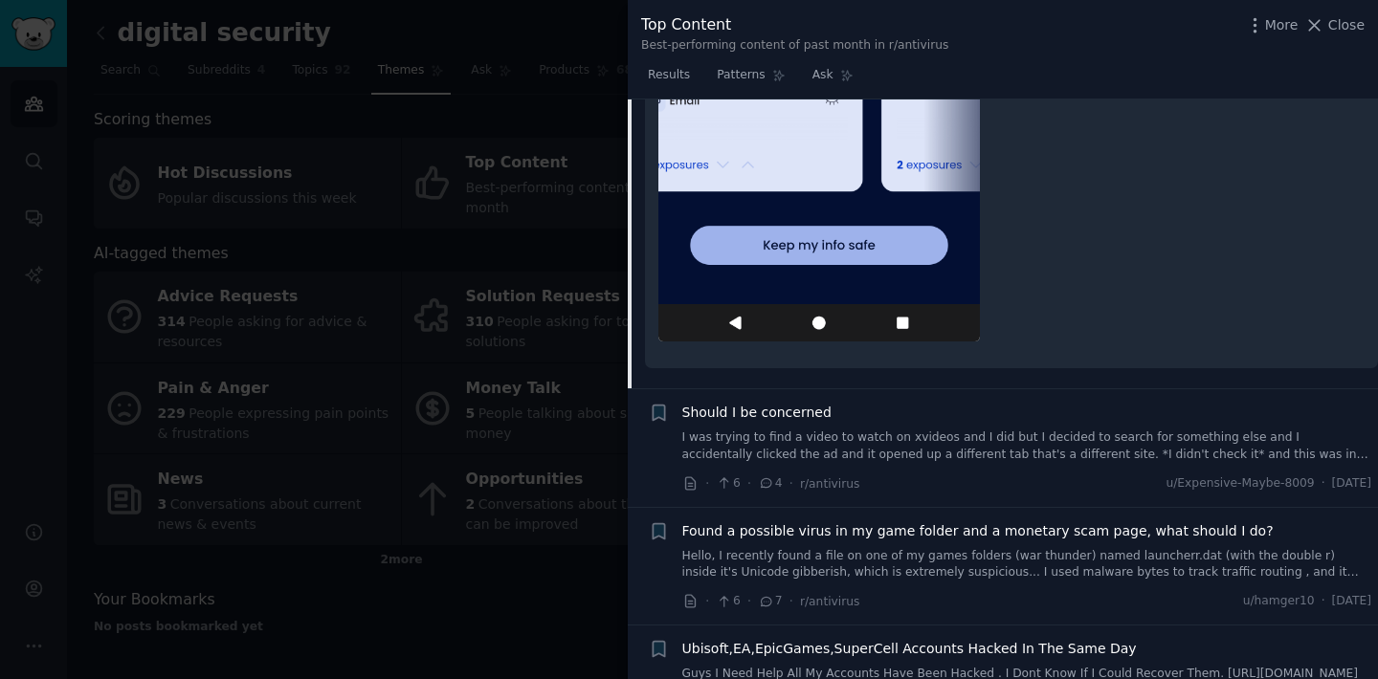
click at [798, 403] on span "Should I be concerned" at bounding box center [756, 413] width 149 height 20
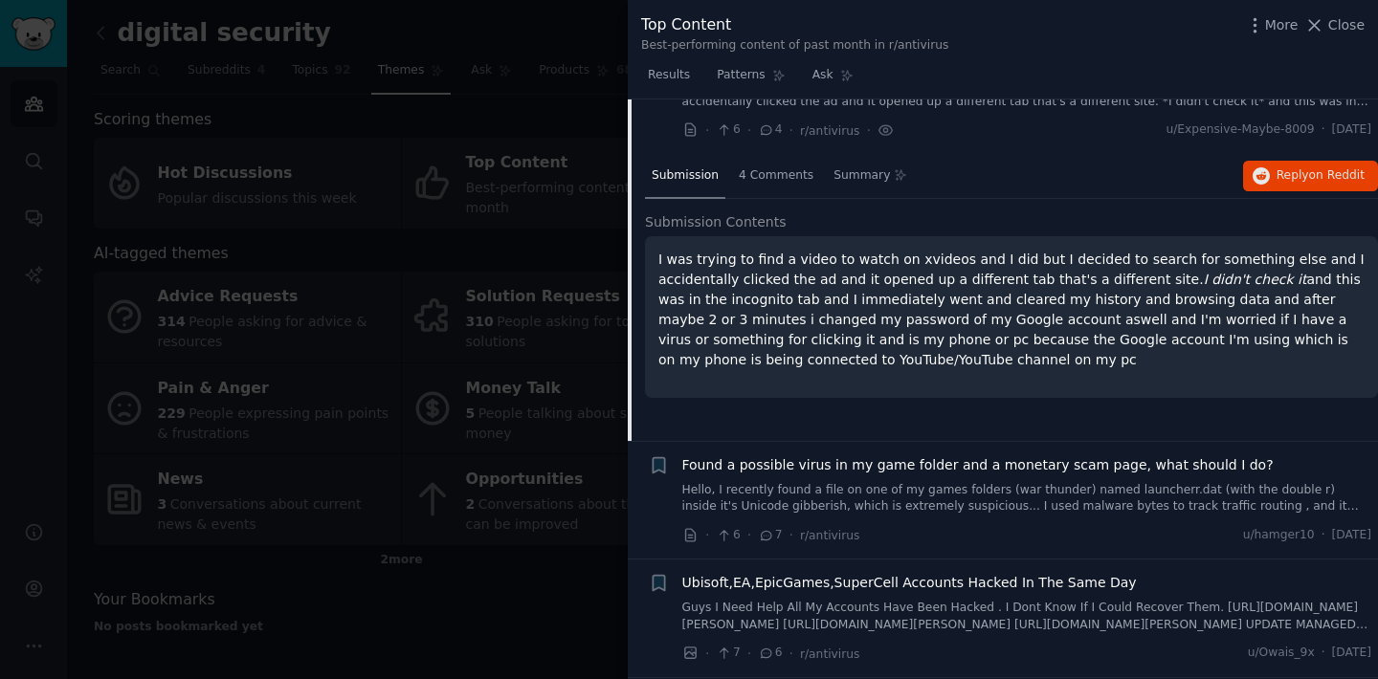
click at [807, 457] on span "Found a possible virus in my game folder and a monetary scam page, what should …" at bounding box center [977, 466] width 591 height 20
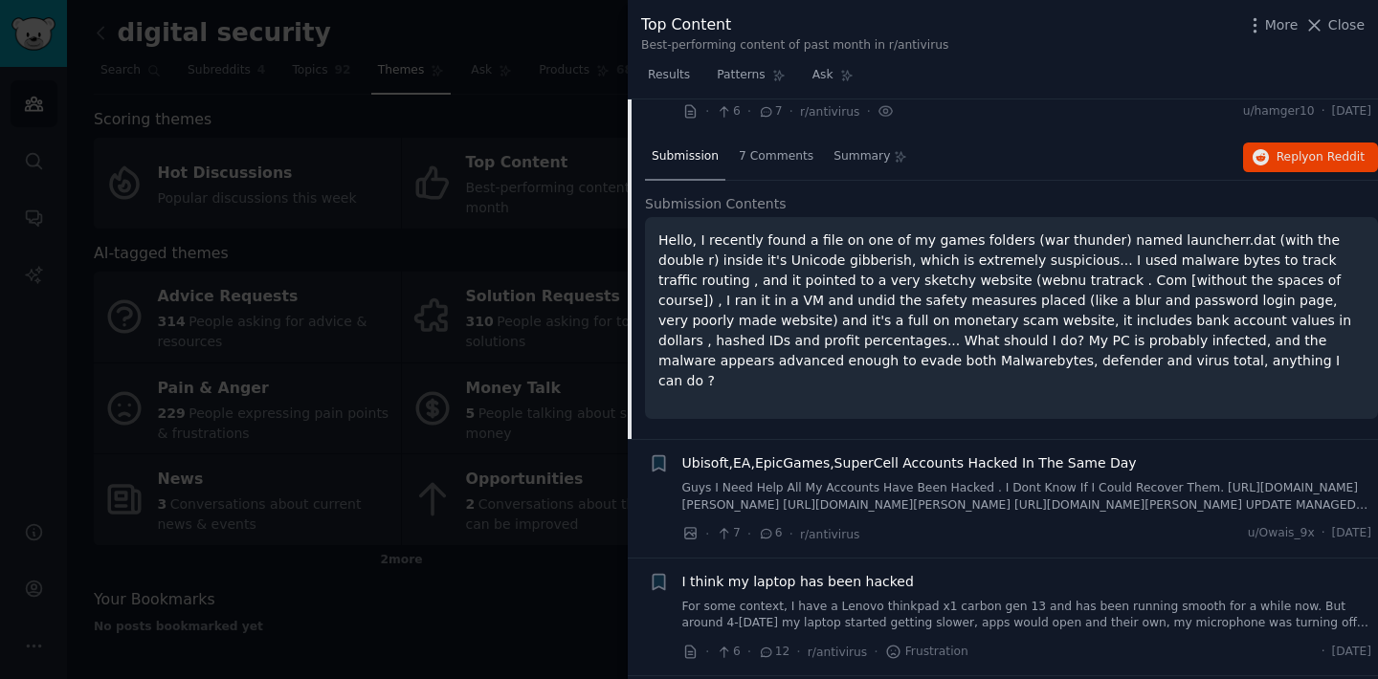
click at [807, 454] on span "Ubisoft,EA,EpicGames,SuperCell Accounts Hacked In The Same Day" at bounding box center [909, 464] width 455 height 20
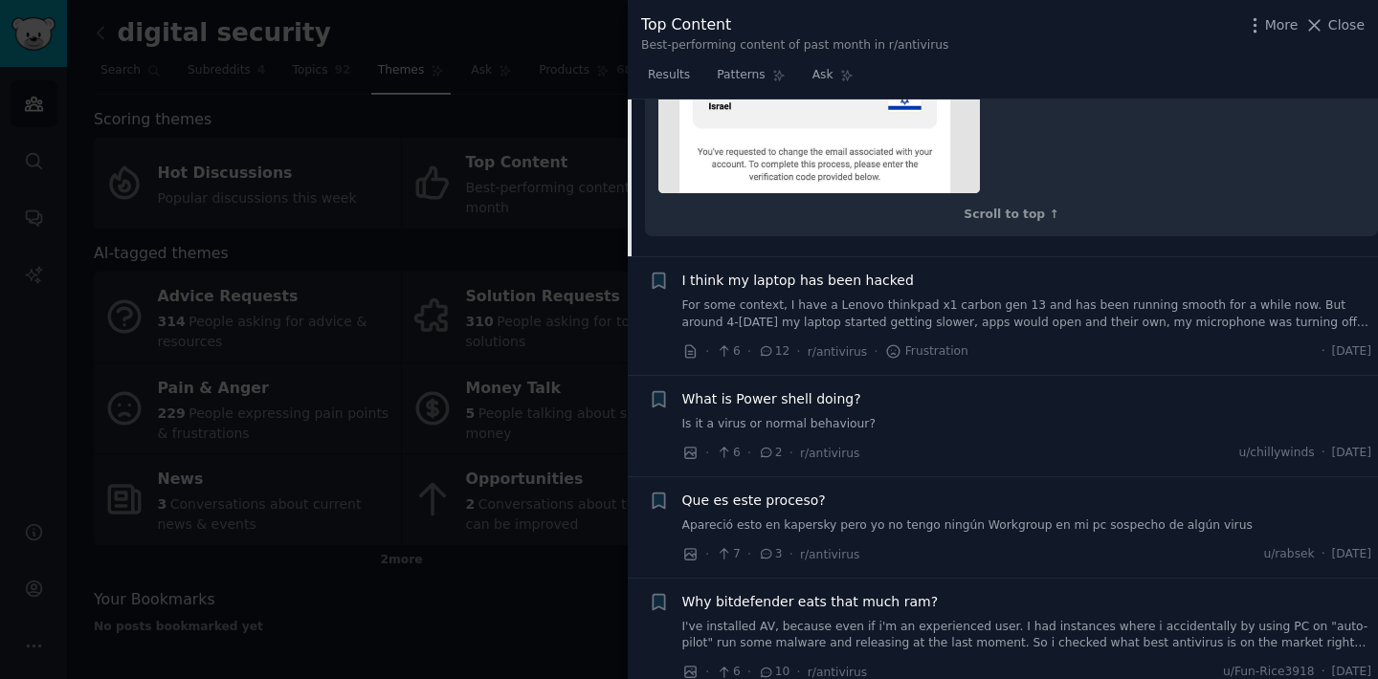
scroll to position [10757, 0]
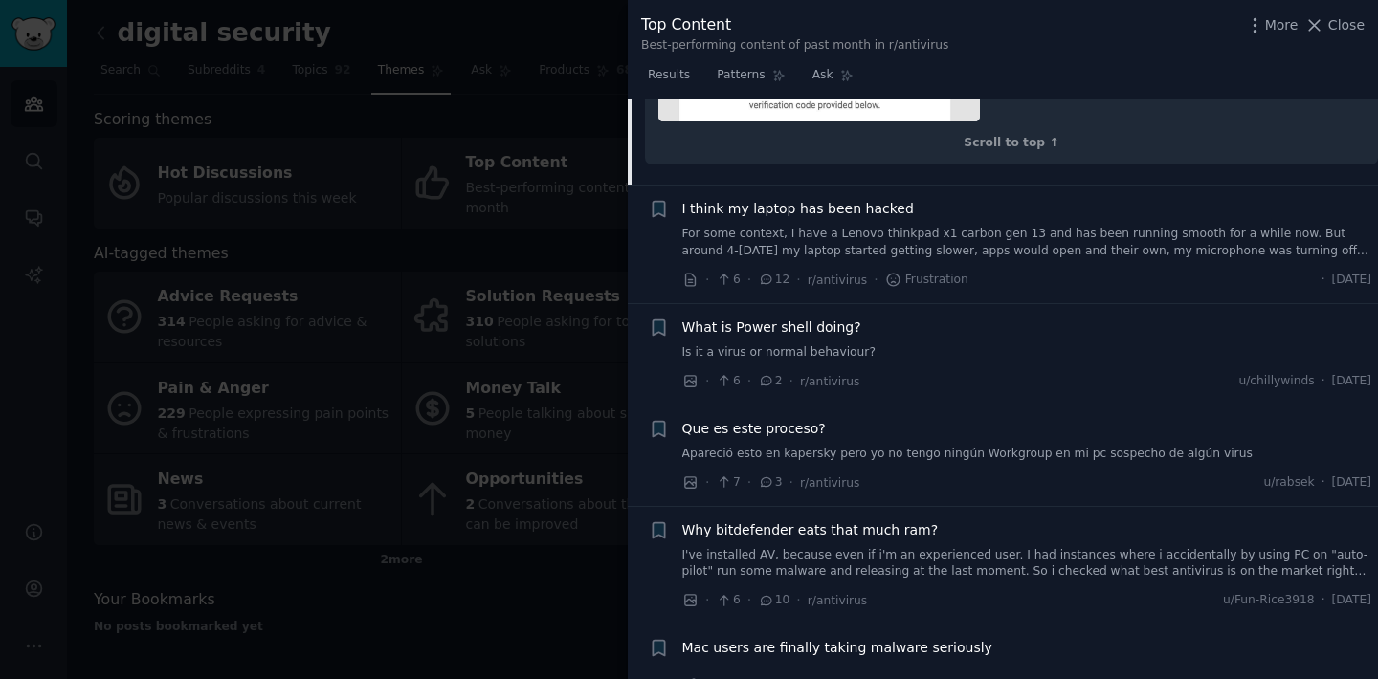
click at [799, 338] on span "What is Power shell doing?" at bounding box center [771, 328] width 179 height 20
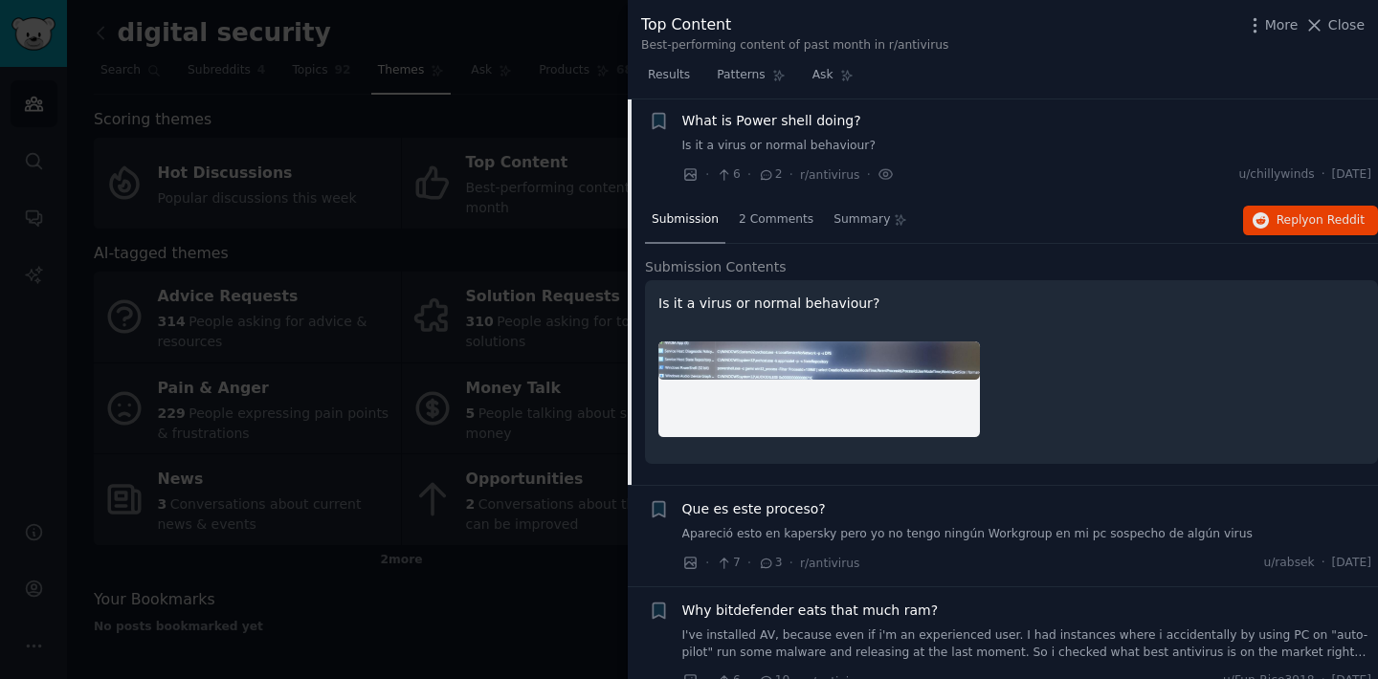
scroll to position [9784, 0]
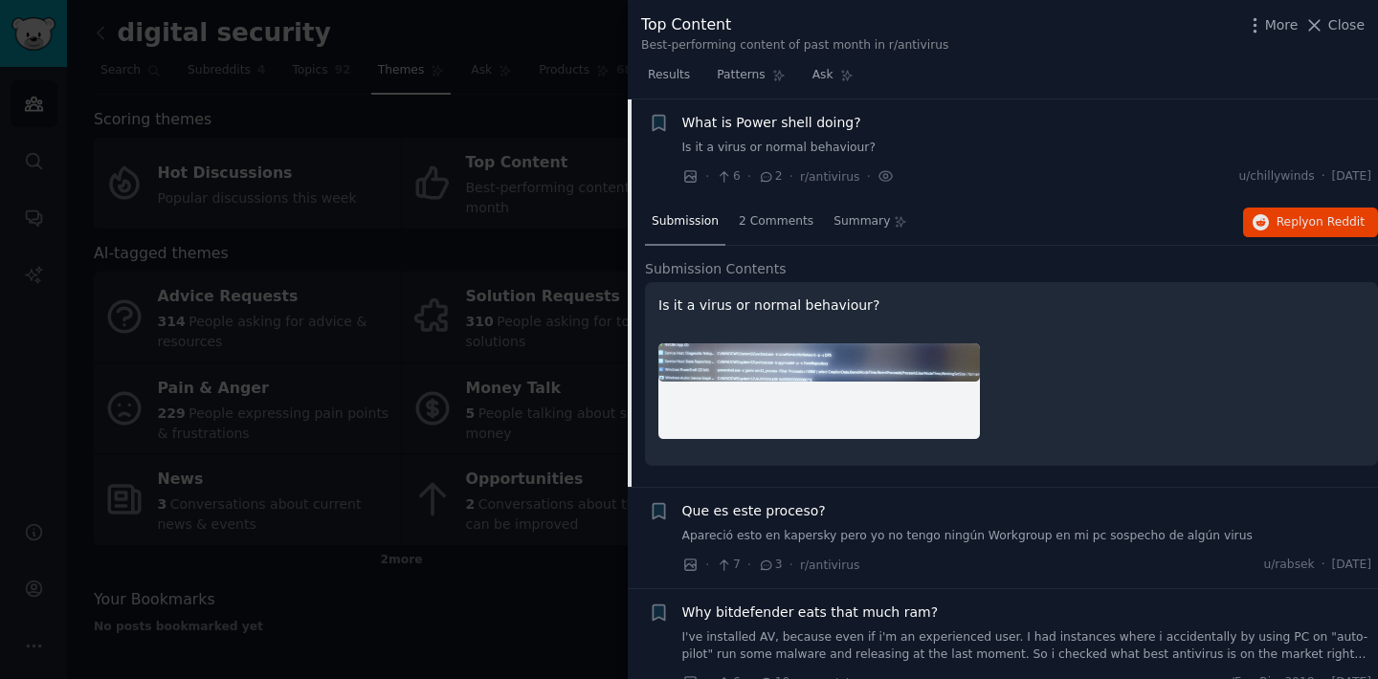
click at [803, 510] on span "Que es este proceso?" at bounding box center [754, 511] width 144 height 20
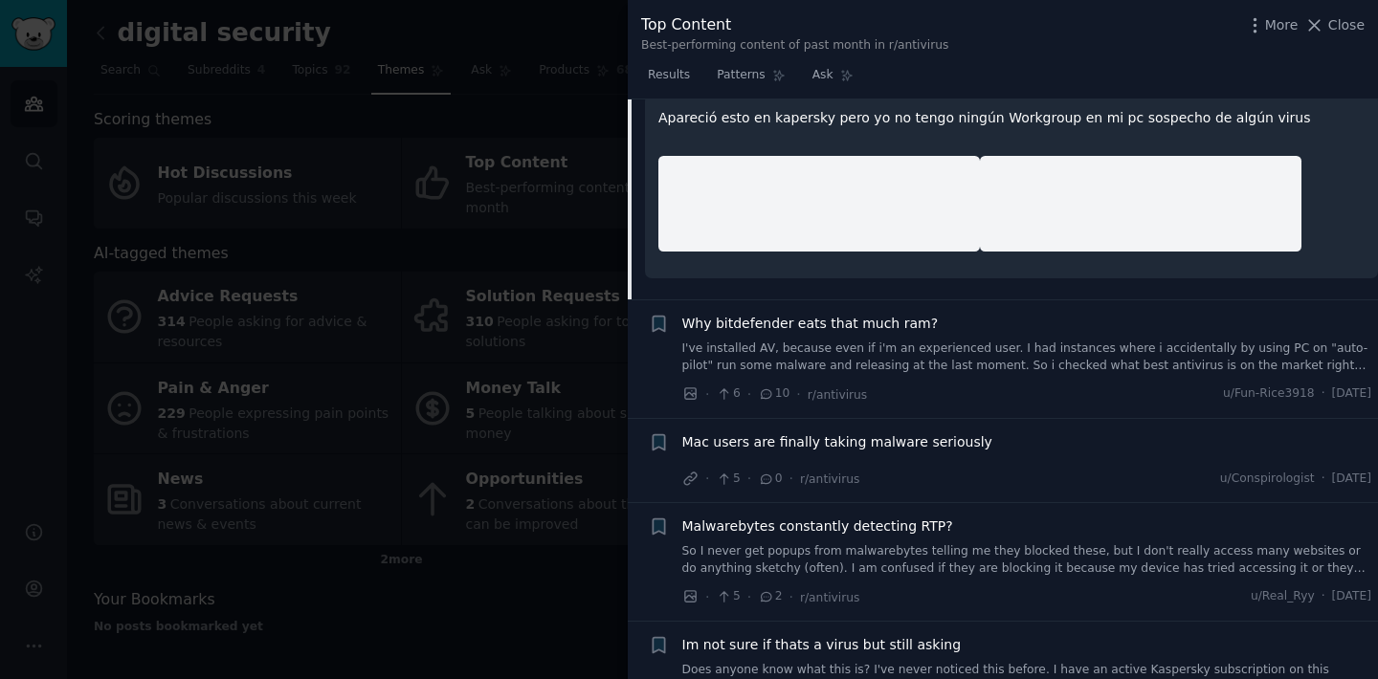
scroll to position [10285, 0]
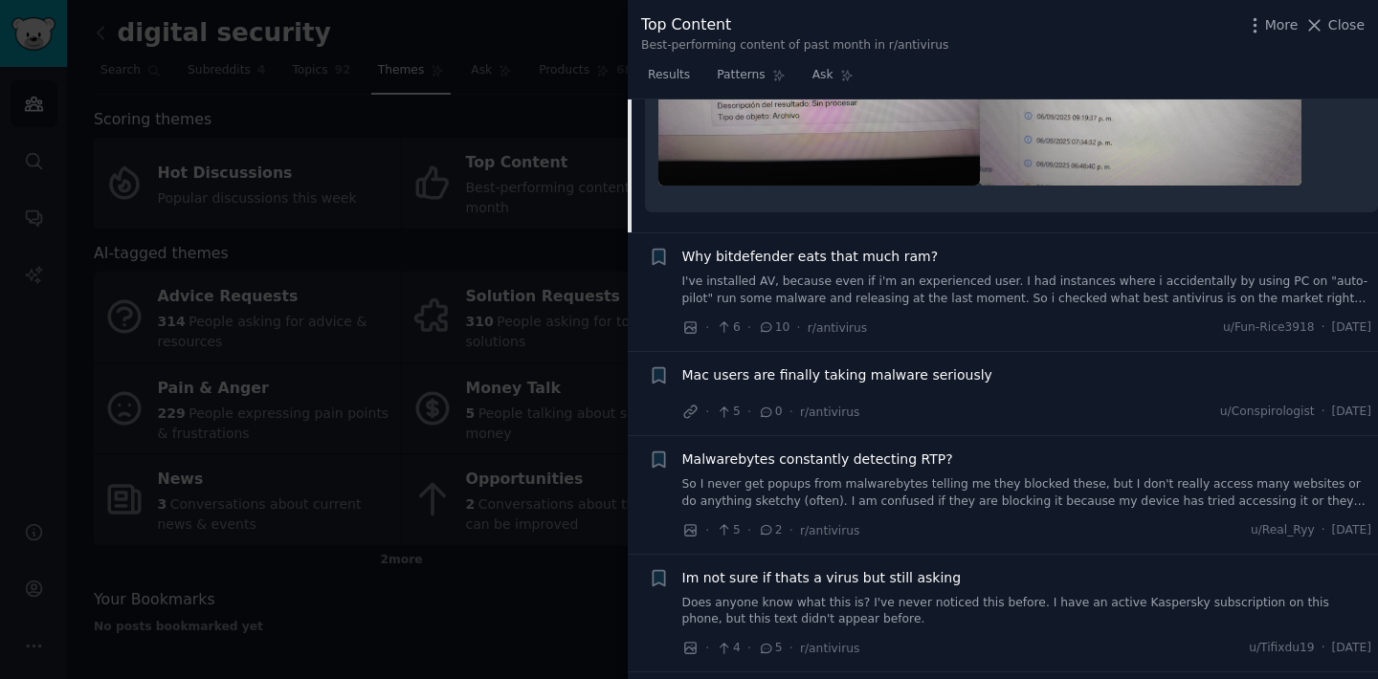
click at [793, 379] on span "Mac users are finally taking malware seriously" at bounding box center [837, 376] width 310 height 20
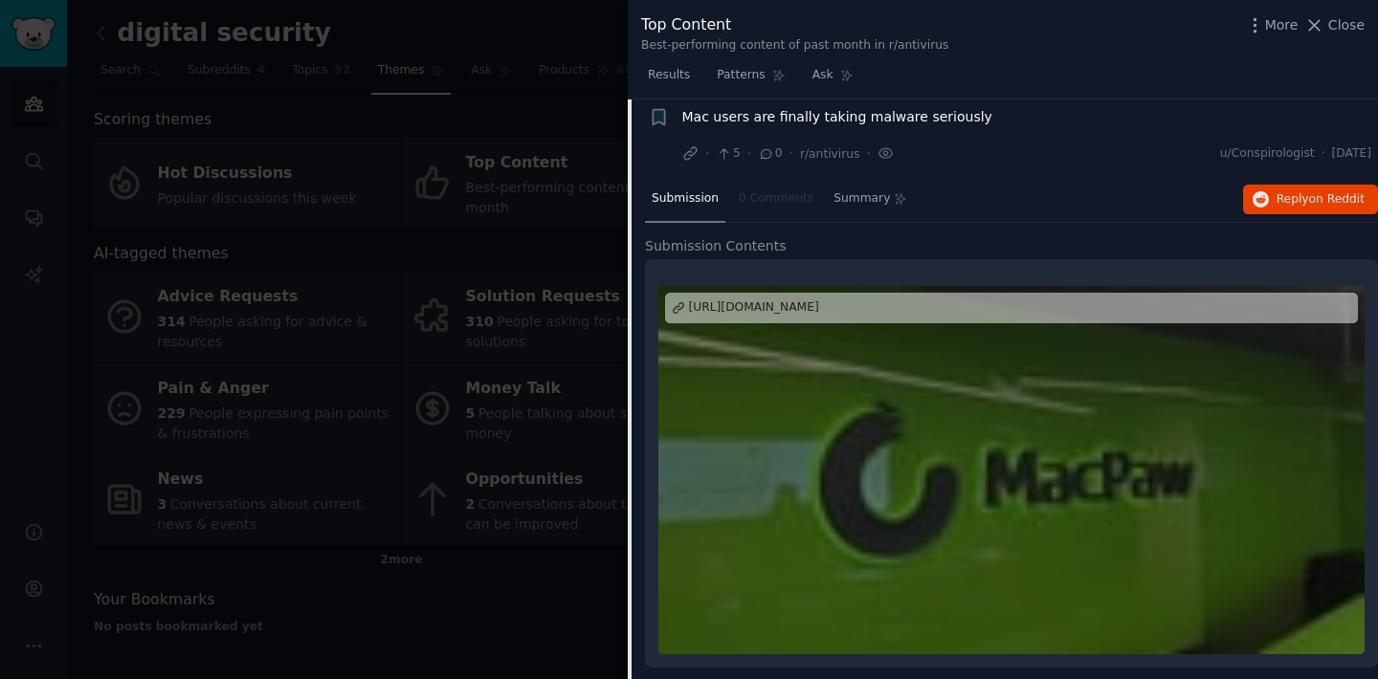
scroll to position [10106, 0]
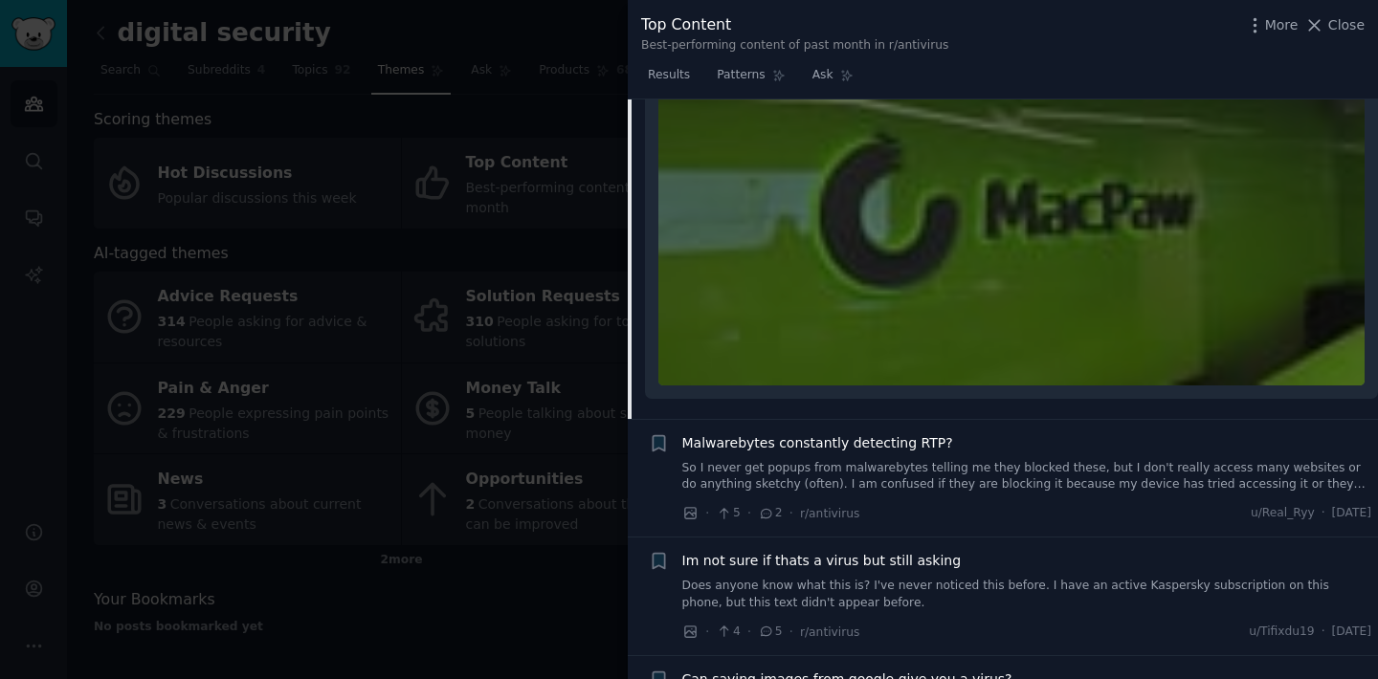
click at [843, 444] on span "Malwarebytes constantly detecting RTP?" at bounding box center [817, 444] width 271 height 20
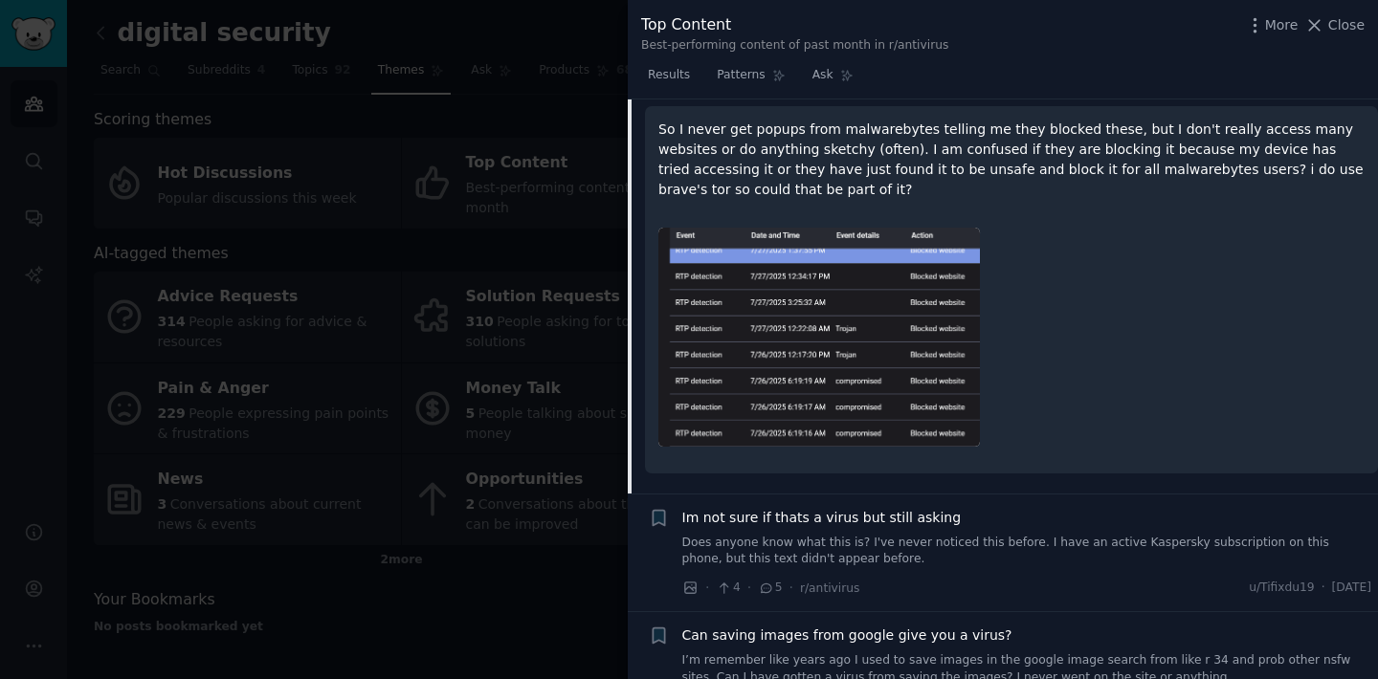
scroll to position [10458, 0]
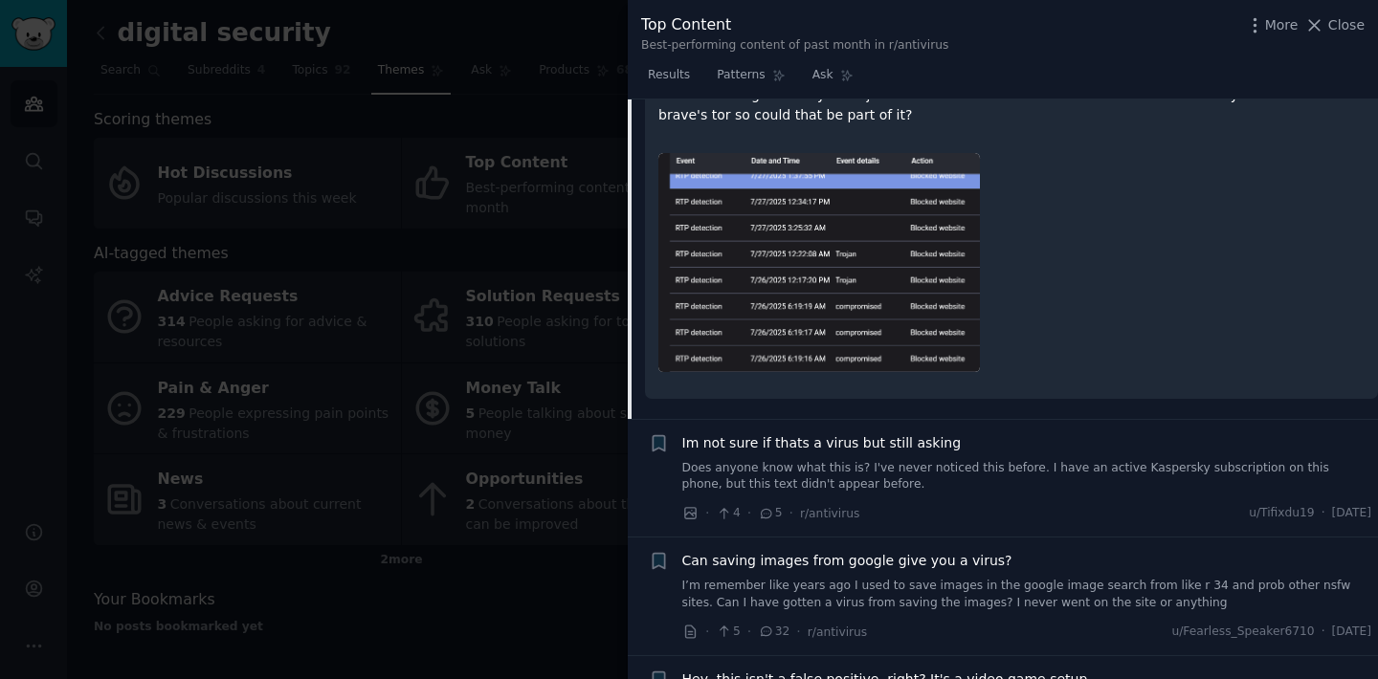
click at [821, 444] on span "Im not sure if thats a virus but still asking" at bounding box center [821, 444] width 279 height 20
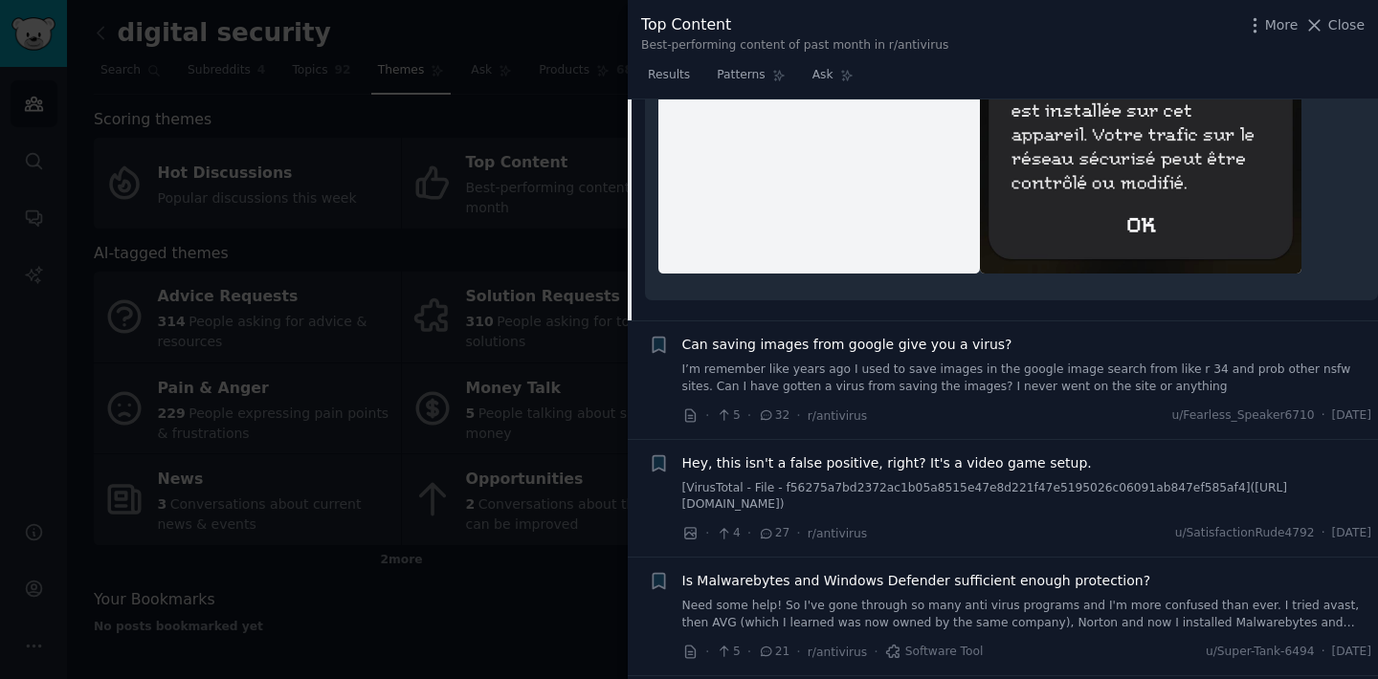
click at [819, 464] on span "Hey, this isn't a false positive, right? It's a video game setup." at bounding box center [887, 464] width 410 height 20
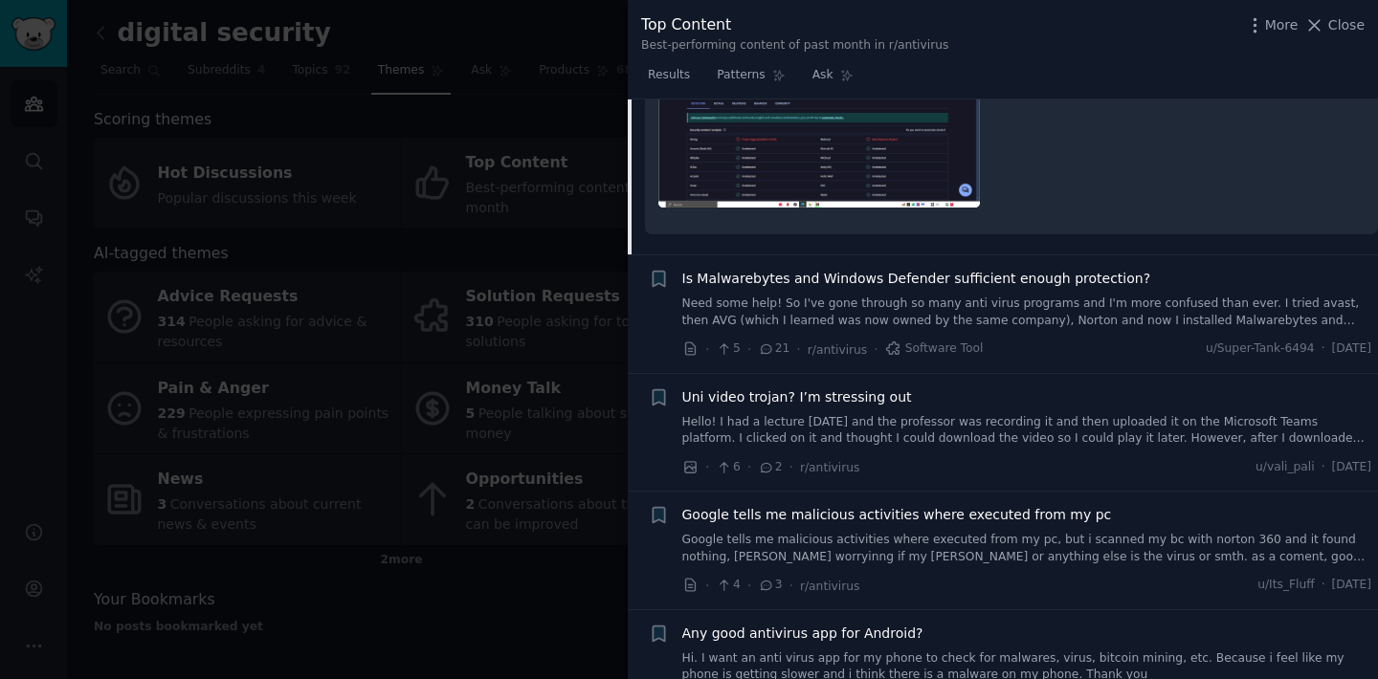
scroll to position [10996, 0]
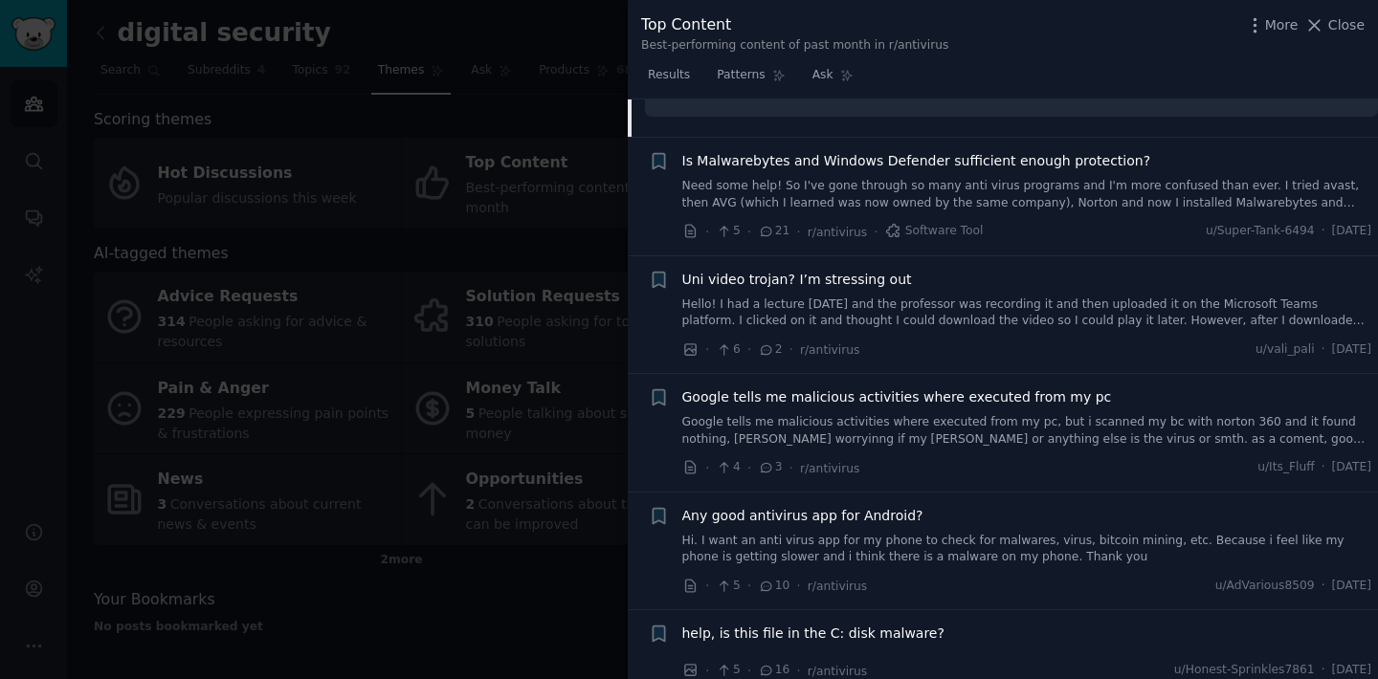
click at [796, 166] on span "Is Malwarebytes and Windows Defender sufficient enough protection?" at bounding box center [916, 161] width 469 height 20
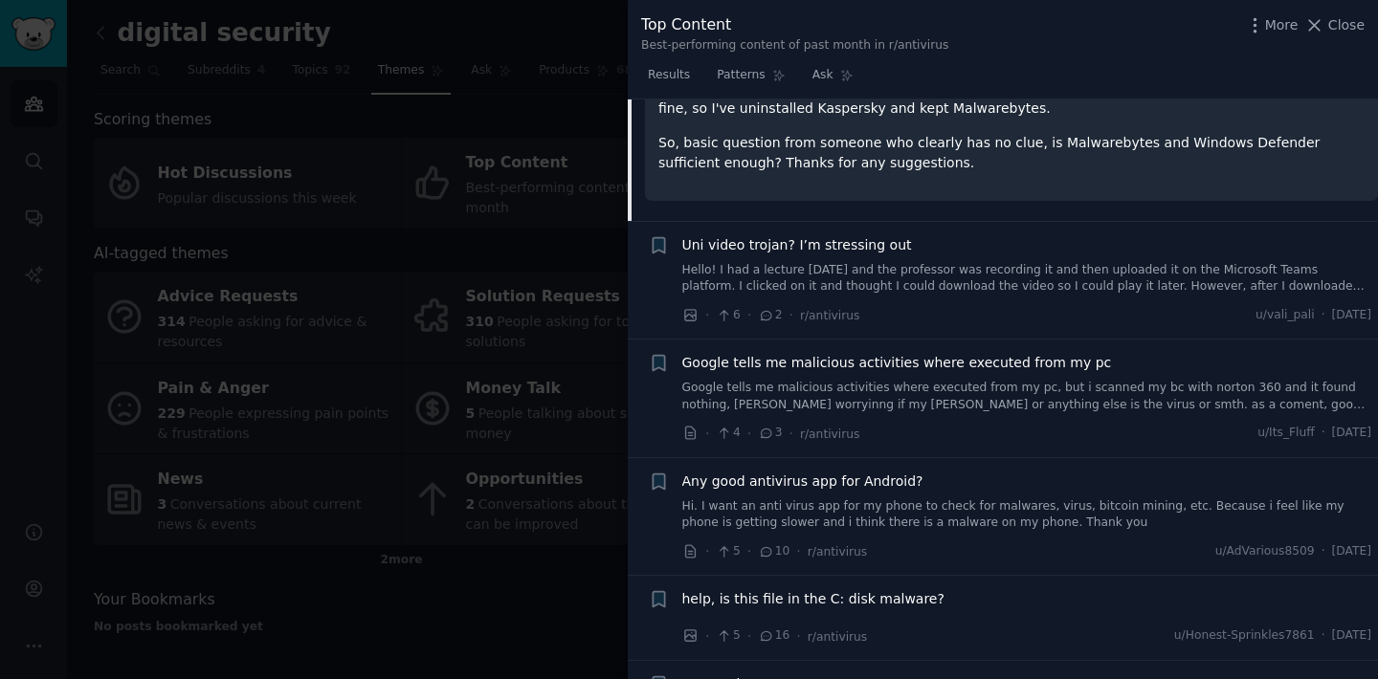
scroll to position [11059, 0]
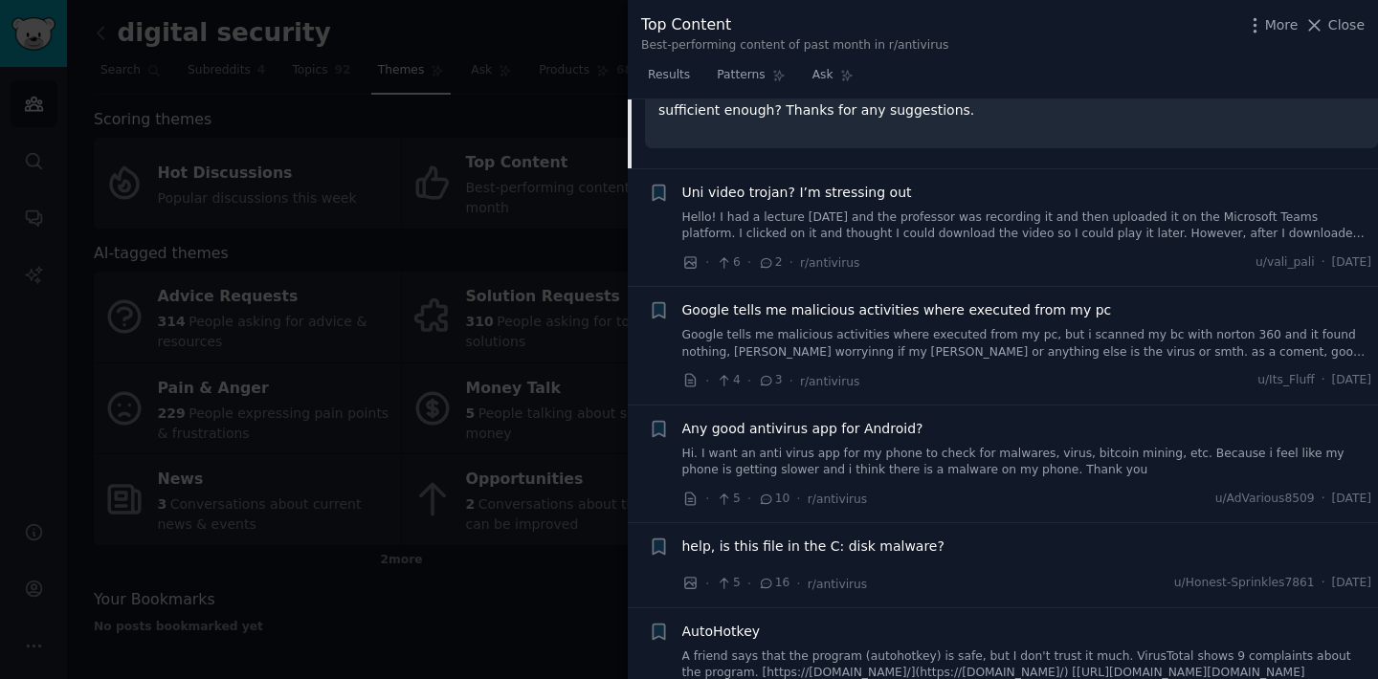
click at [807, 300] on span "Google tells me malicious activities where executed from my pc" at bounding box center [897, 310] width 430 height 20
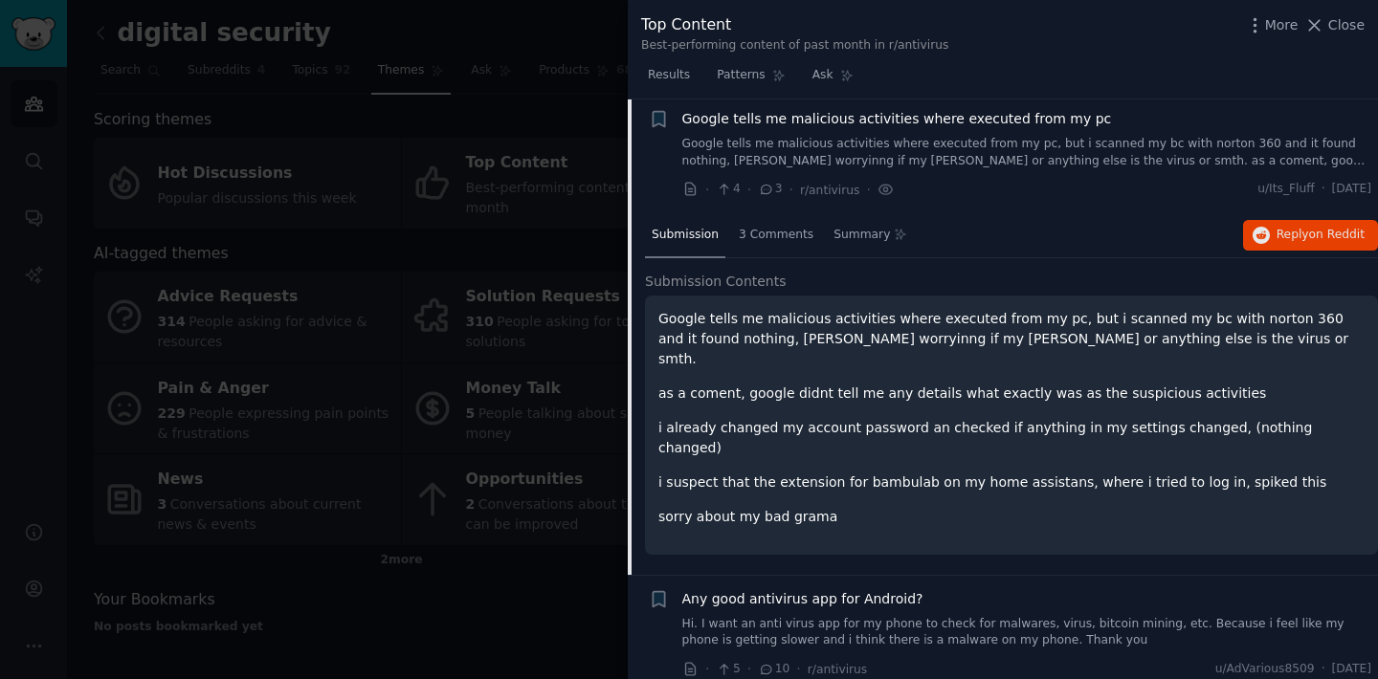
scroll to position [10899, 0]
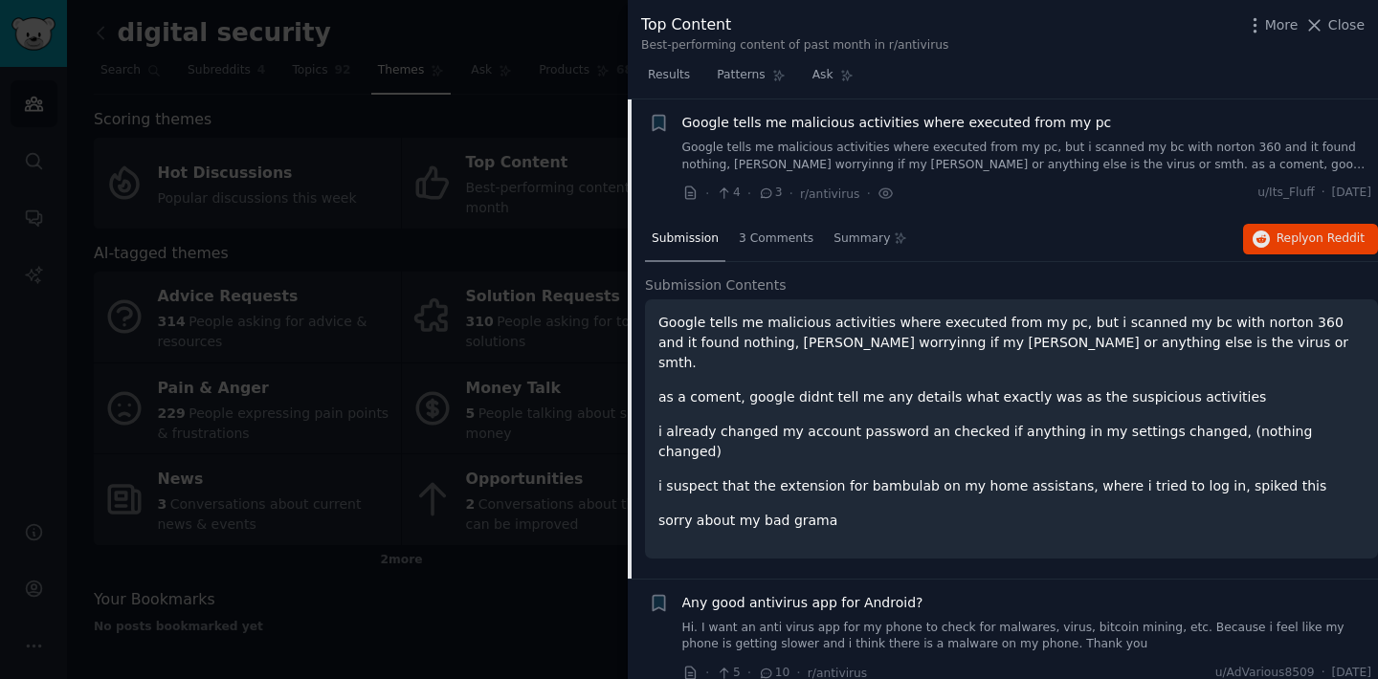
click at [825, 593] on span "Any good antivirus app for Android?" at bounding box center [802, 603] width 241 height 20
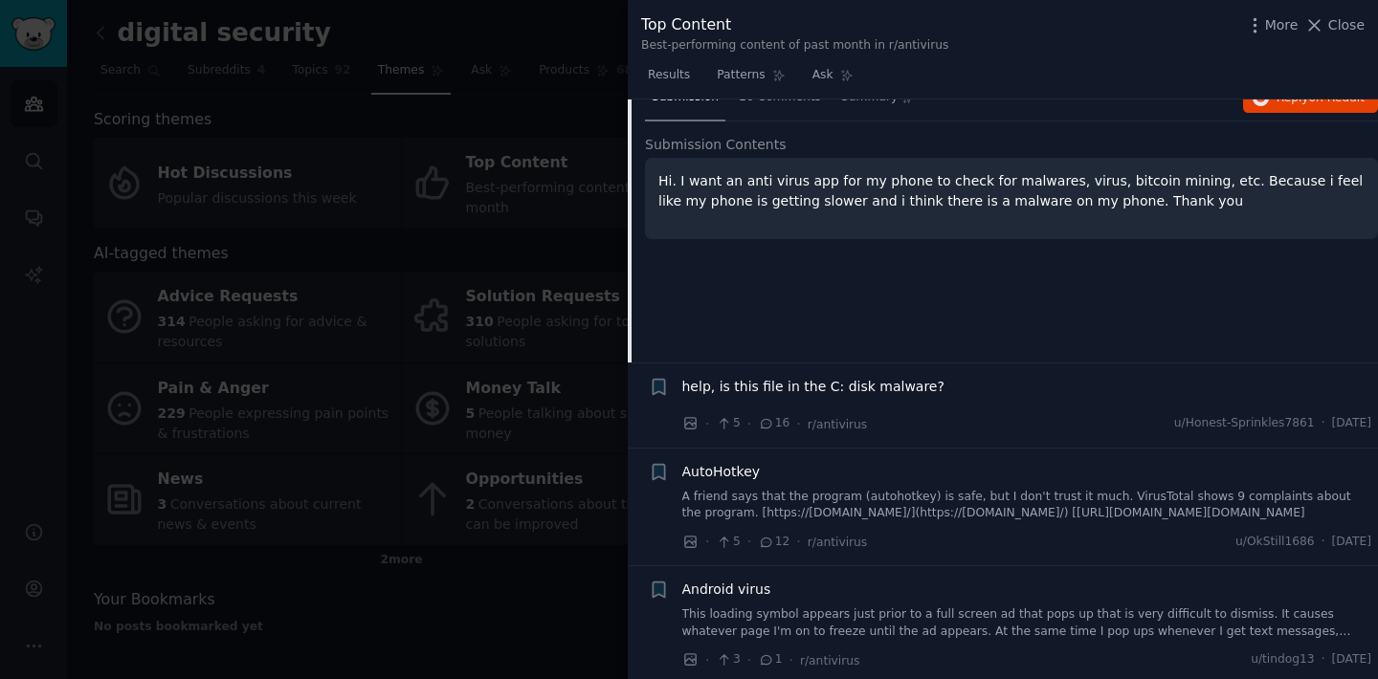
scroll to position [11163, 0]
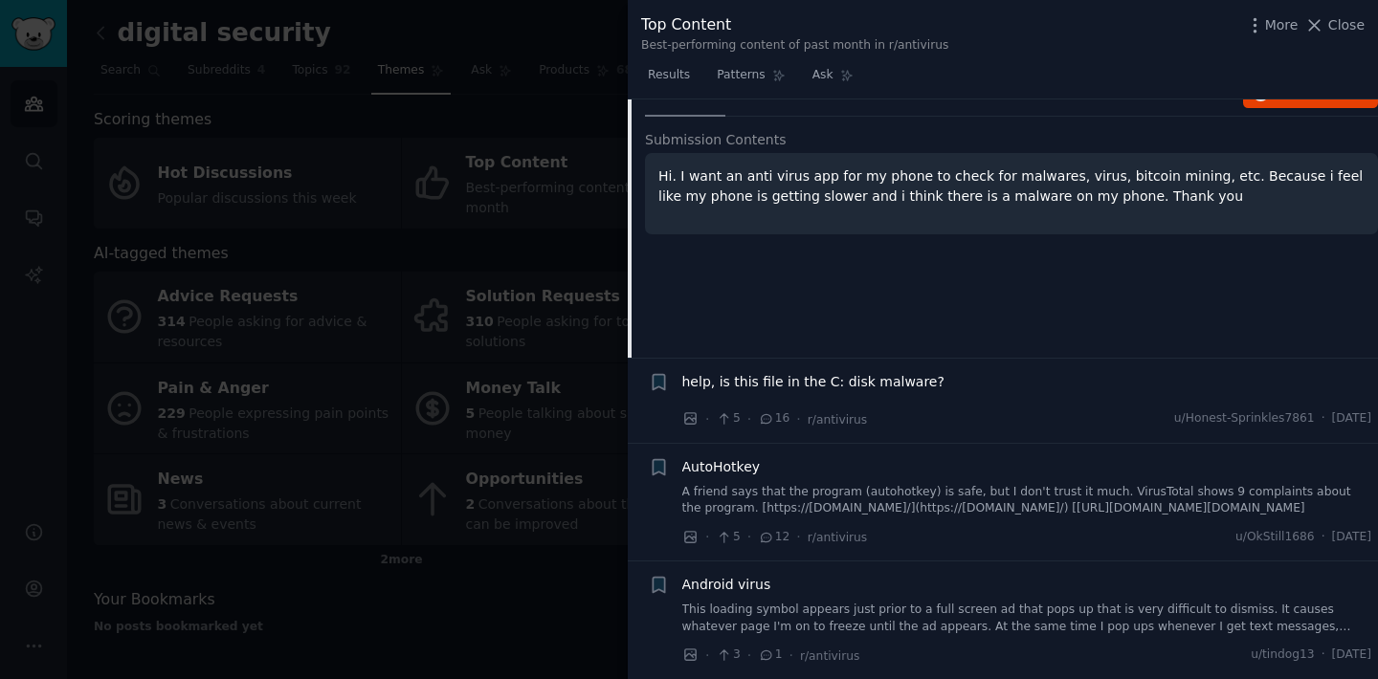
click at [800, 389] on span "help, is this file in the C: disk malware?" at bounding box center [813, 382] width 262 height 20
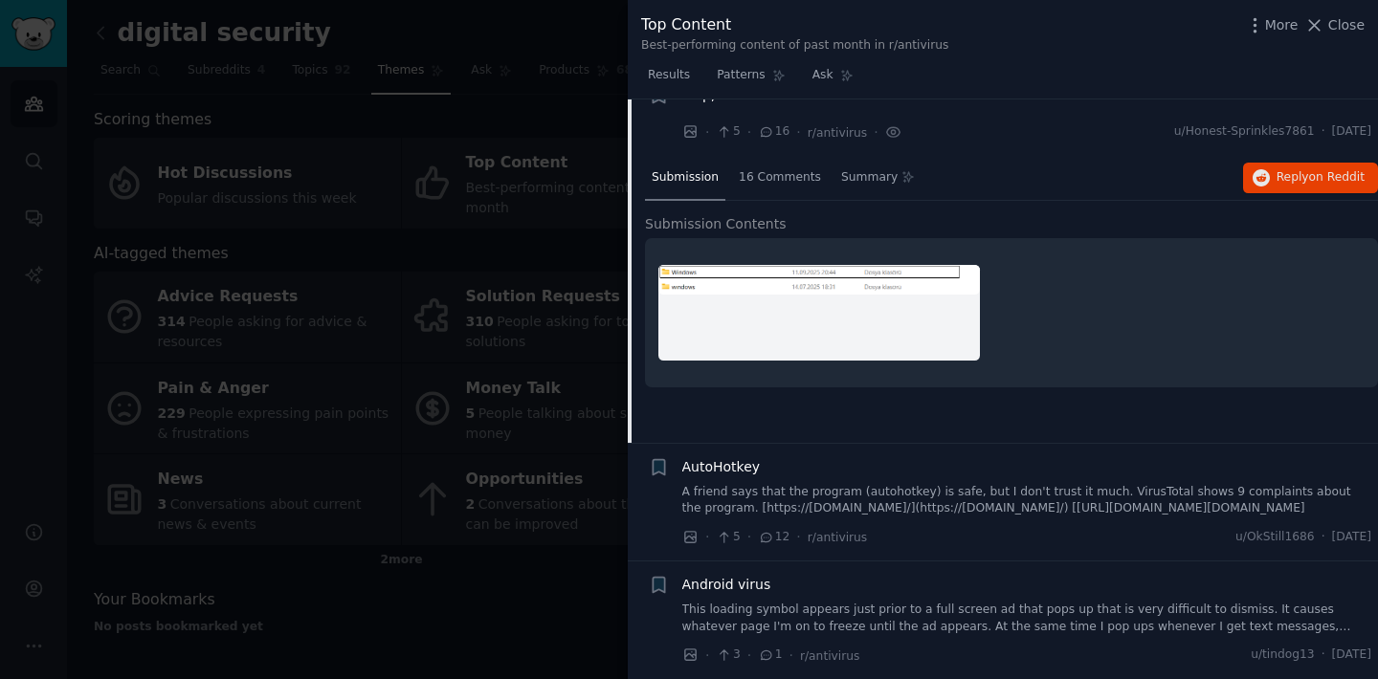
scroll to position [11136, 0]
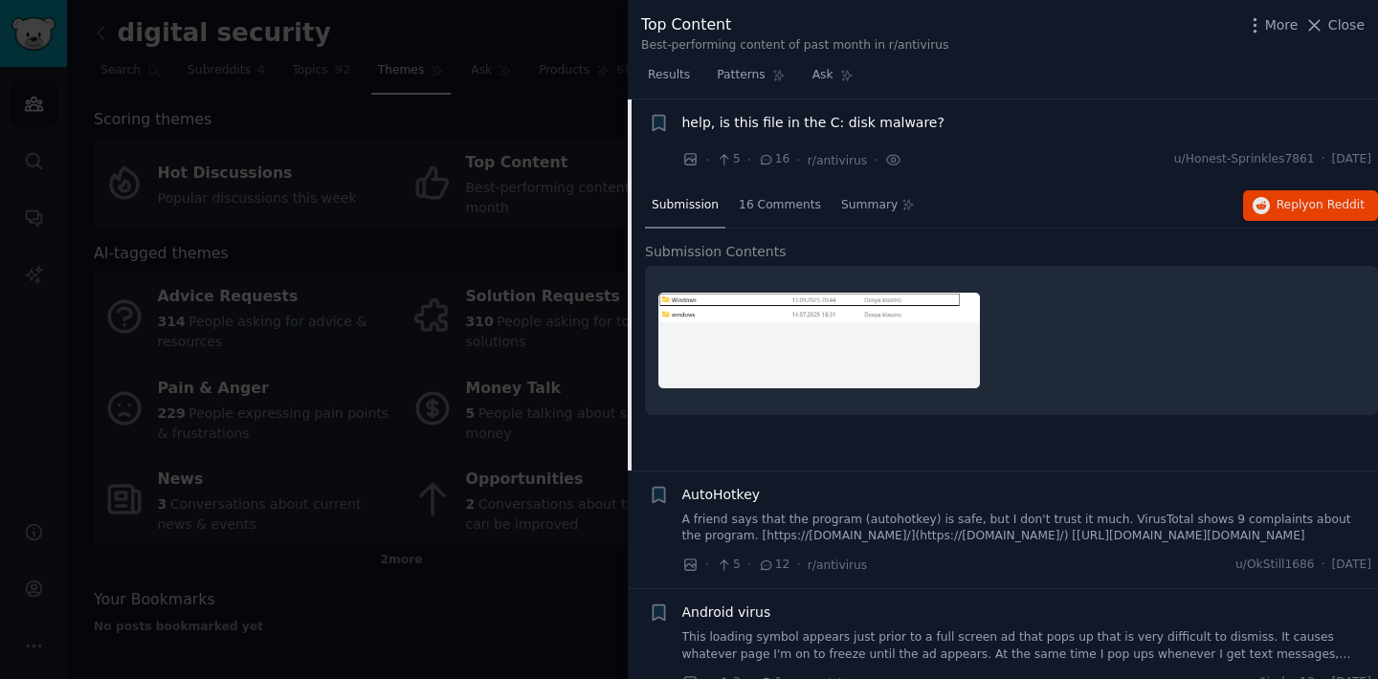
click at [739, 497] on span "AutoHotkey" at bounding box center [721, 495] width 78 height 20
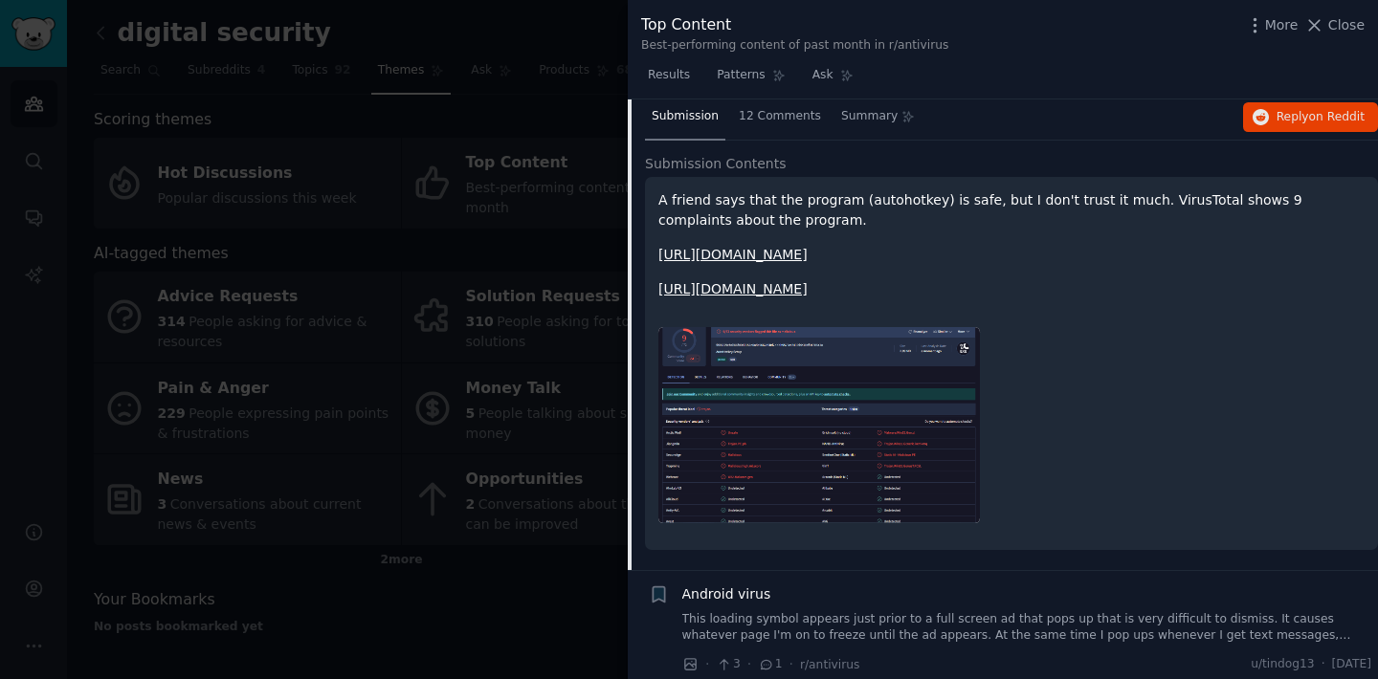
scroll to position [11372, 0]
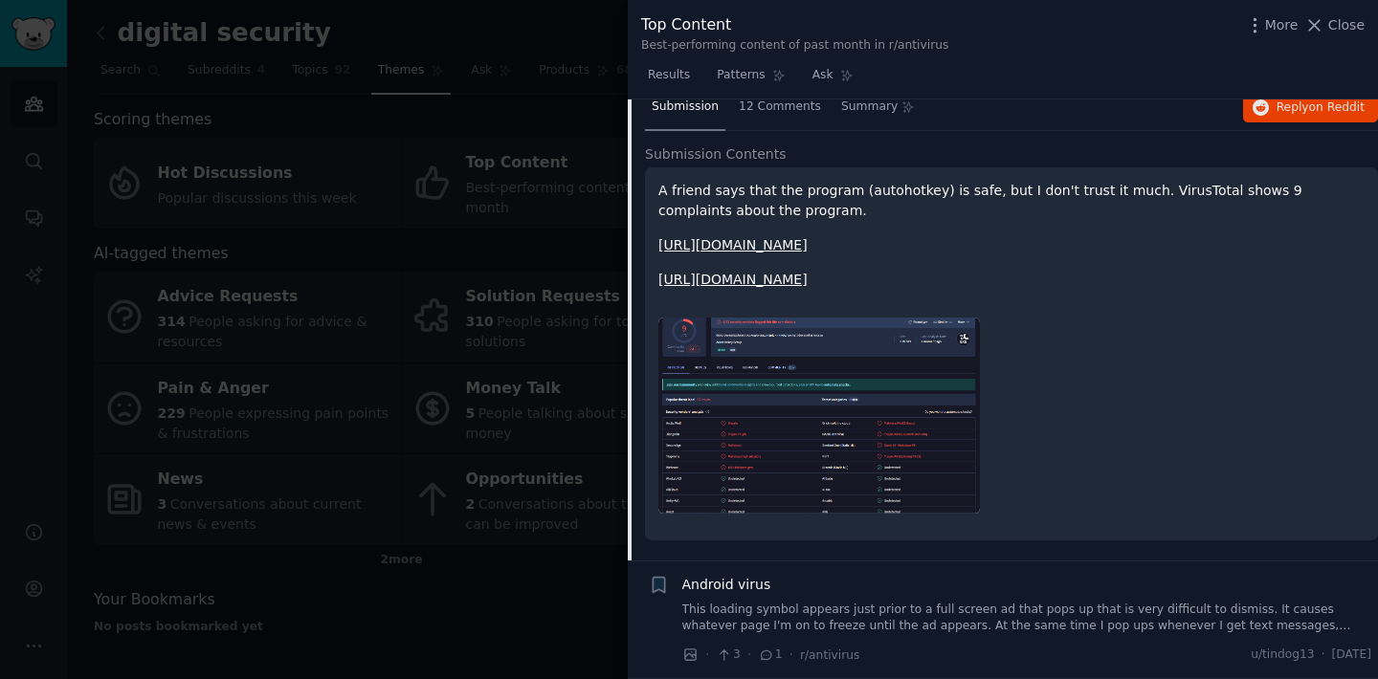
click at [733, 581] on span "Android virus" at bounding box center [726, 585] width 89 height 20
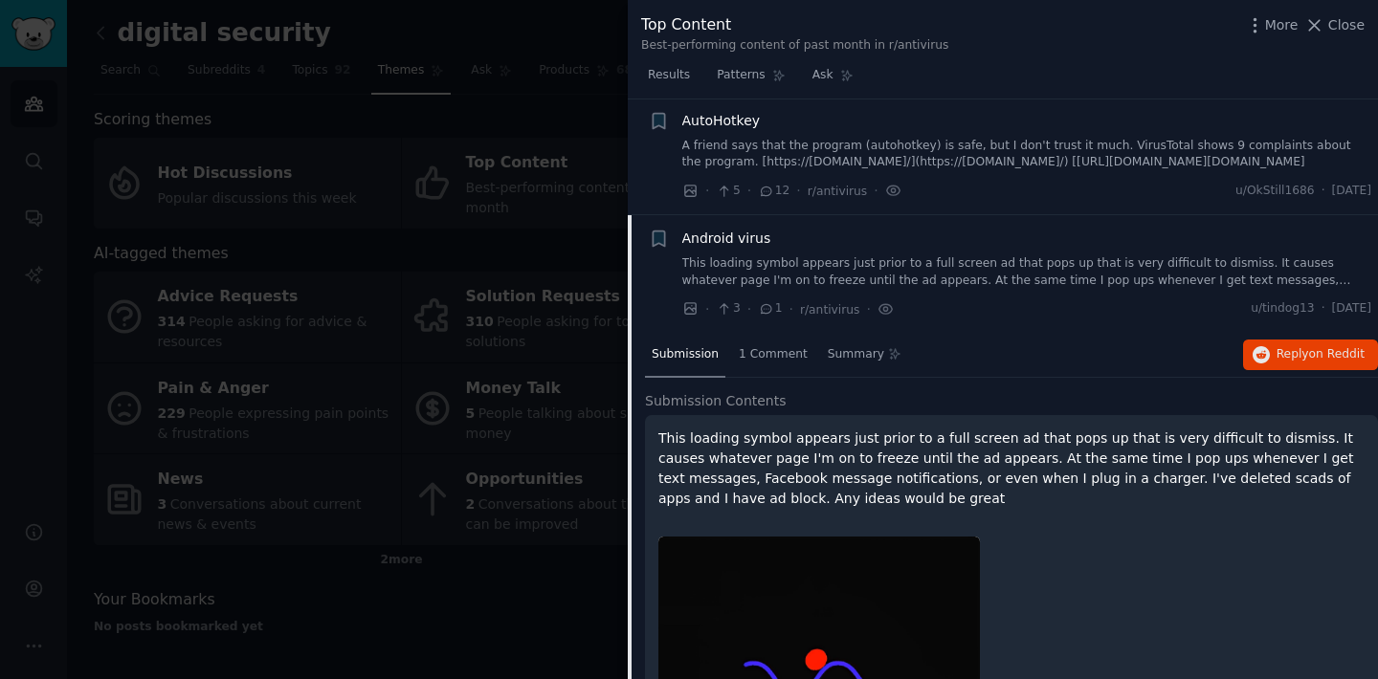
scroll to position [11366, 0]
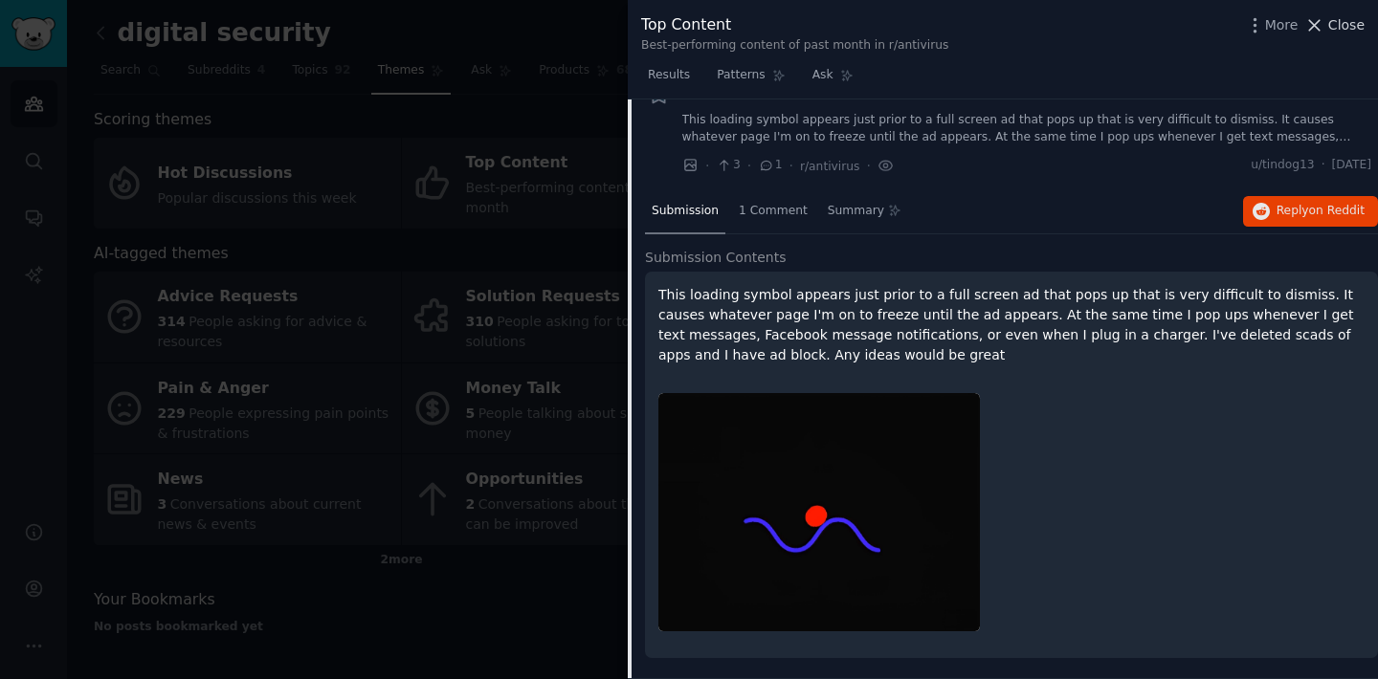
click at [1338, 29] on span "Close" at bounding box center [1346, 25] width 36 height 20
